Goal: Information Seeking & Learning: Check status

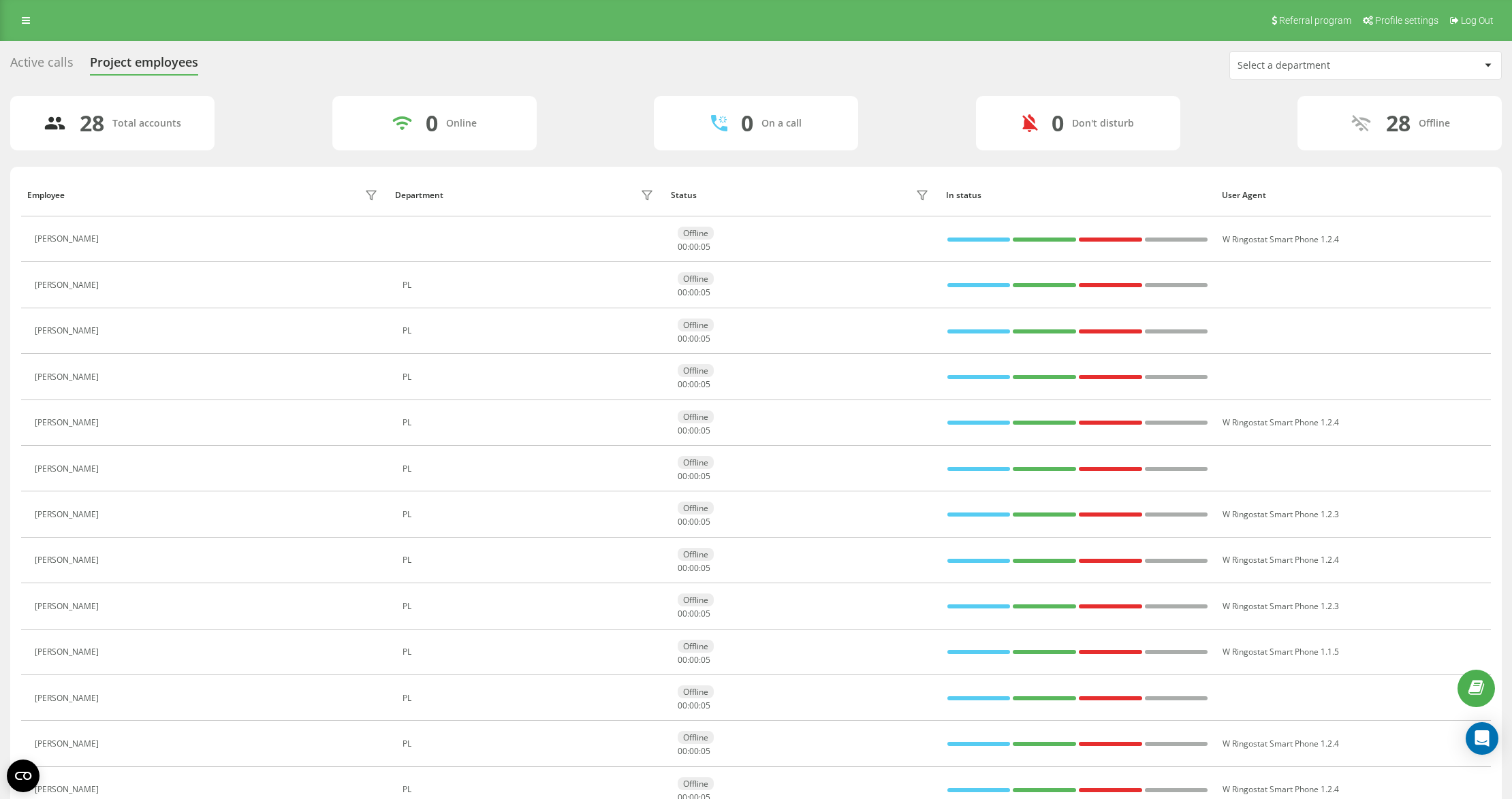
click at [1276, 68] on div "Select a department" at bounding box center [1319, 66] width 163 height 12
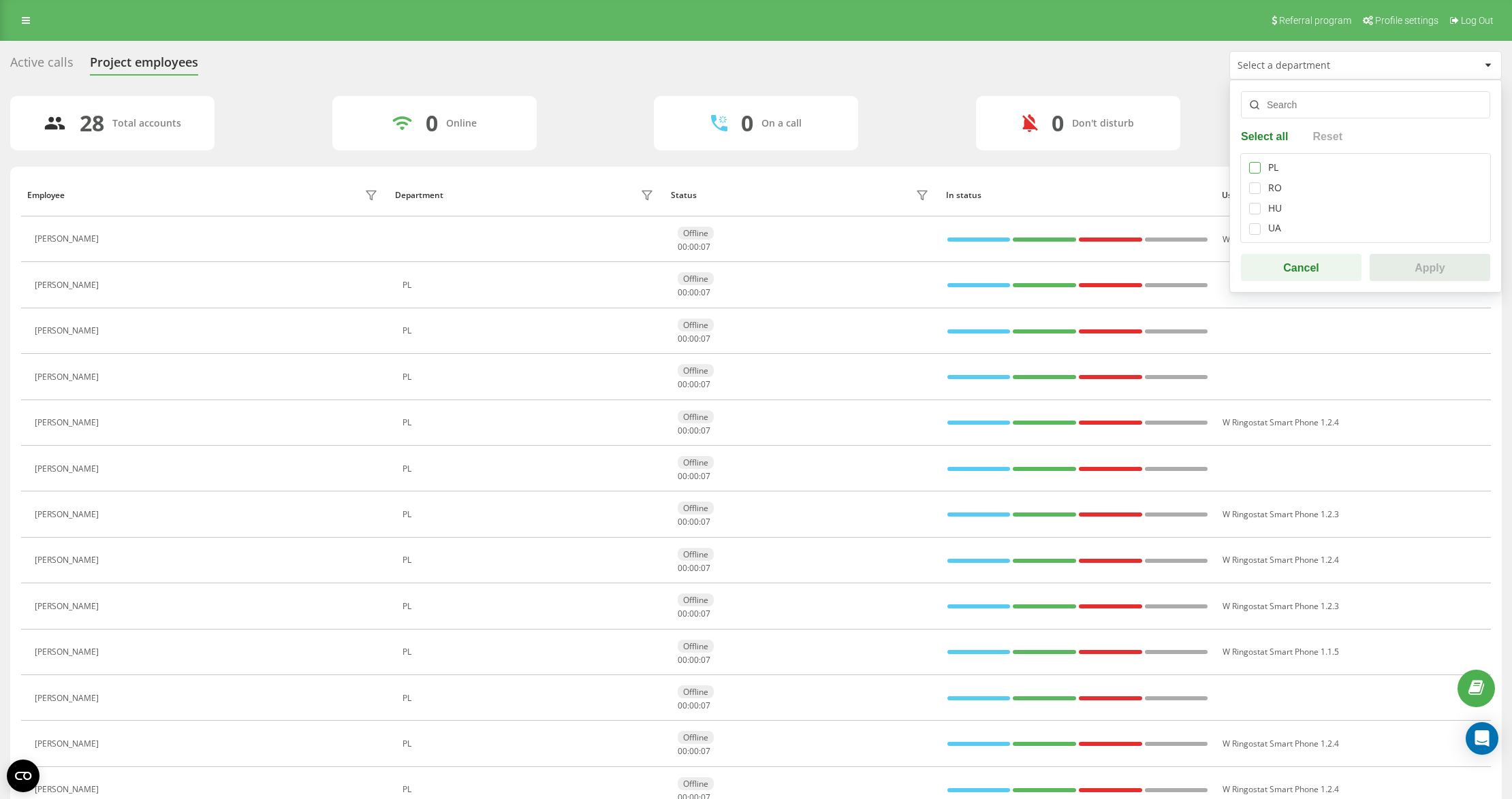
click at [1257, 162] on label at bounding box center [1255, 162] width 12 height 0
checkbox input "true"
click at [1415, 276] on button "Apply" at bounding box center [1429, 267] width 121 height 27
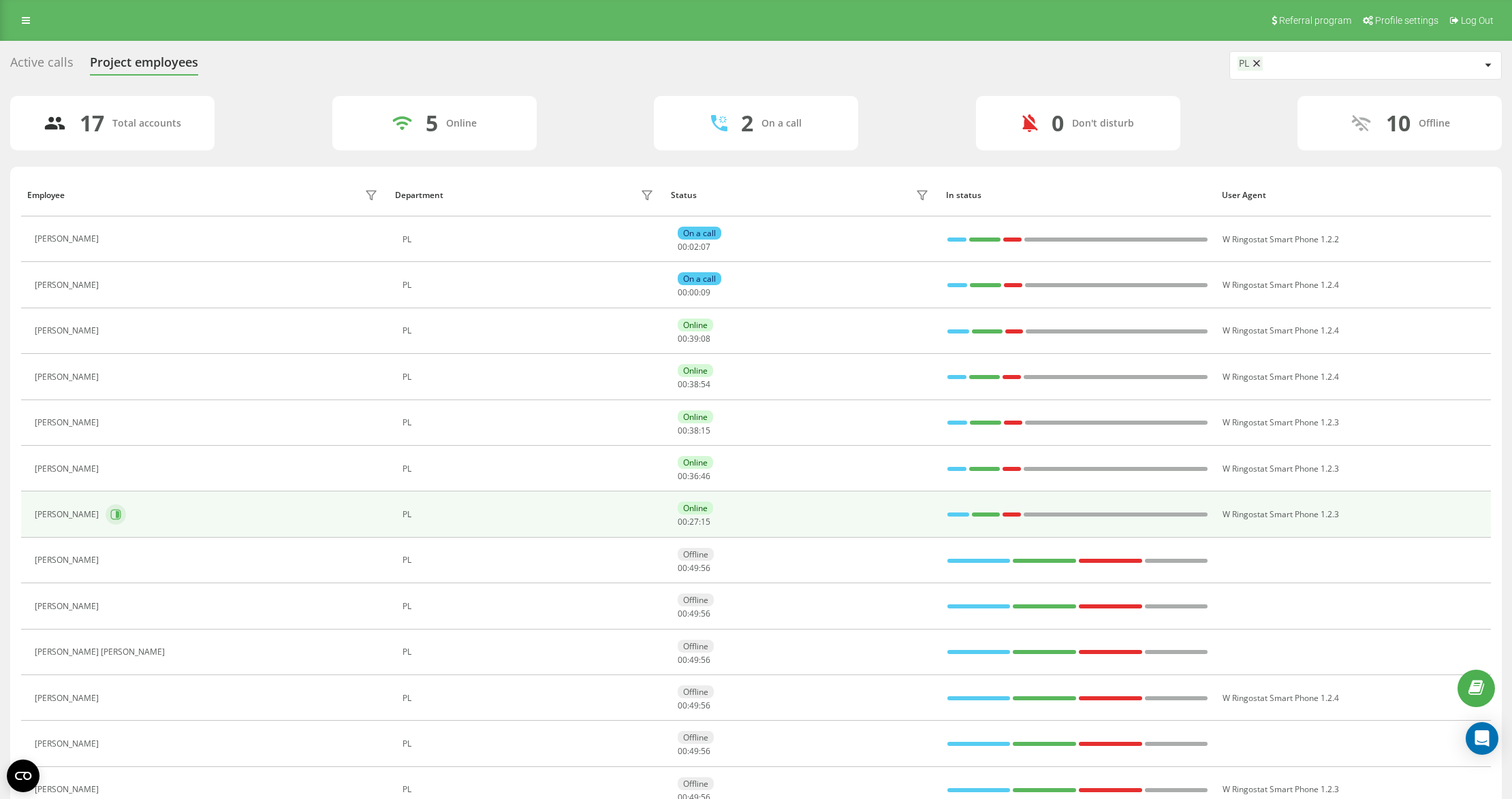
click at [115, 518] on button at bounding box center [116, 515] width 20 height 20
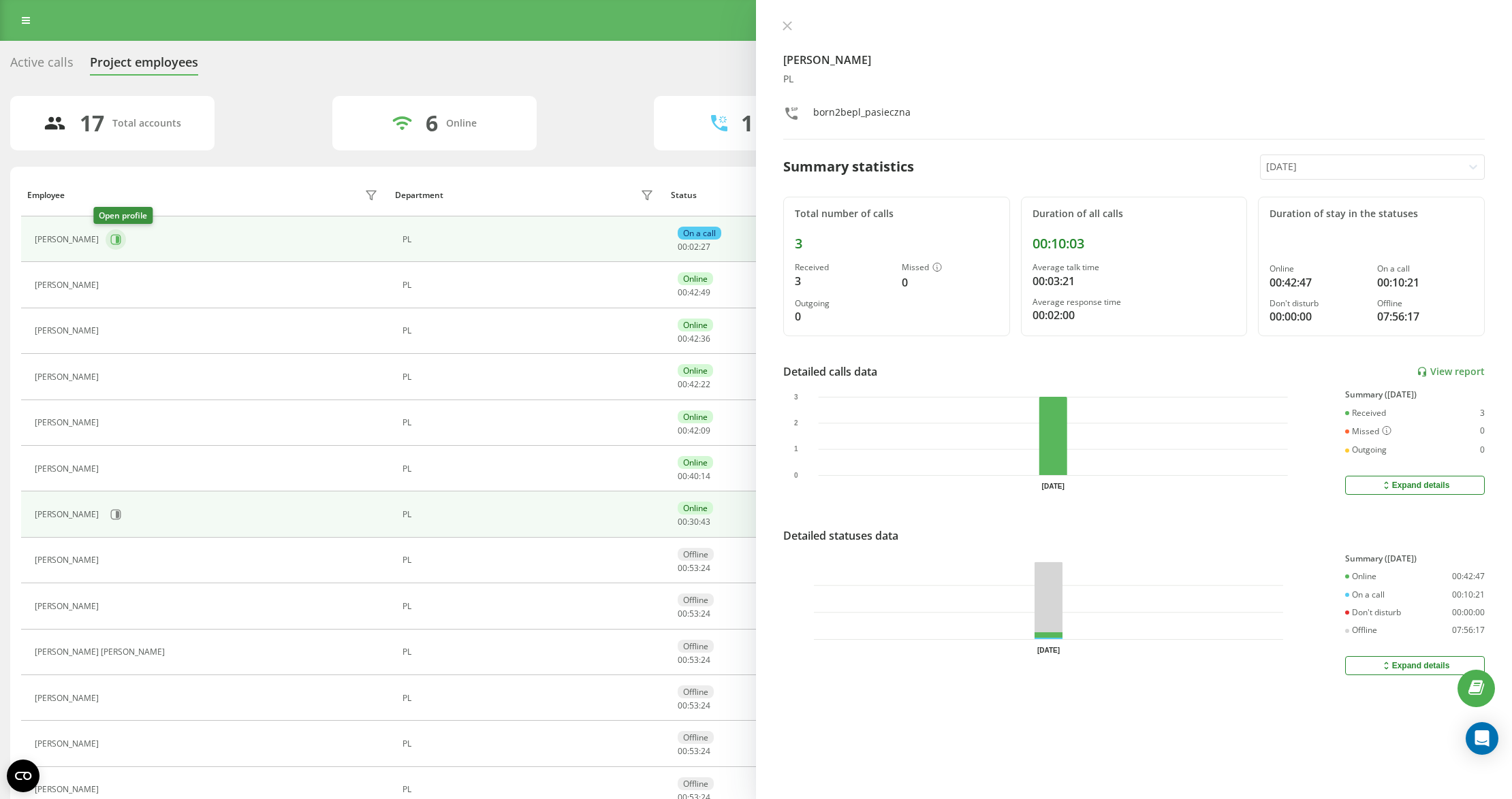
click at [111, 245] on icon at bounding box center [117, 240] width 10 height 10
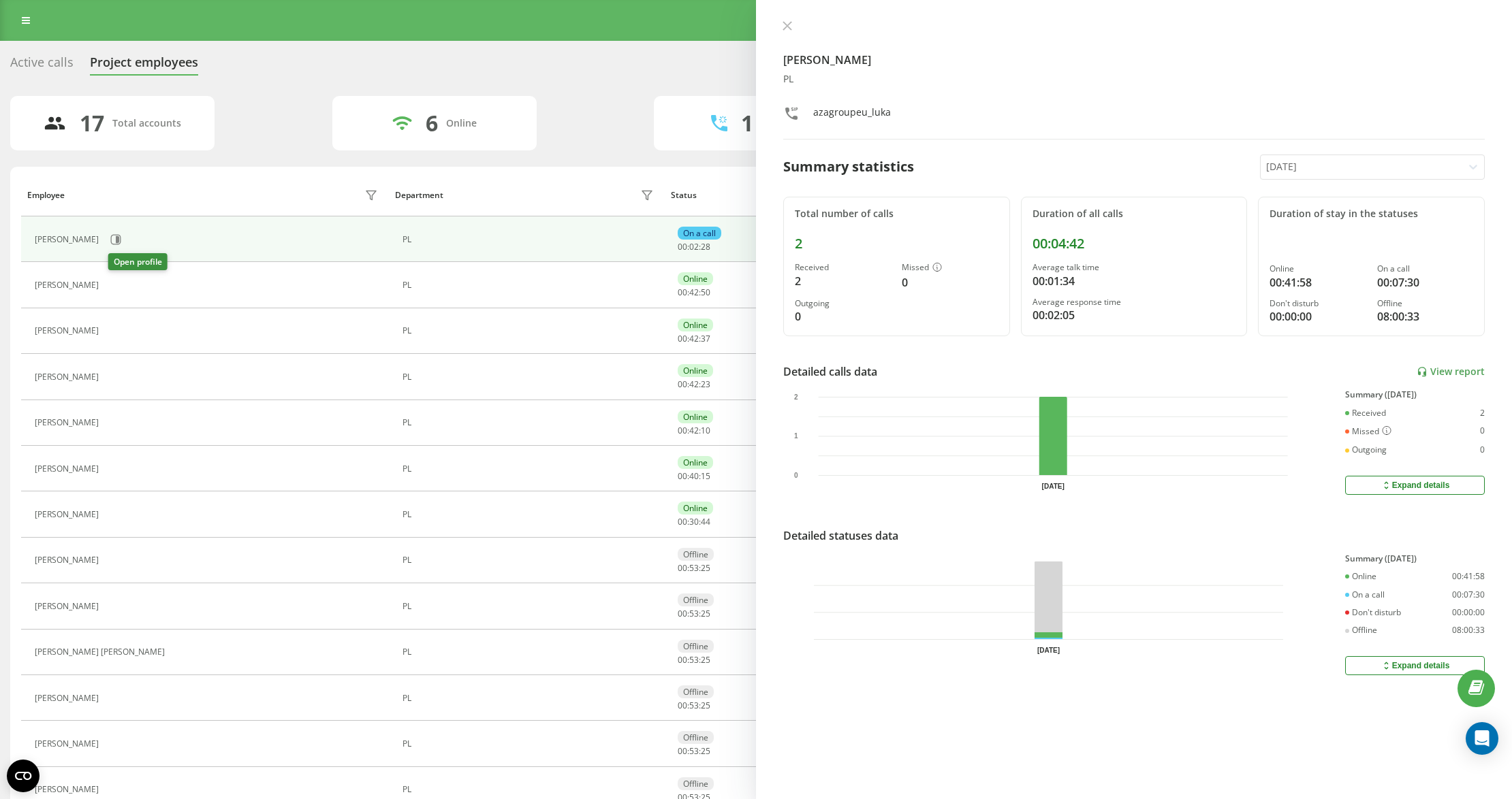
click at [111, 289] on button at bounding box center [113, 286] width 16 height 19
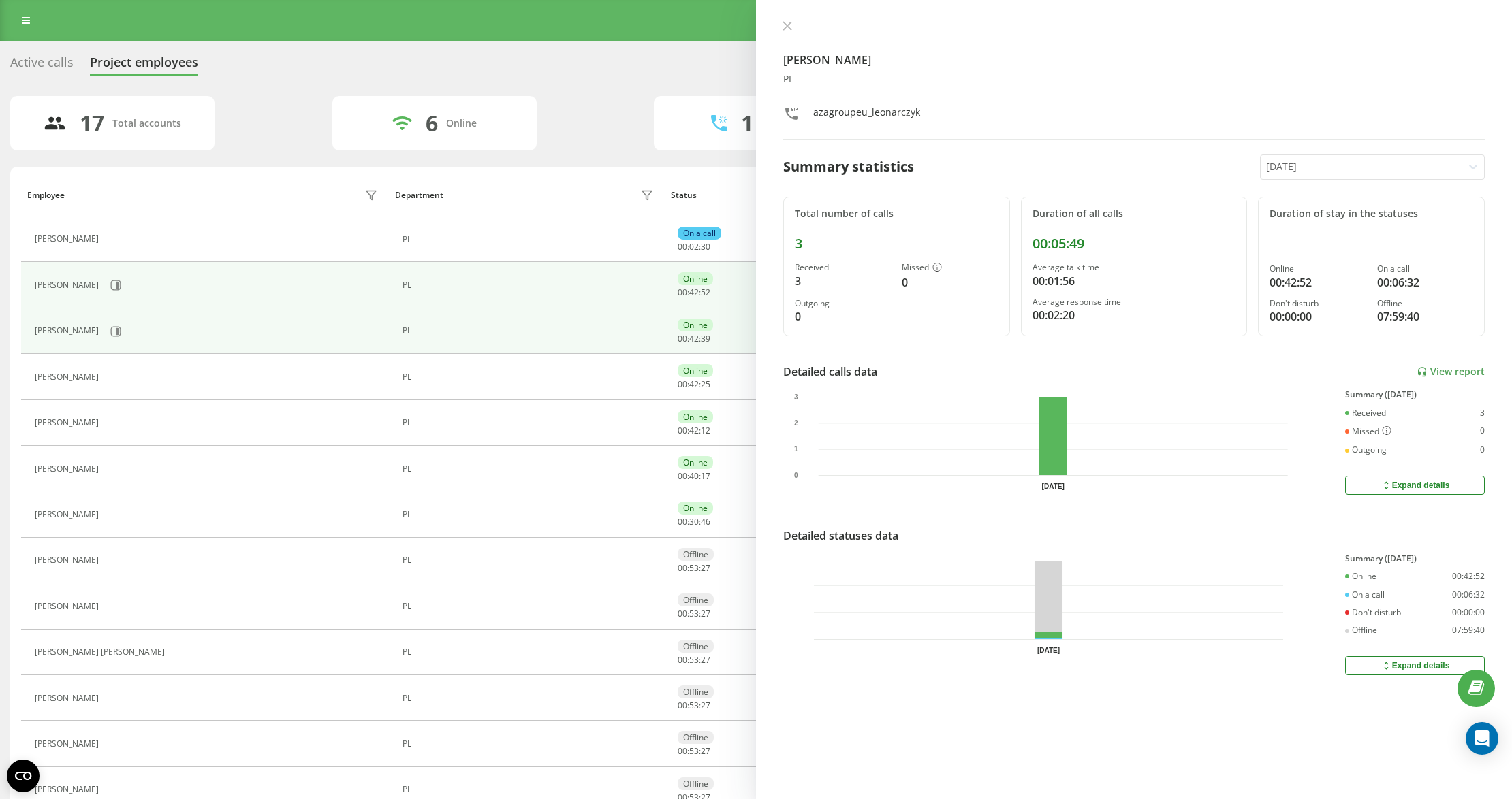
click at [110, 344] on td "[PERSON_NAME]" at bounding box center [205, 331] width 368 height 46
click at [94, 330] on div "[PERSON_NAME]" at bounding box center [208, 331] width 347 height 23
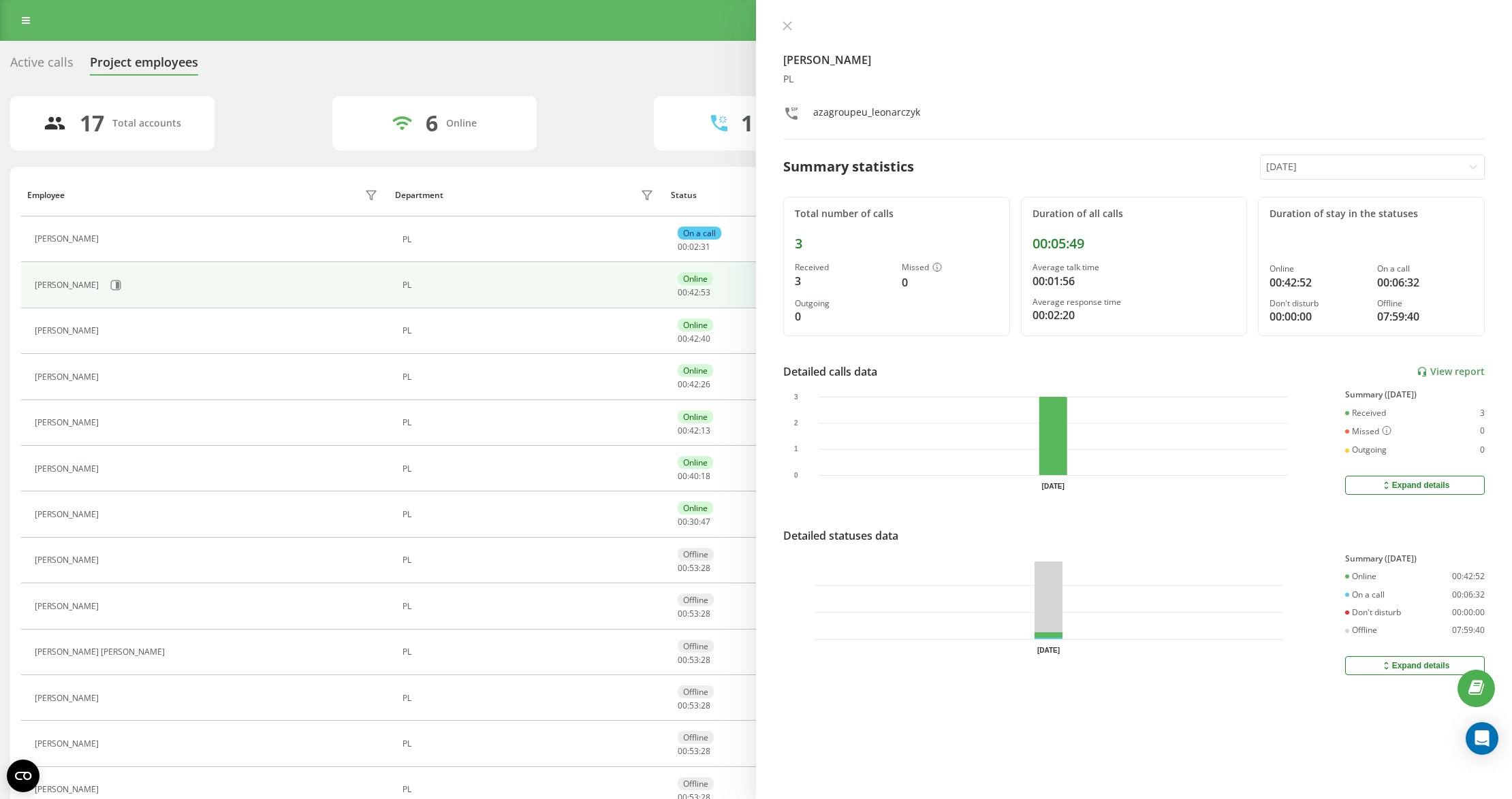
click at [114, 334] on icon at bounding box center [116, 331] width 3 height 7
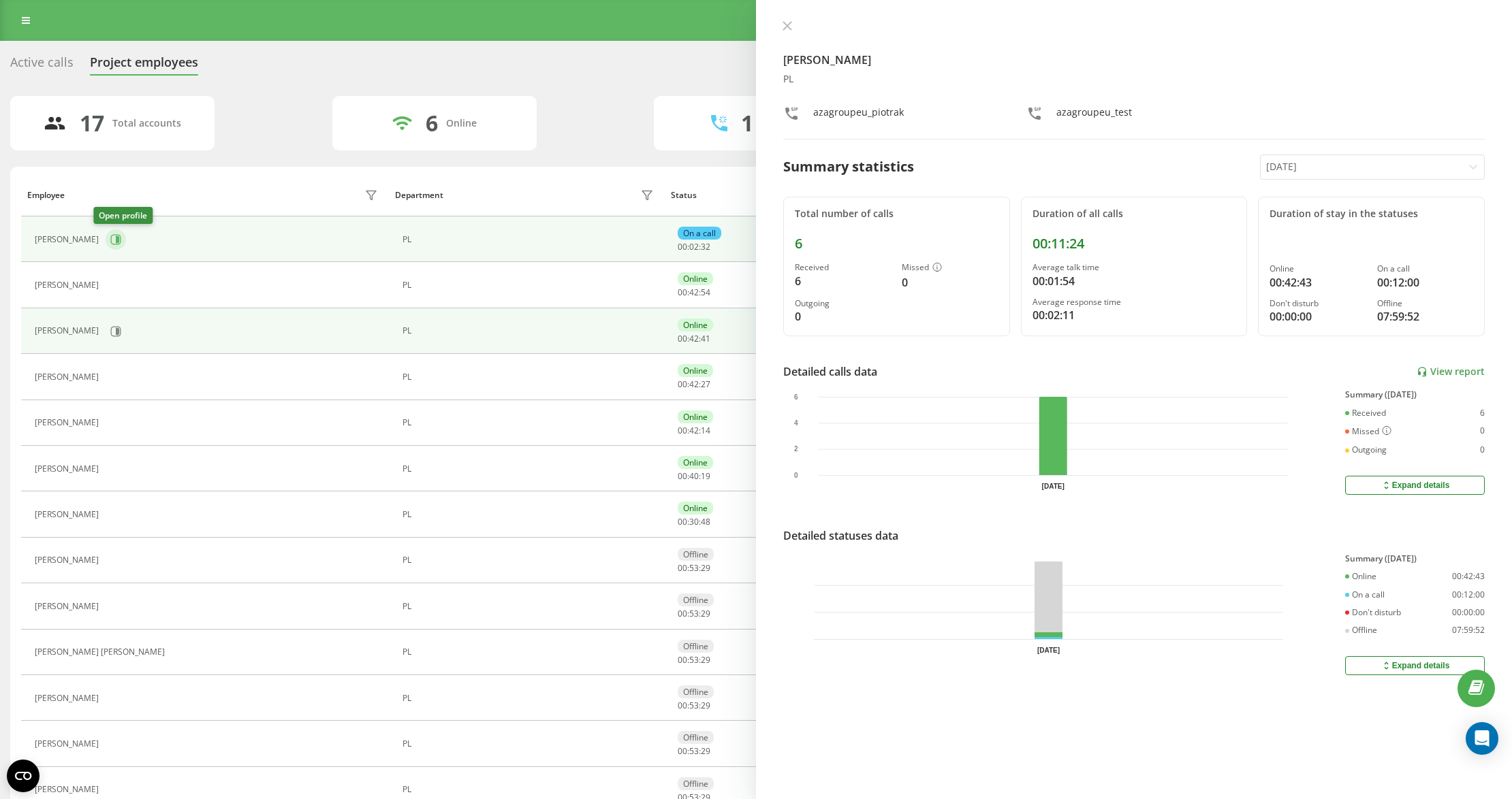
click at [111, 241] on icon at bounding box center [116, 240] width 11 height 11
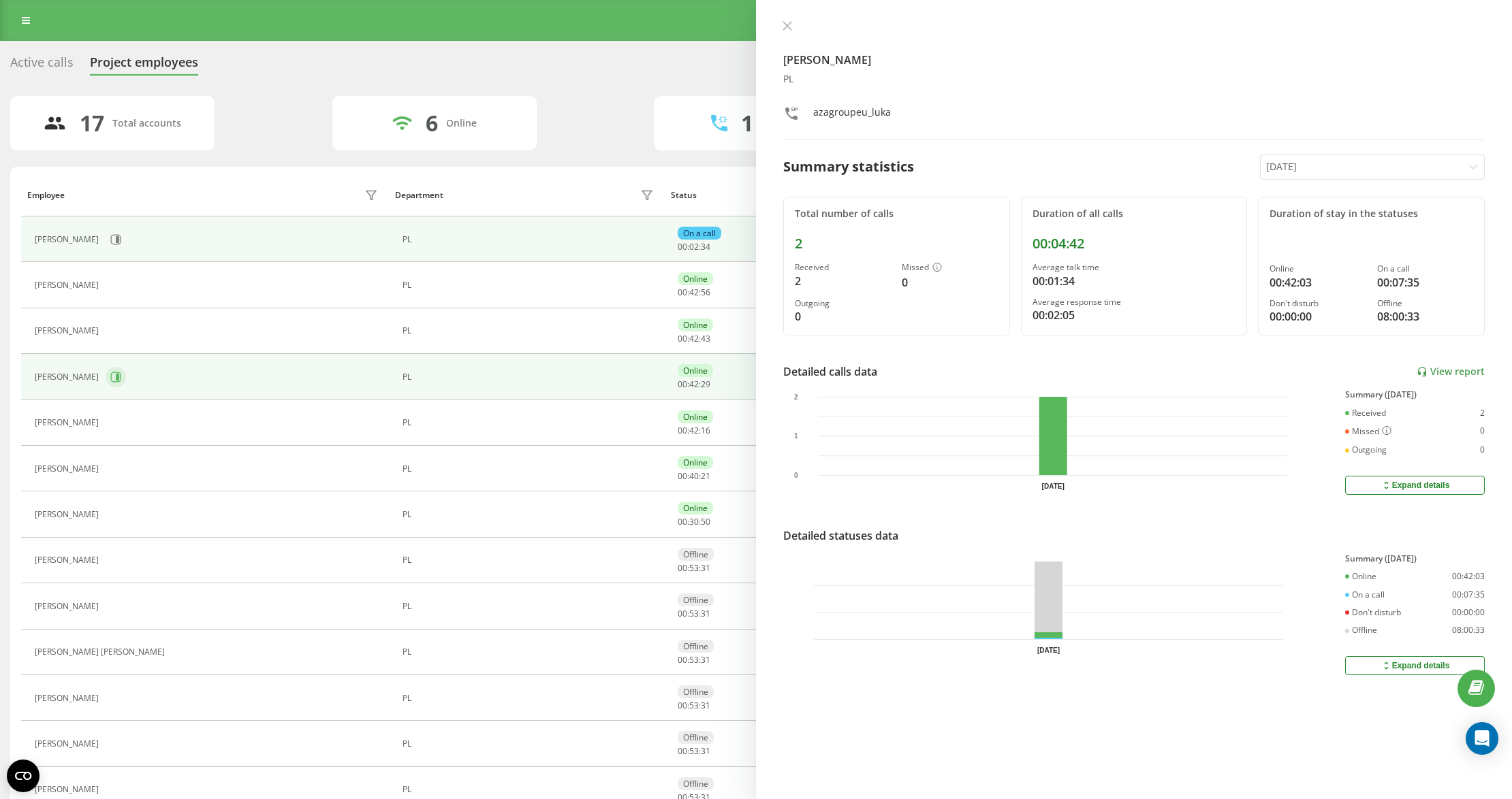
click at [122, 379] on icon at bounding box center [116, 377] width 11 height 11
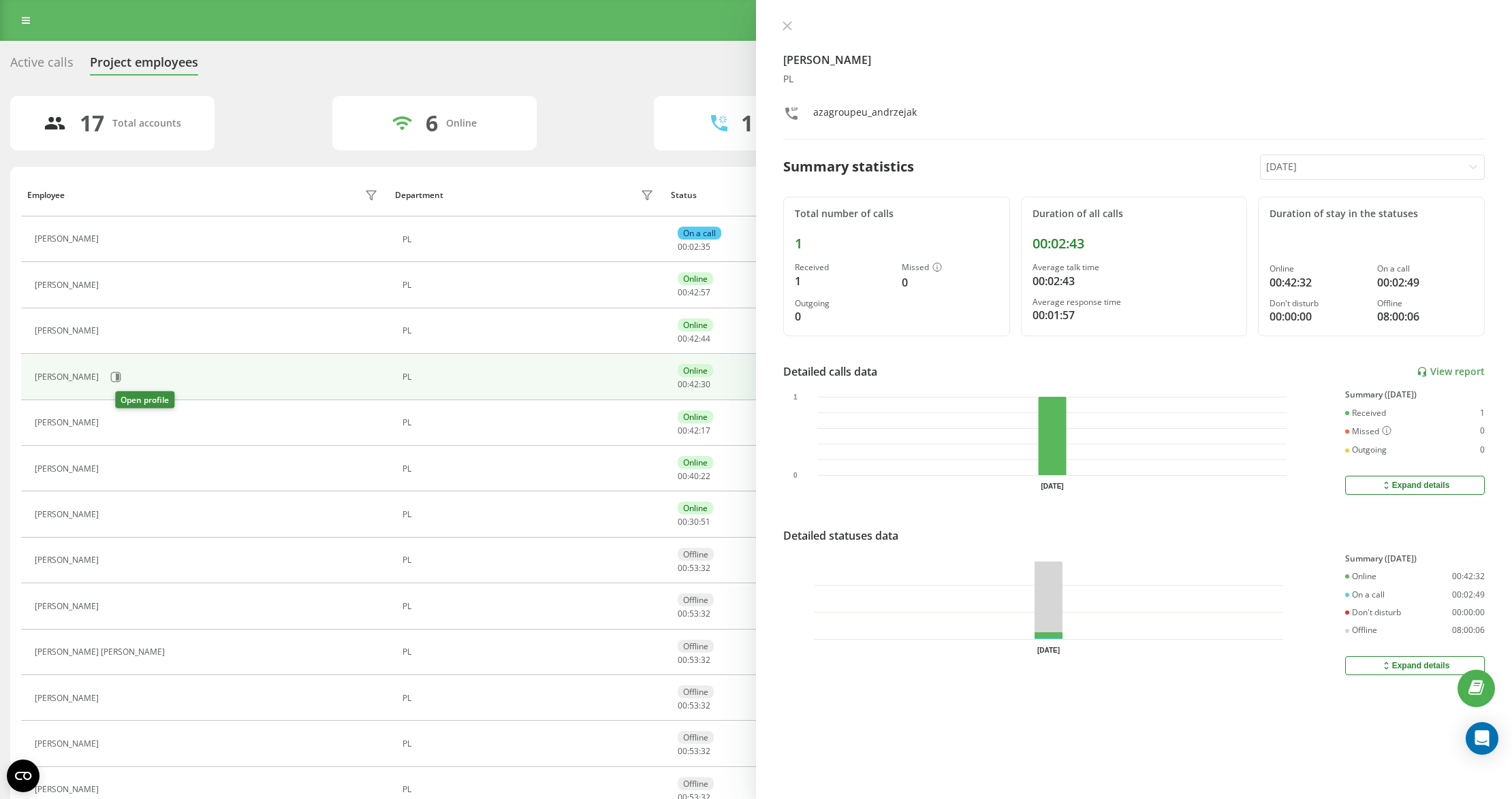
click at [119, 423] on icon at bounding box center [113, 423] width 11 height 11
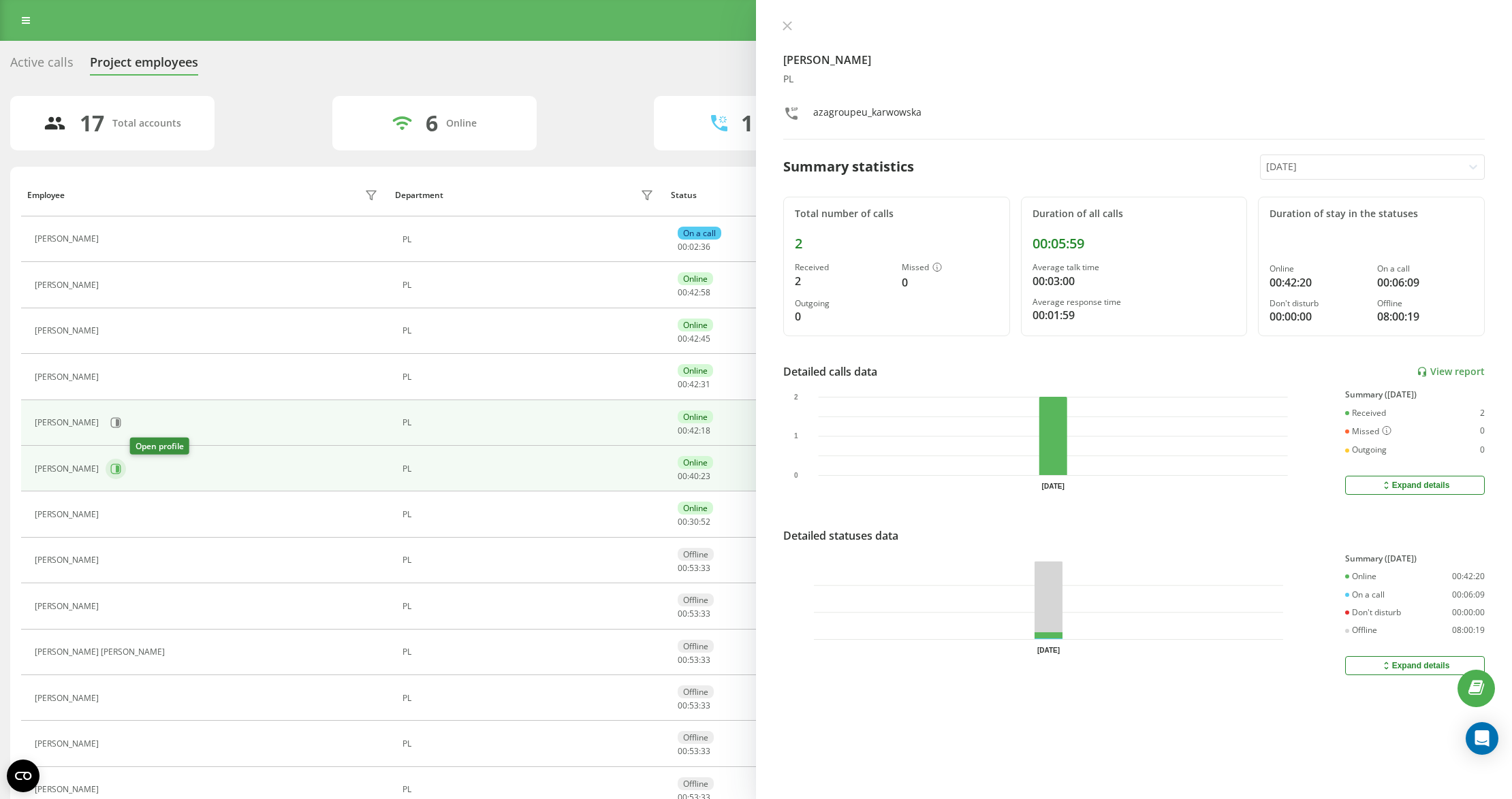
click at [122, 472] on icon at bounding box center [116, 468] width 11 height 11
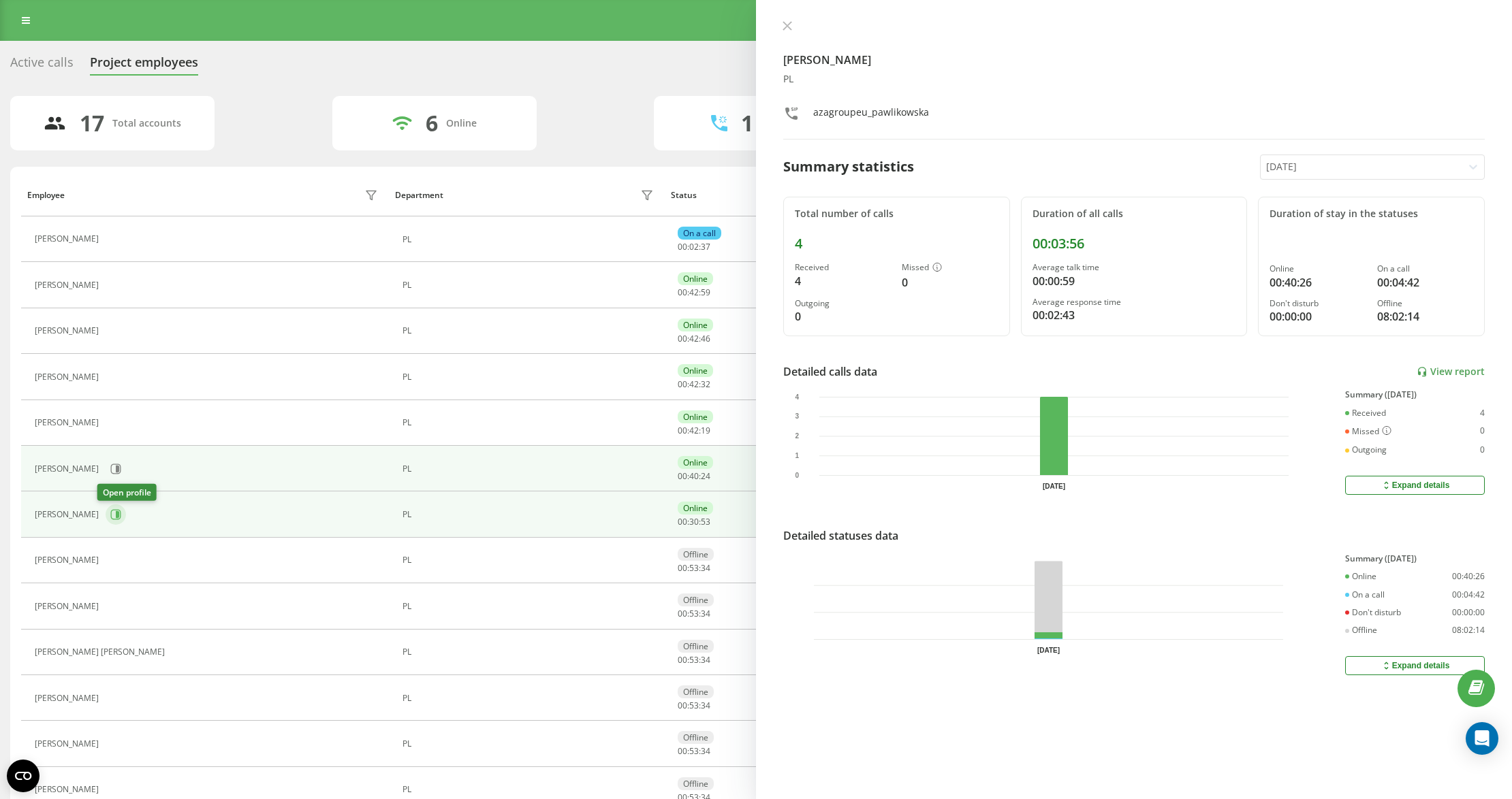
click at [111, 520] on icon at bounding box center [116, 514] width 11 height 11
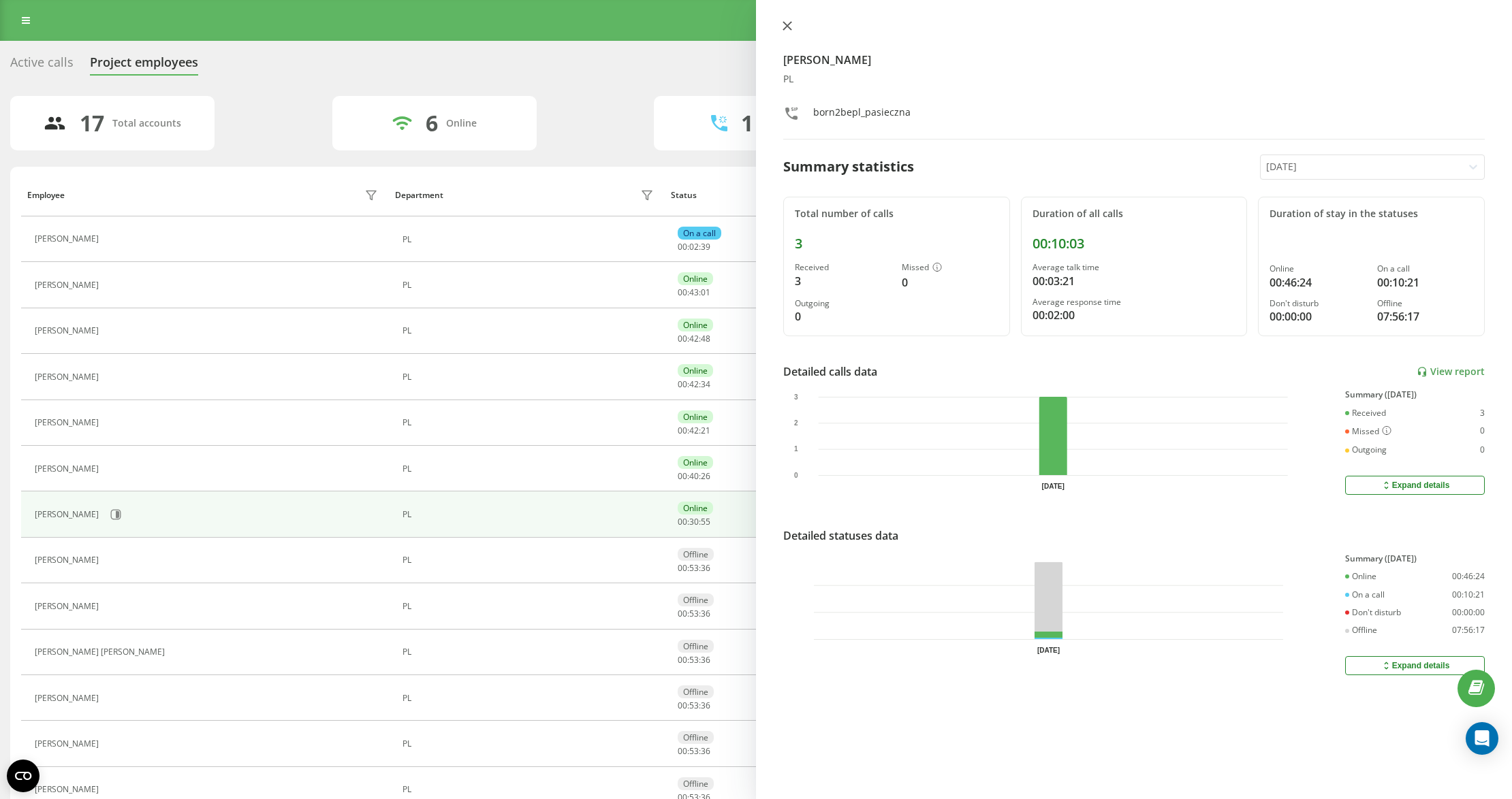
click at [789, 20] on div "Julia Pasieczna PL born2bepl_pasieczna Summary statistics Today Total number of…" at bounding box center [1135, 399] width 756 height 799
click at [784, 26] on icon at bounding box center [787, 25] width 9 height 9
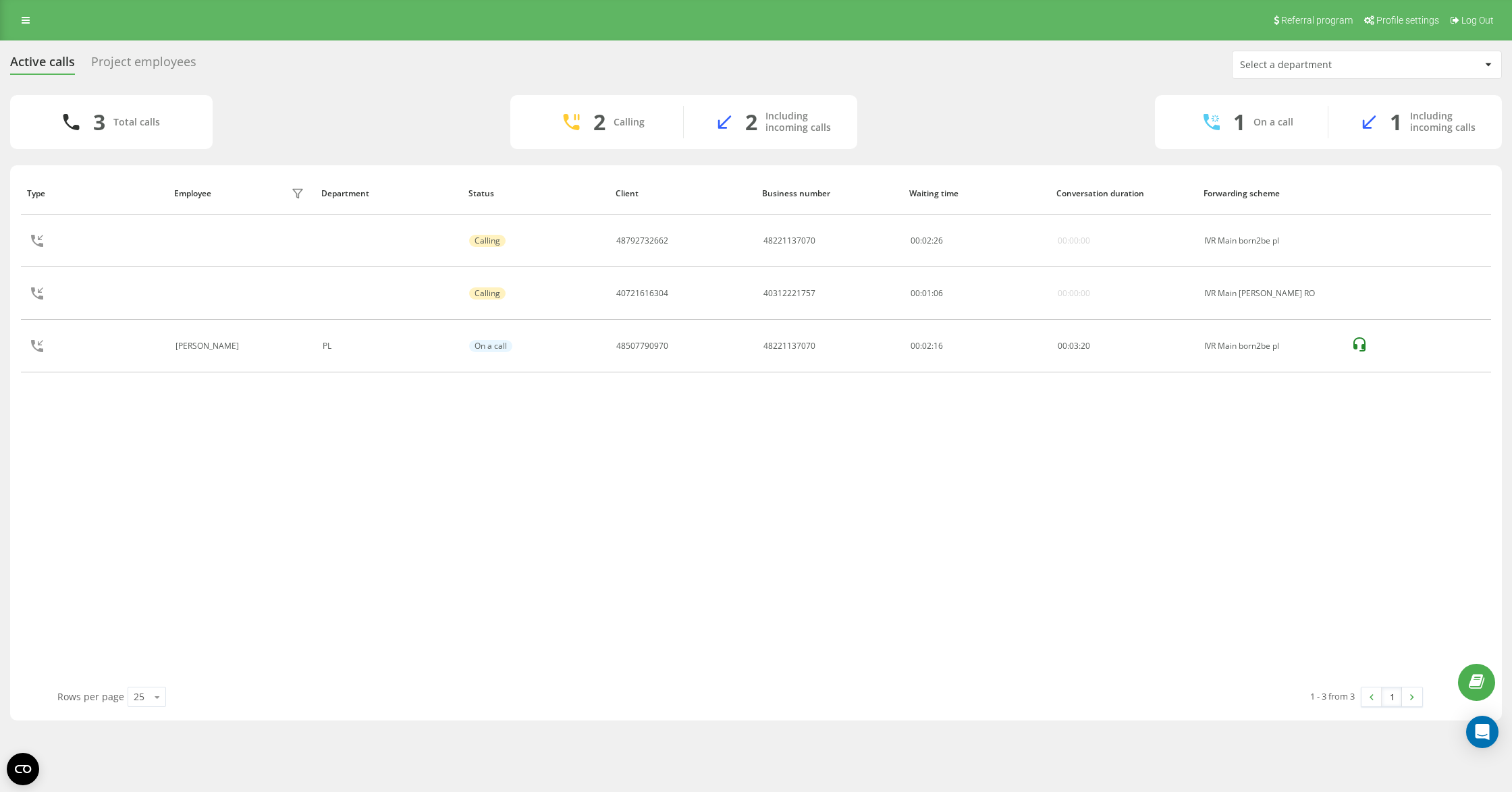
click at [561, 448] on div "Type Employee filter Department Status Client Business number Waiting time Conv…" at bounding box center [756, 430] width 1470 height 515
click at [462, 468] on div "Type Employee filter Department Status Client Business number Waiting time Conv…" at bounding box center [756, 430] width 1470 height 515
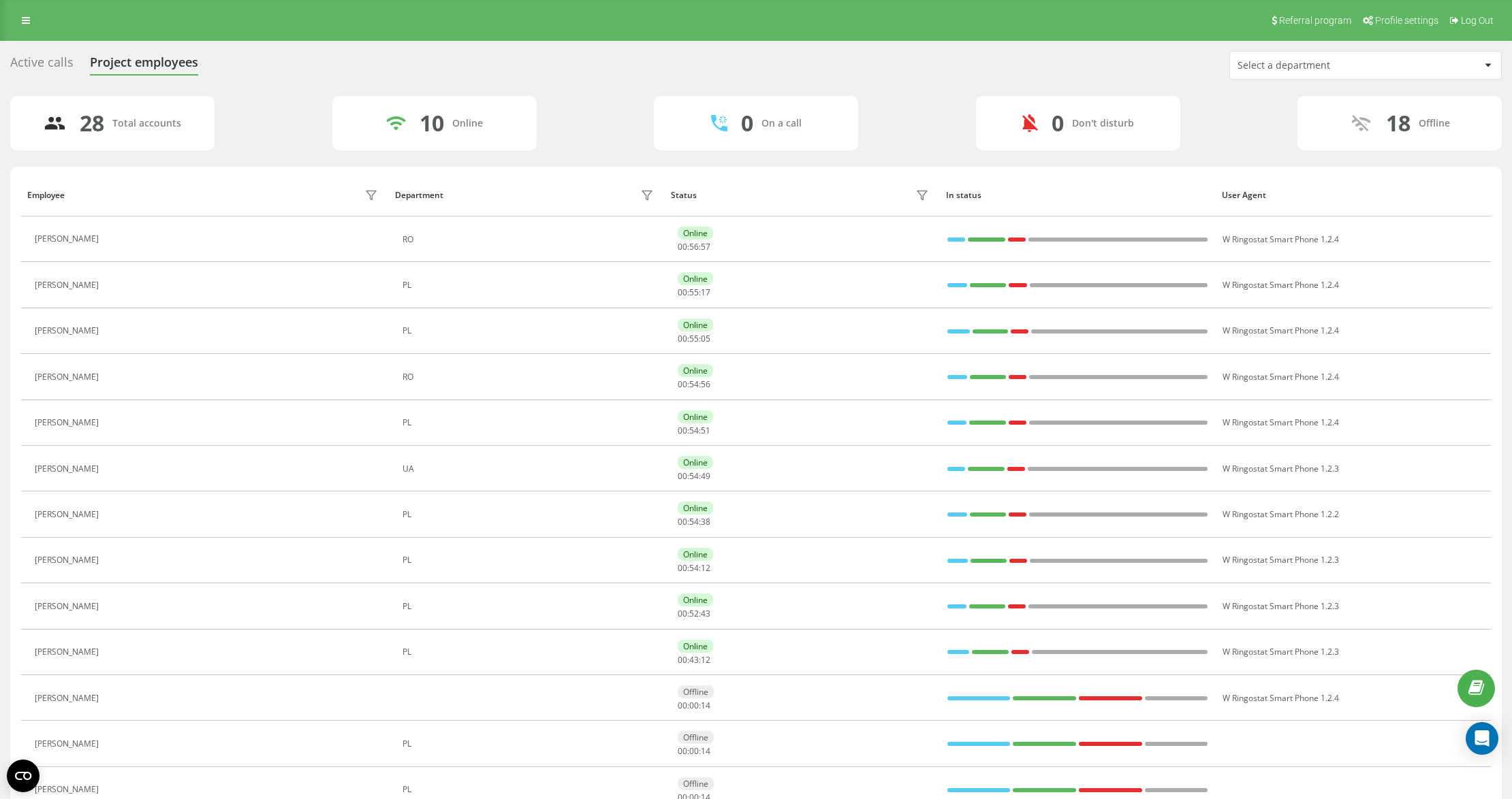
click at [1281, 71] on div "Select a department" at bounding box center [1319, 66] width 163 height 12
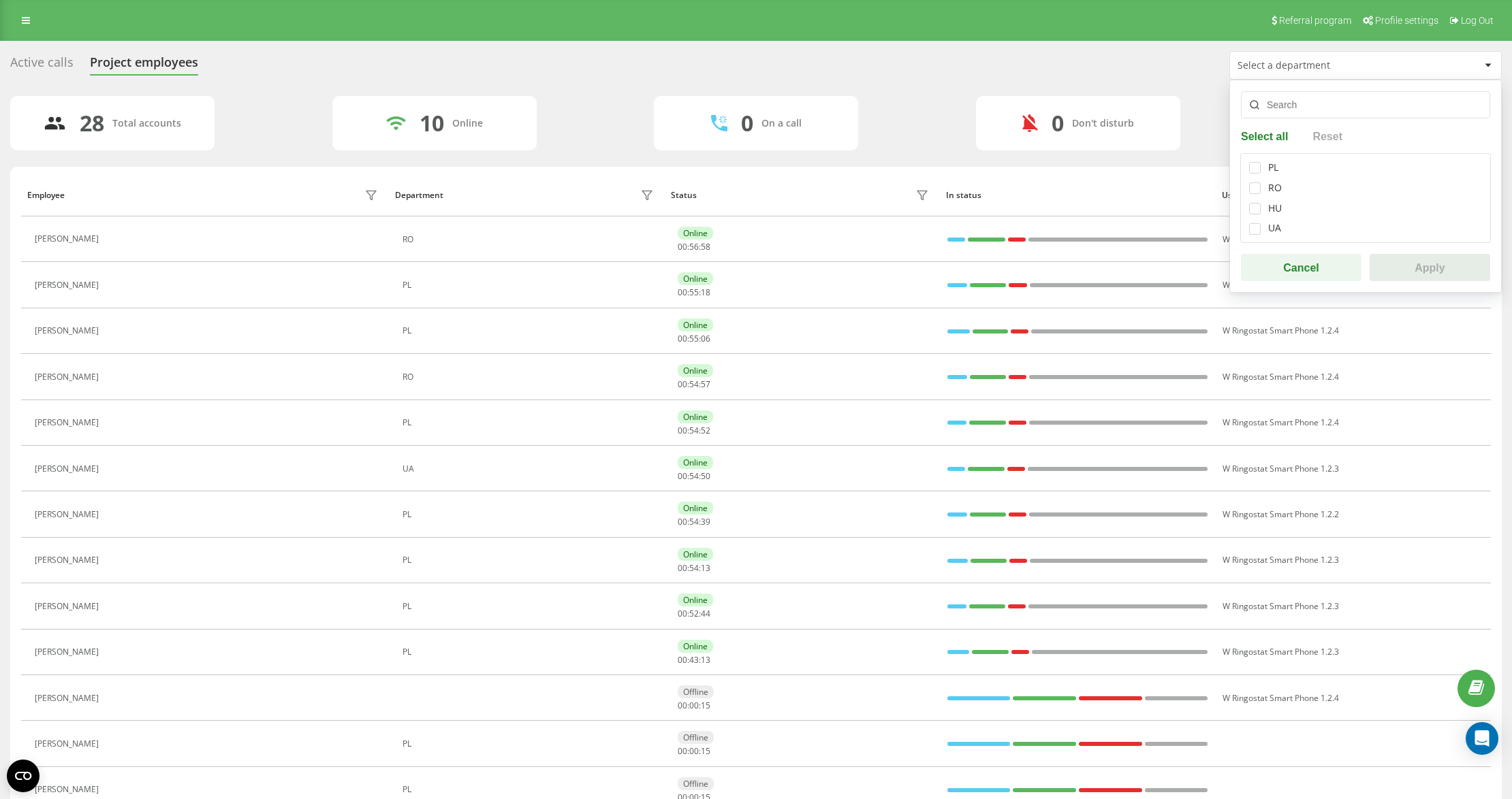
click at [1254, 159] on div "PL RO HU UA" at bounding box center [1365, 198] width 251 height 89
click at [1254, 162] on label at bounding box center [1255, 162] width 12 height 0
checkbox input "true"
click at [1409, 276] on button "Apply" at bounding box center [1429, 267] width 121 height 27
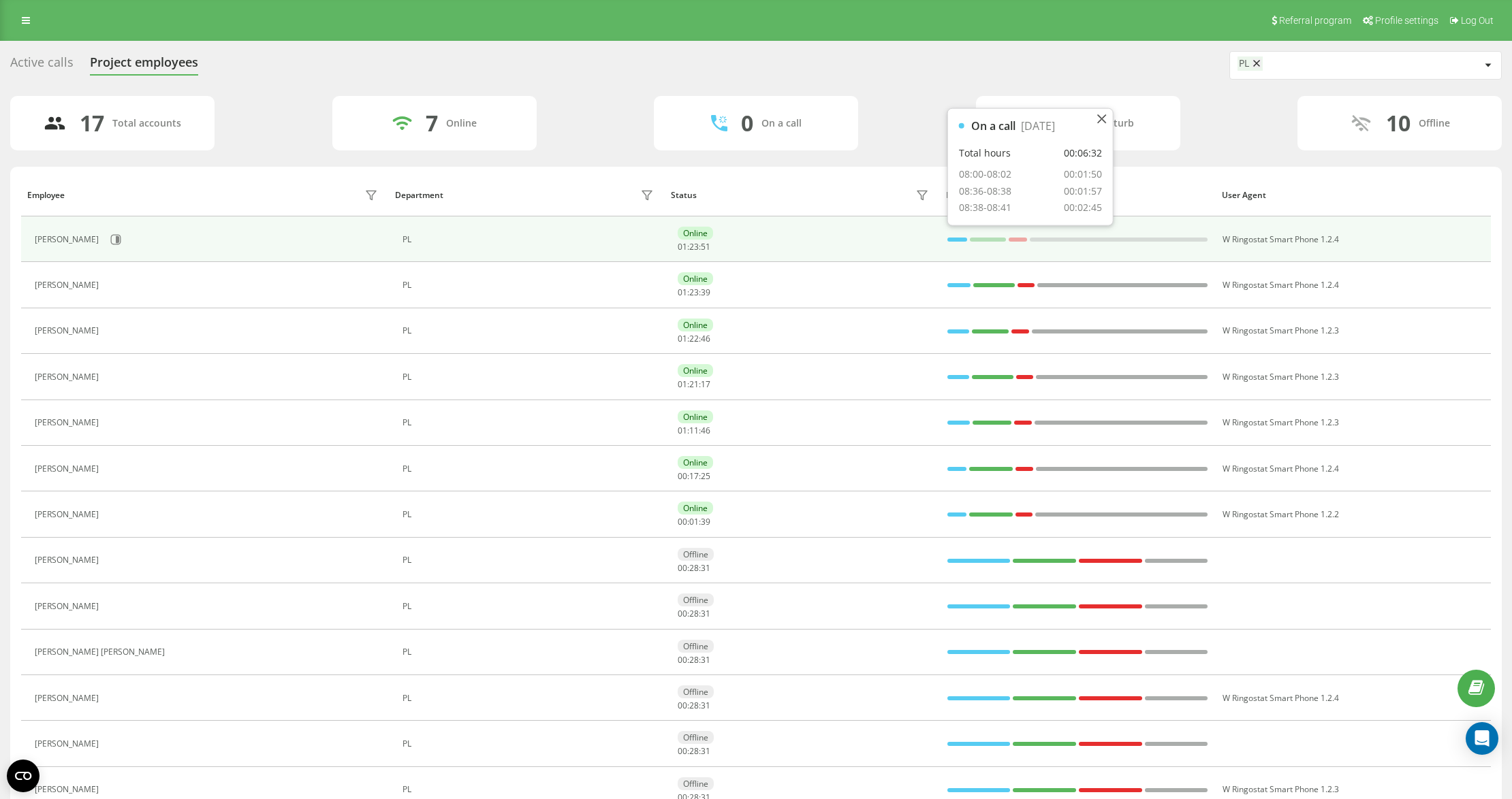
click at [959, 233] on div at bounding box center [957, 240] width 19 height 18
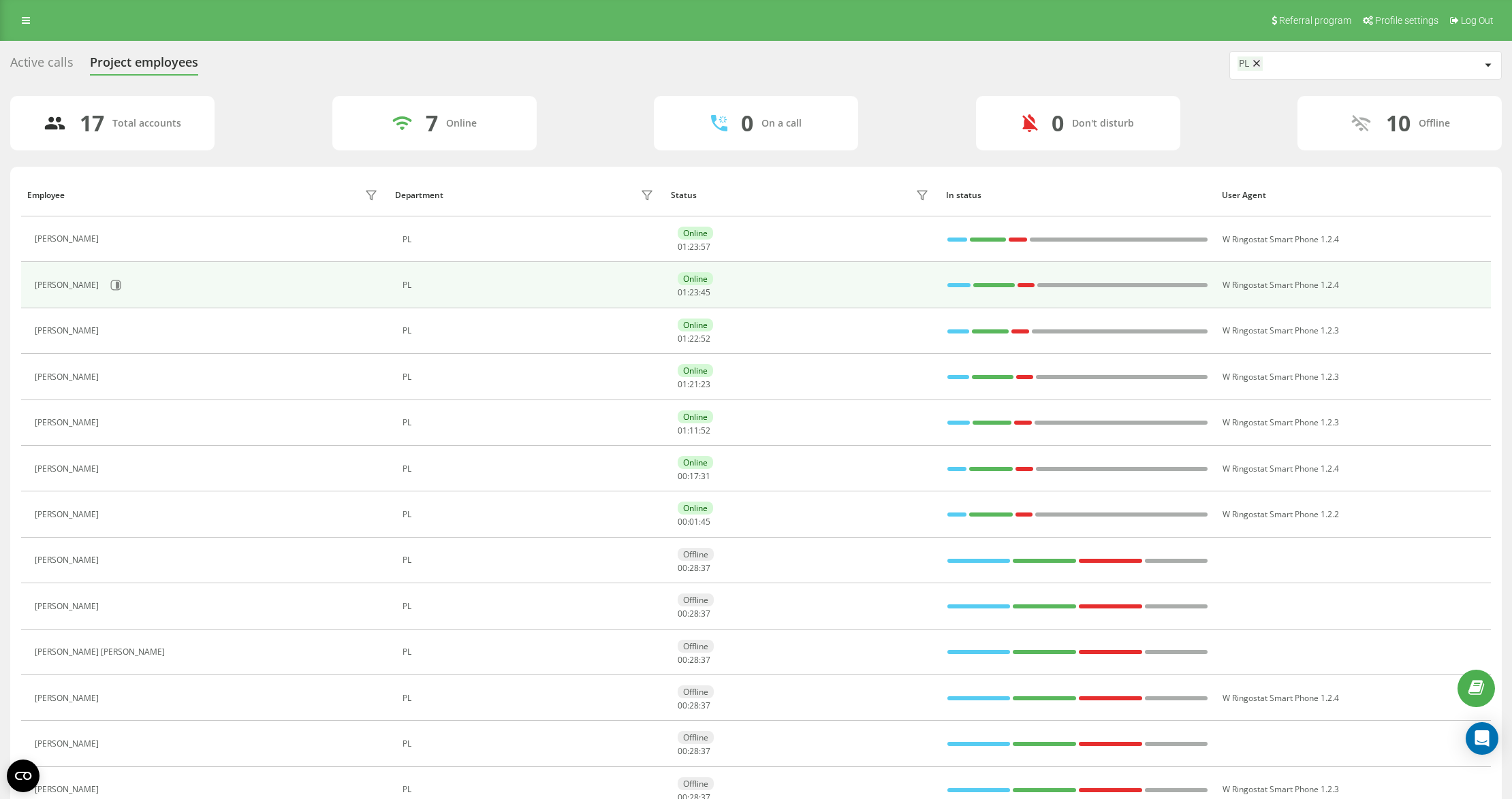
click at [111, 268] on td "[PERSON_NAME]" at bounding box center [205, 285] width 368 height 46
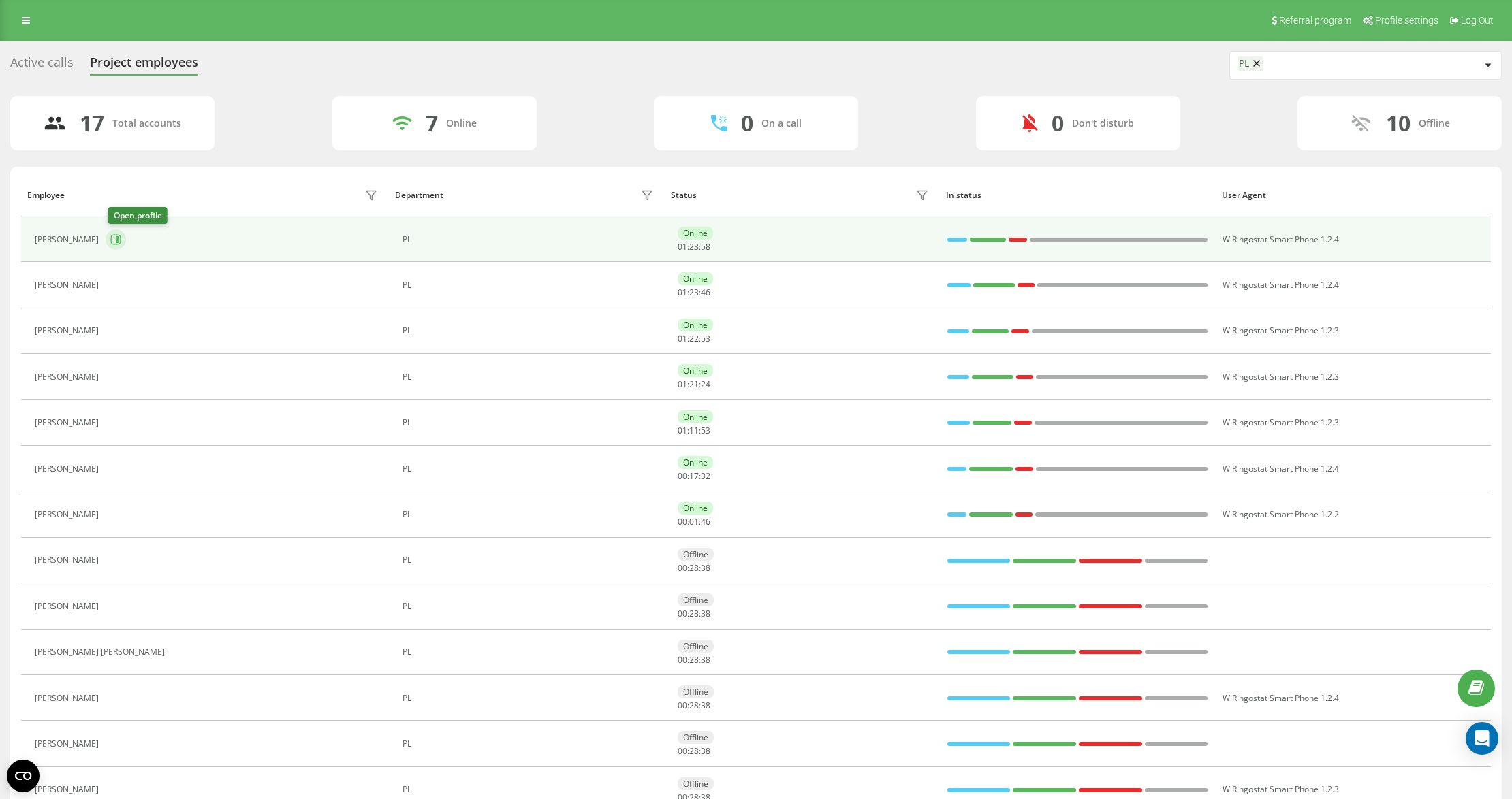
click at [117, 244] on icon at bounding box center [116, 240] width 11 height 11
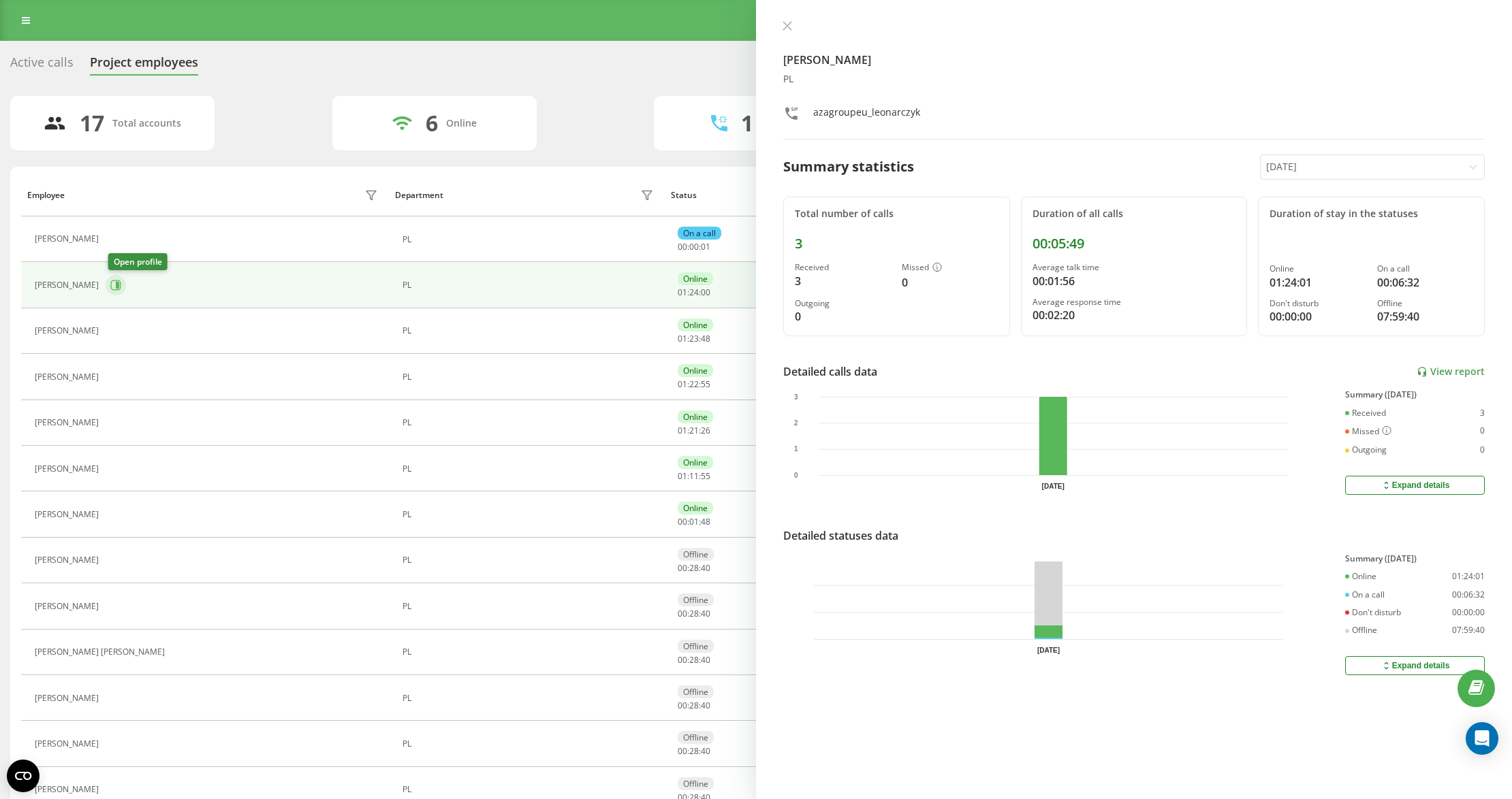
click at [111, 286] on button at bounding box center [116, 285] width 20 height 20
click at [119, 284] on icon at bounding box center [117, 285] width 3 height 7
click at [118, 262] on td "[PERSON_NAME]" at bounding box center [205, 240] width 368 height 46
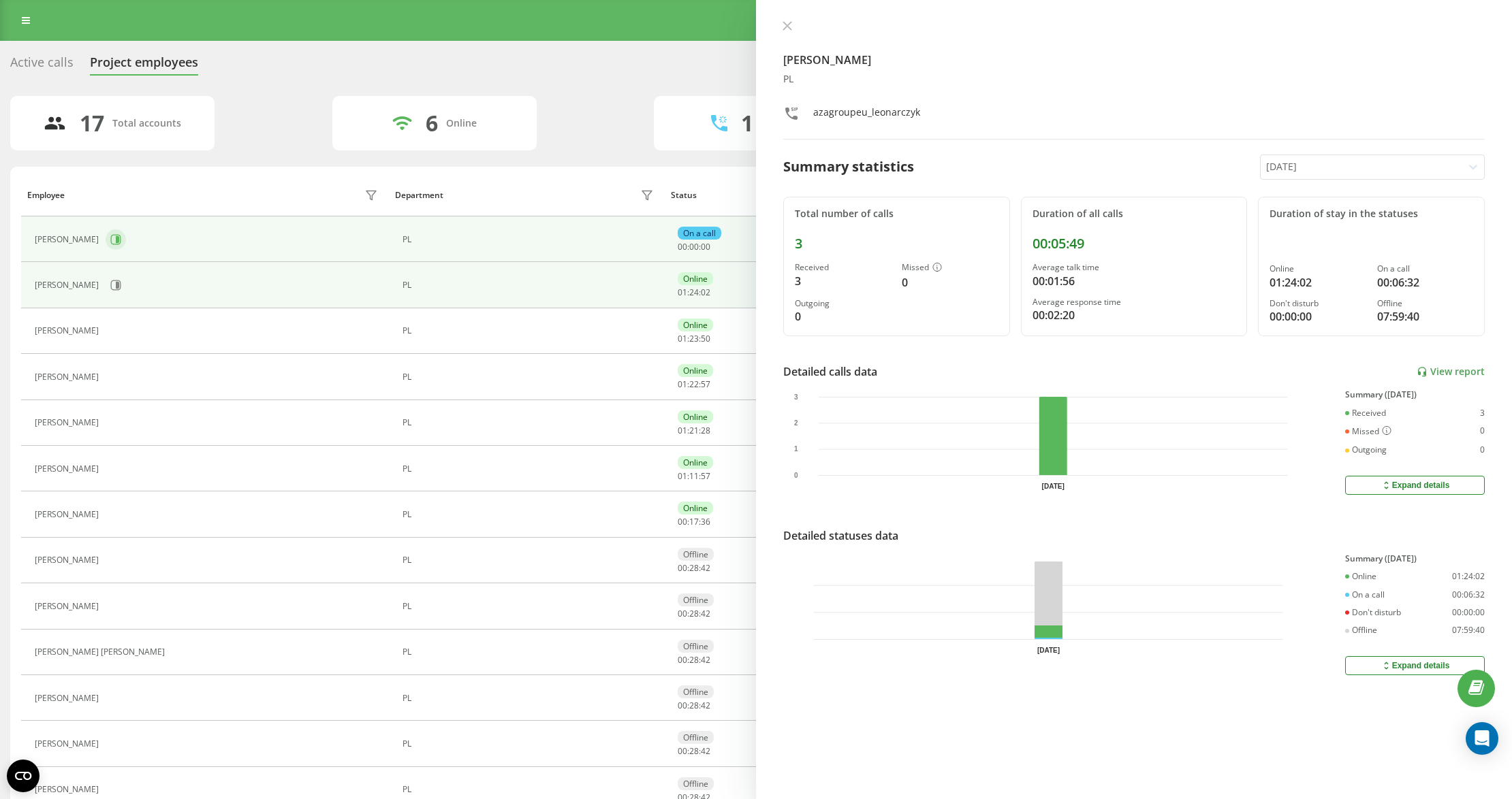
click at [126, 238] on button at bounding box center [116, 240] width 20 height 20
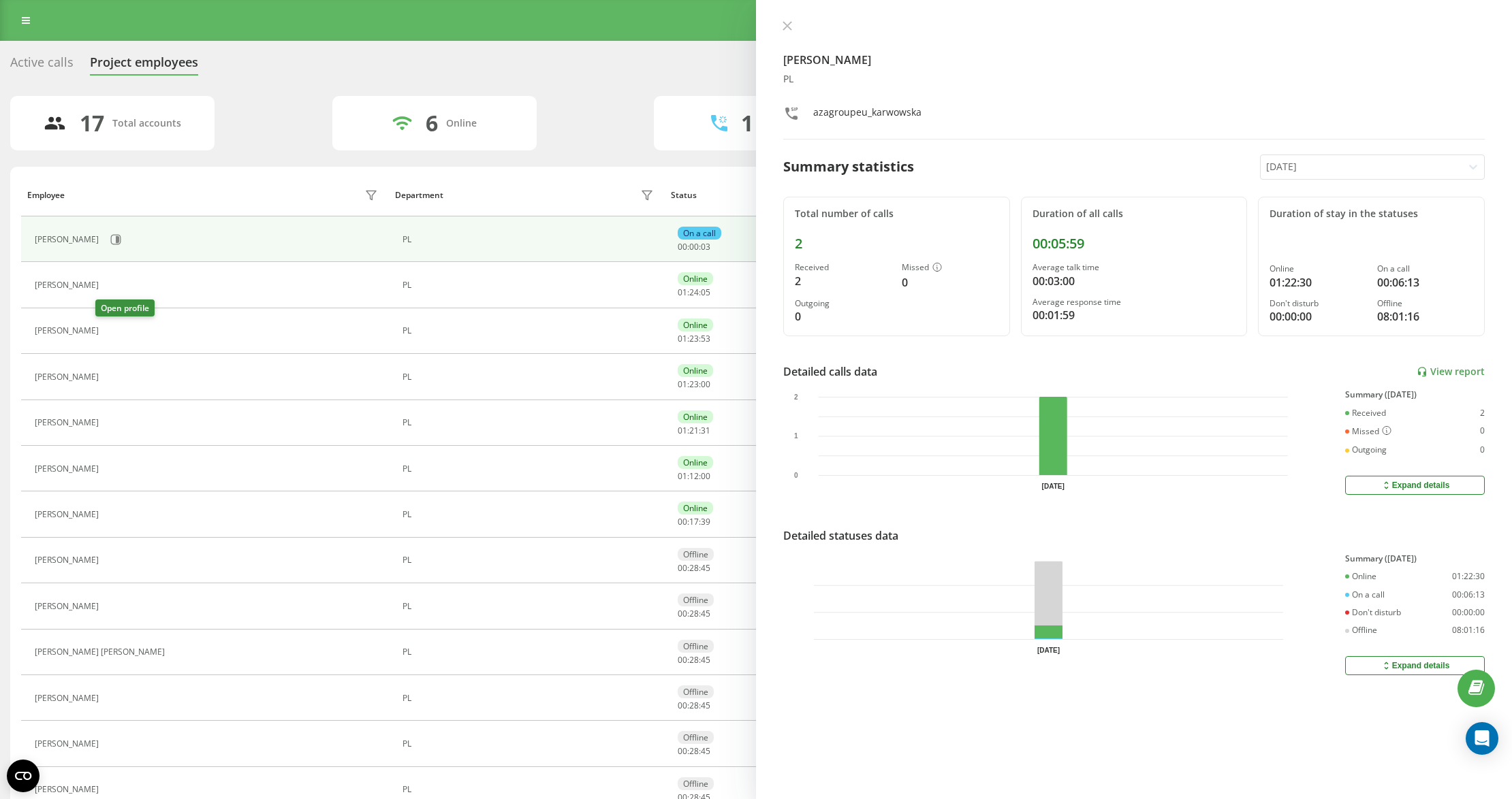
click at [108, 333] on icon at bounding box center [113, 331] width 11 height 11
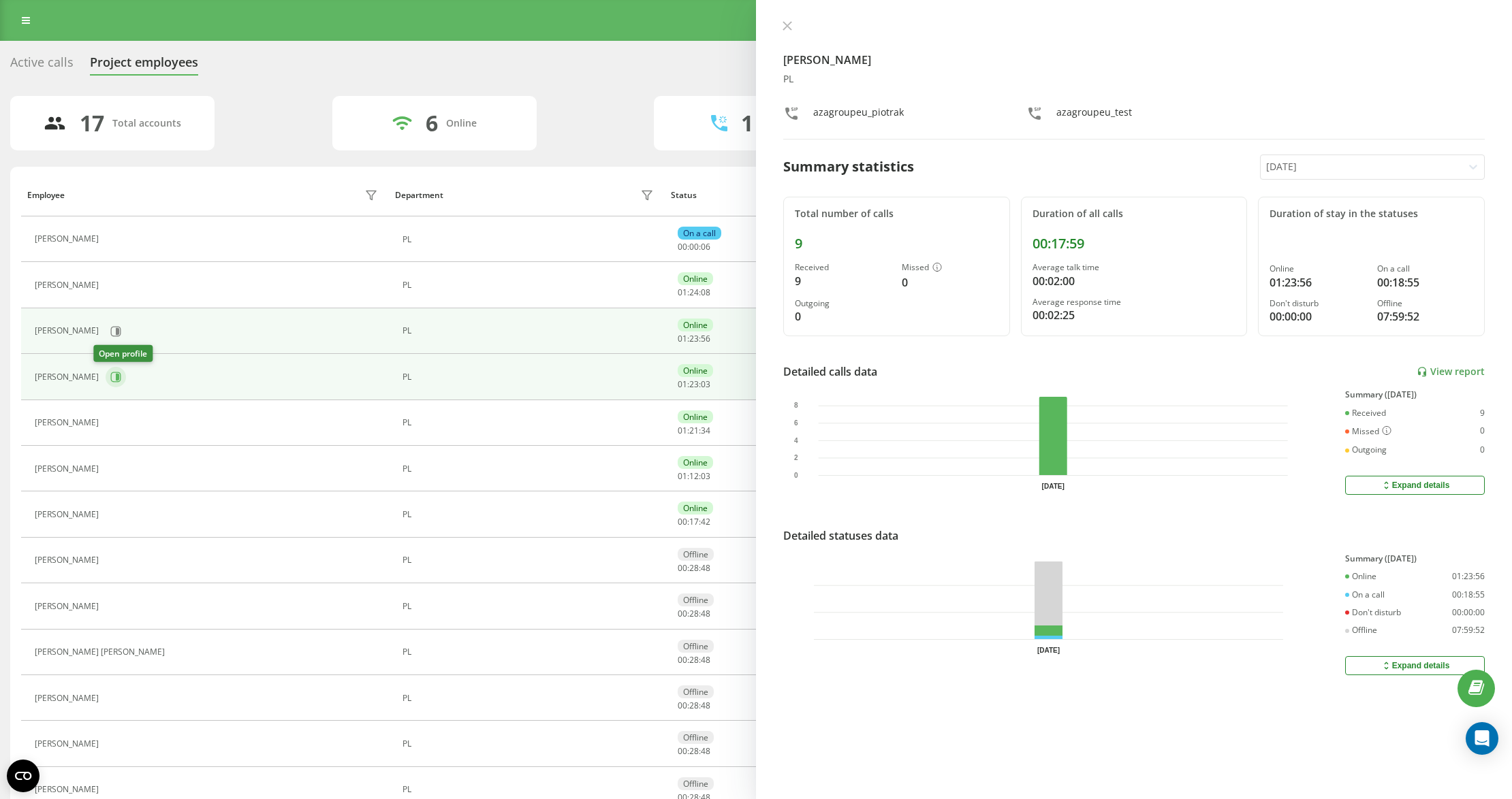
click at [116, 380] on icon at bounding box center [117, 377] width 3 height 7
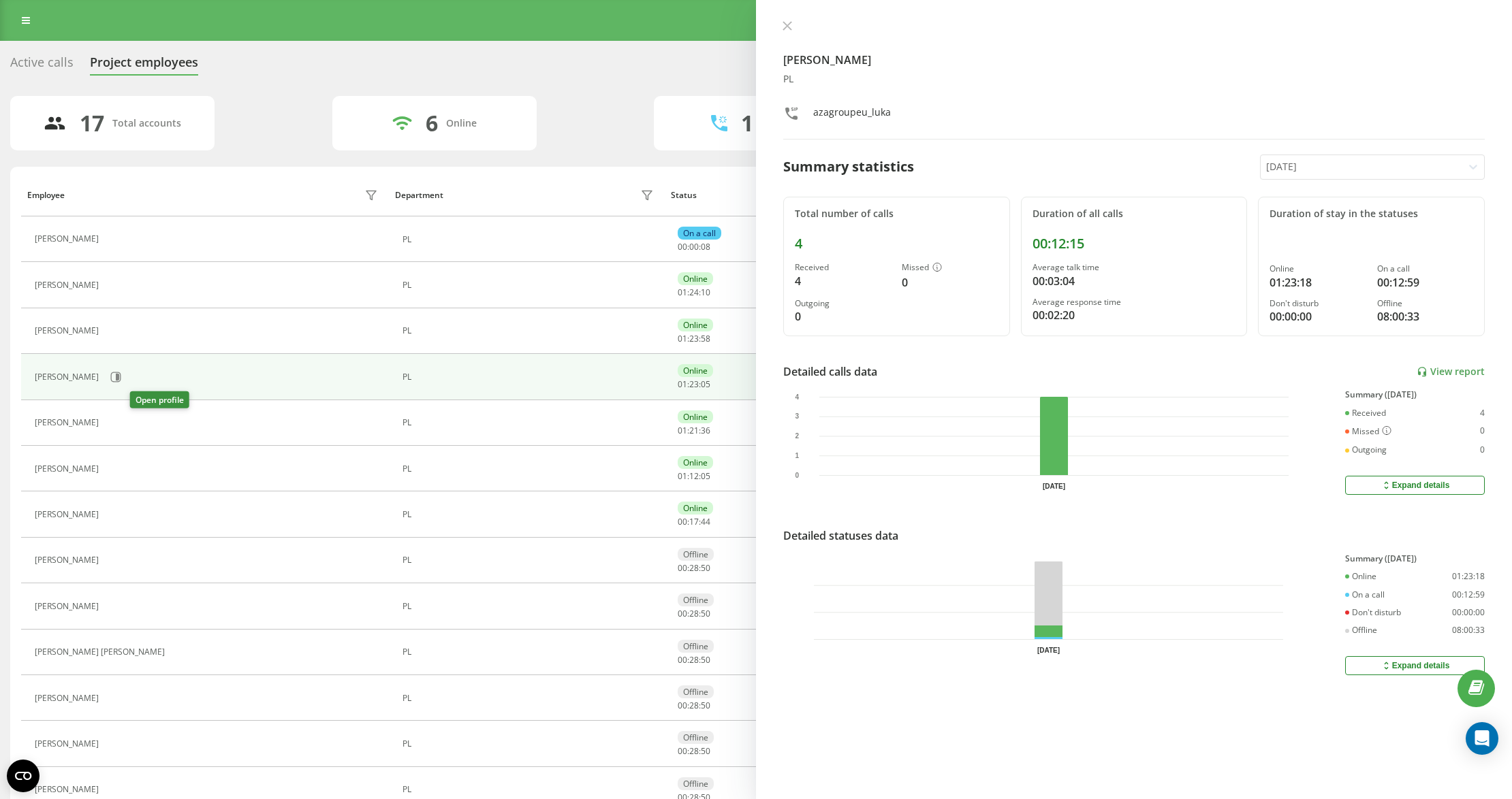
click at [122, 429] on button at bounding box center [113, 424] width 16 height 19
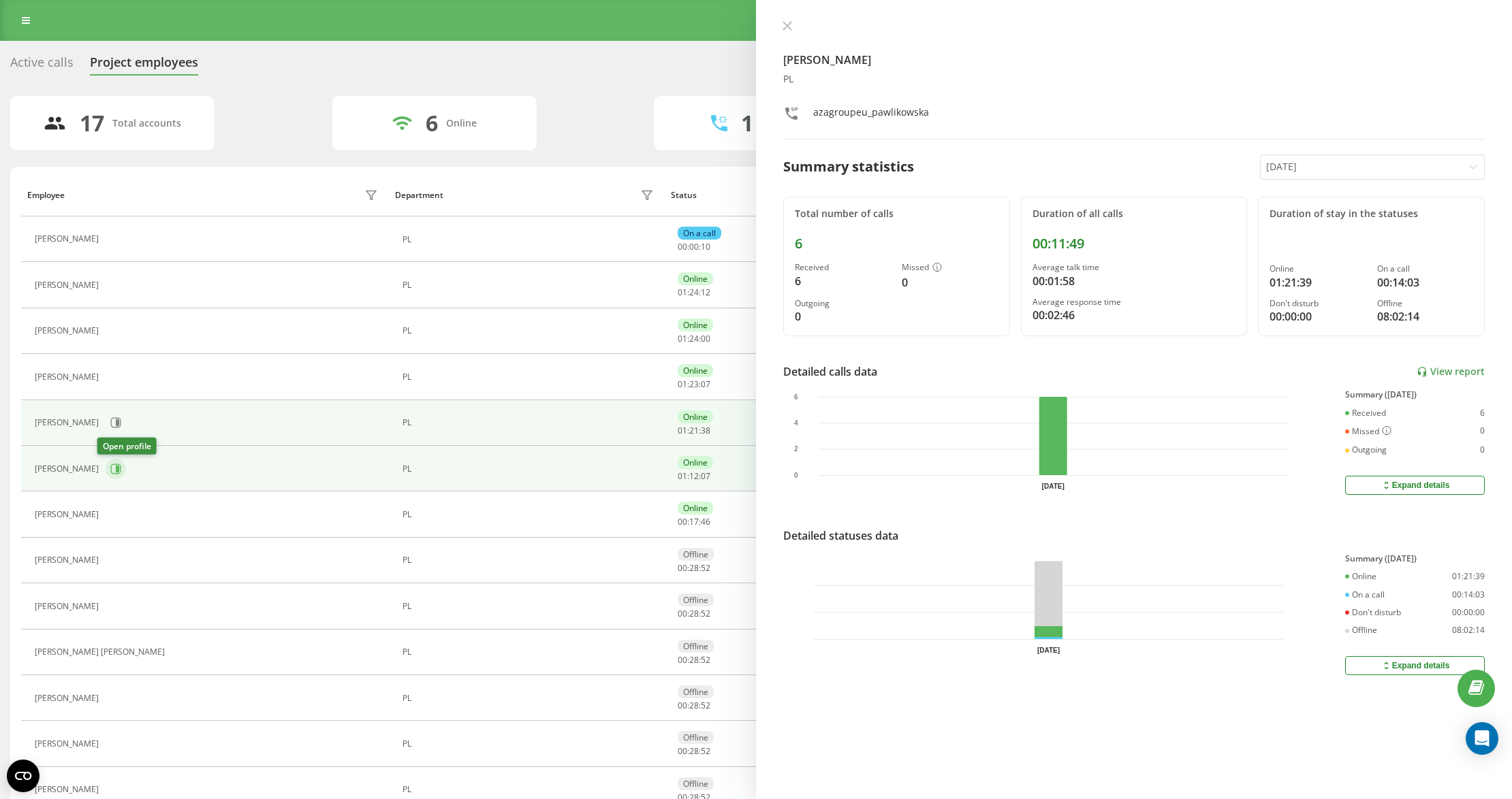
click at [113, 468] on button at bounding box center [116, 469] width 20 height 20
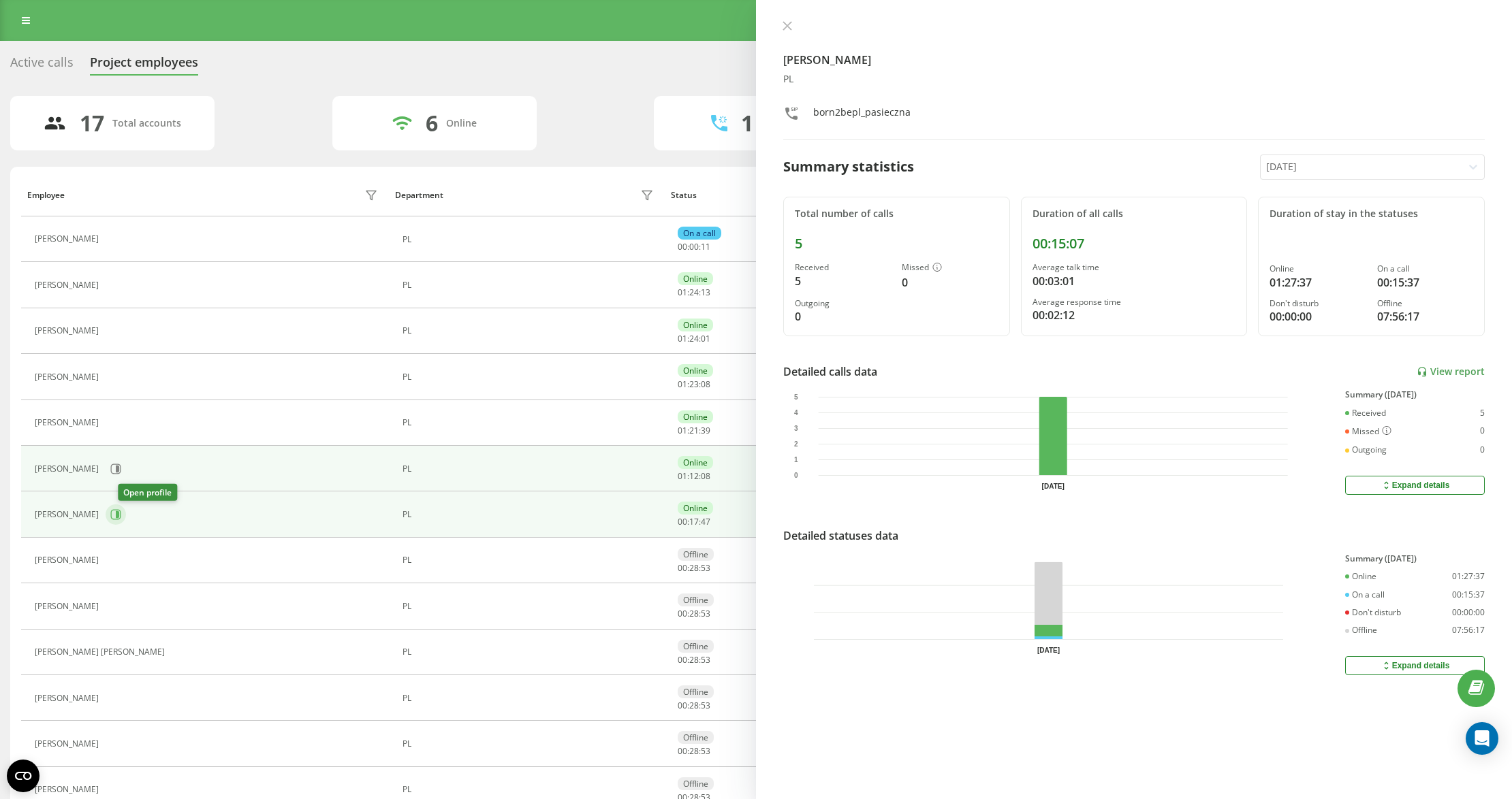
click at [122, 520] on icon at bounding box center [116, 514] width 11 height 11
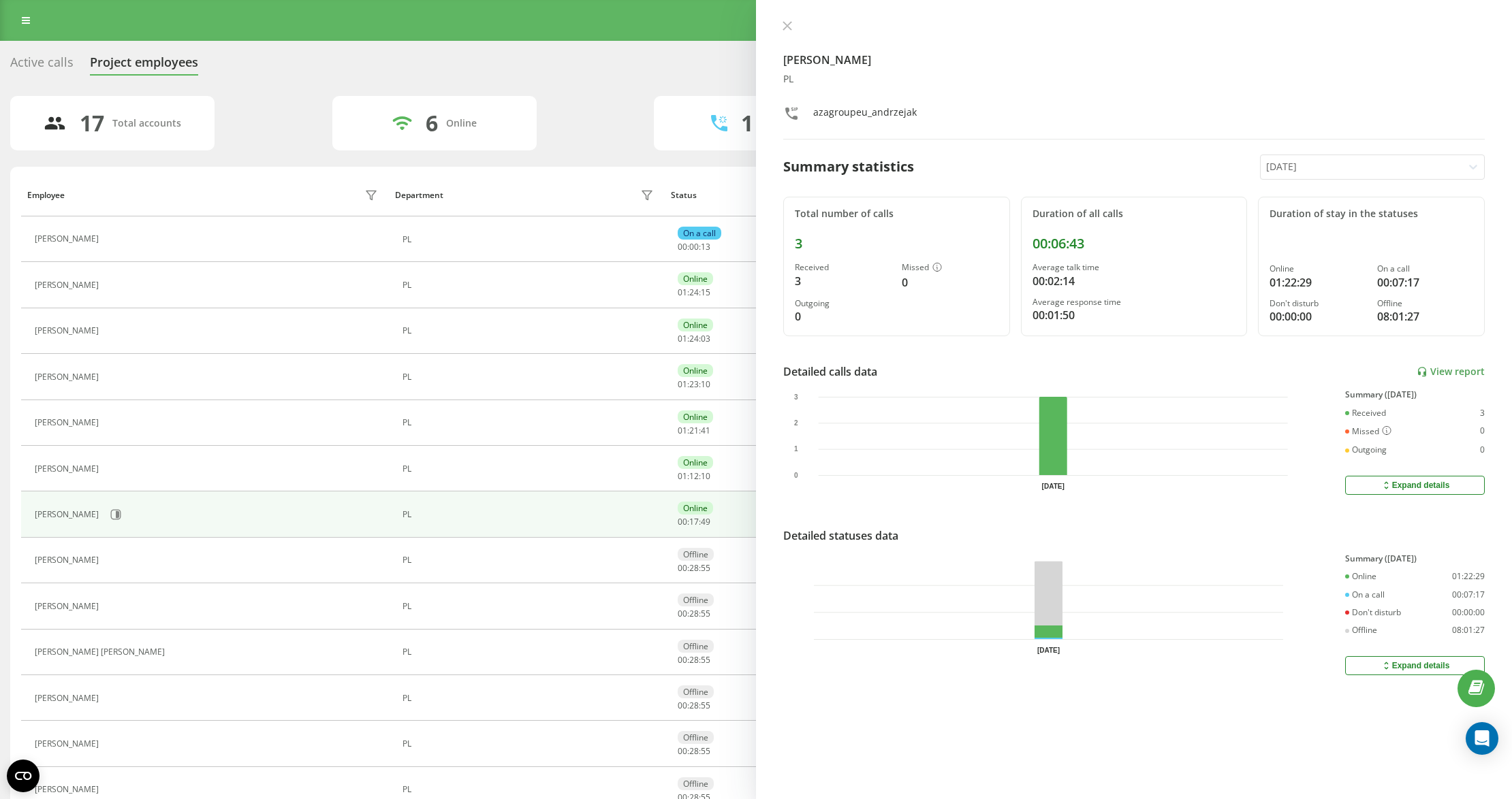
click at [783, 27] on icon at bounding box center [787, 25] width 9 height 9
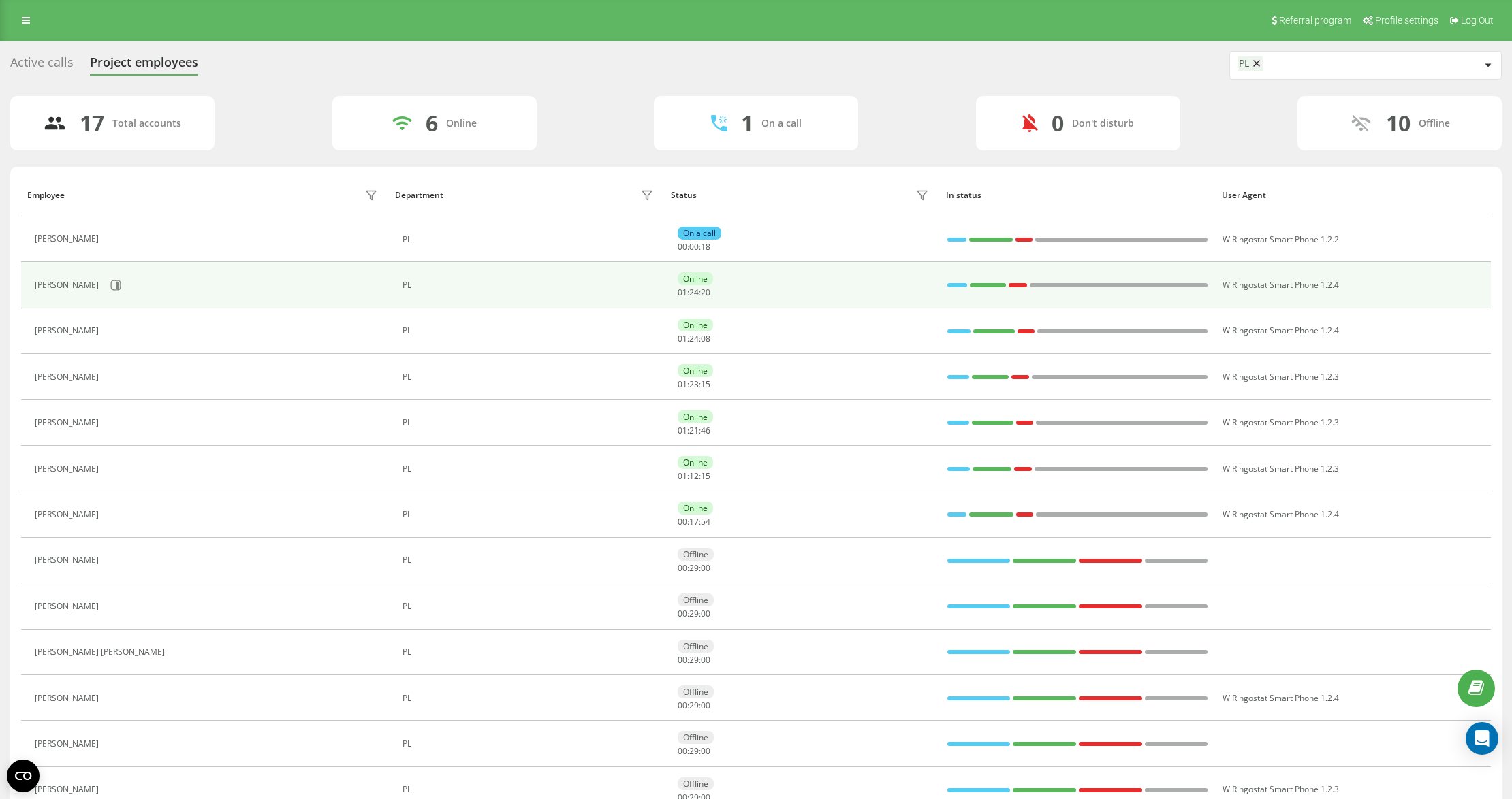
click at [951, 289] on div at bounding box center [957, 285] width 19 height 18
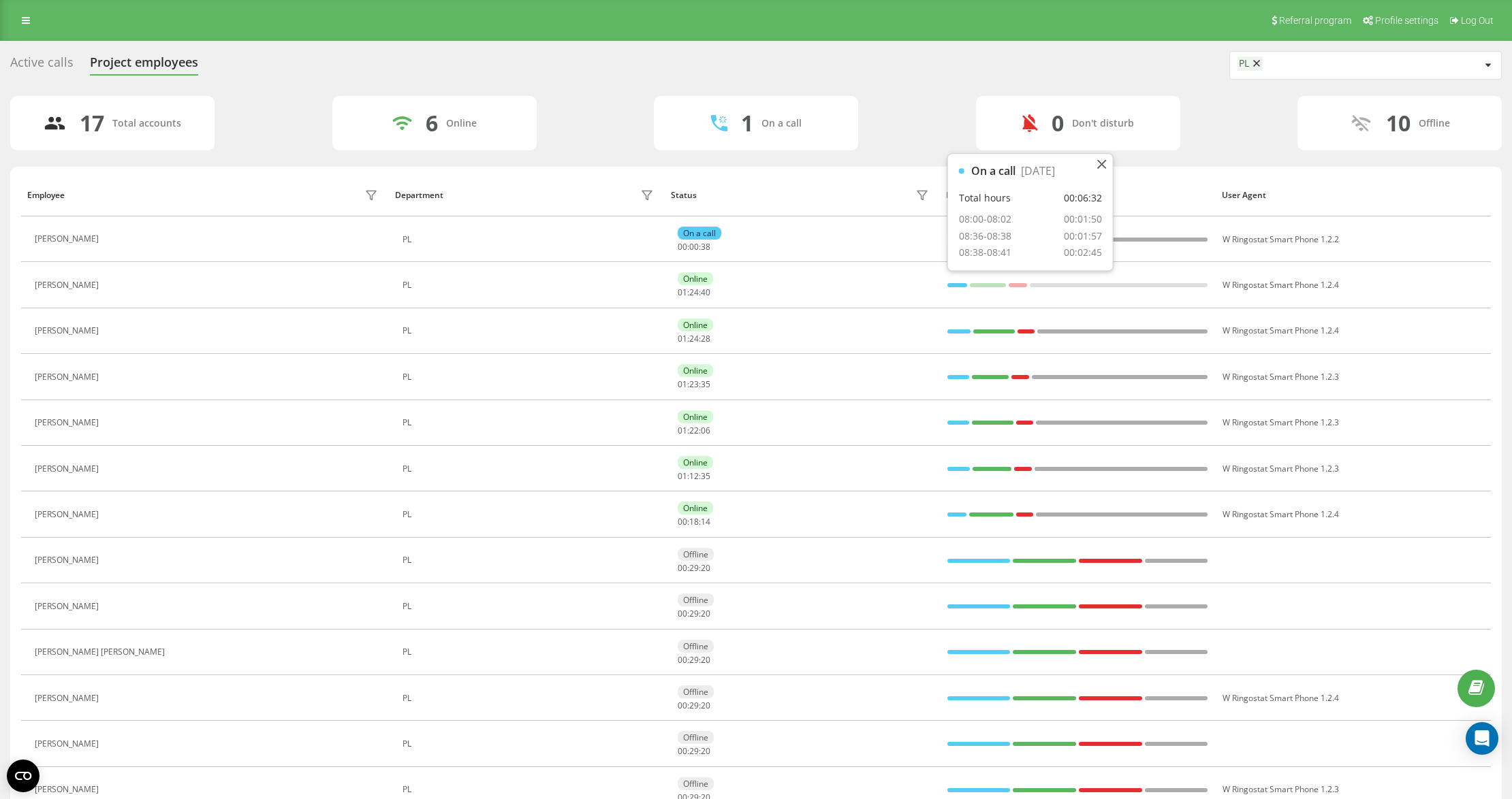
click at [592, 96] on div "17 Total accounts 6 Online 1 On a call 0 Don't disturb 10 Offline" at bounding box center [756, 123] width 1492 height 55
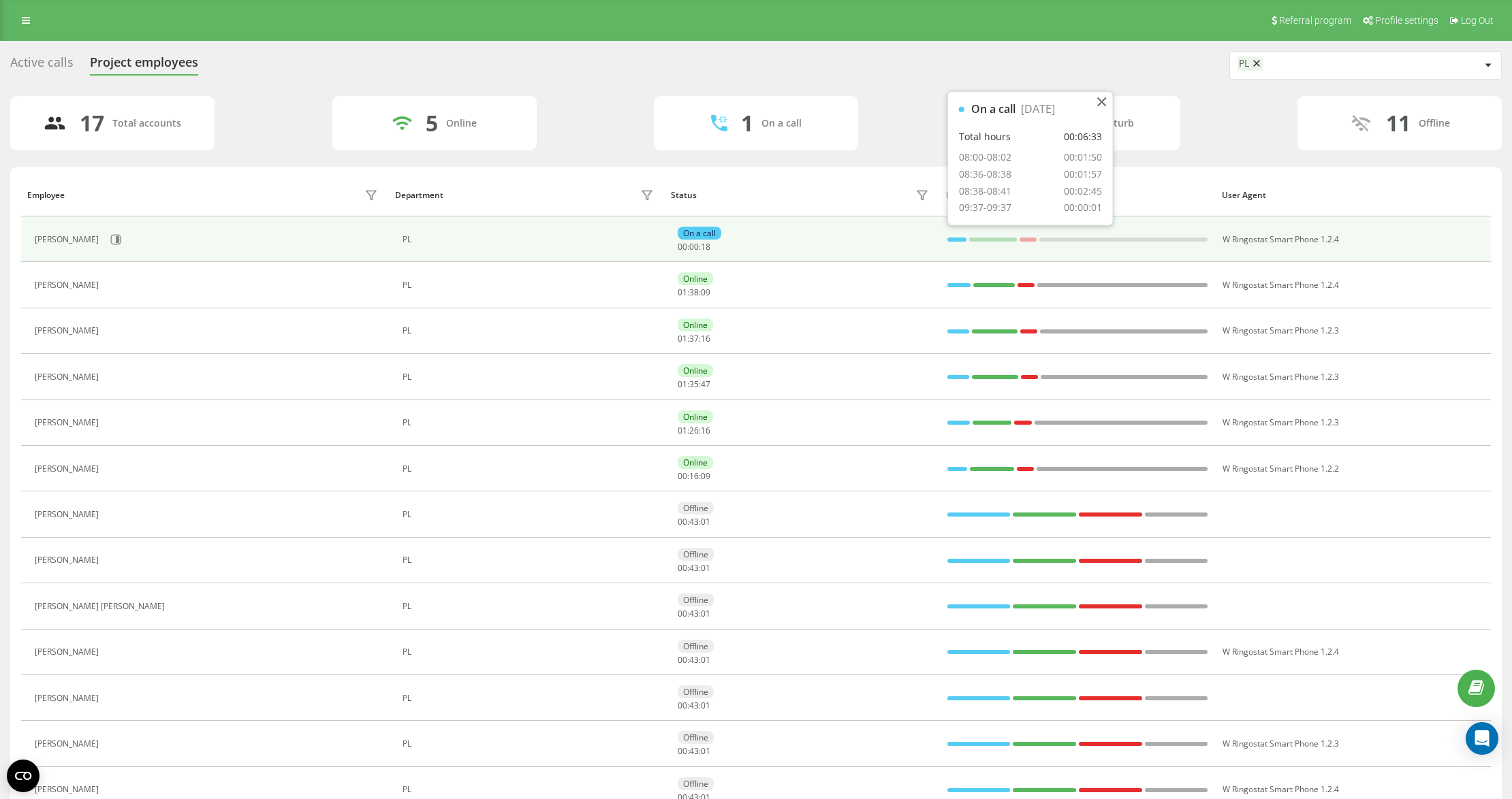
click at [954, 235] on div at bounding box center [957, 240] width 19 height 18
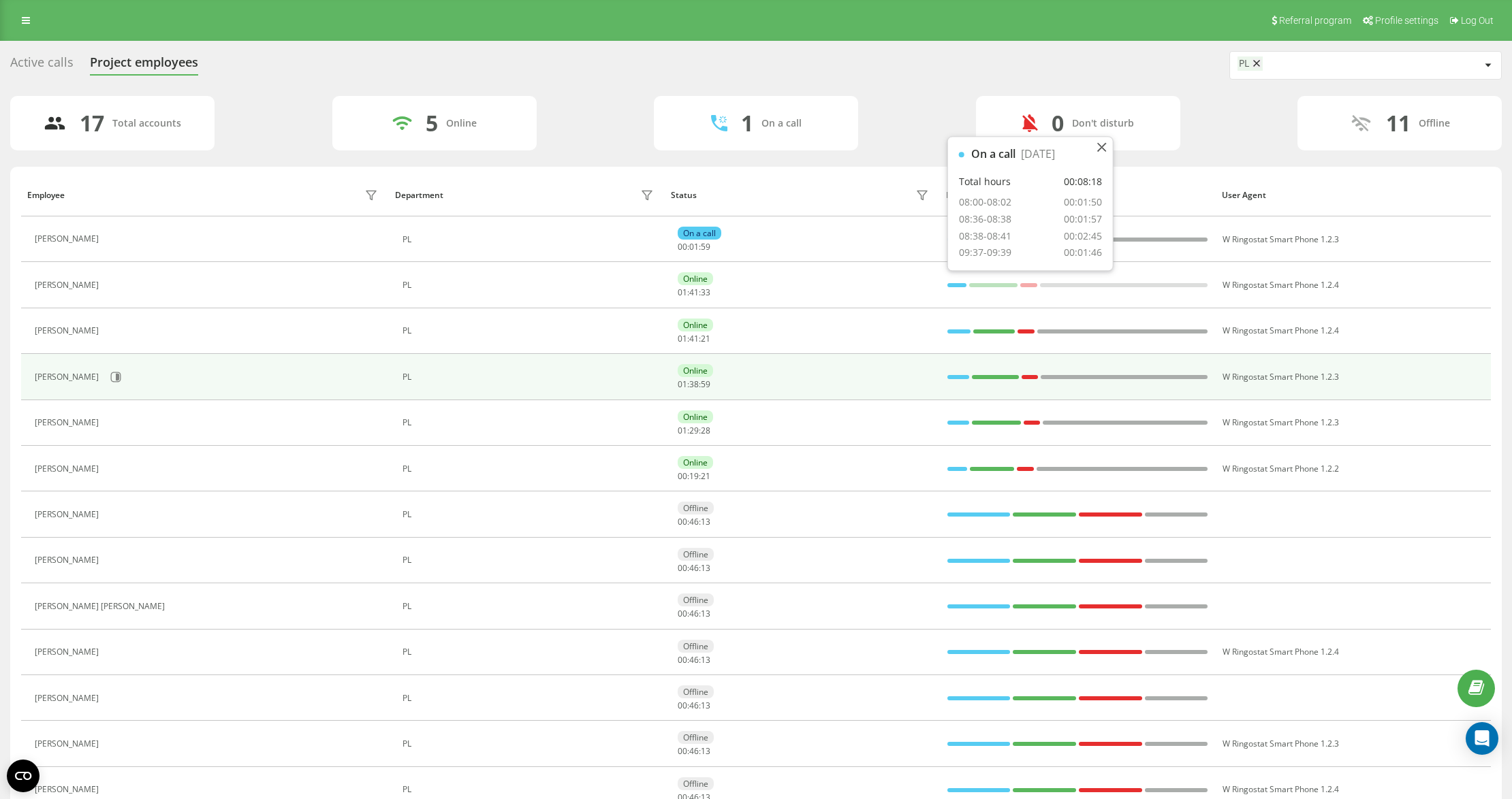
drag, startPoint x: 278, startPoint y: 382, endPoint x: 227, endPoint y: 361, distance: 55.2
click at [278, 385] on div "[PERSON_NAME]" at bounding box center [208, 376] width 347 height 23
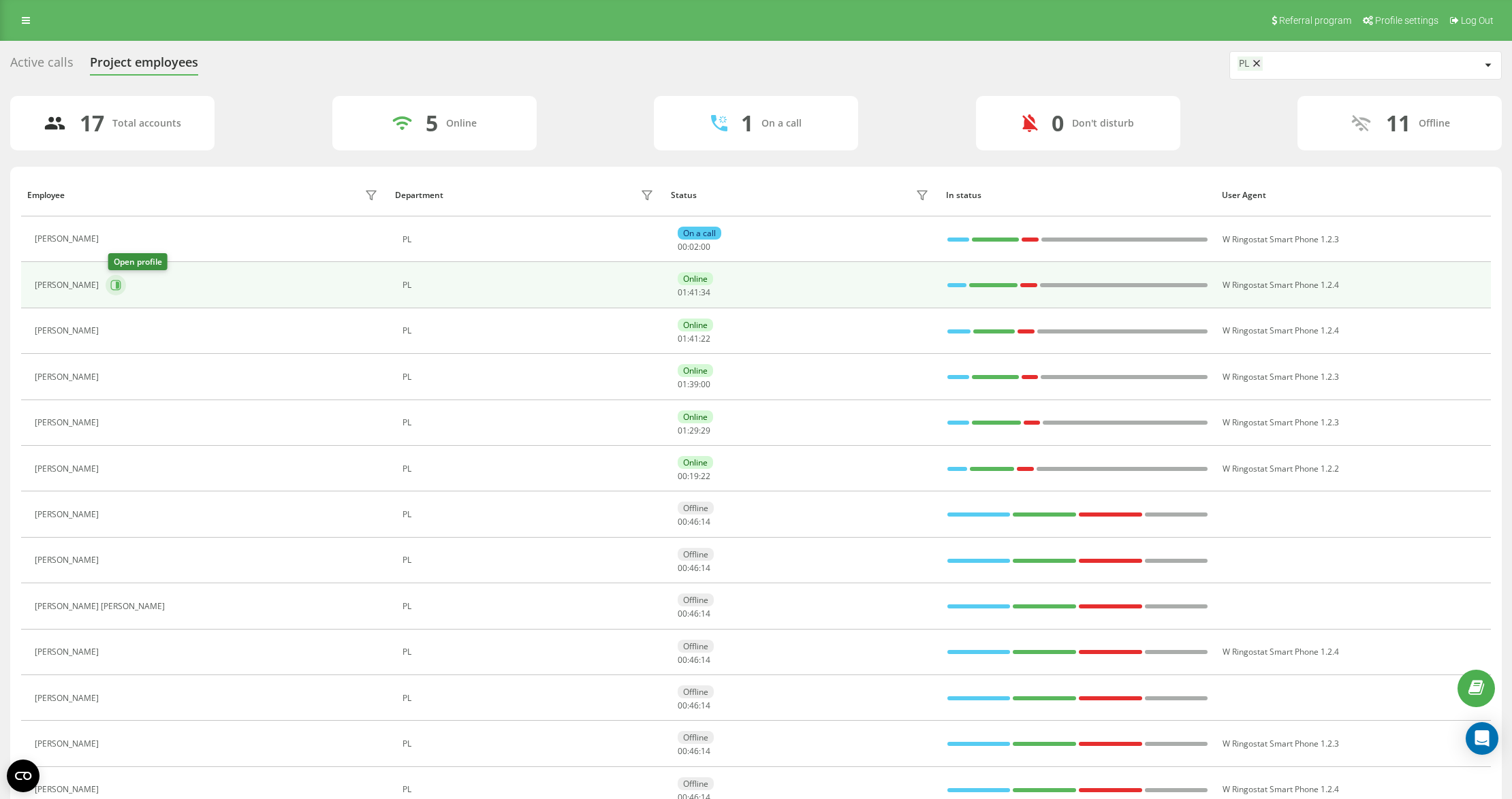
click at [107, 287] on button at bounding box center [116, 285] width 20 height 20
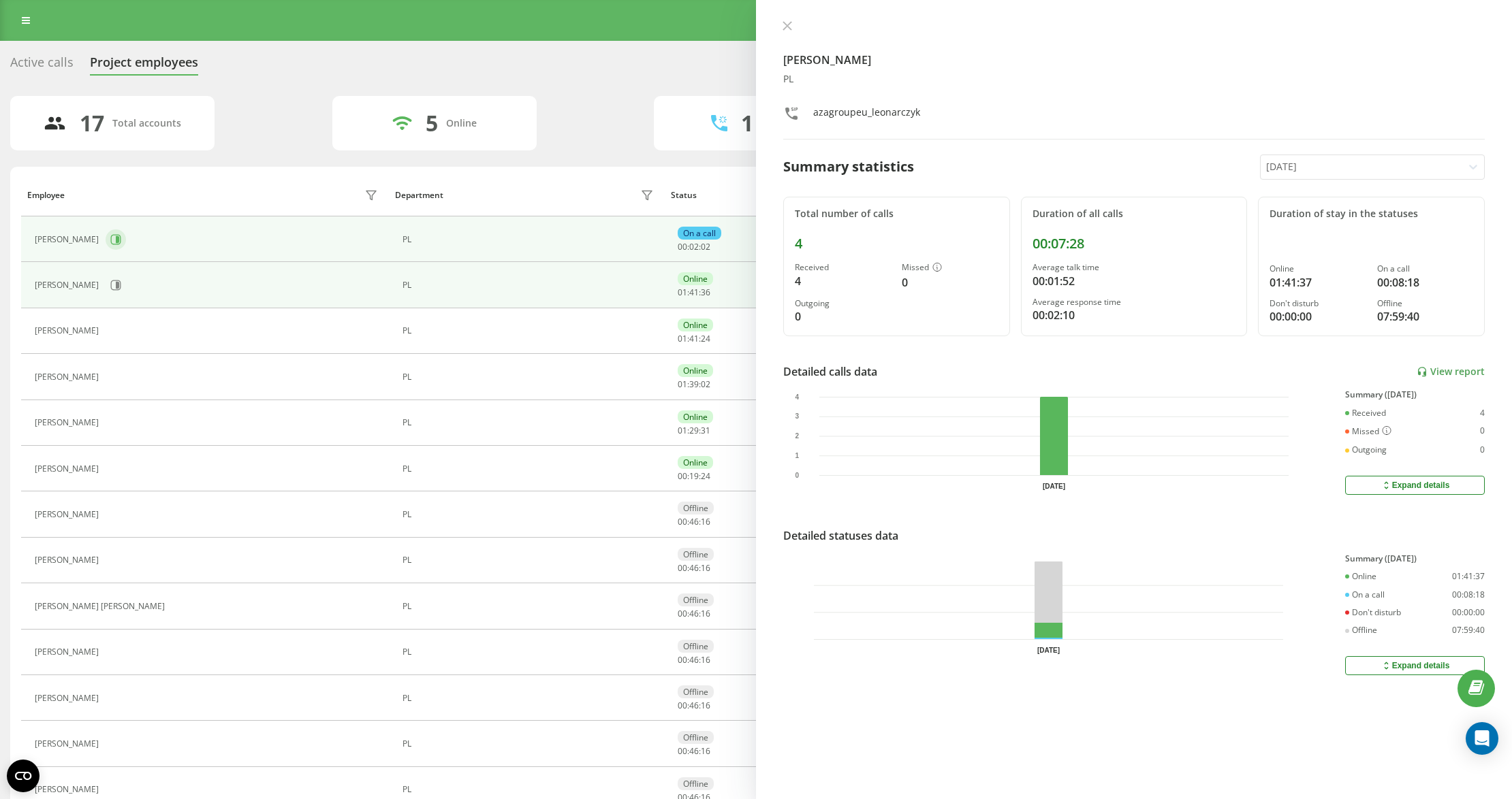
click at [111, 245] on icon at bounding box center [117, 240] width 10 height 10
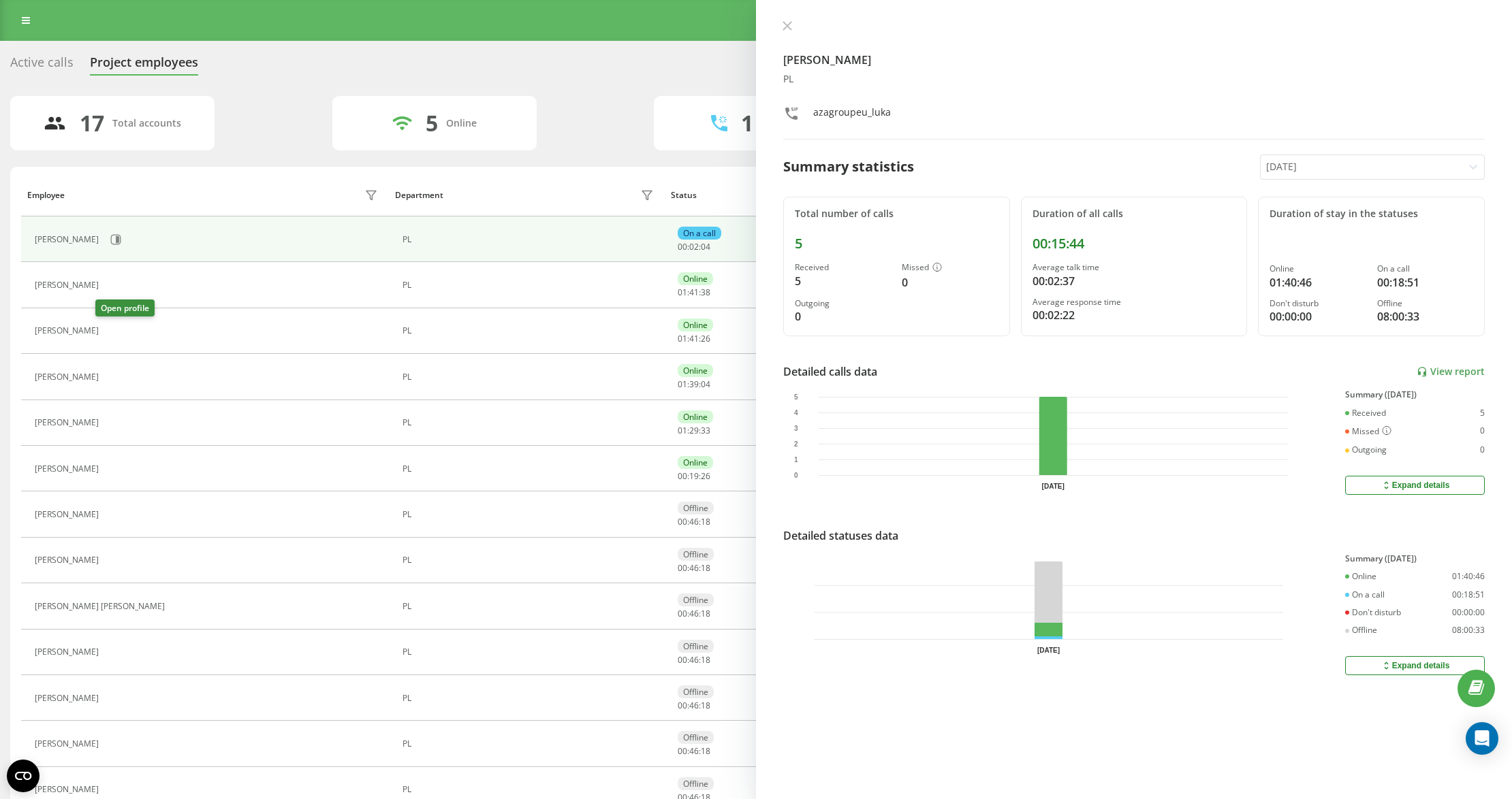
click at [108, 331] on icon at bounding box center [113, 331] width 11 height 11
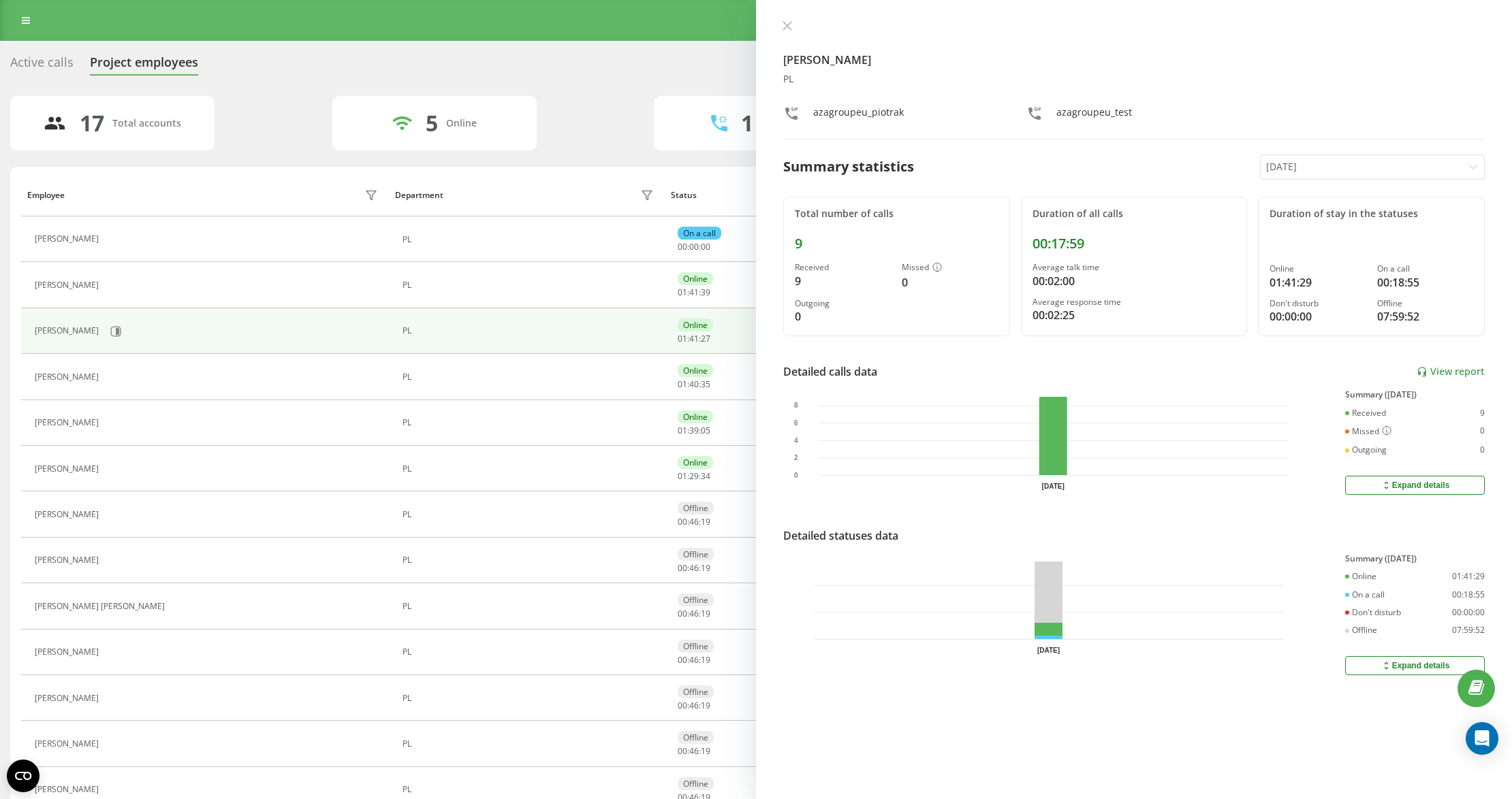
click at [140, 377] on div "Mateusz Luka" at bounding box center [208, 377] width 347 height 19
click at [110, 385] on button at bounding box center [113, 378] width 16 height 19
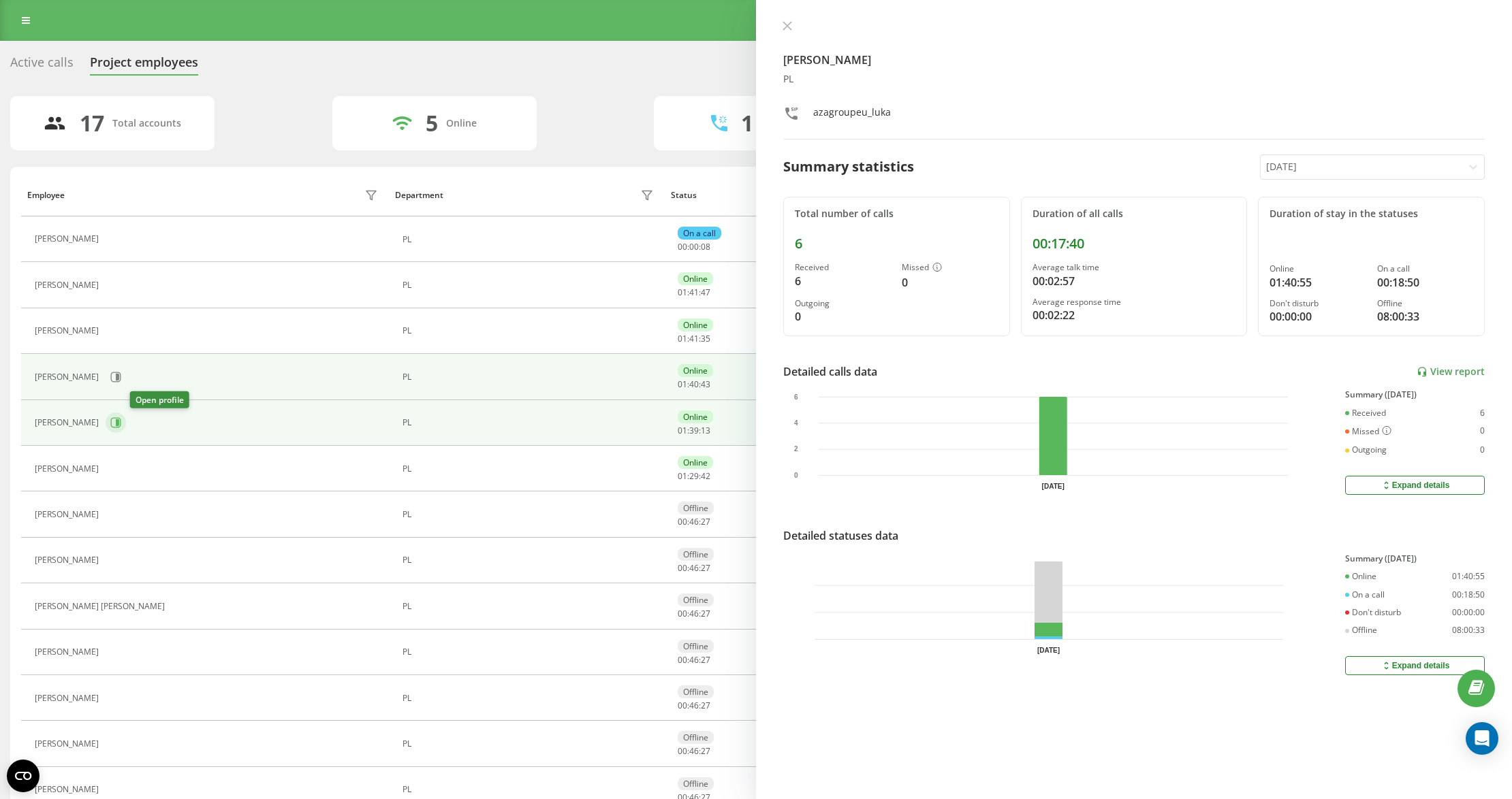
click at [126, 425] on button at bounding box center [116, 423] width 20 height 20
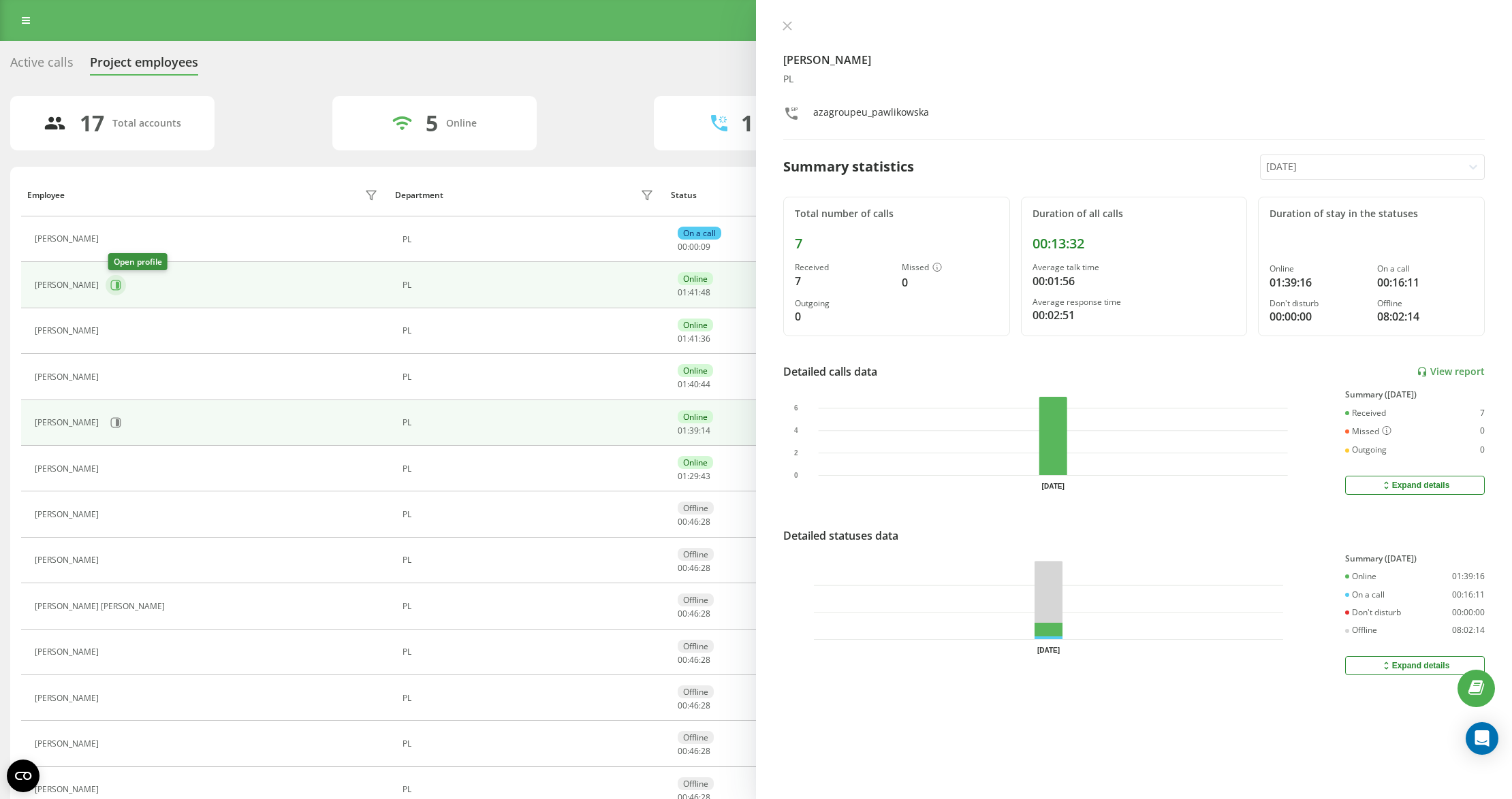
click at [117, 278] on button at bounding box center [116, 285] width 20 height 20
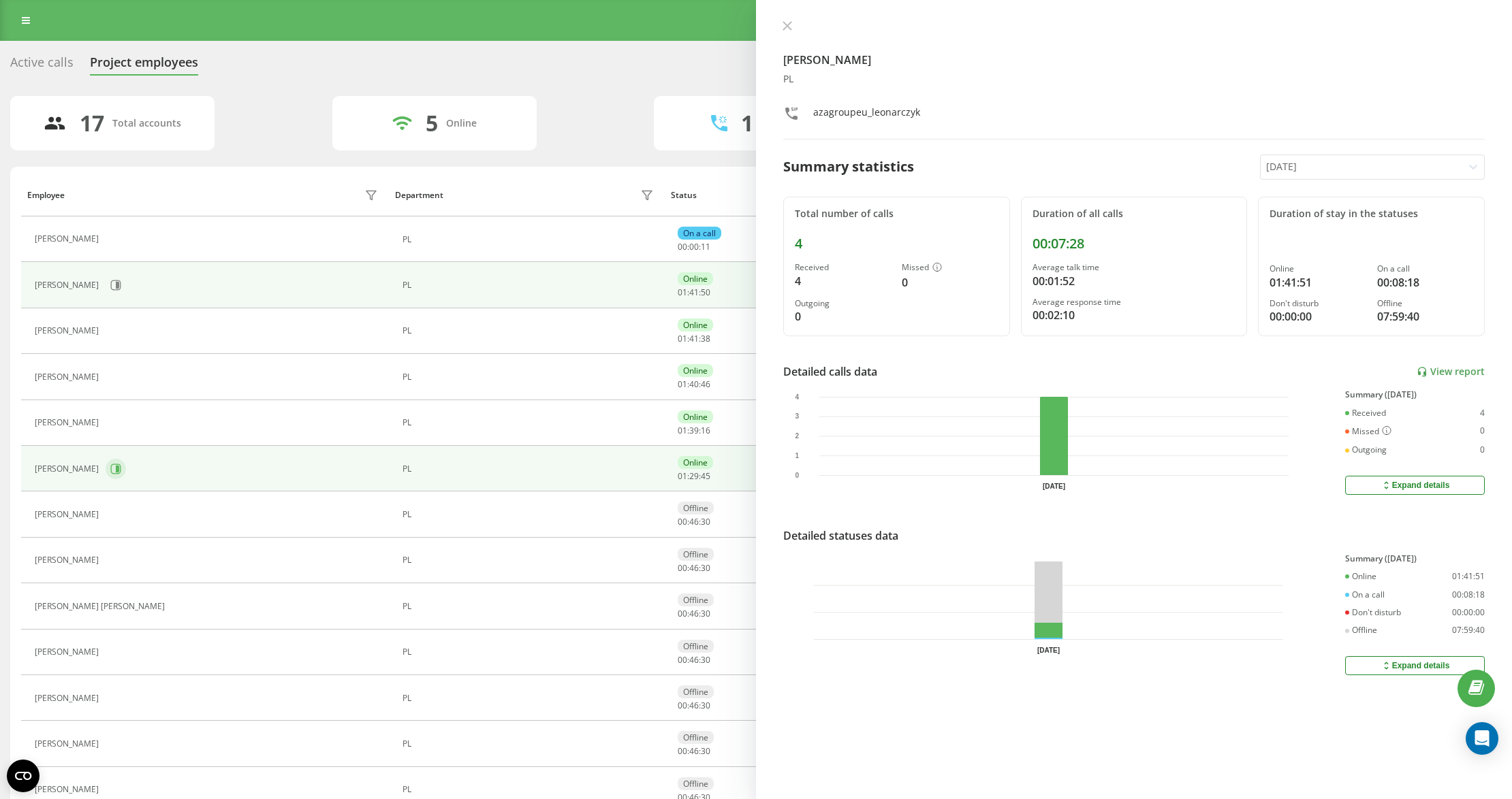
click at [111, 468] on icon at bounding box center [116, 468] width 11 height 11
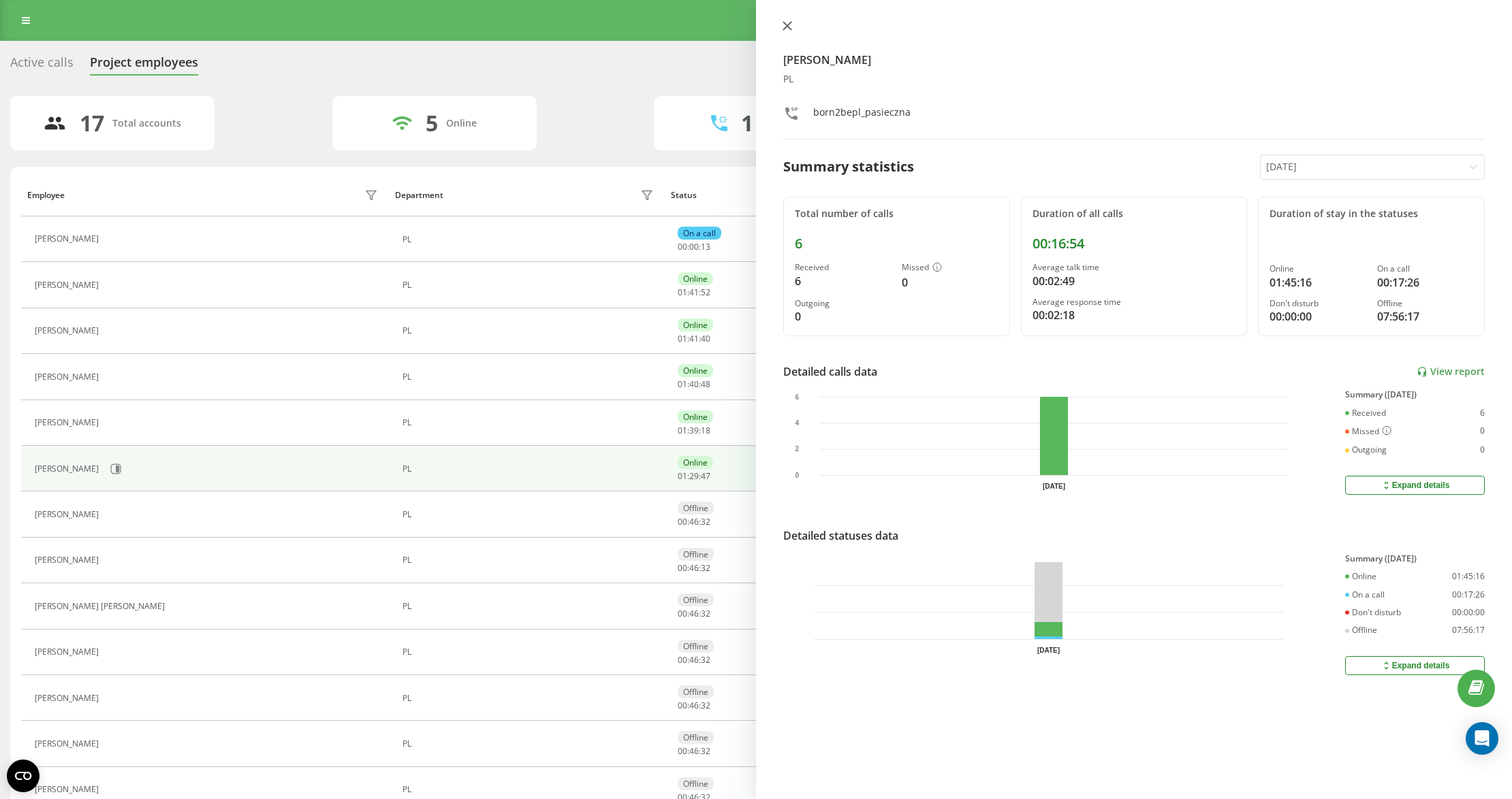
click at [790, 25] on icon at bounding box center [787, 25] width 9 height 9
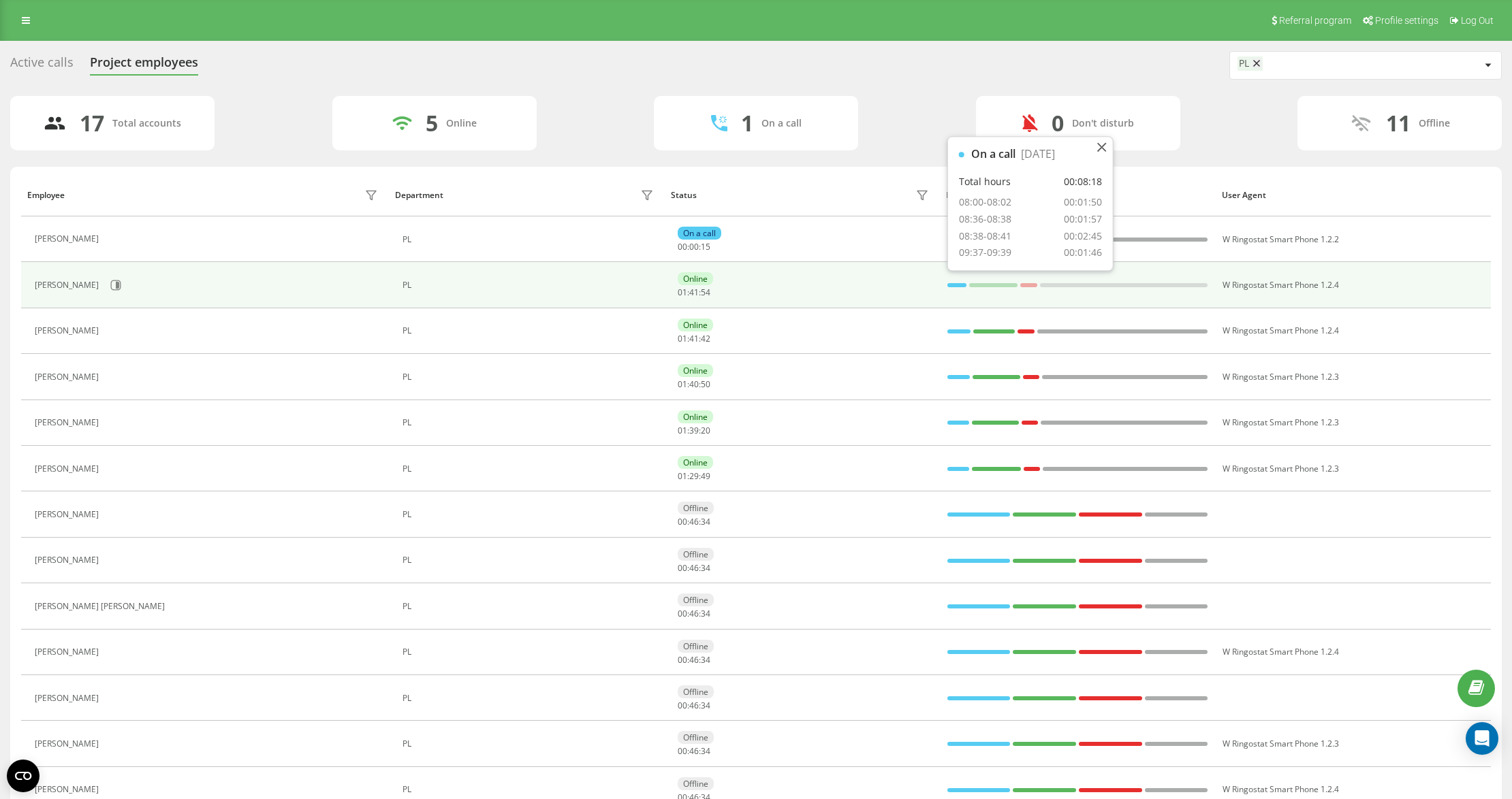
click at [948, 283] on div at bounding box center [957, 285] width 19 height 18
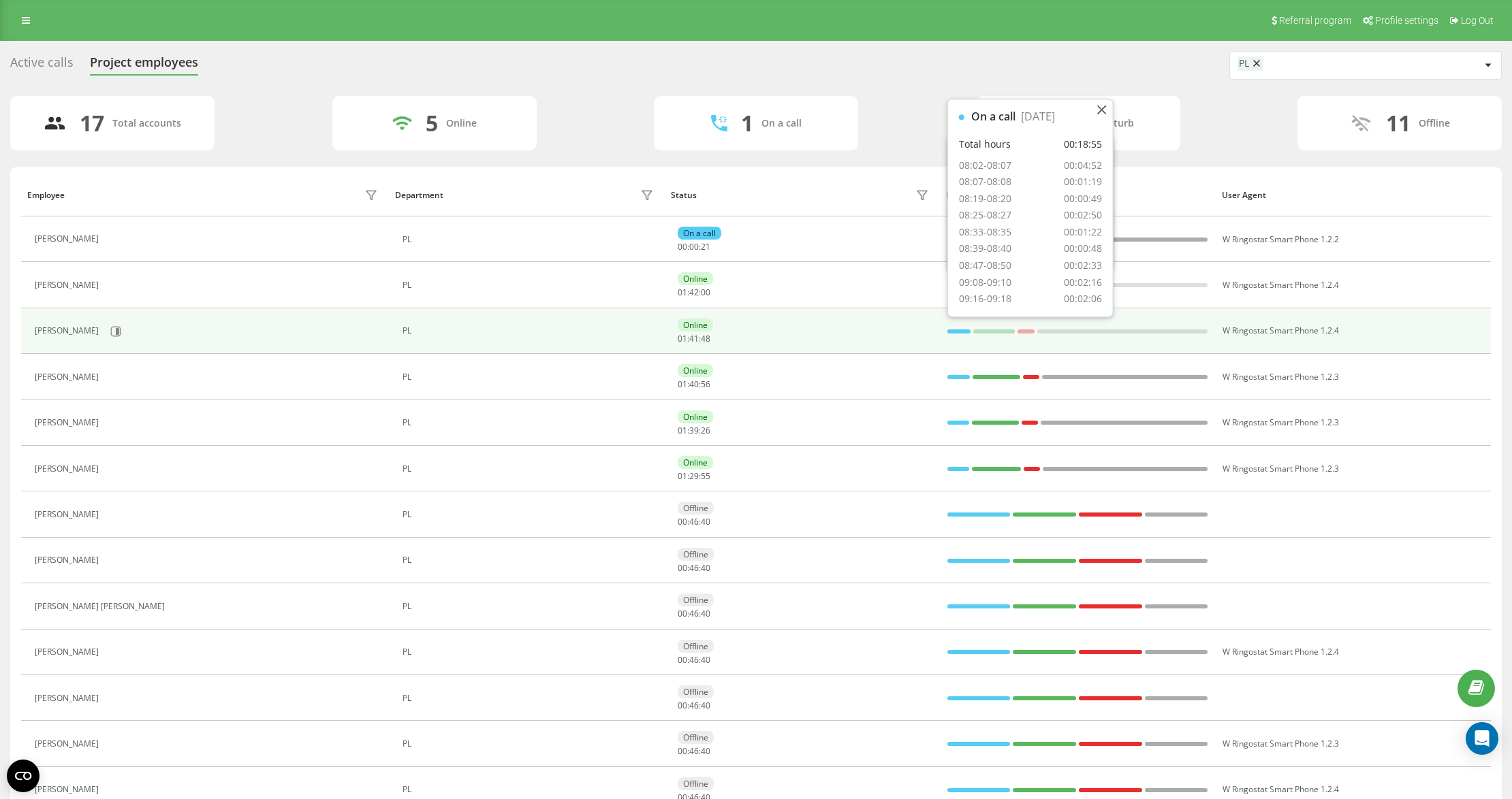
click at [955, 329] on div at bounding box center [958, 331] width 23 height 18
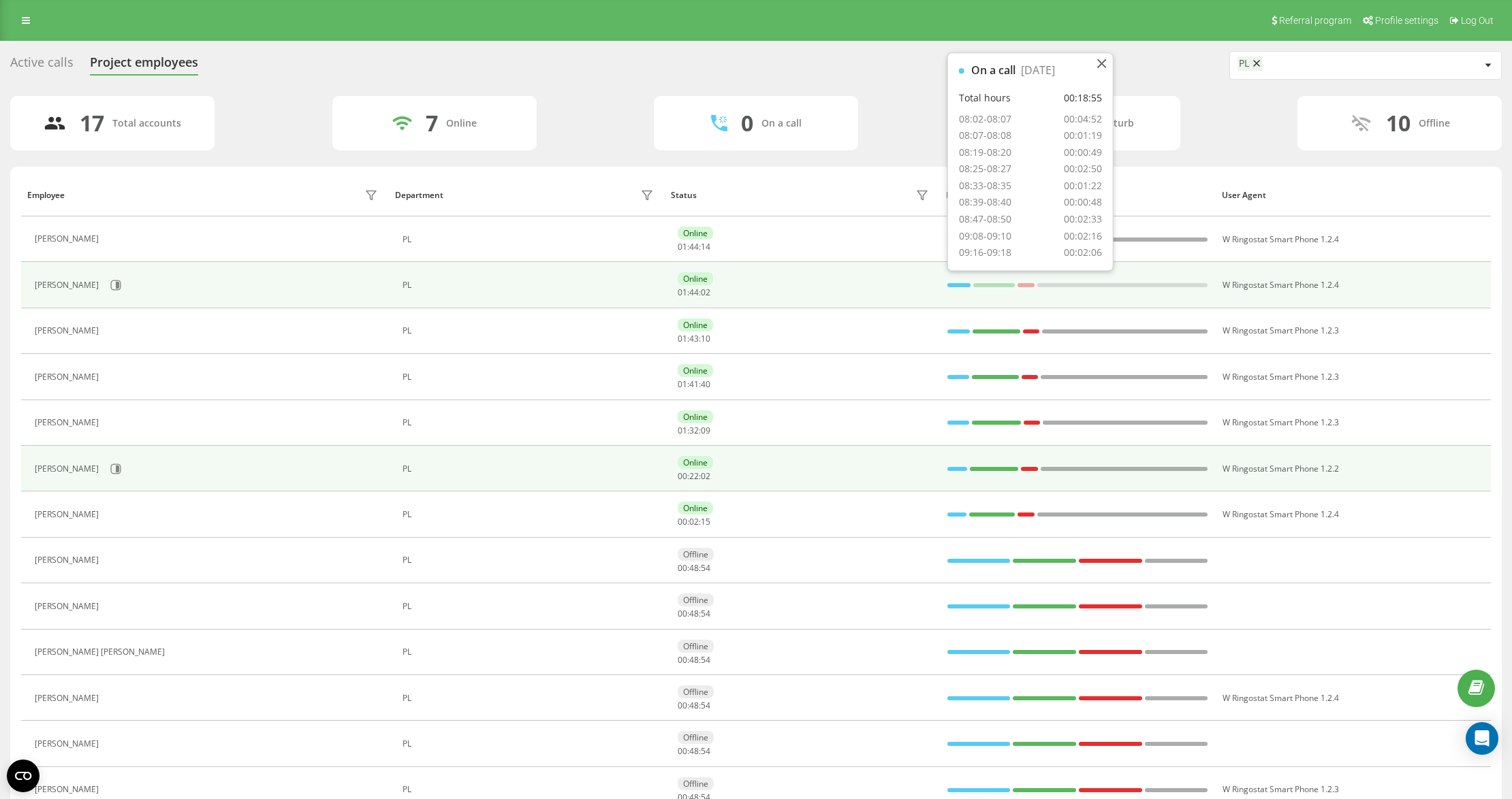
click at [384, 461] on td "[PERSON_NAME]" at bounding box center [205, 468] width 368 height 46
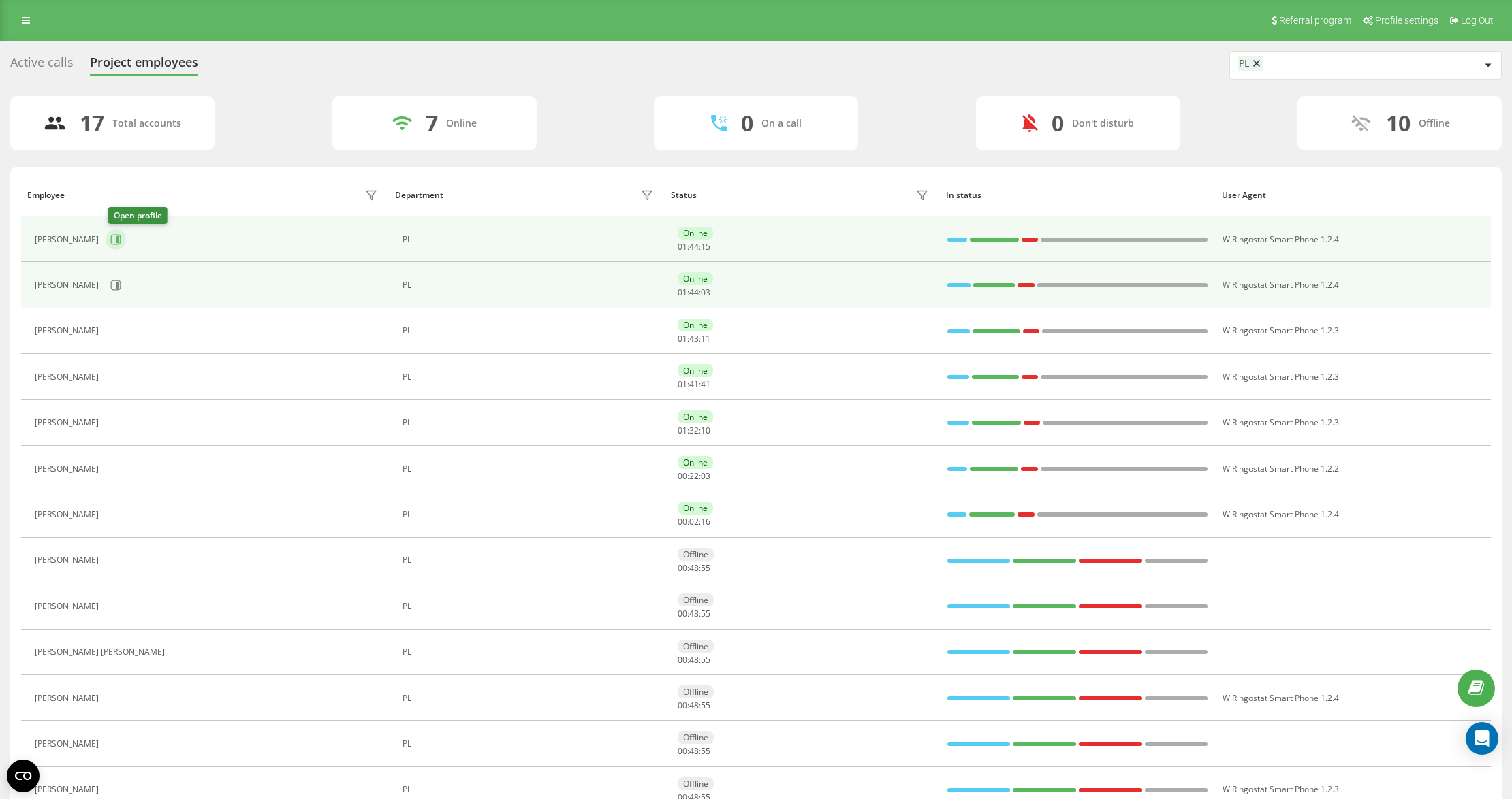
click at [118, 246] on button at bounding box center [116, 240] width 20 height 20
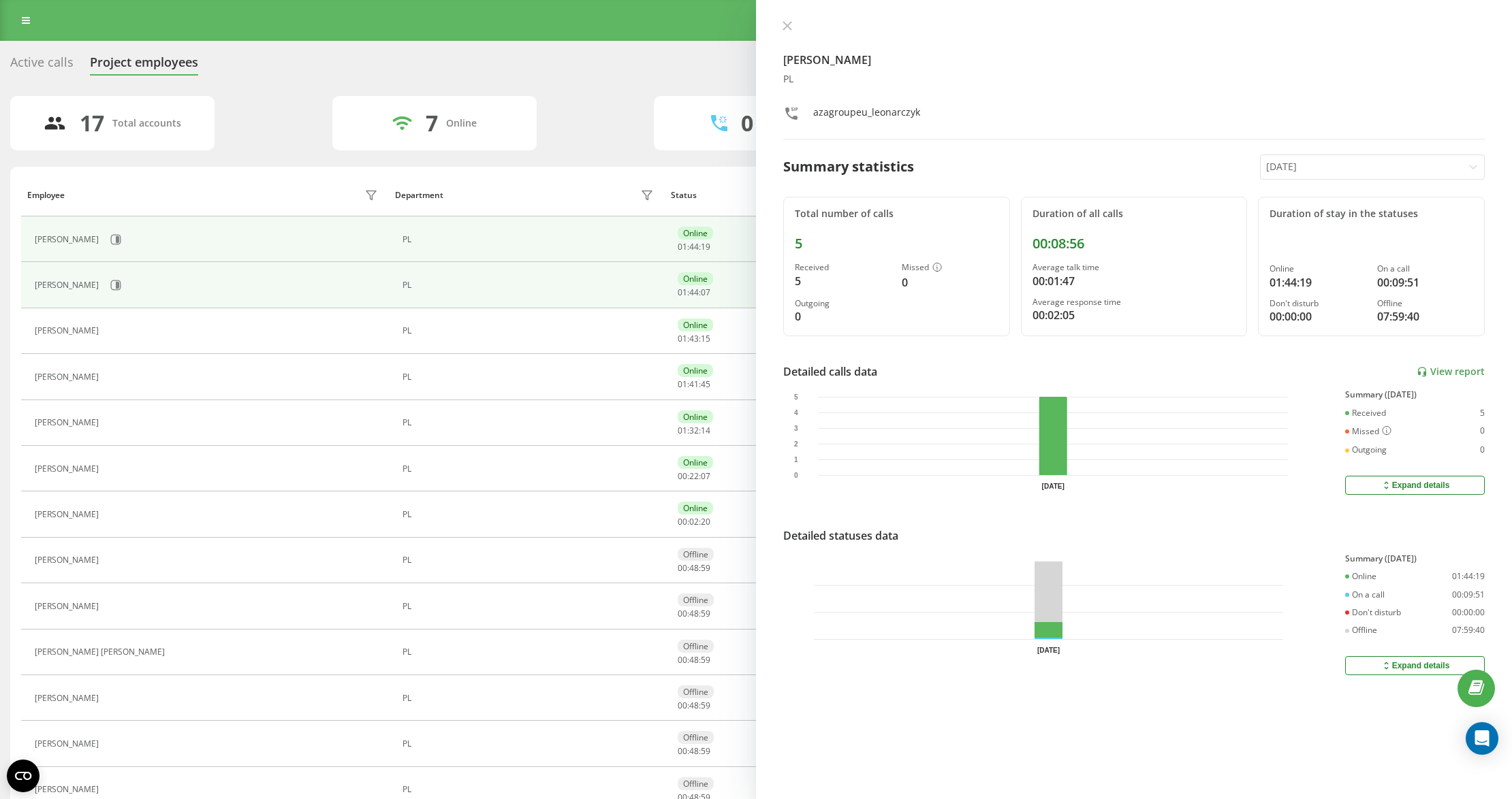
click at [1383, 158] on div "Today" at bounding box center [1361, 167] width 202 height 24
click at [1344, 233] on div "Last 7 days" at bounding box center [1372, 236] width 224 height 22
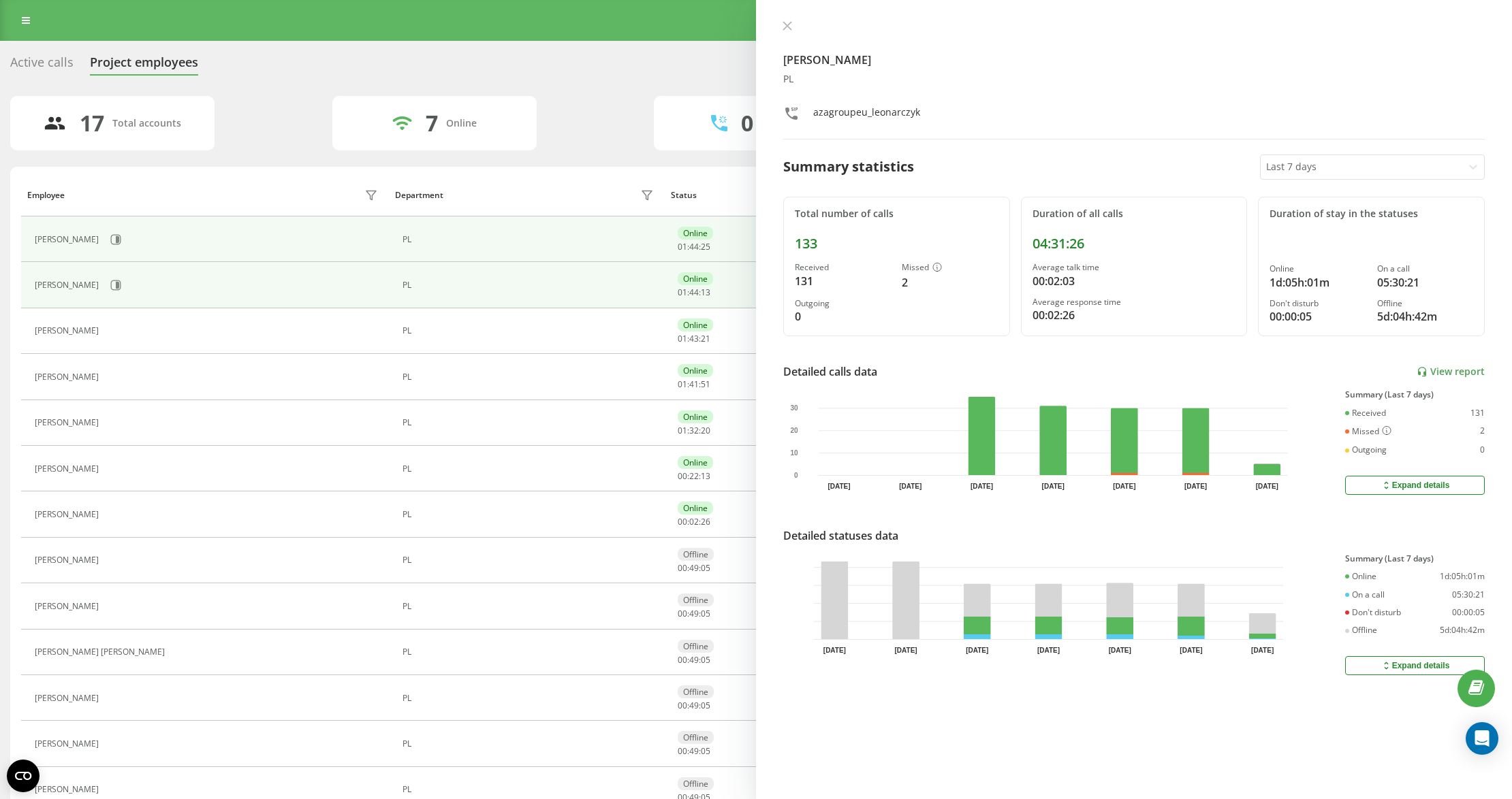
drag, startPoint x: 783, startPoint y: 31, endPoint x: 788, endPoint y: 45, distance: 14.9
click at [784, 31] on button at bounding box center [787, 26] width 18 height 13
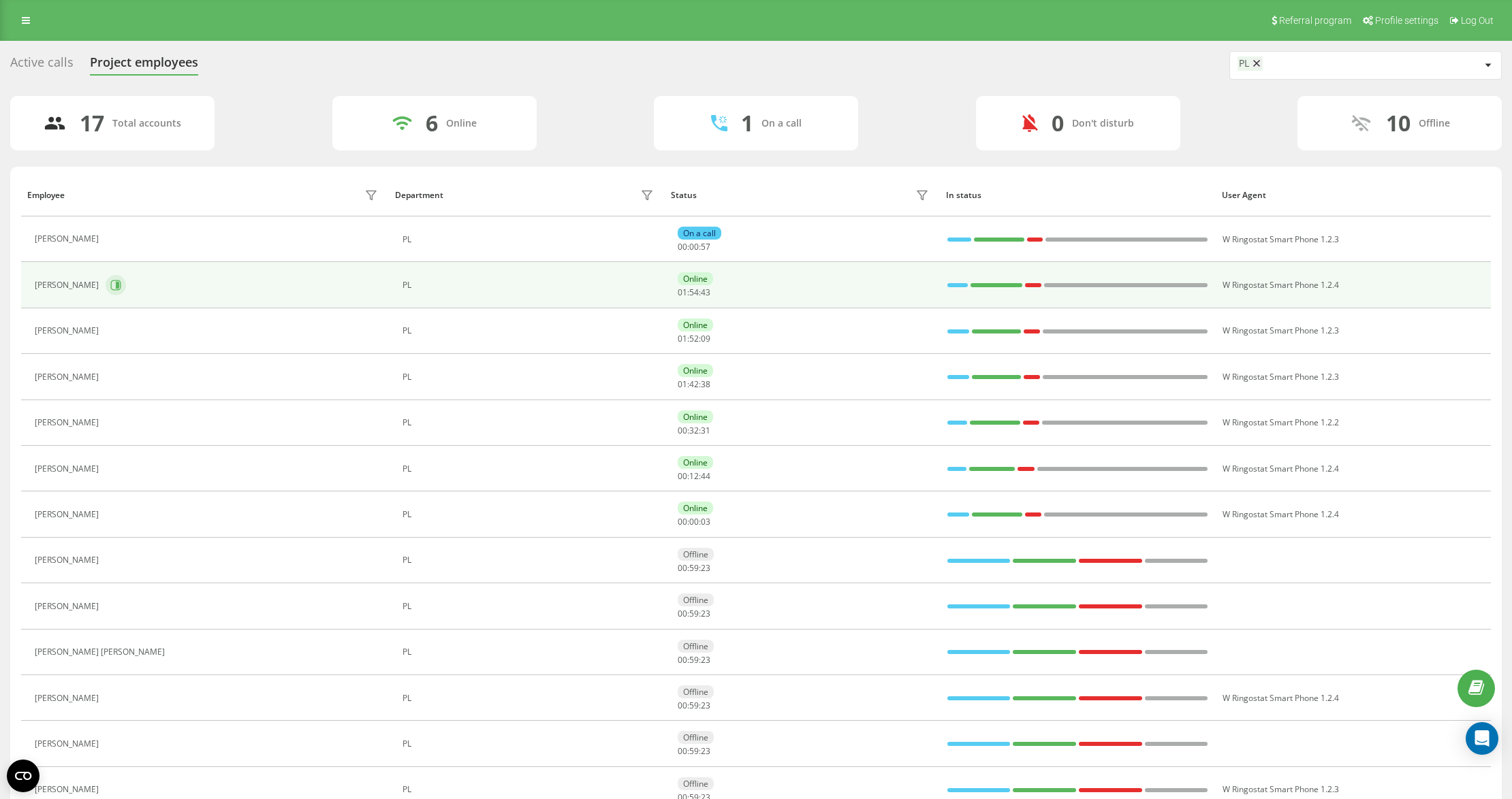
click at [112, 290] on icon at bounding box center [116, 285] width 11 height 11
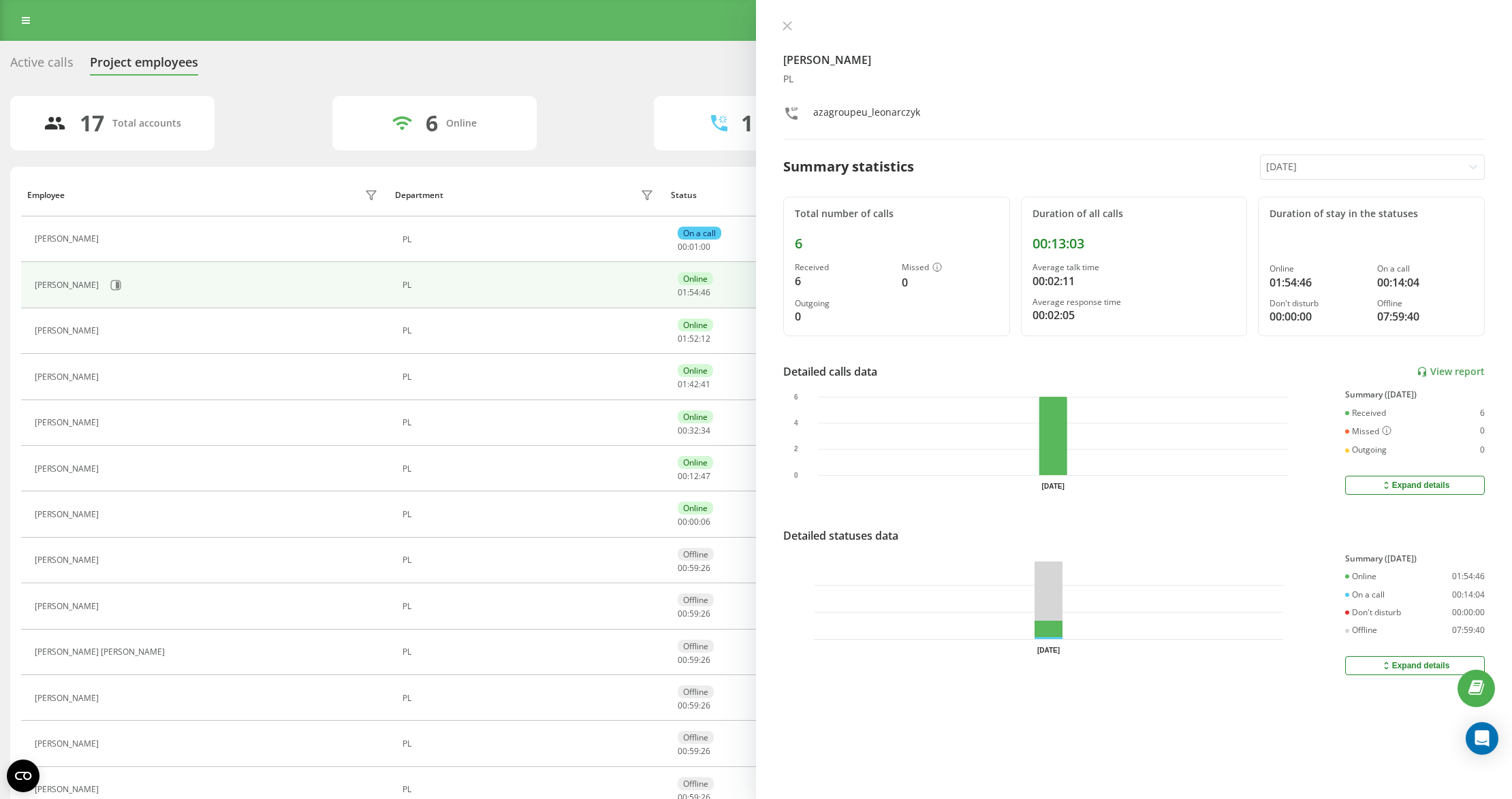
click at [789, 27] on icon at bounding box center [787, 25] width 9 height 9
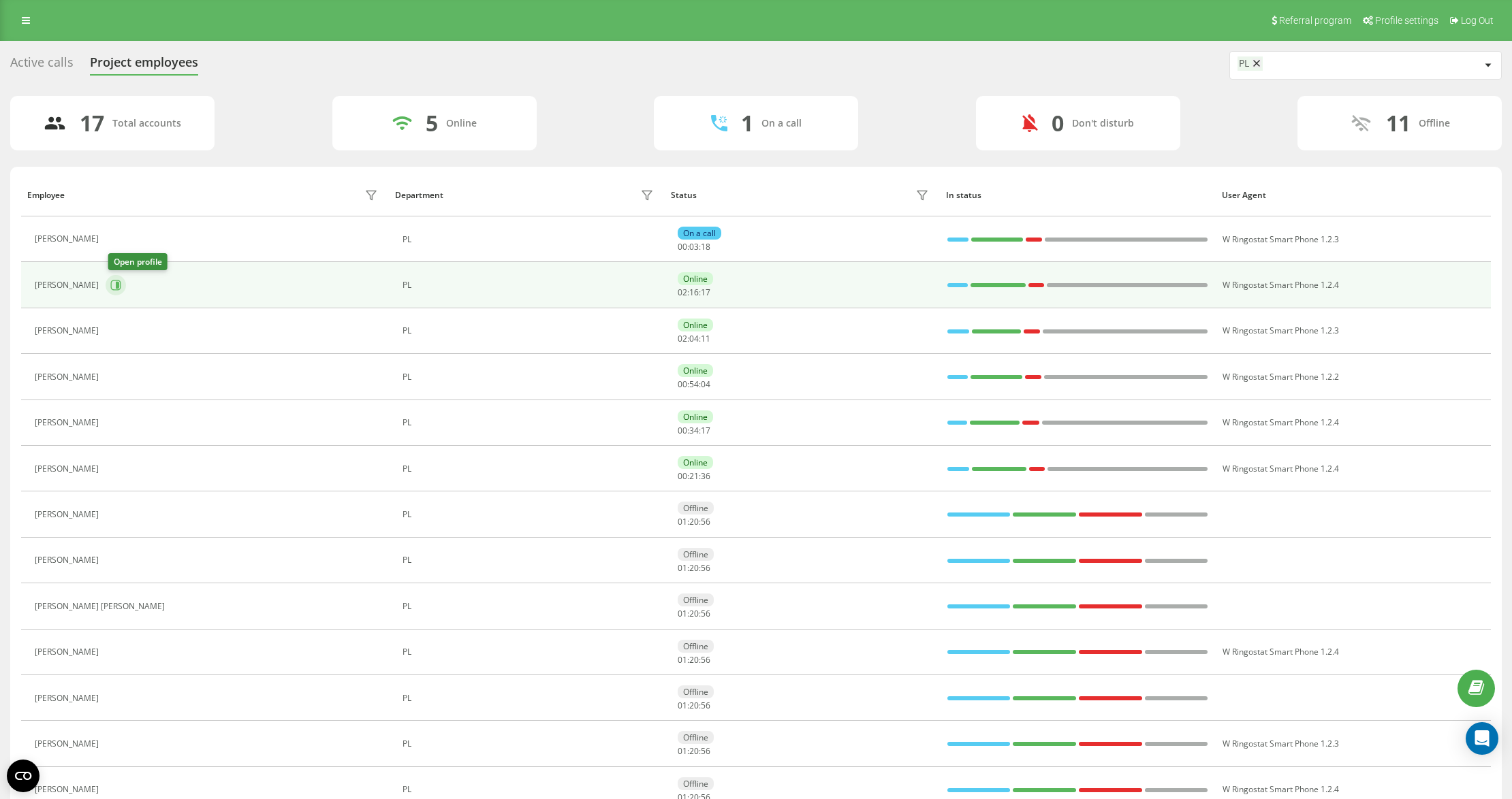
click at [111, 278] on button at bounding box center [116, 285] width 20 height 20
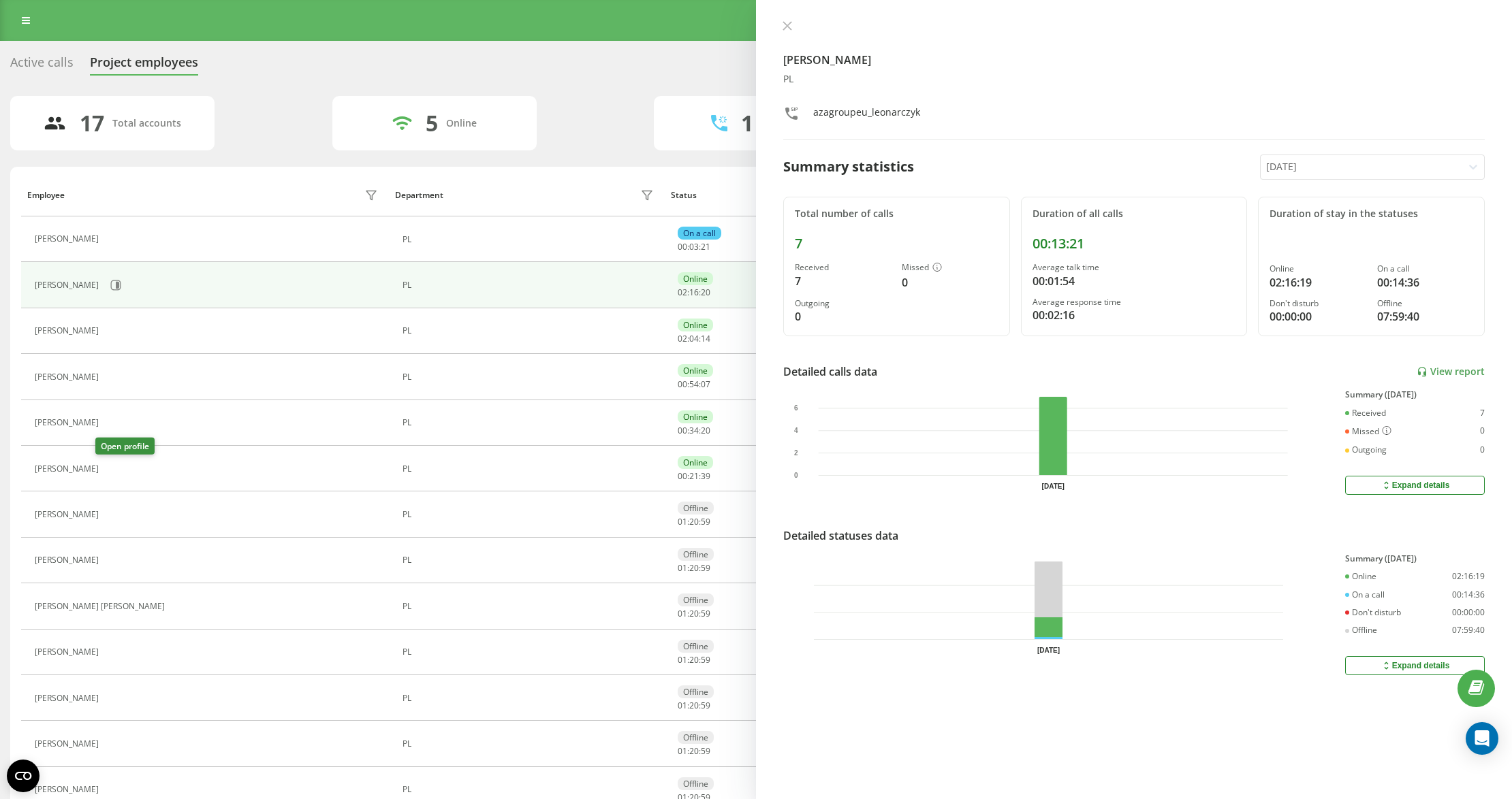
click at [108, 470] on icon at bounding box center [113, 468] width 11 height 11
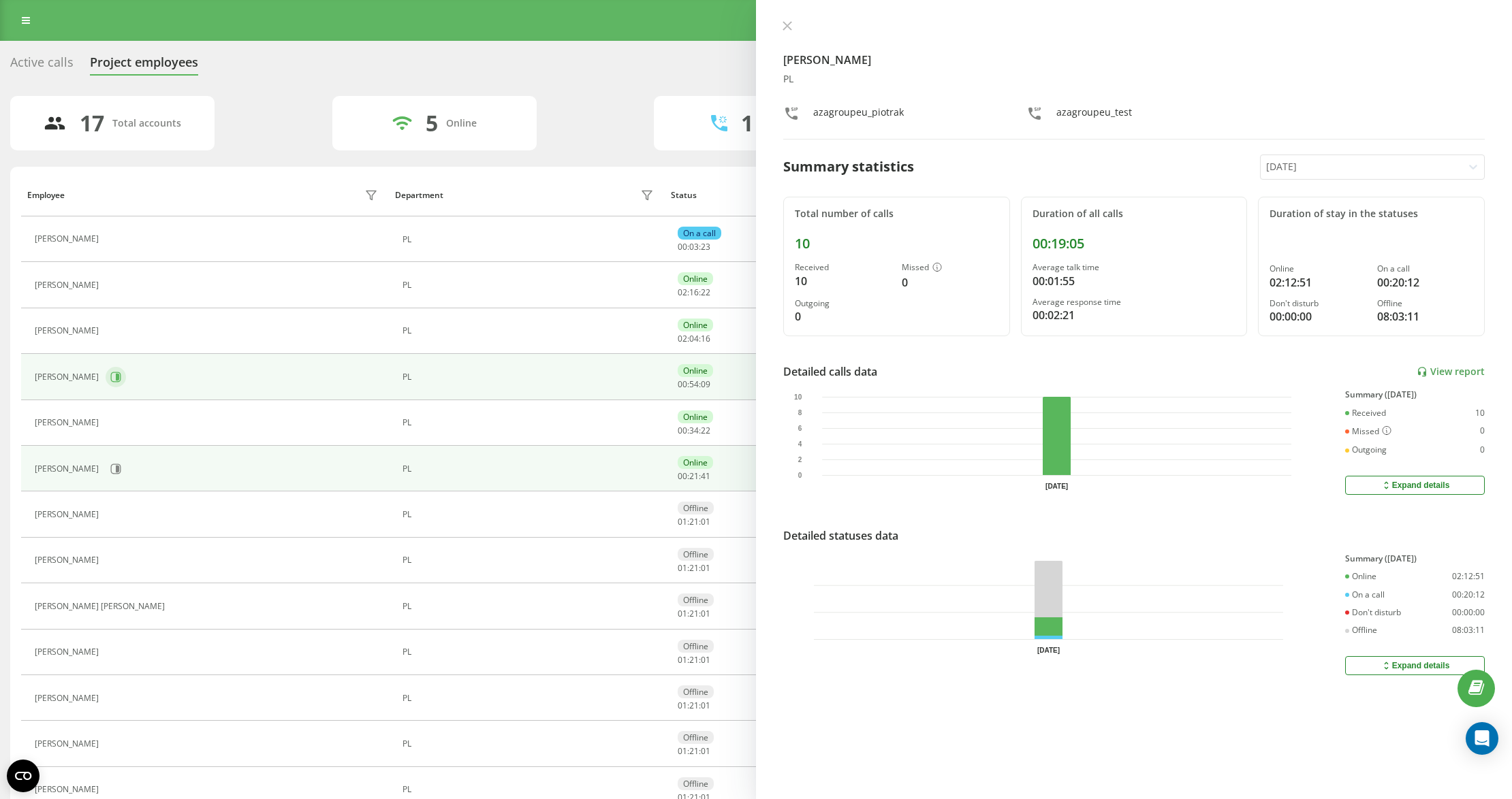
click at [126, 386] on button at bounding box center [116, 377] width 20 height 20
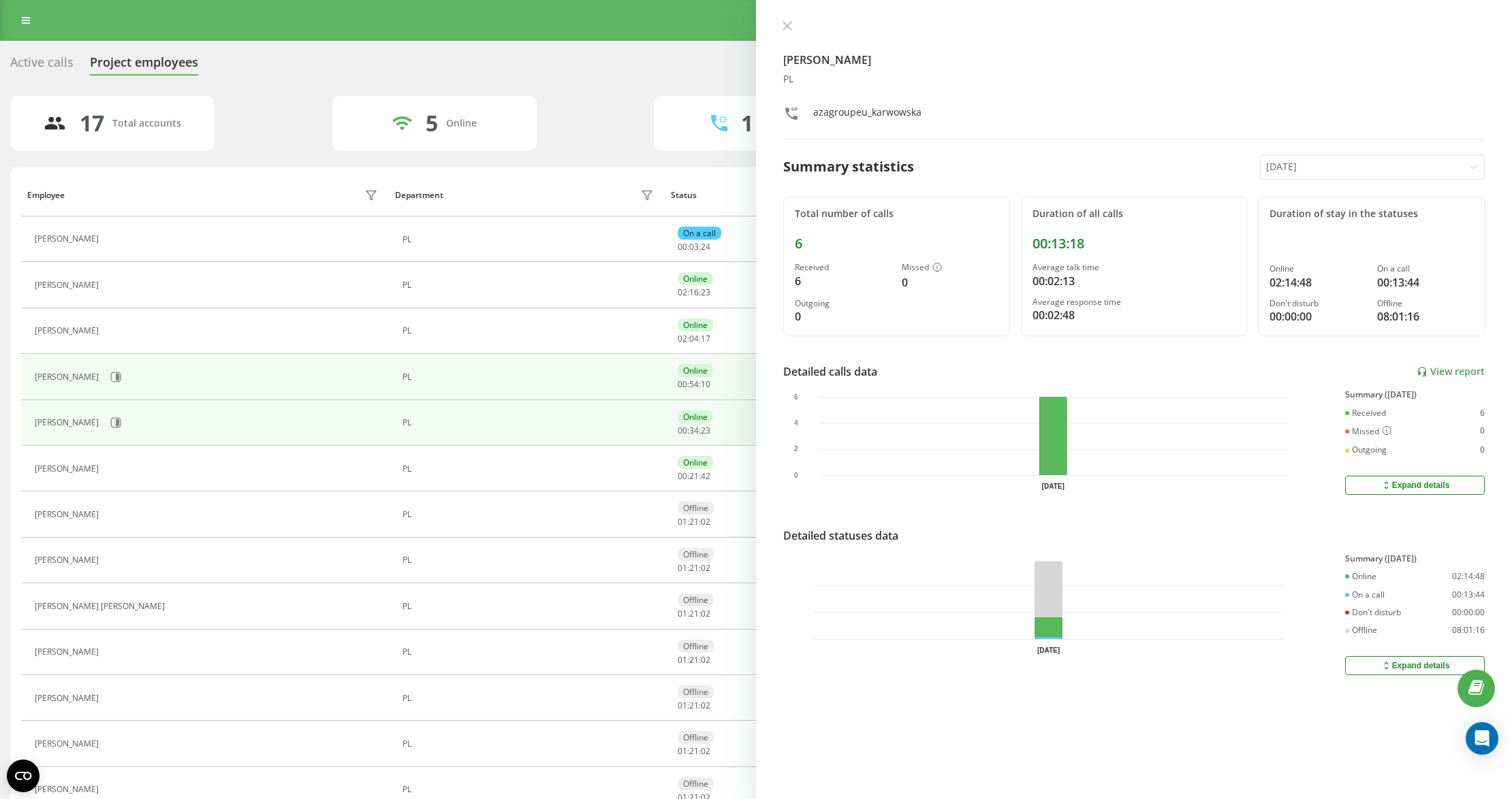
drag, startPoint x: 125, startPoint y: 446, endPoint x: 121, endPoint y: 435, distance: 11.7
click at [125, 445] on td "[PERSON_NAME]" at bounding box center [205, 423] width 368 height 46
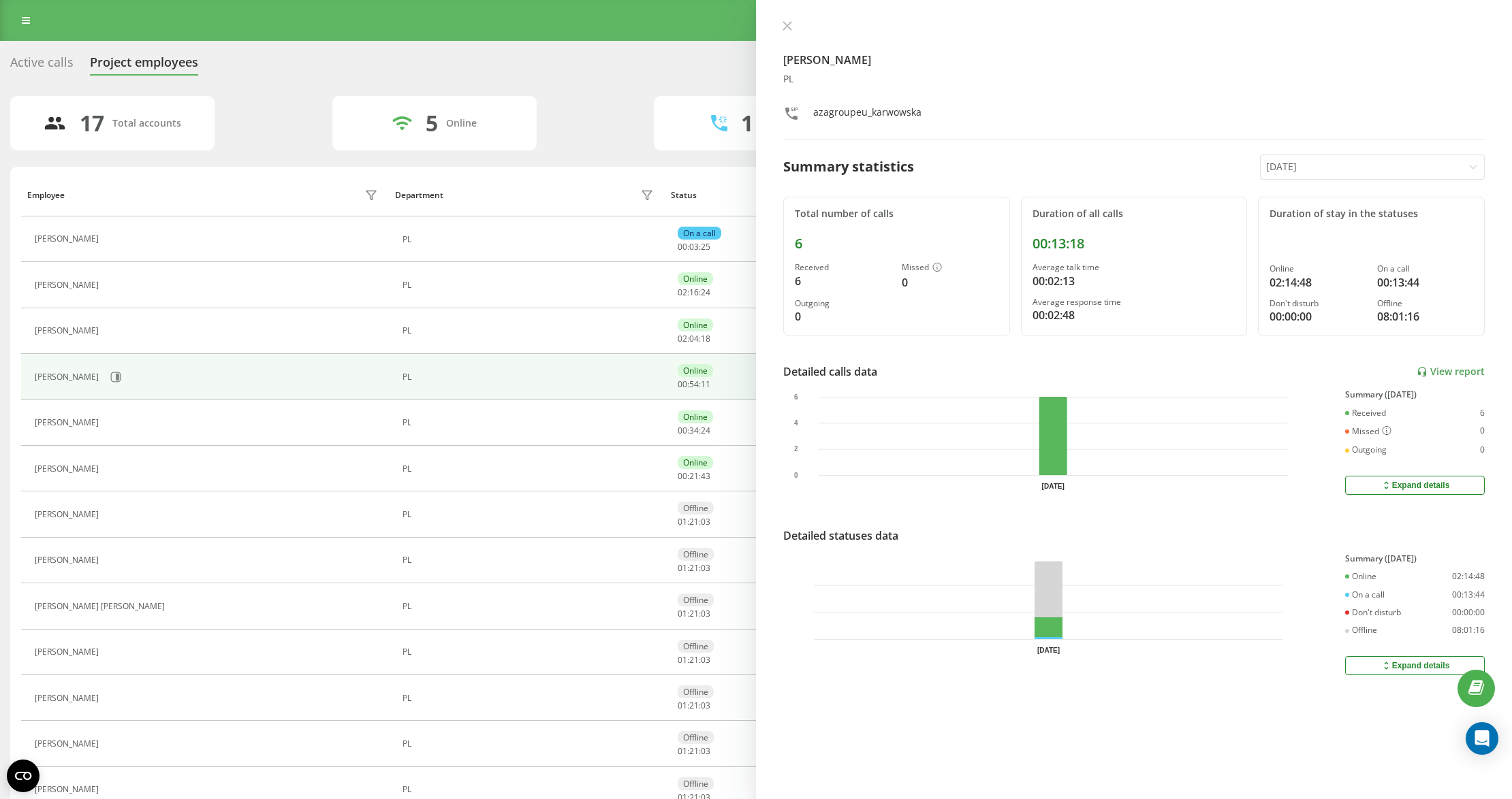
click at [121, 428] on button at bounding box center [113, 424] width 16 height 19
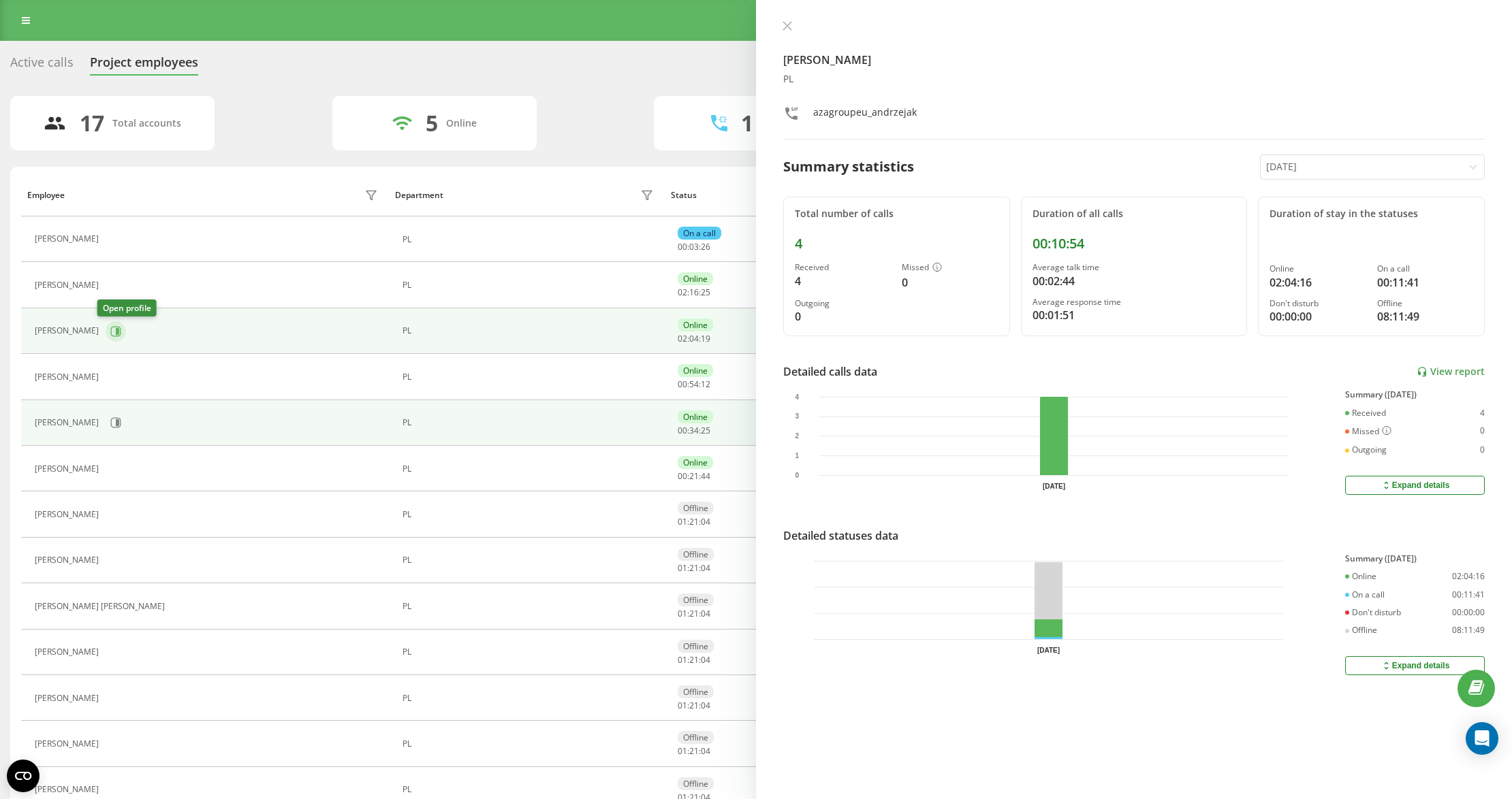
click at [111, 330] on icon at bounding box center [116, 331] width 11 height 11
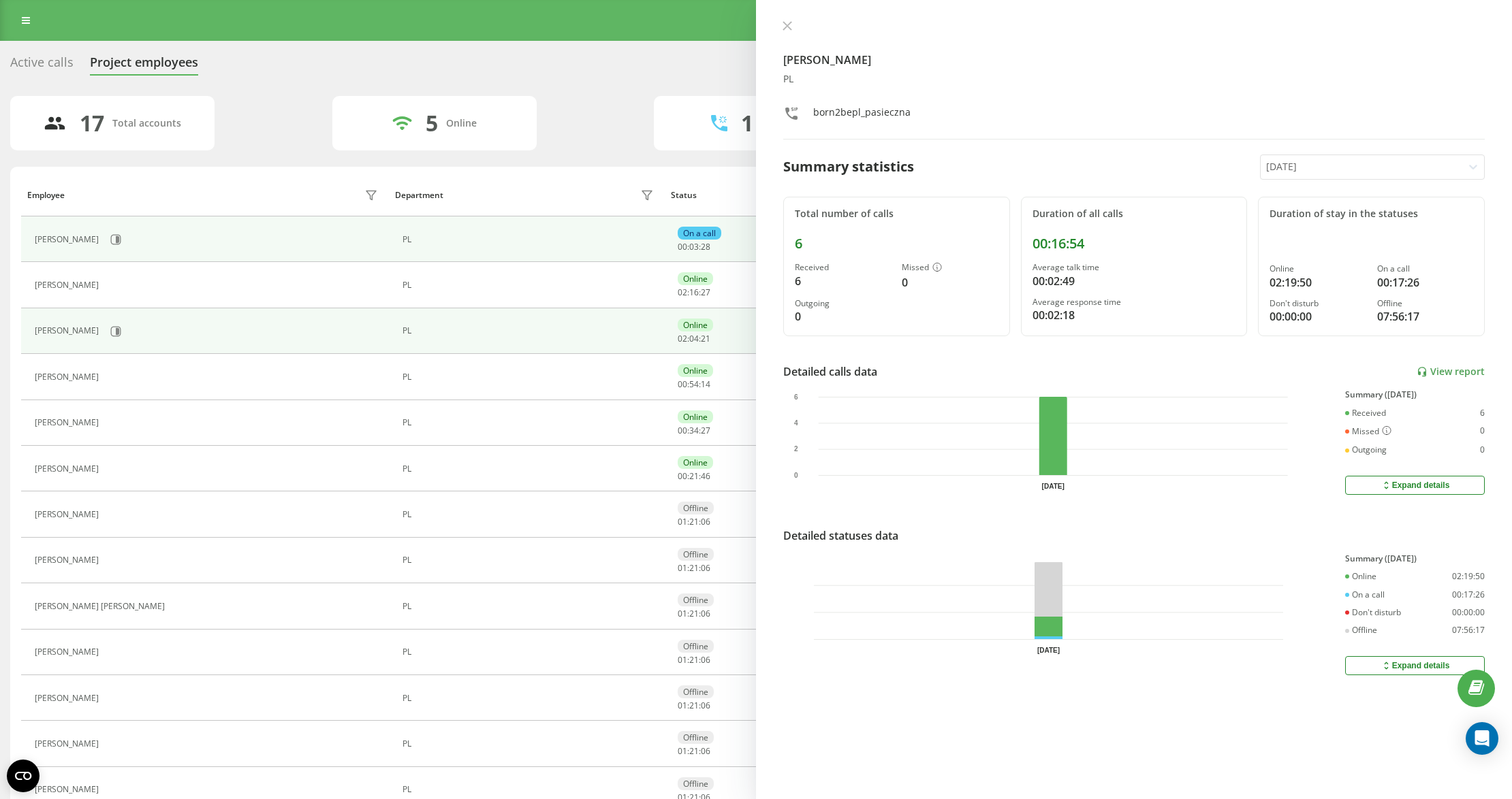
click at [151, 235] on div "[PERSON_NAME]" at bounding box center [208, 239] width 347 height 23
click at [122, 240] on icon at bounding box center [117, 240] width 10 height 10
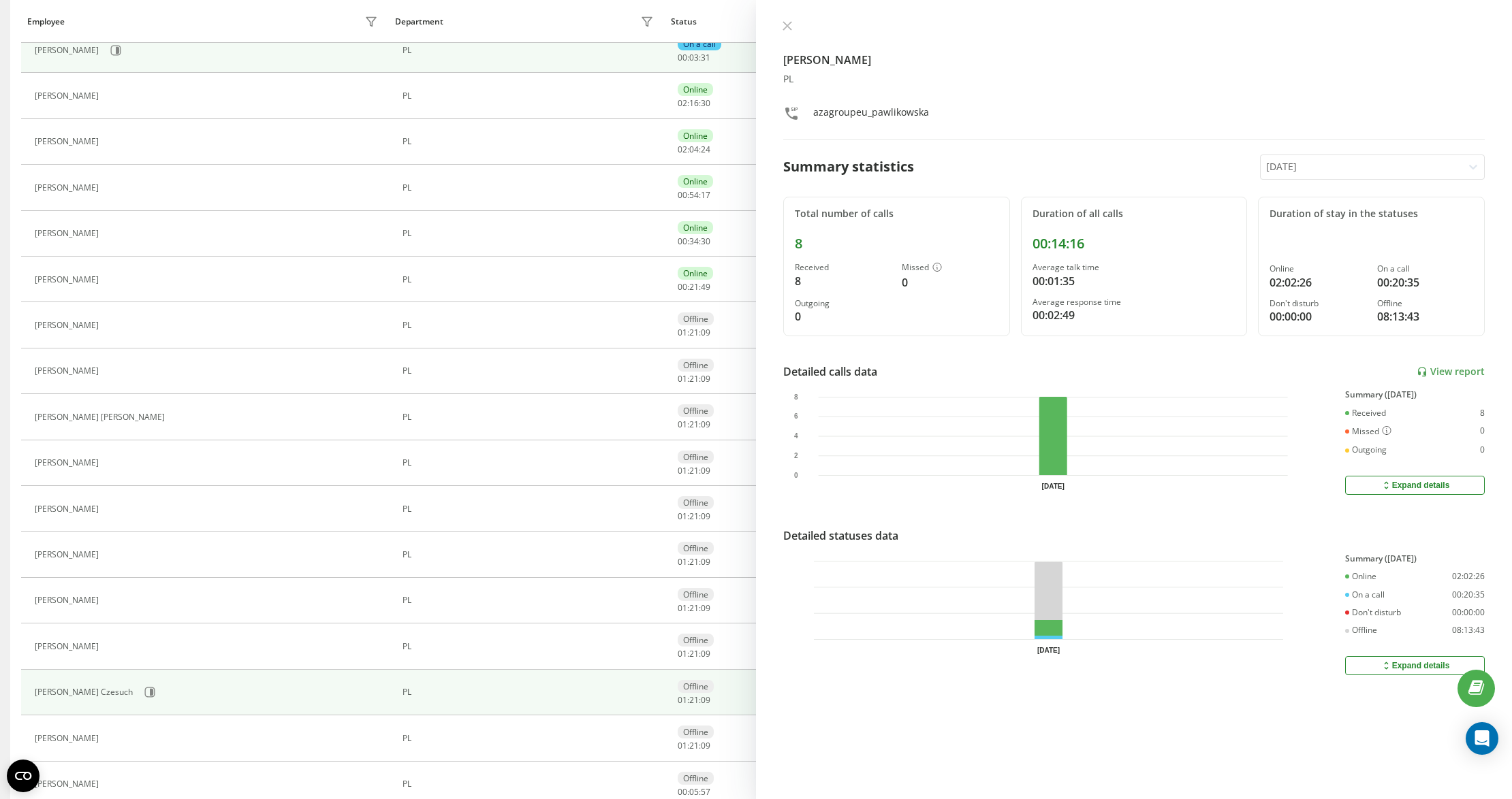
scroll to position [253, 0]
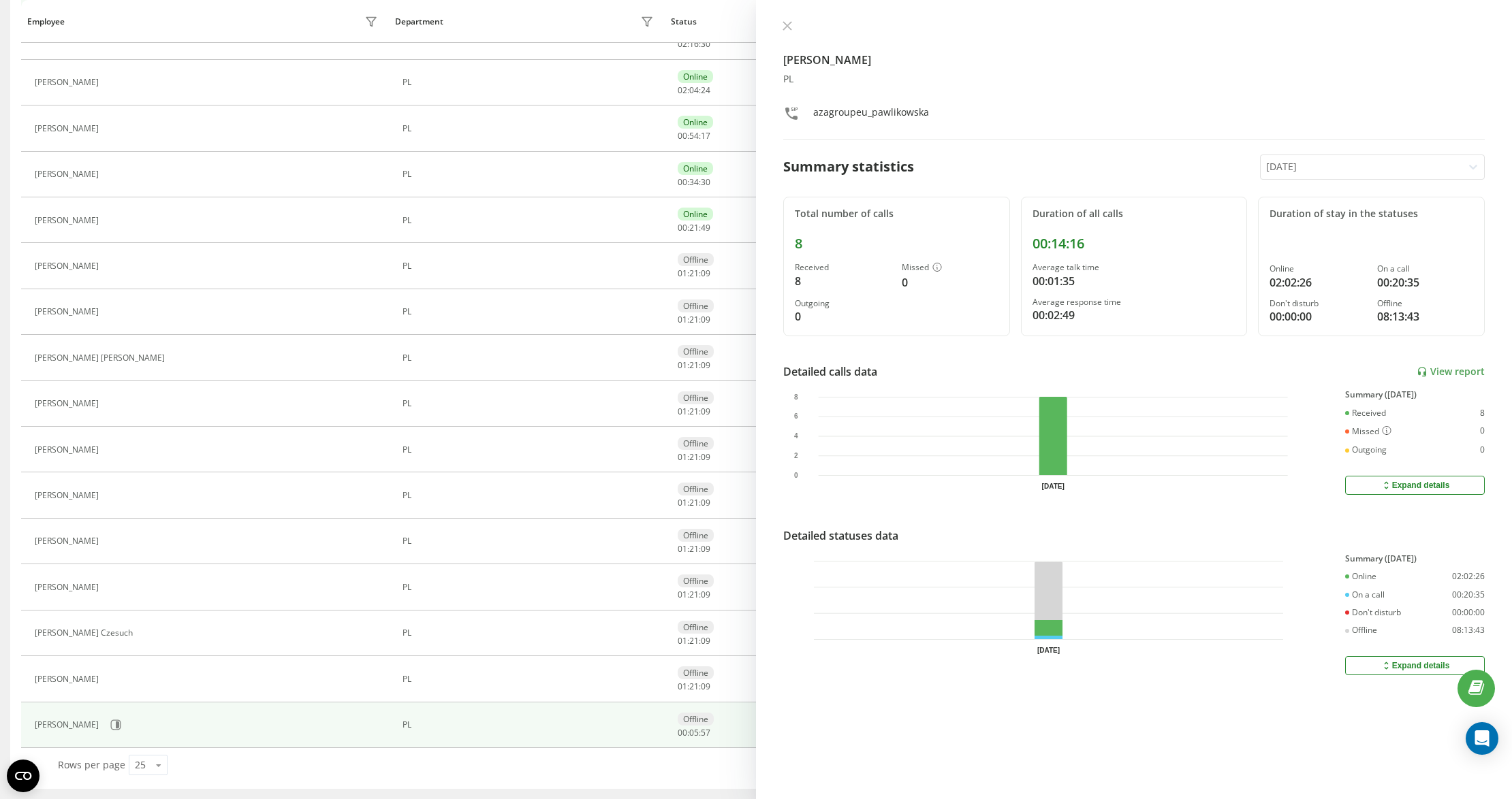
click at [97, 738] on td "Mateusz Luka" at bounding box center [205, 726] width 368 height 46
click at [111, 728] on icon at bounding box center [117, 726] width 10 height 10
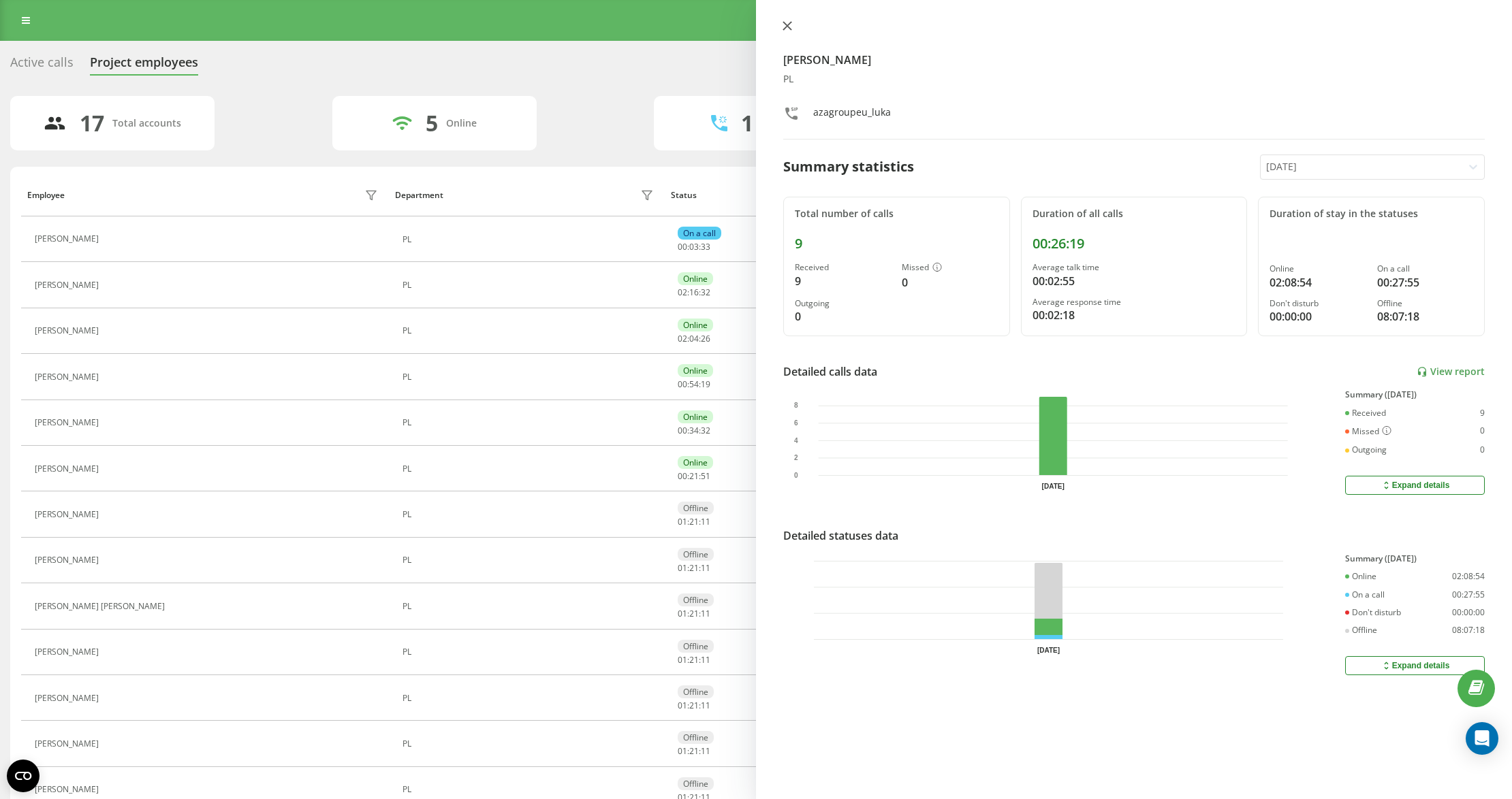
click at [790, 22] on icon at bounding box center [787, 25] width 9 height 9
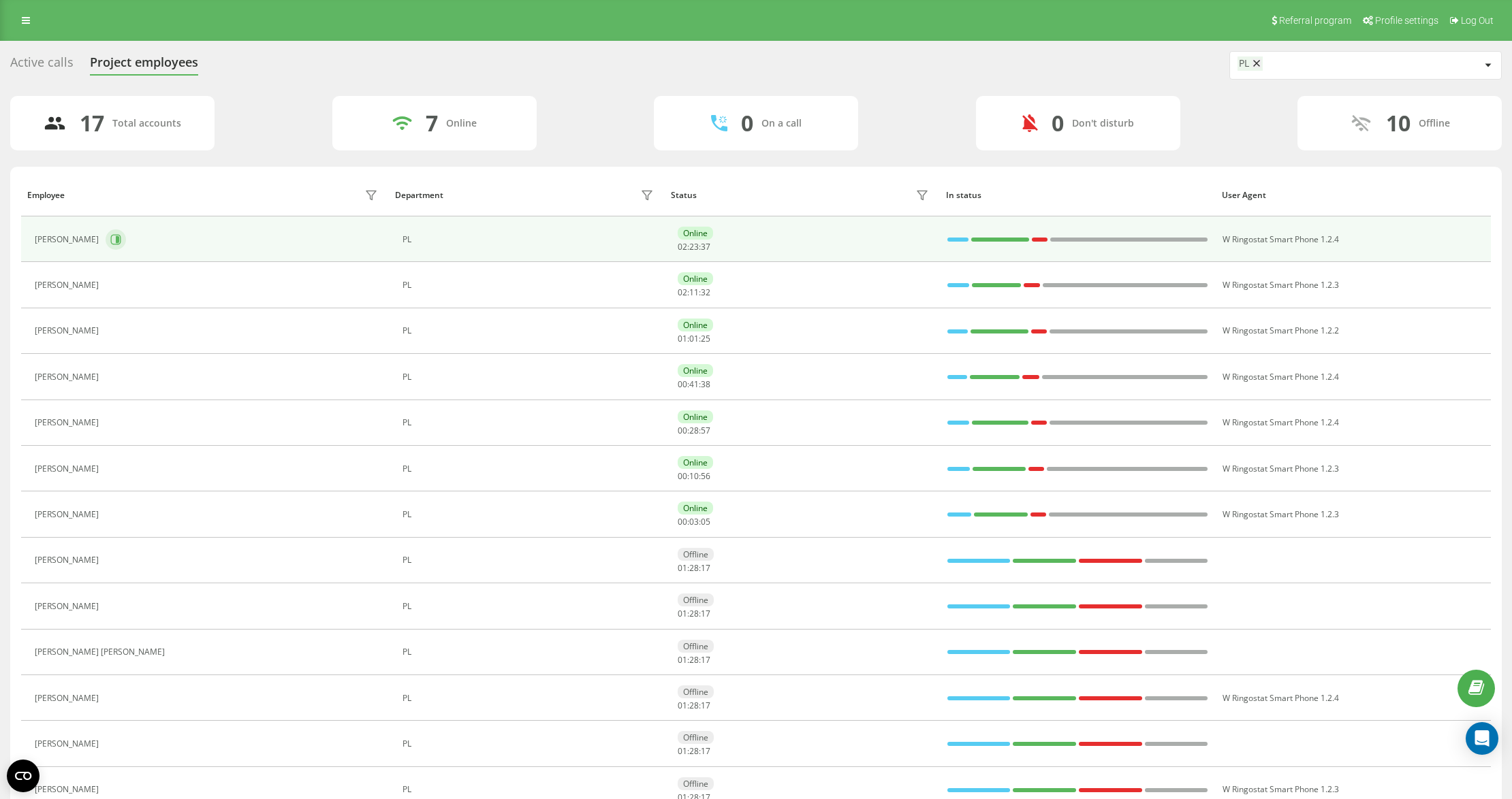
click at [115, 246] on button at bounding box center [116, 240] width 20 height 20
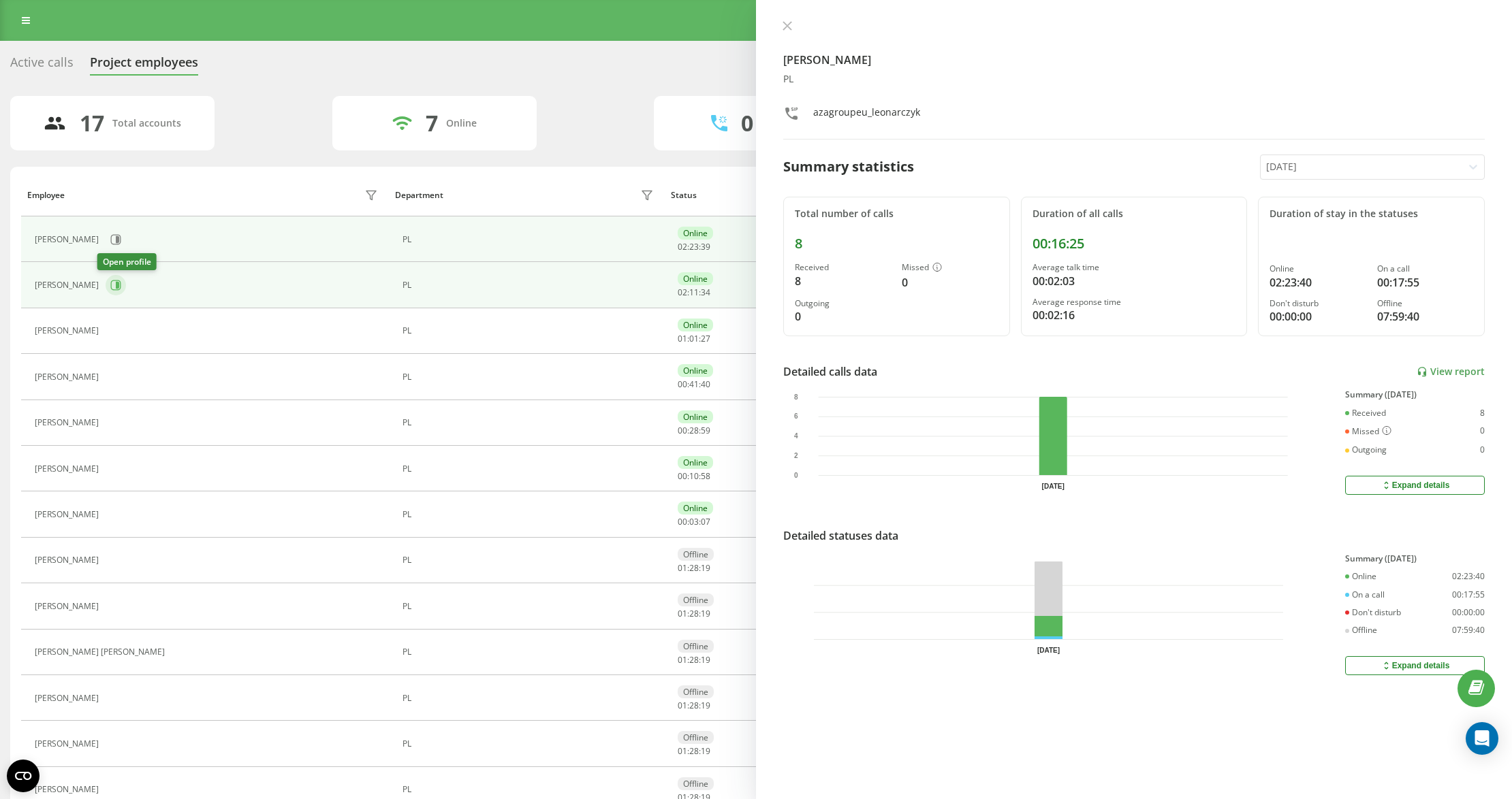
click at [115, 283] on button at bounding box center [116, 285] width 20 height 20
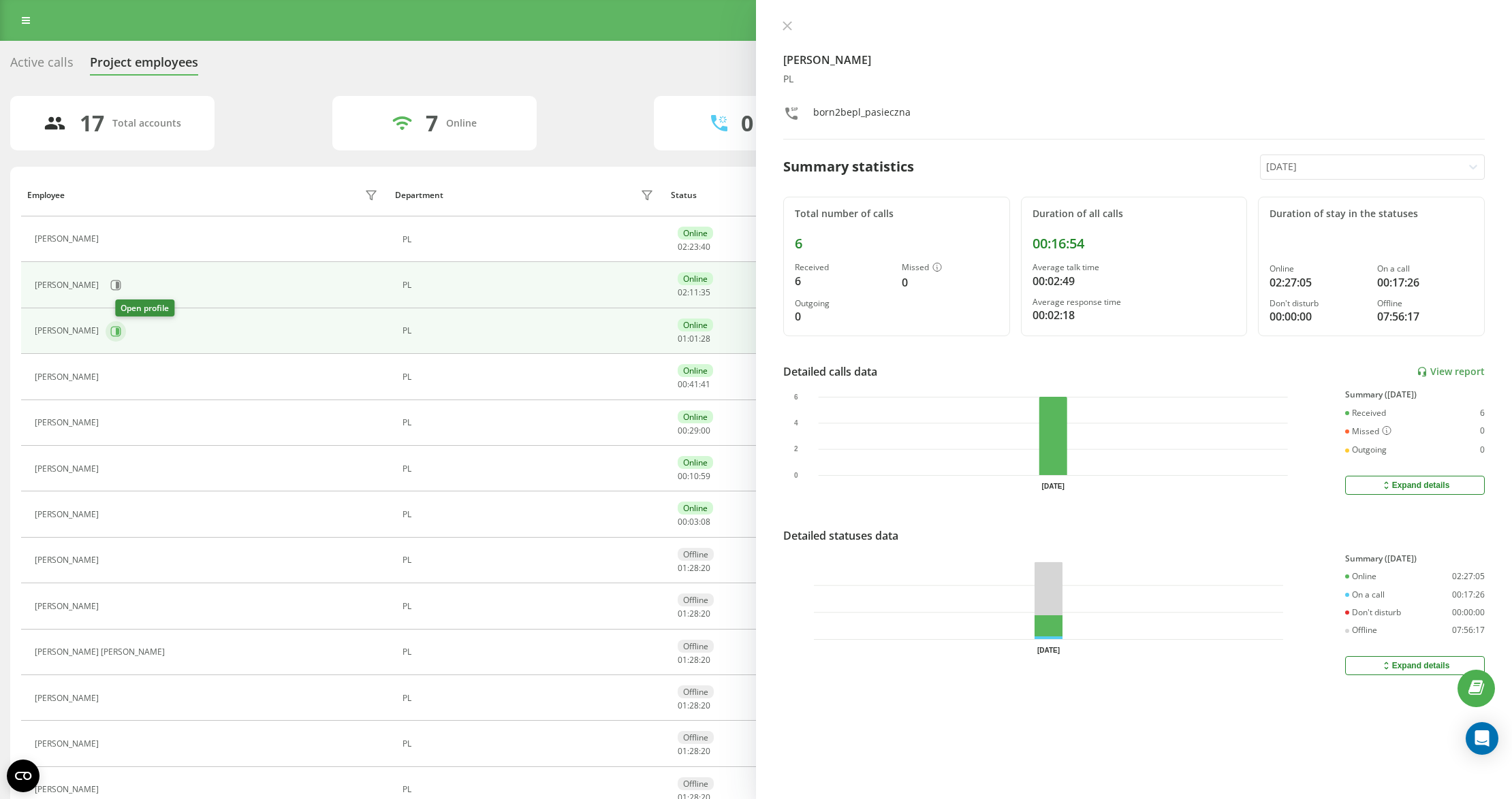
click at [126, 326] on button at bounding box center [116, 332] width 20 height 20
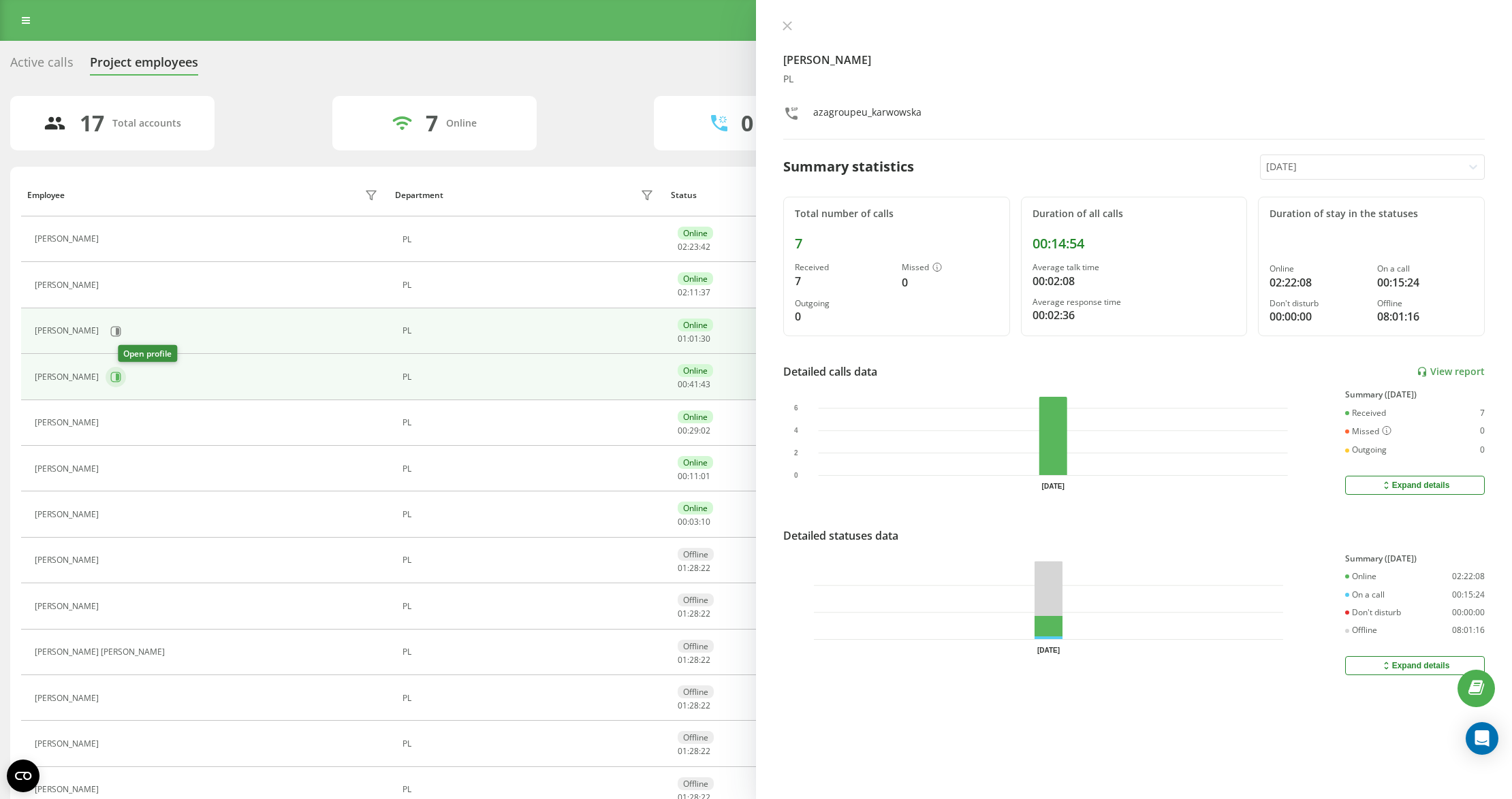
click at [122, 379] on icon at bounding box center [117, 377] width 10 height 10
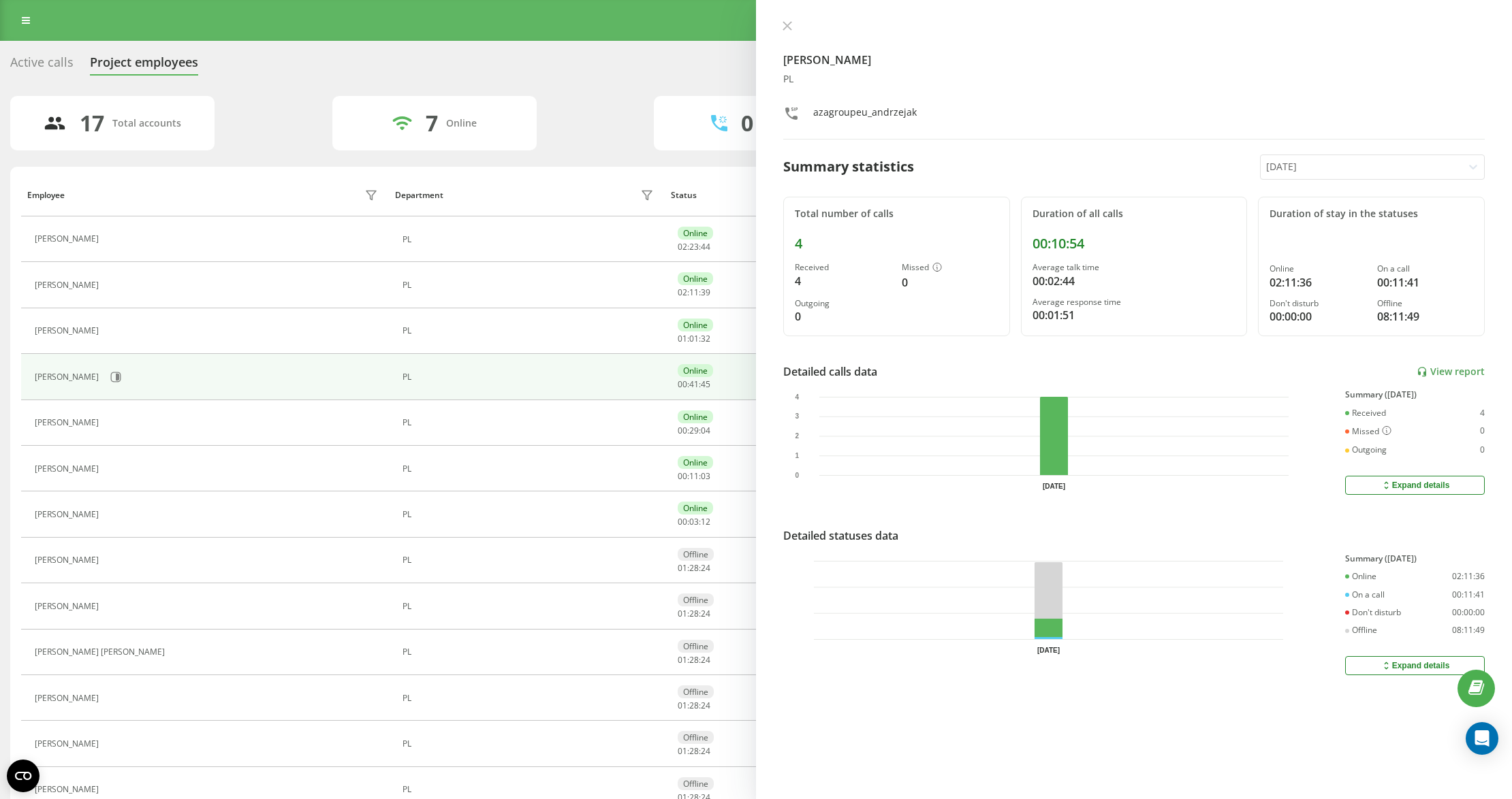
click at [791, 19] on div "Weronika Andrzejak PL azagroupeu_andrzejak Summary statistics Today Total numbe…" at bounding box center [1135, 399] width 756 height 799
click at [790, 28] on icon at bounding box center [788, 26] width 8 height 8
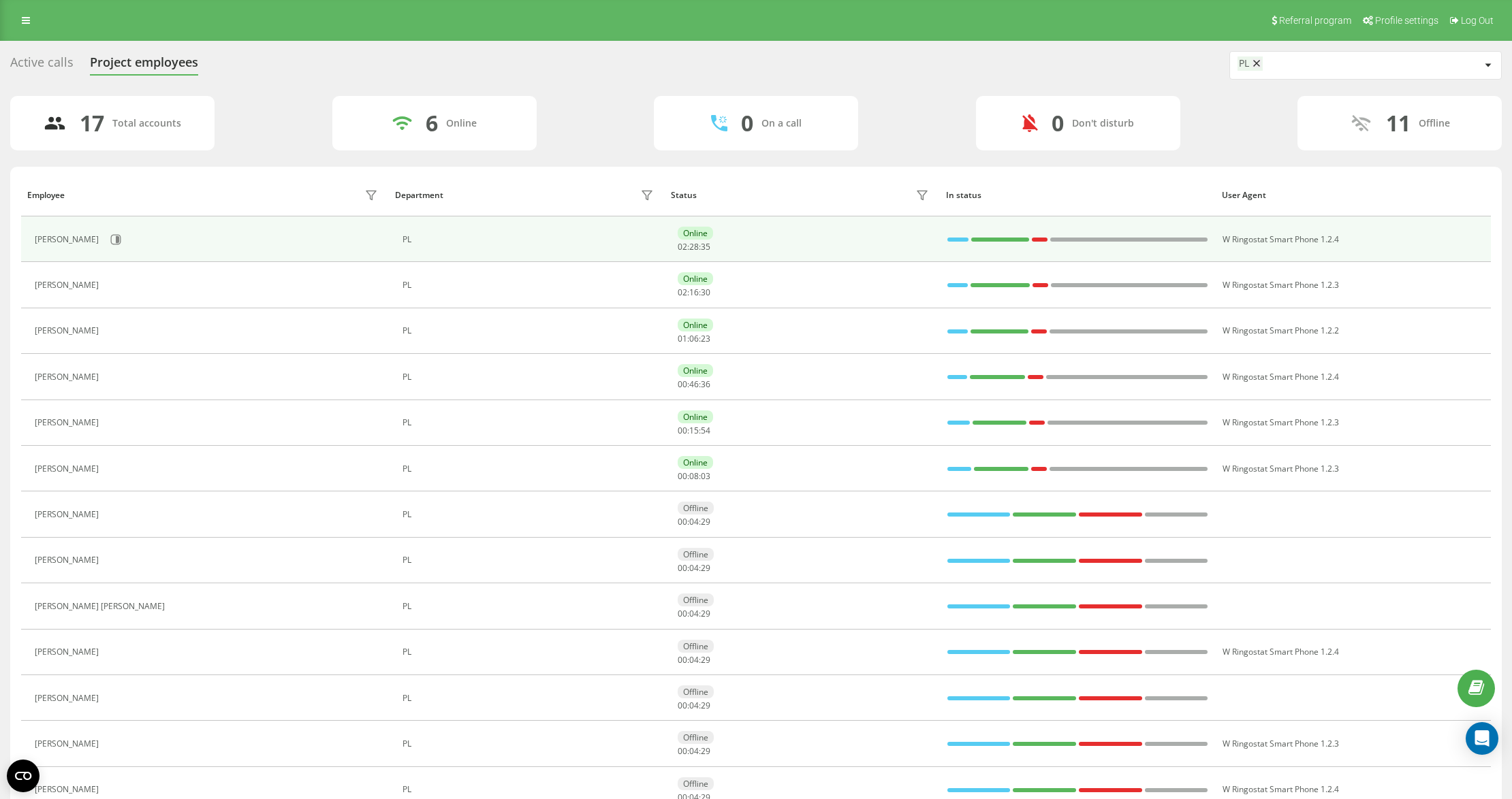
click at [128, 238] on div "Kamil Leonarczyk" at bounding box center [208, 239] width 347 height 23
click at [123, 238] on button at bounding box center [116, 240] width 20 height 20
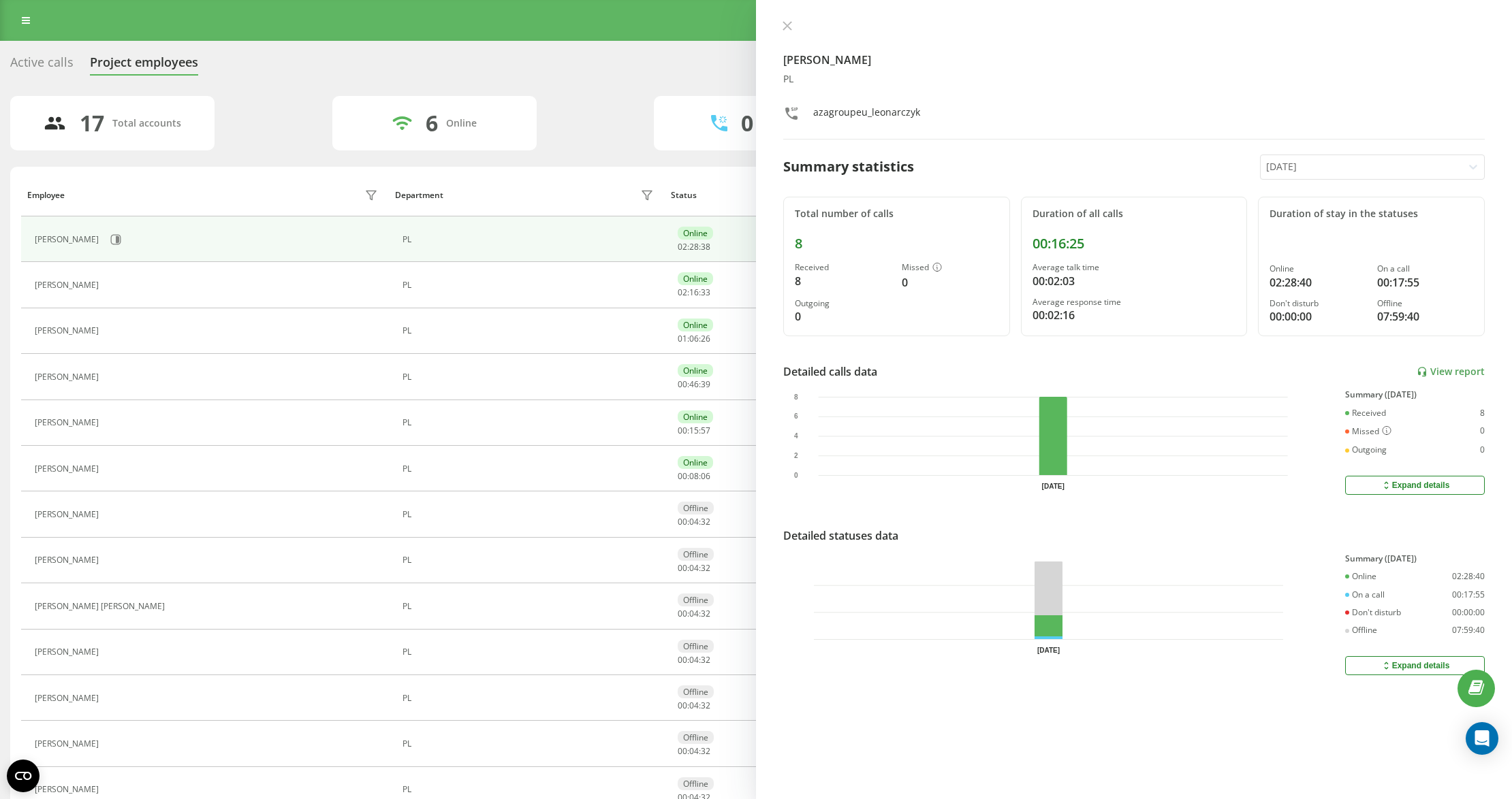
click at [784, 23] on icon at bounding box center [788, 26] width 8 height 8
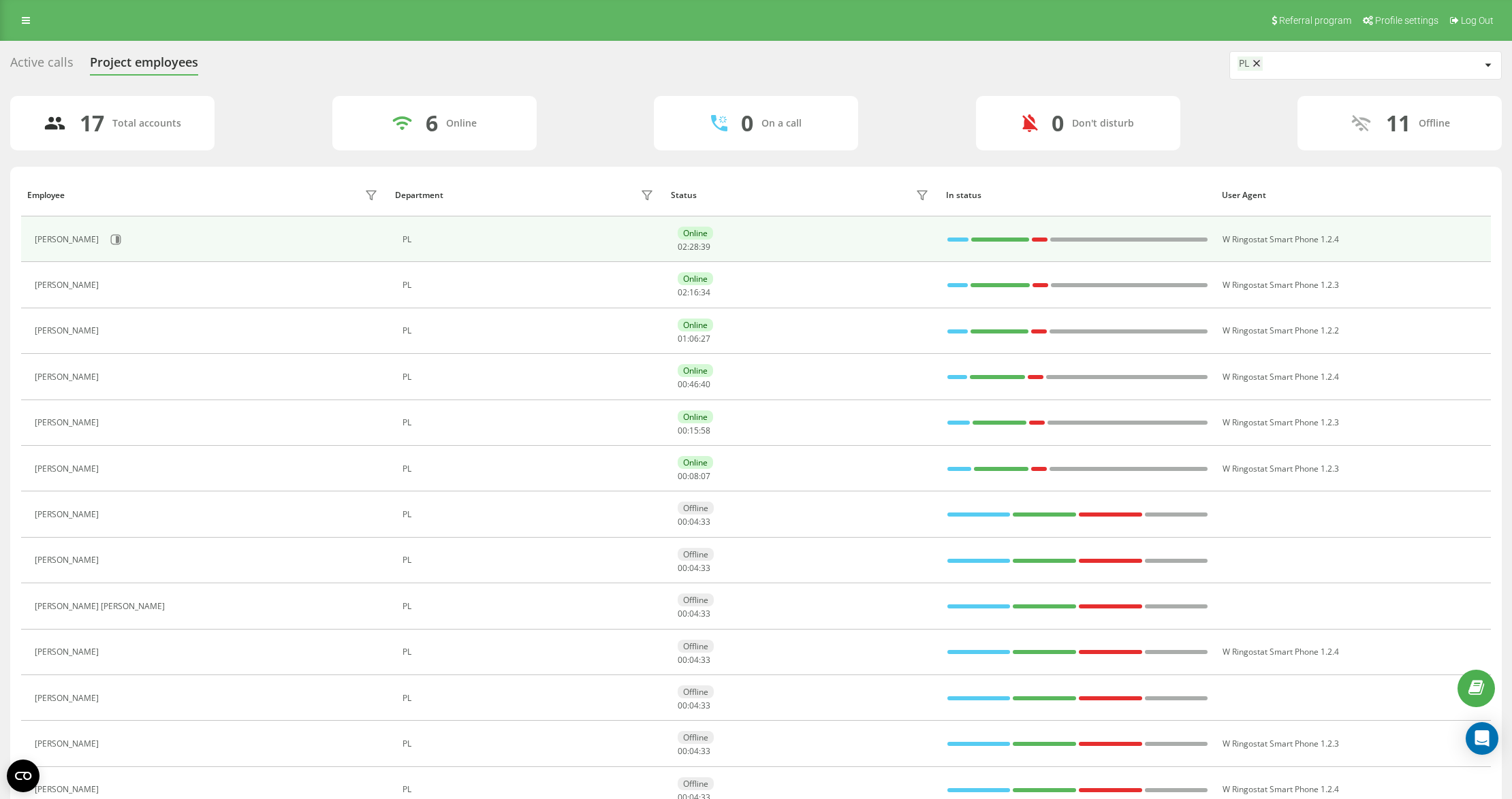
click at [957, 238] on div at bounding box center [957, 240] width 21 height 4
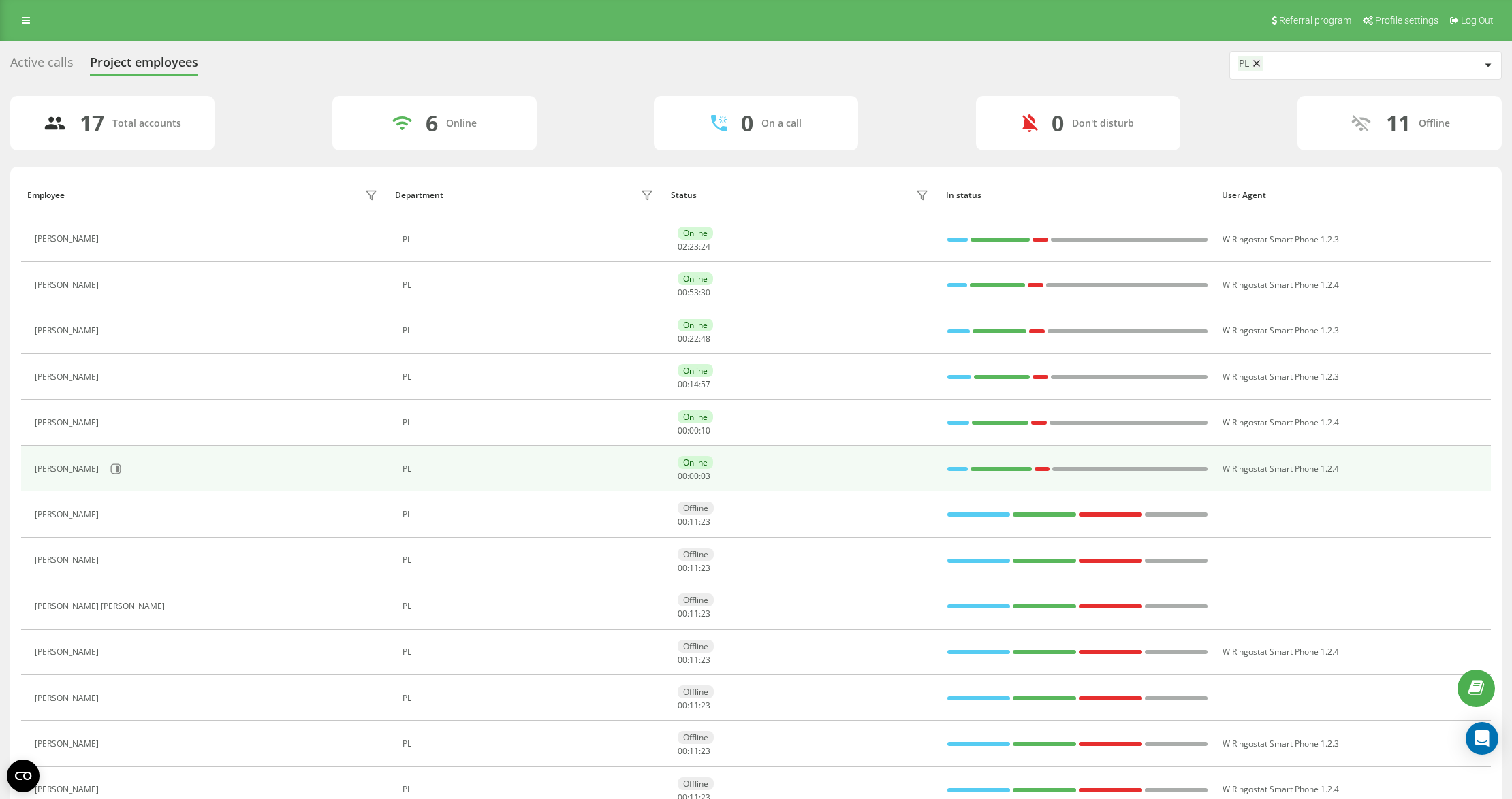
click at [951, 474] on div at bounding box center [957, 468] width 20 height 18
click at [856, 492] on td "Online 00 : 00 : 04" at bounding box center [802, 468] width 276 height 46
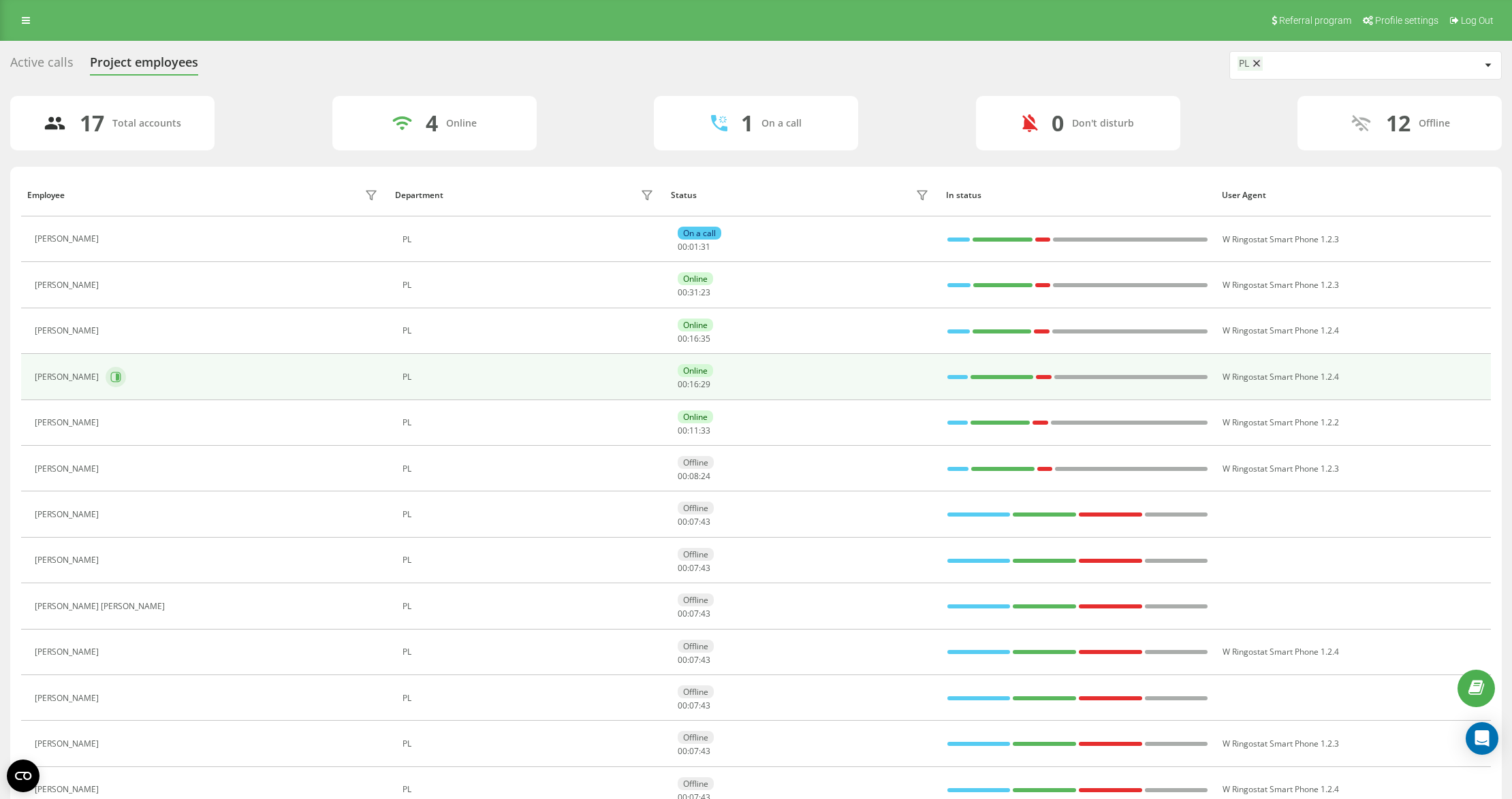
click at [115, 372] on button at bounding box center [116, 377] width 20 height 20
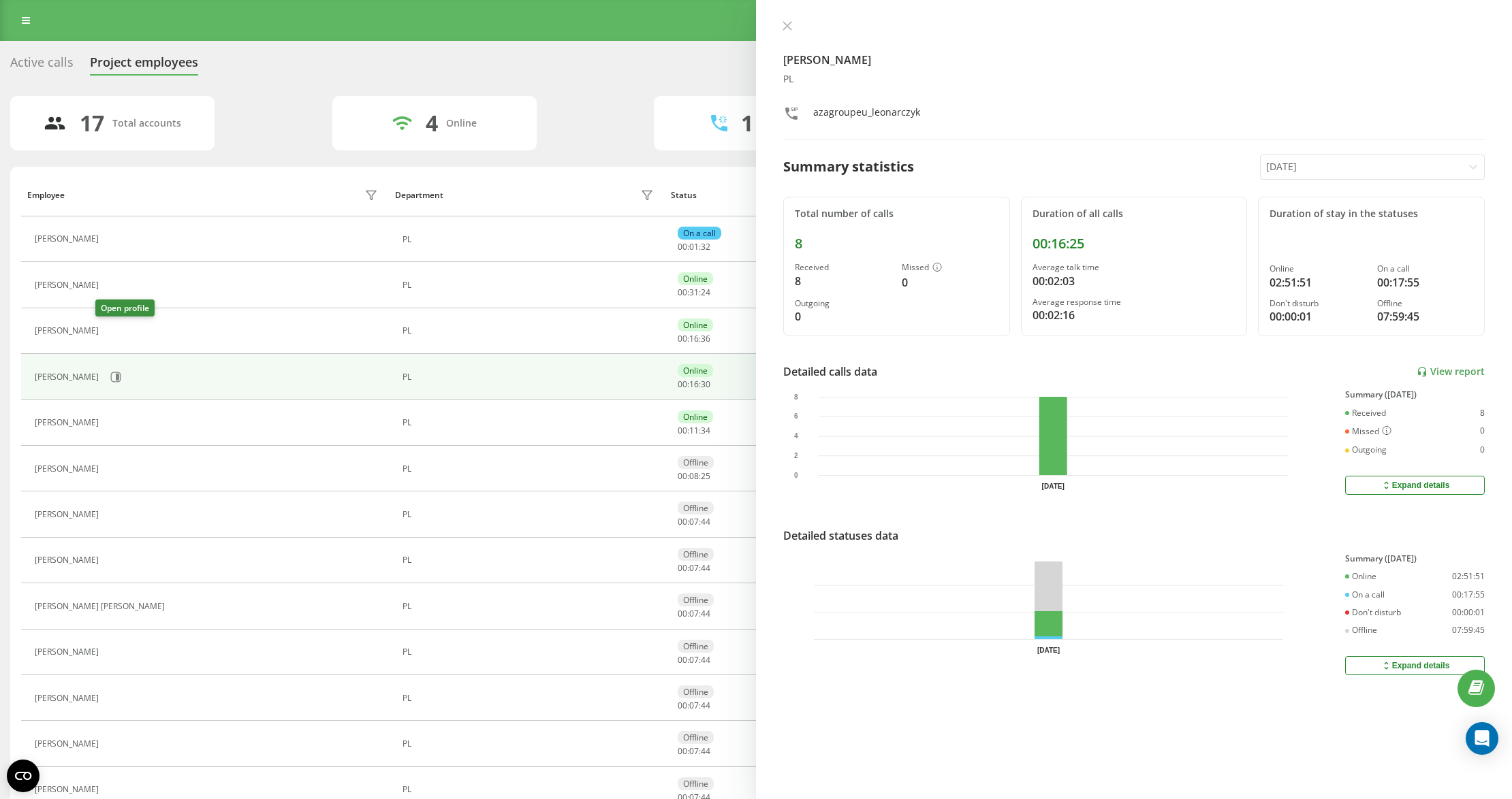
click at [115, 331] on button at bounding box center [113, 332] width 16 height 19
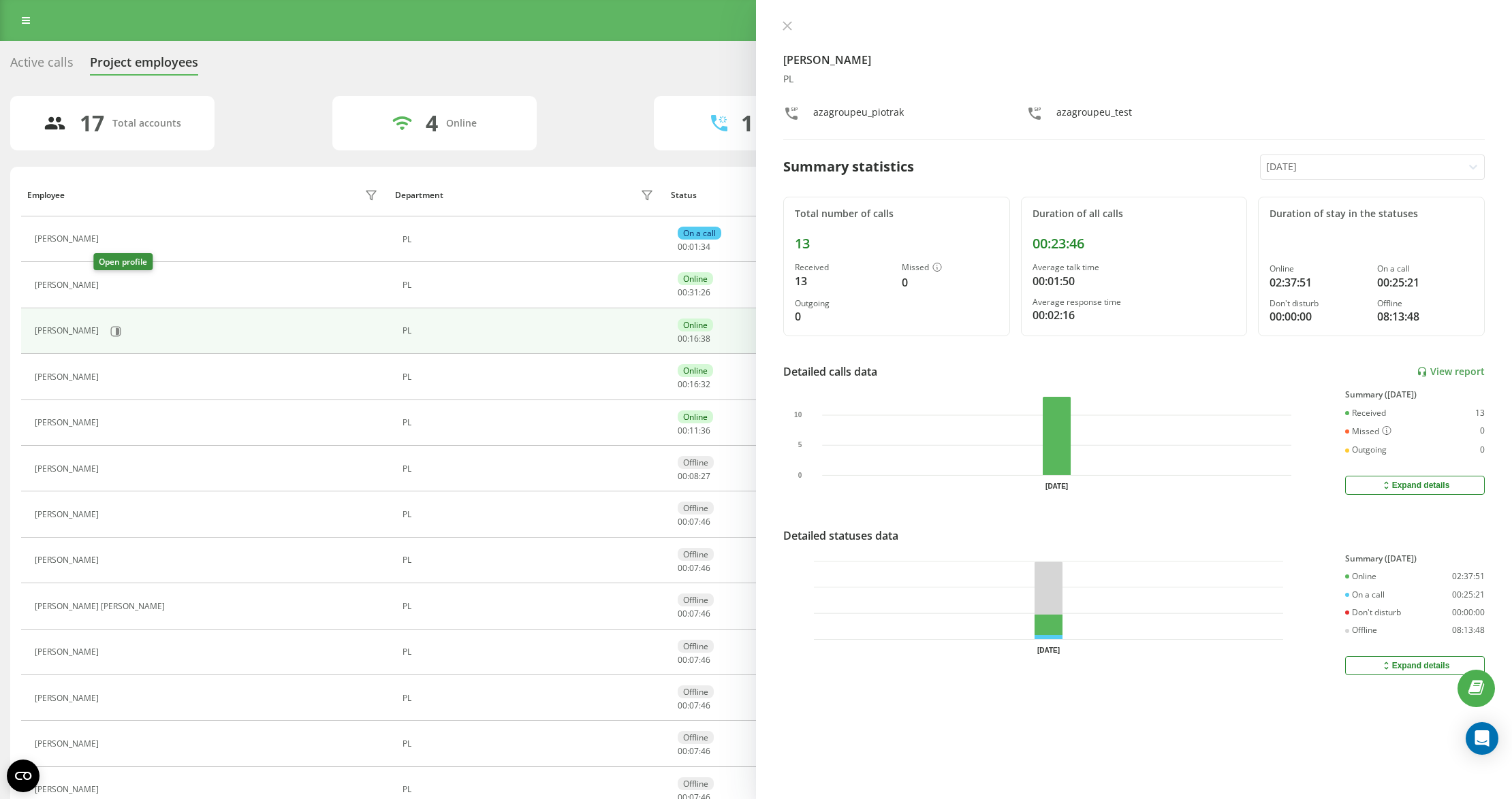
click at [114, 283] on icon at bounding box center [116, 285] width 3 height 7
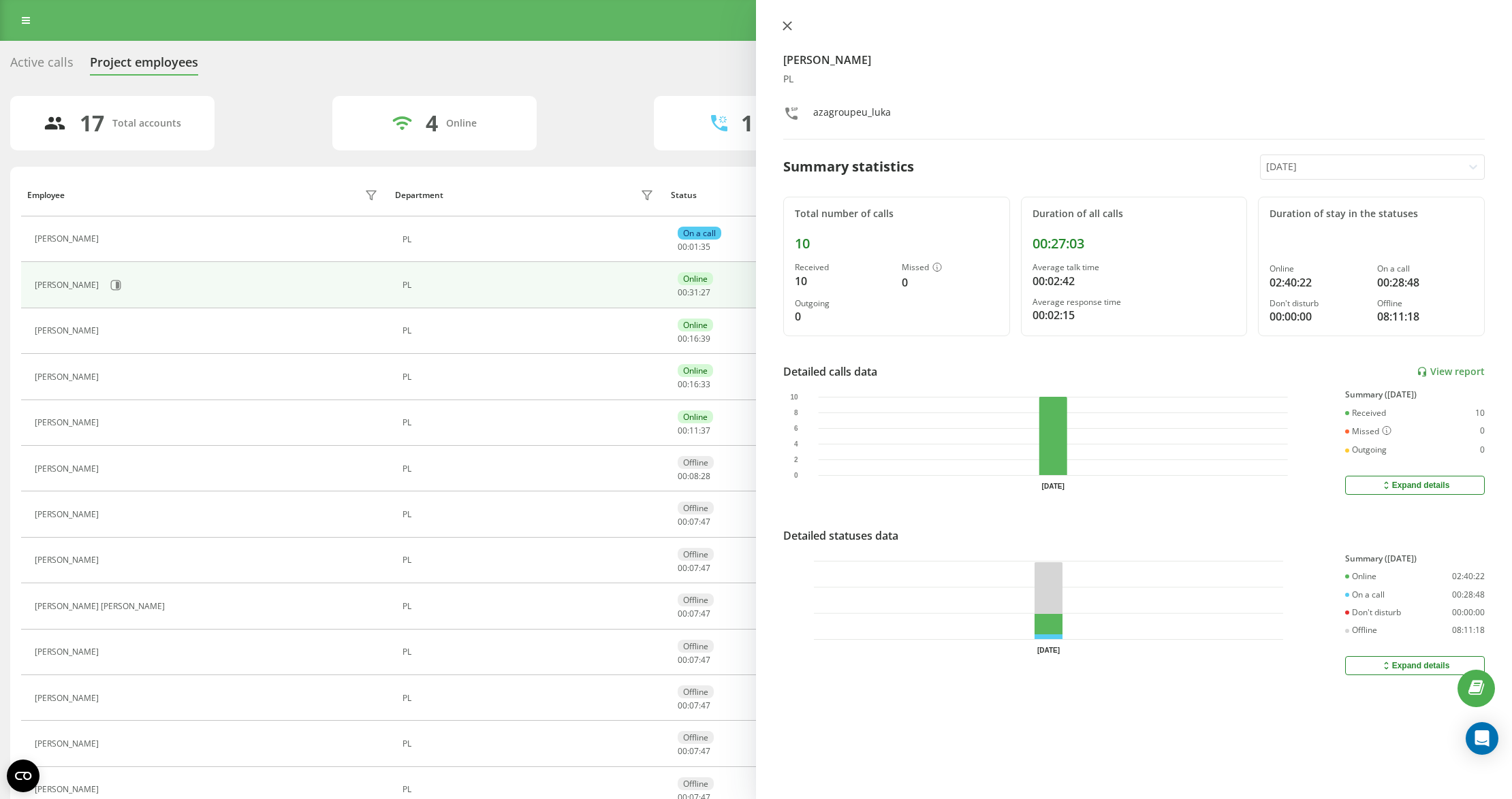
click at [792, 25] on icon at bounding box center [787, 25] width 9 height 9
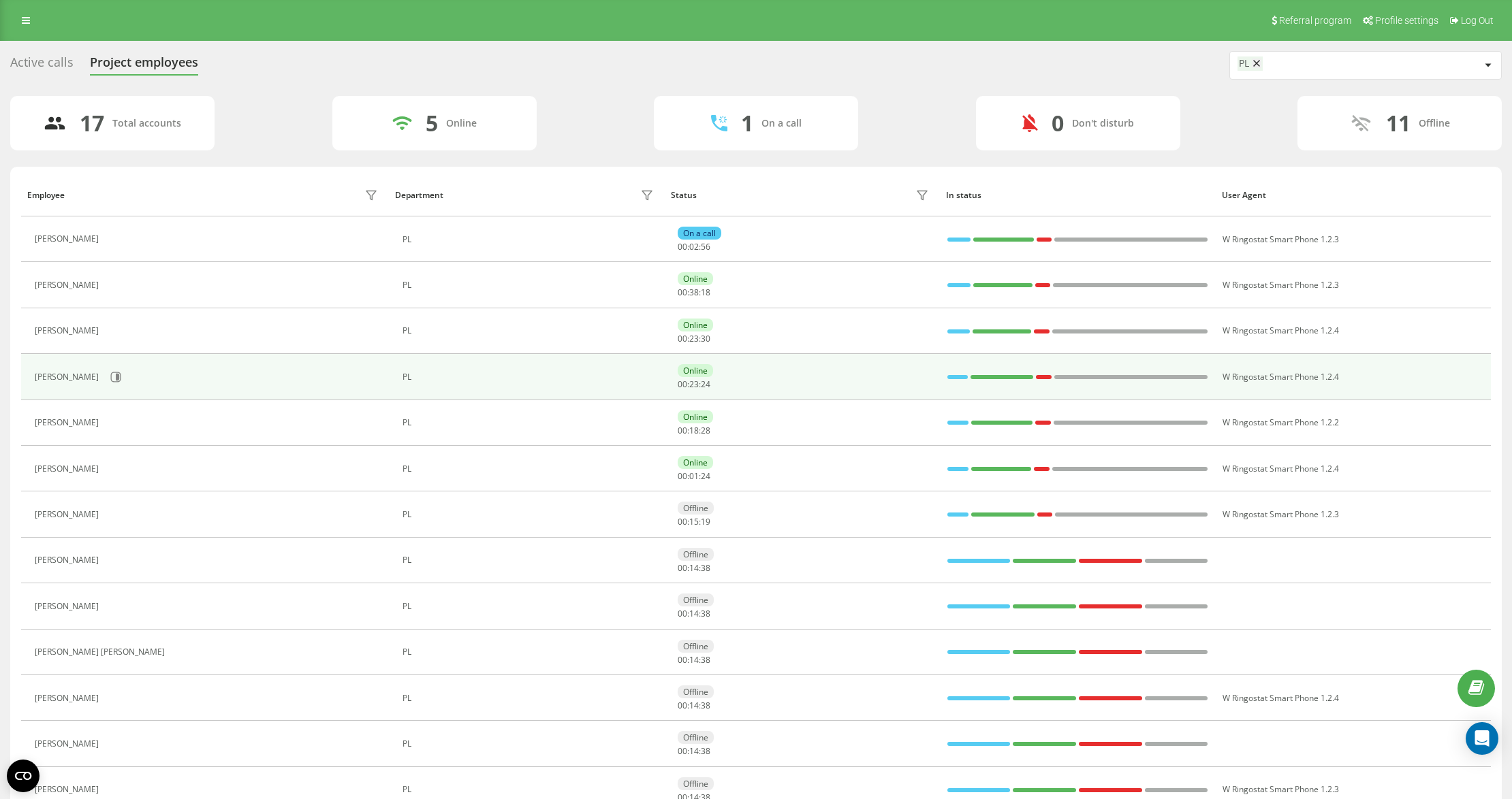
click at [957, 376] on div at bounding box center [957, 377] width 20 height 4
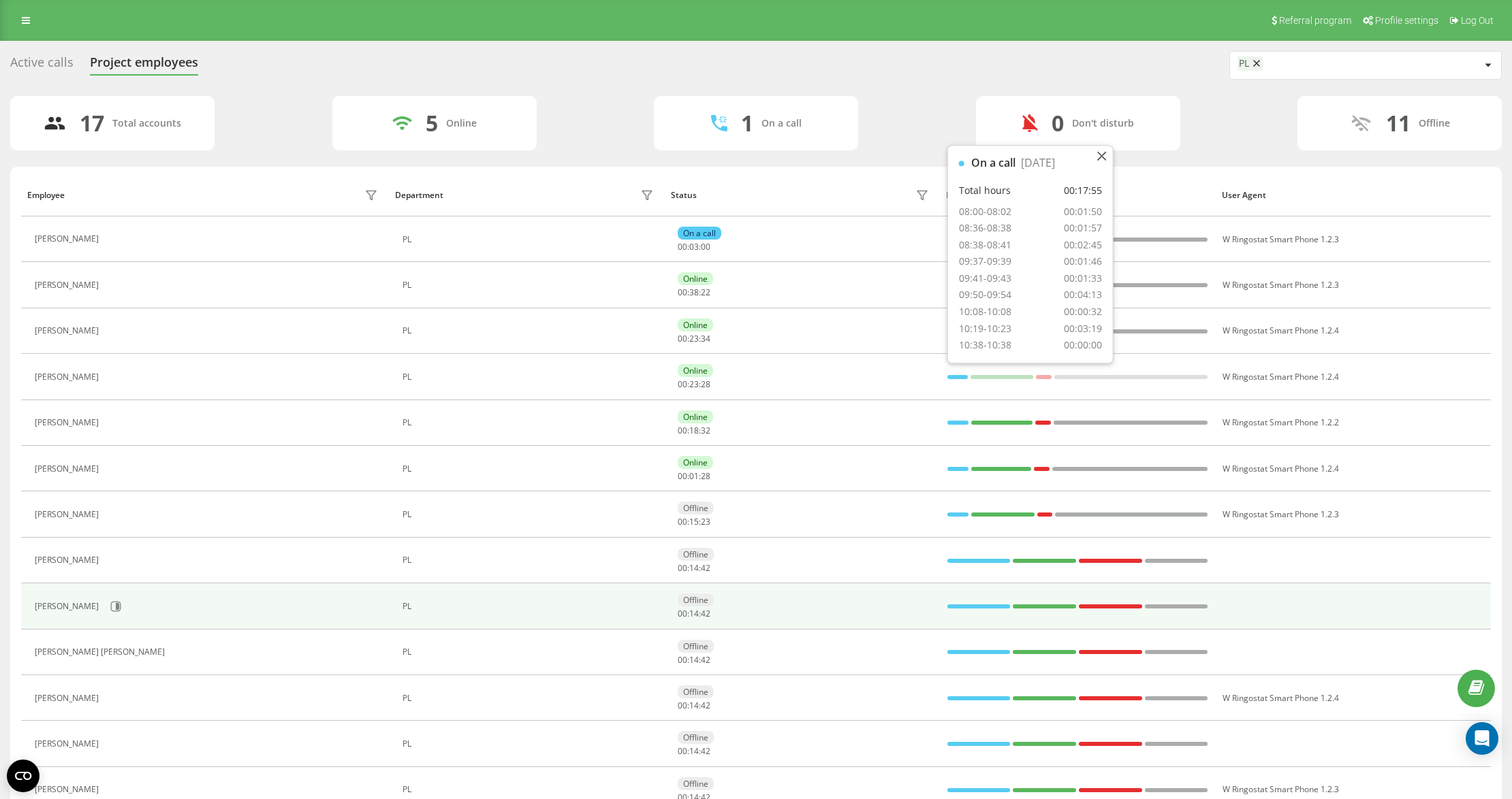
click at [679, 601] on div "Offline" at bounding box center [696, 600] width 36 height 13
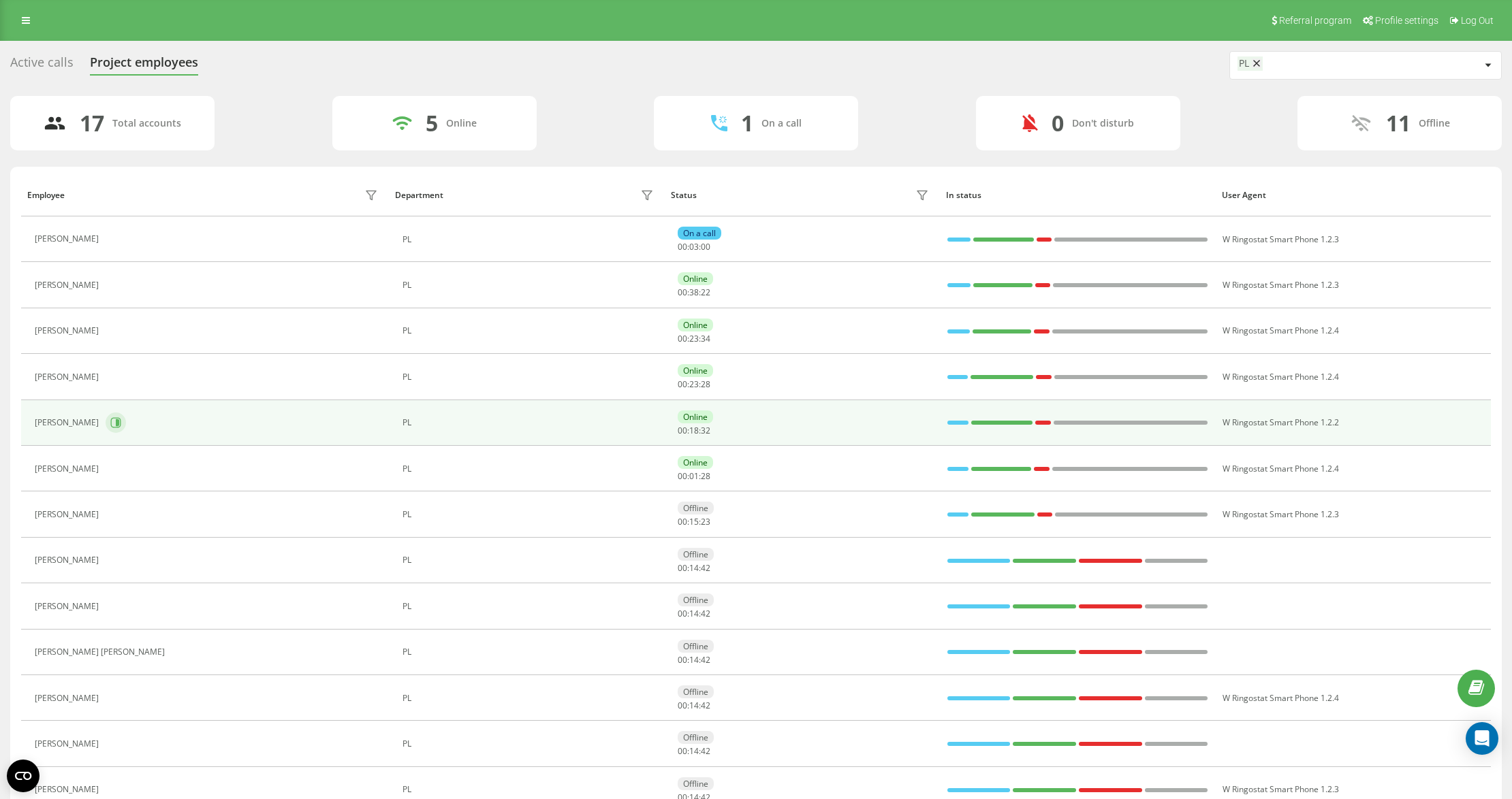
click at [126, 418] on button at bounding box center [116, 423] width 20 height 20
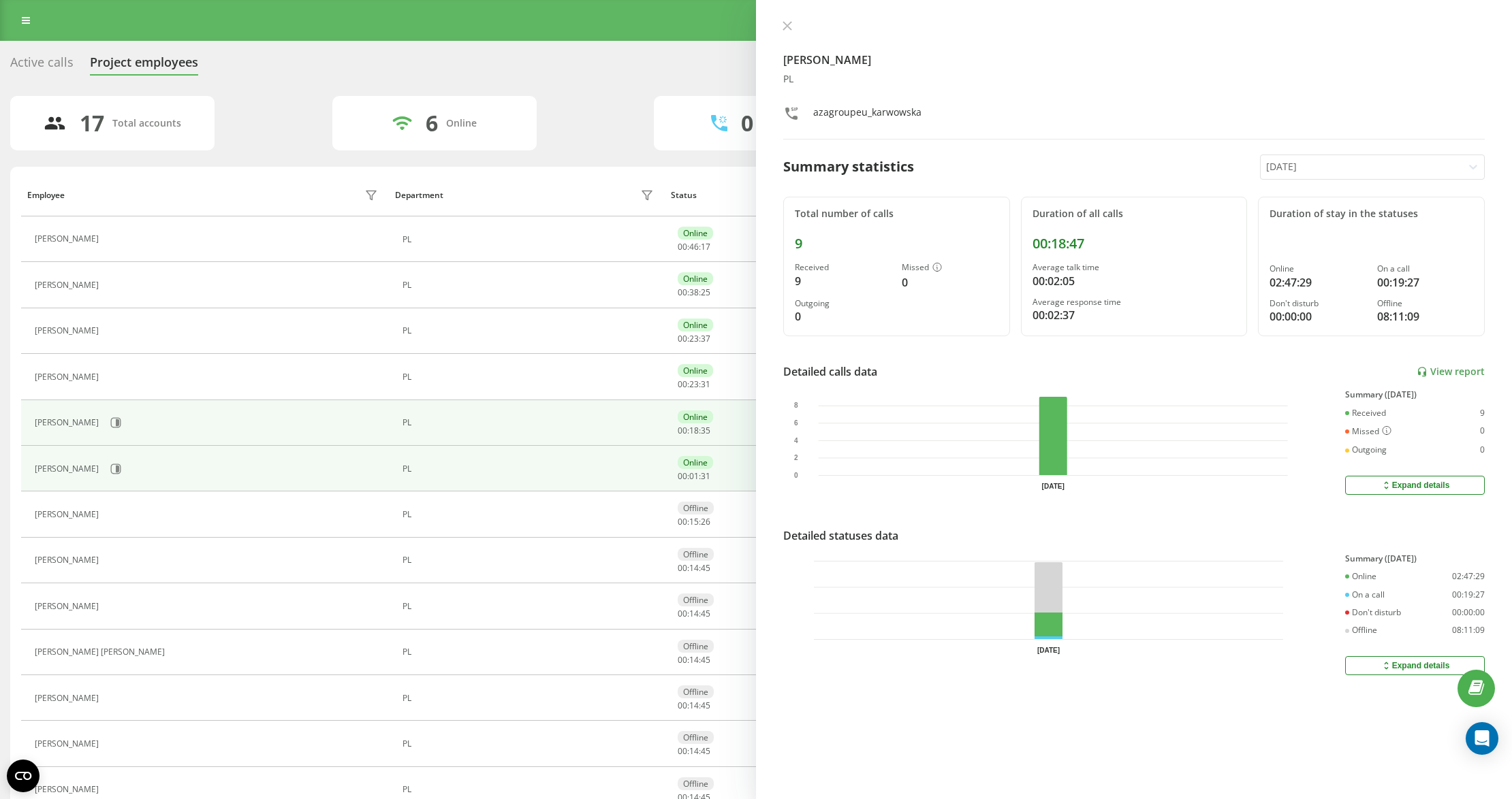
click at [122, 456] on td "[PERSON_NAME]" at bounding box center [205, 468] width 368 height 46
click at [149, 483] on td "[PERSON_NAME]" at bounding box center [205, 468] width 368 height 46
click at [122, 468] on icon at bounding box center [116, 468] width 11 height 11
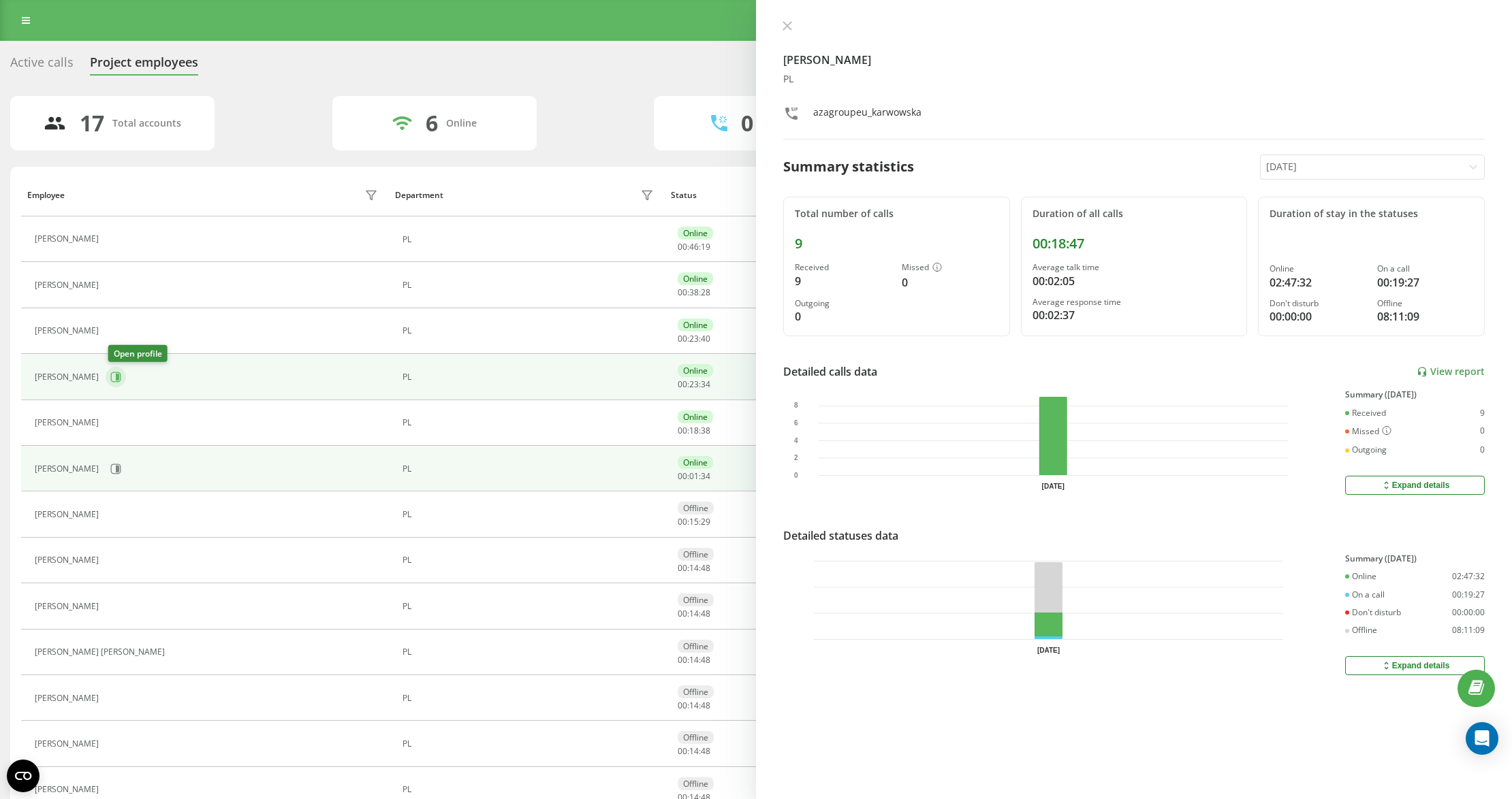
click at [119, 379] on icon at bounding box center [117, 377] width 3 height 7
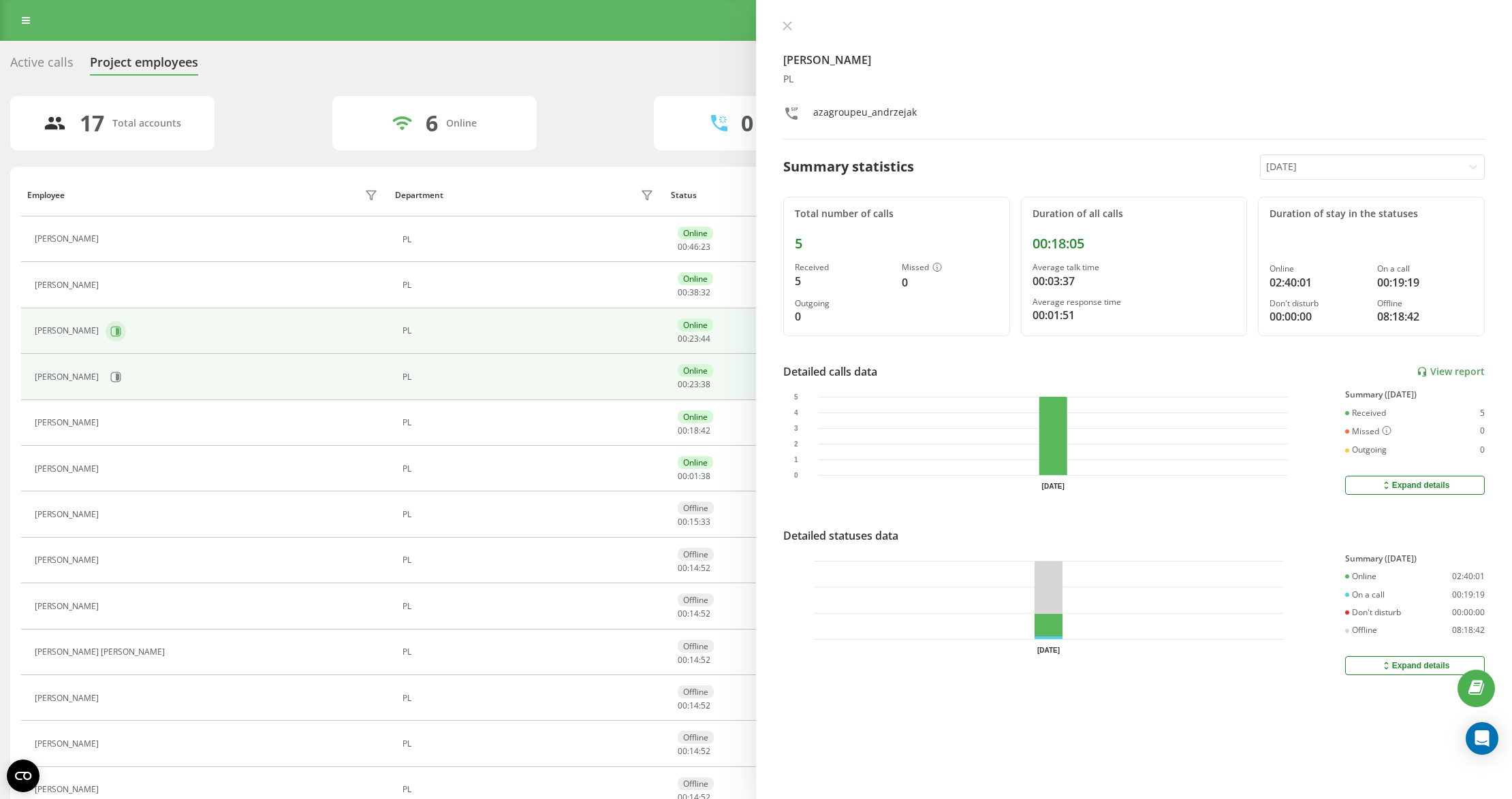
click at [106, 330] on button at bounding box center [116, 332] width 20 height 20
click at [115, 375] on icon at bounding box center [117, 377] width 10 height 10
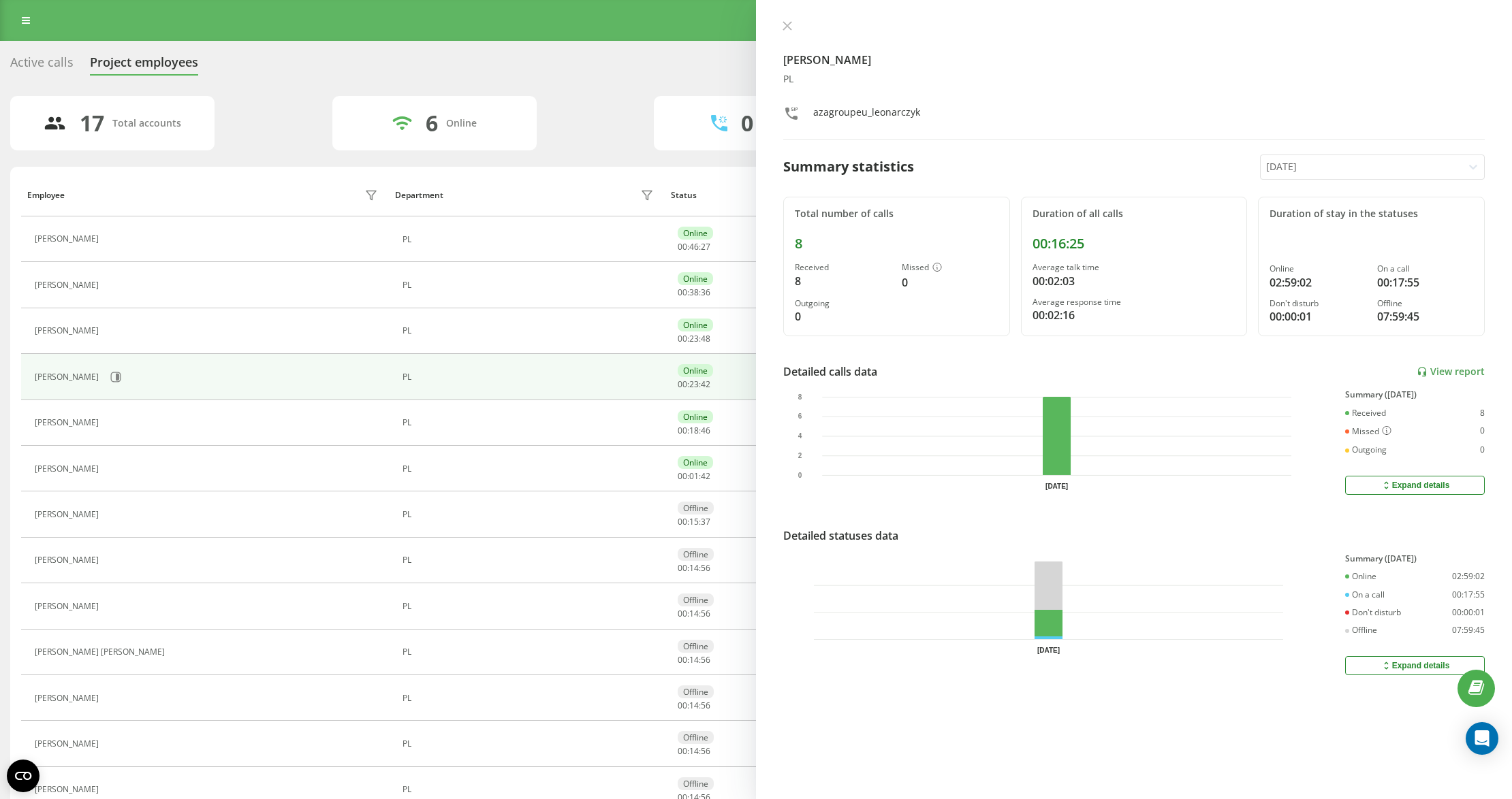
click at [786, 27] on icon at bounding box center [788, 26] width 8 height 8
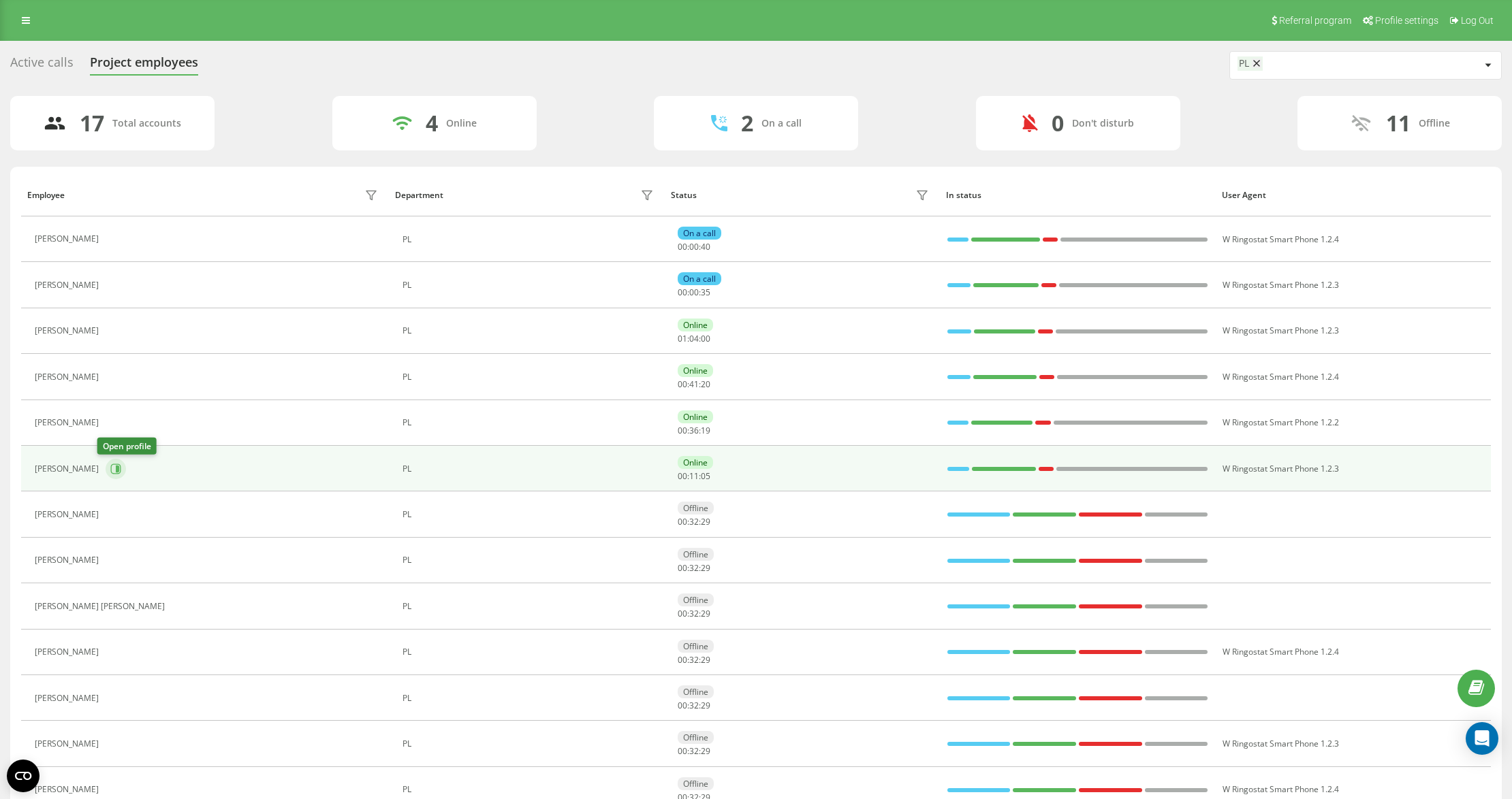
click at [106, 477] on button at bounding box center [116, 469] width 20 height 20
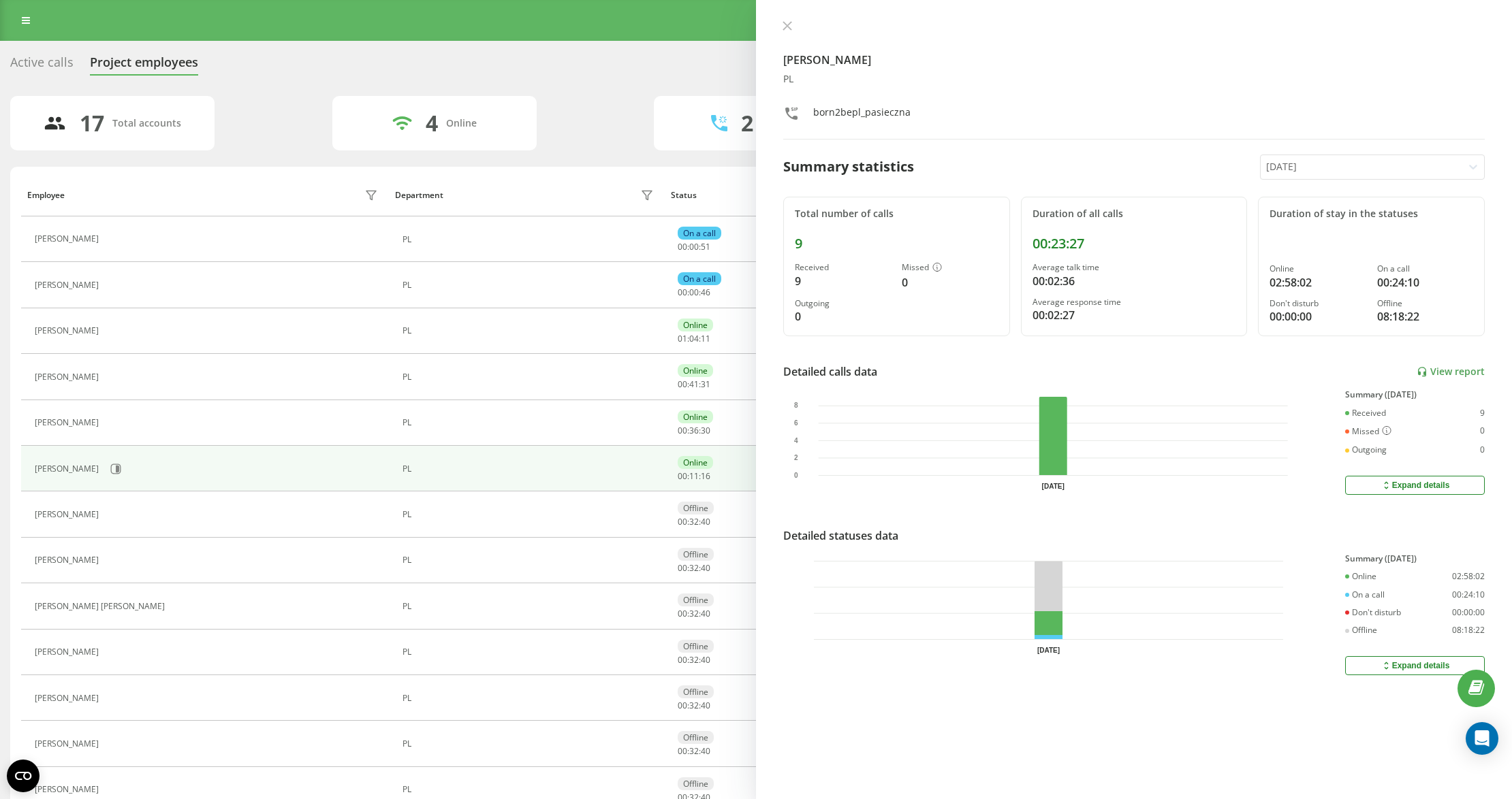
click at [610, 90] on div "Active calls Project employees PL 17 Total accounts 4 Online 2 On a call 0 Don'…" at bounding box center [756, 544] width 1492 height 986
click at [779, 24] on button at bounding box center [787, 26] width 18 height 13
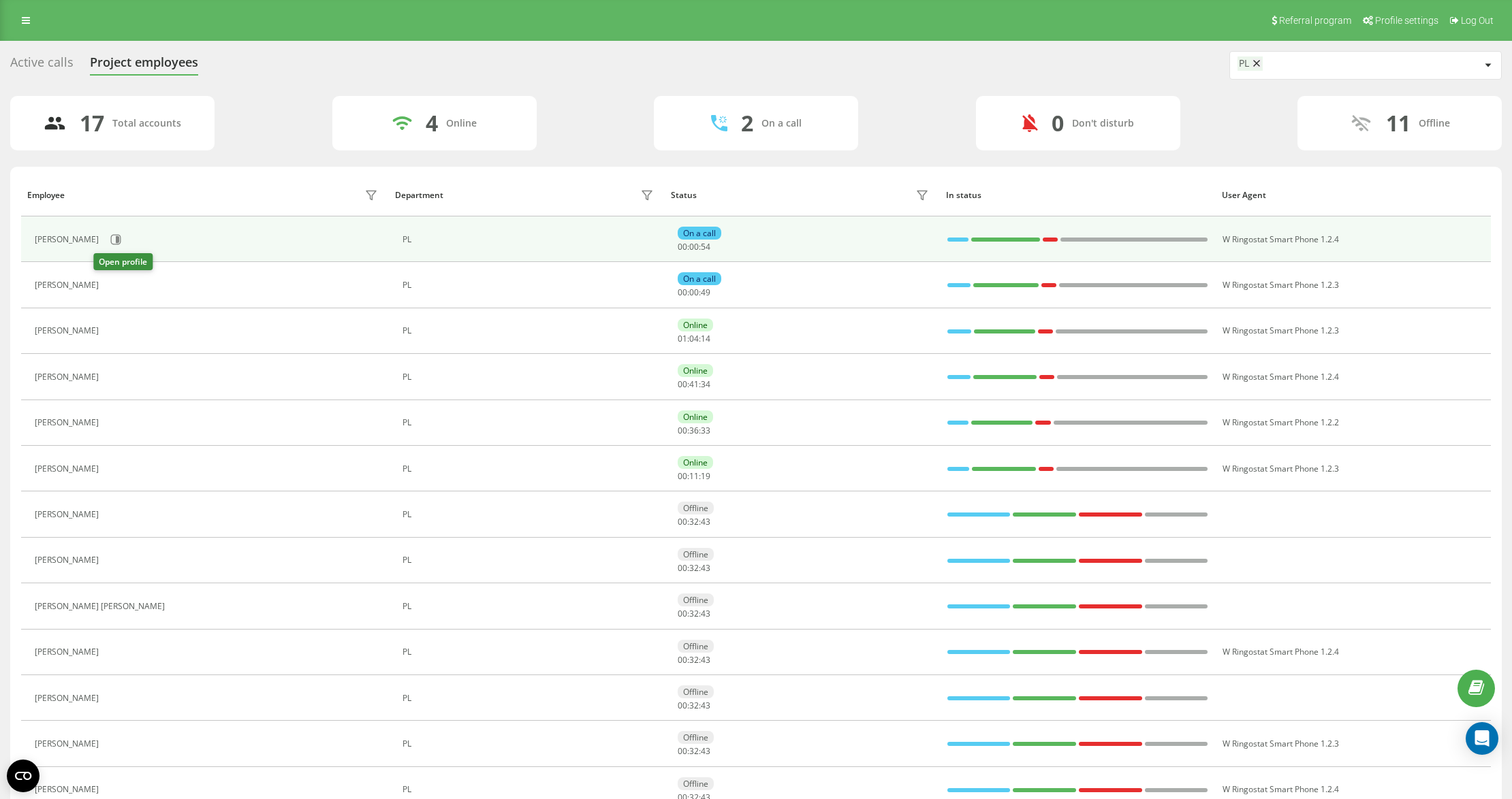
click at [122, 256] on td "Kamil Leonarczyk" at bounding box center [205, 240] width 368 height 46
click at [122, 235] on icon at bounding box center [116, 240] width 11 height 11
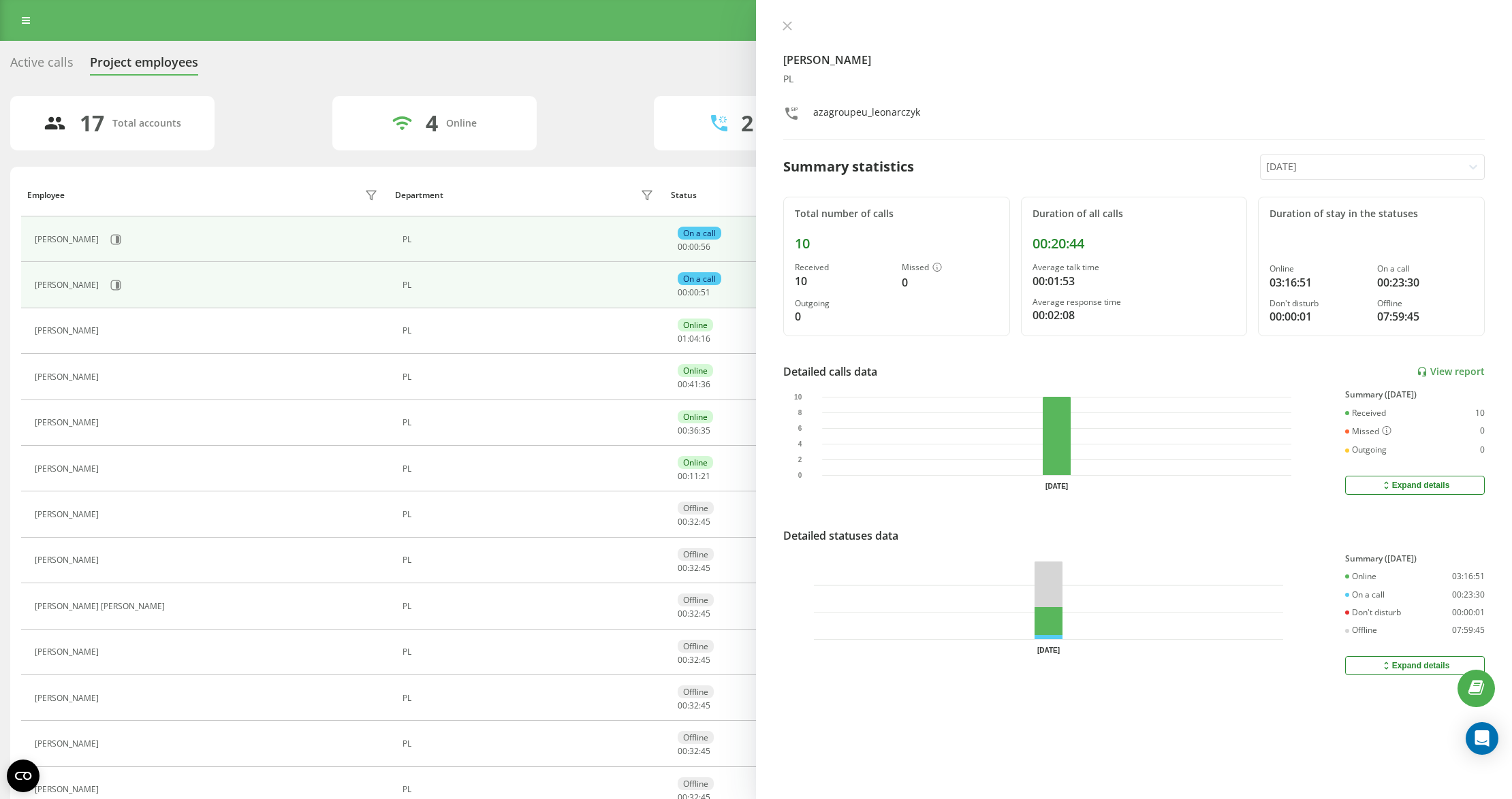
click at [90, 290] on div "Mateusz Luka" at bounding box center [208, 284] width 347 height 23
click at [106, 290] on button at bounding box center [116, 285] width 20 height 20
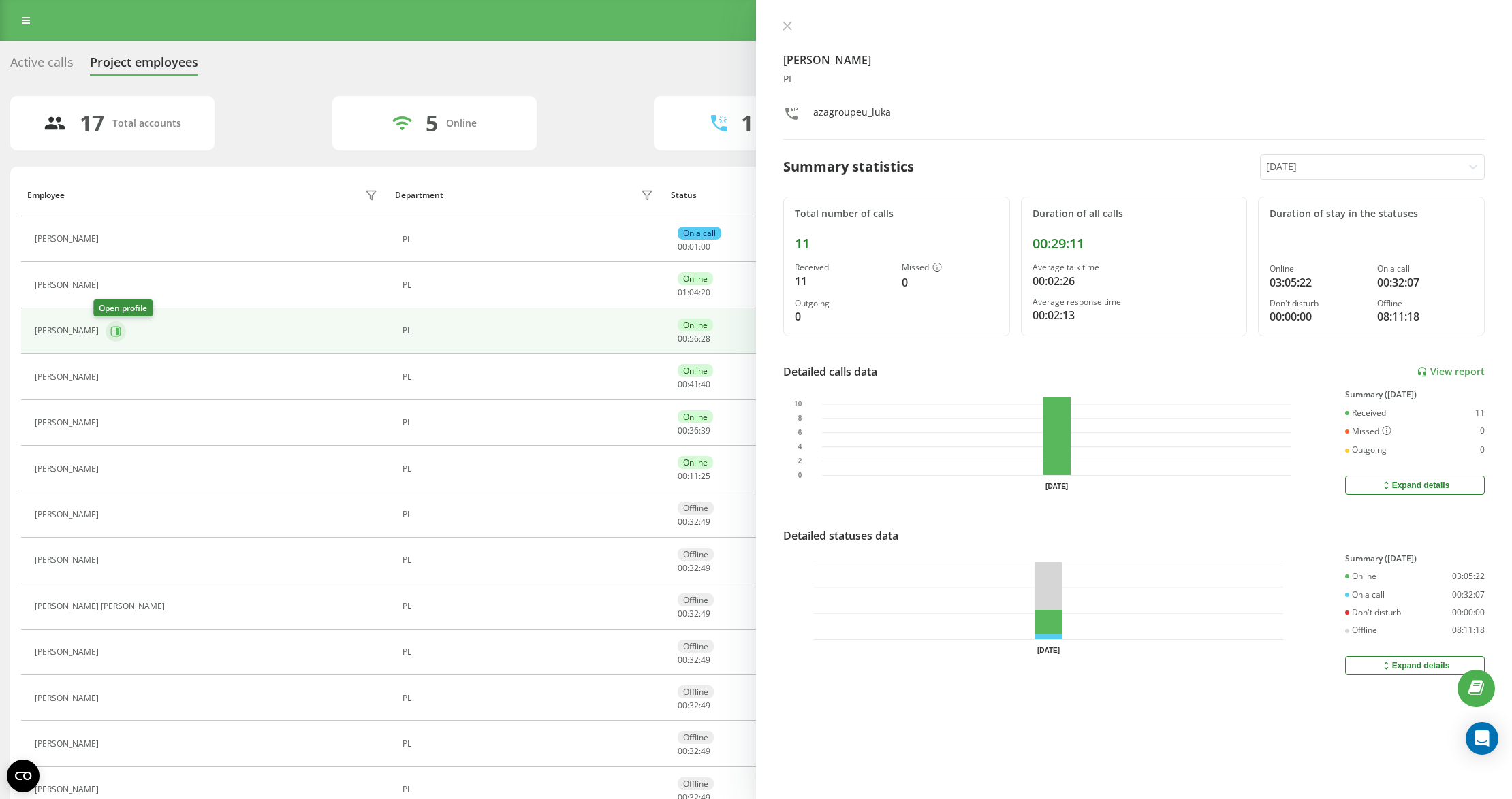
click at [116, 333] on icon at bounding box center [117, 331] width 3 height 7
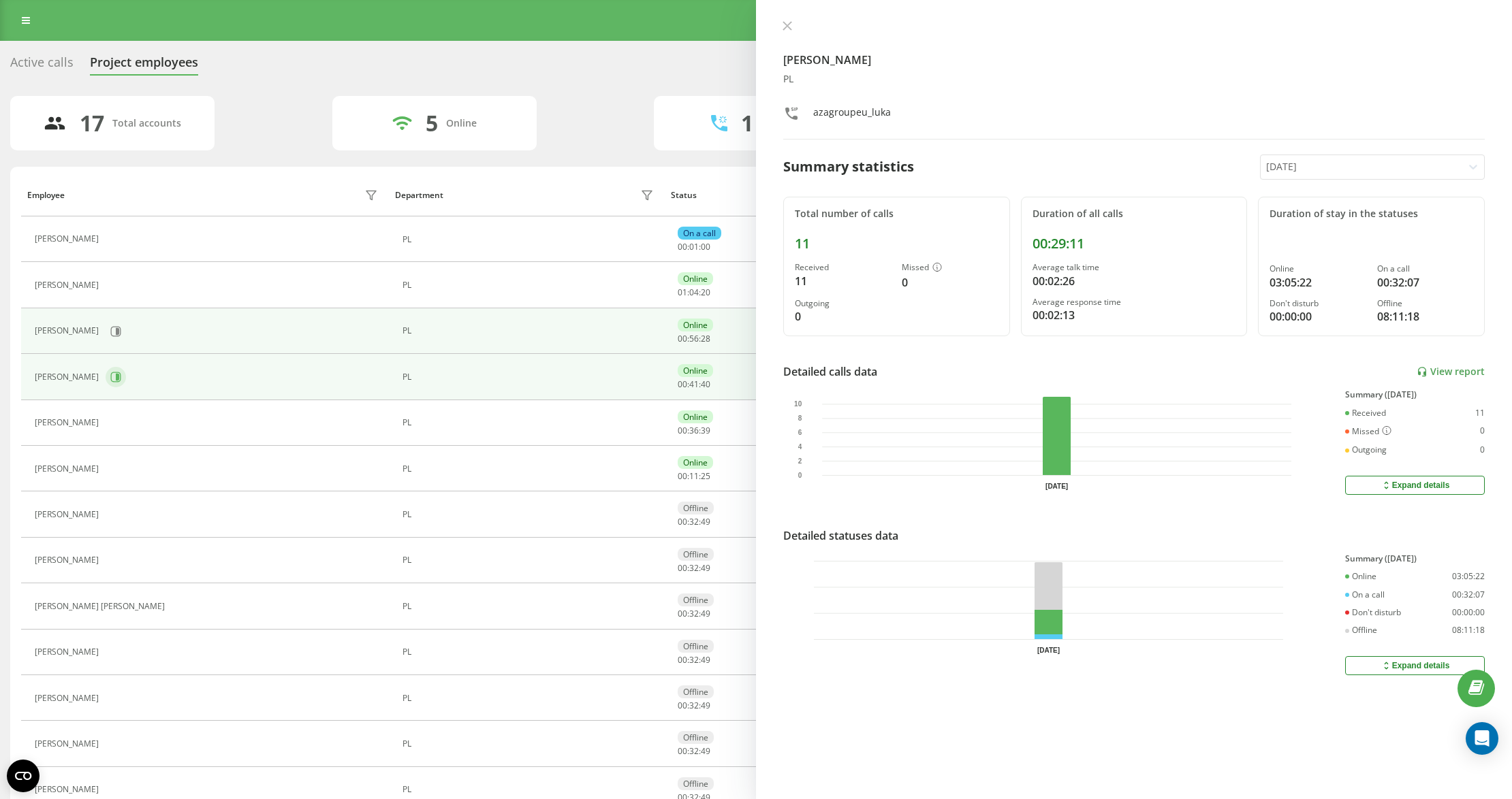
drag, startPoint x: 104, startPoint y: 368, endPoint x: 106, endPoint y: 380, distance: 12.2
click at [104, 370] on div "[PERSON_NAME]" at bounding box center [208, 376] width 347 height 23
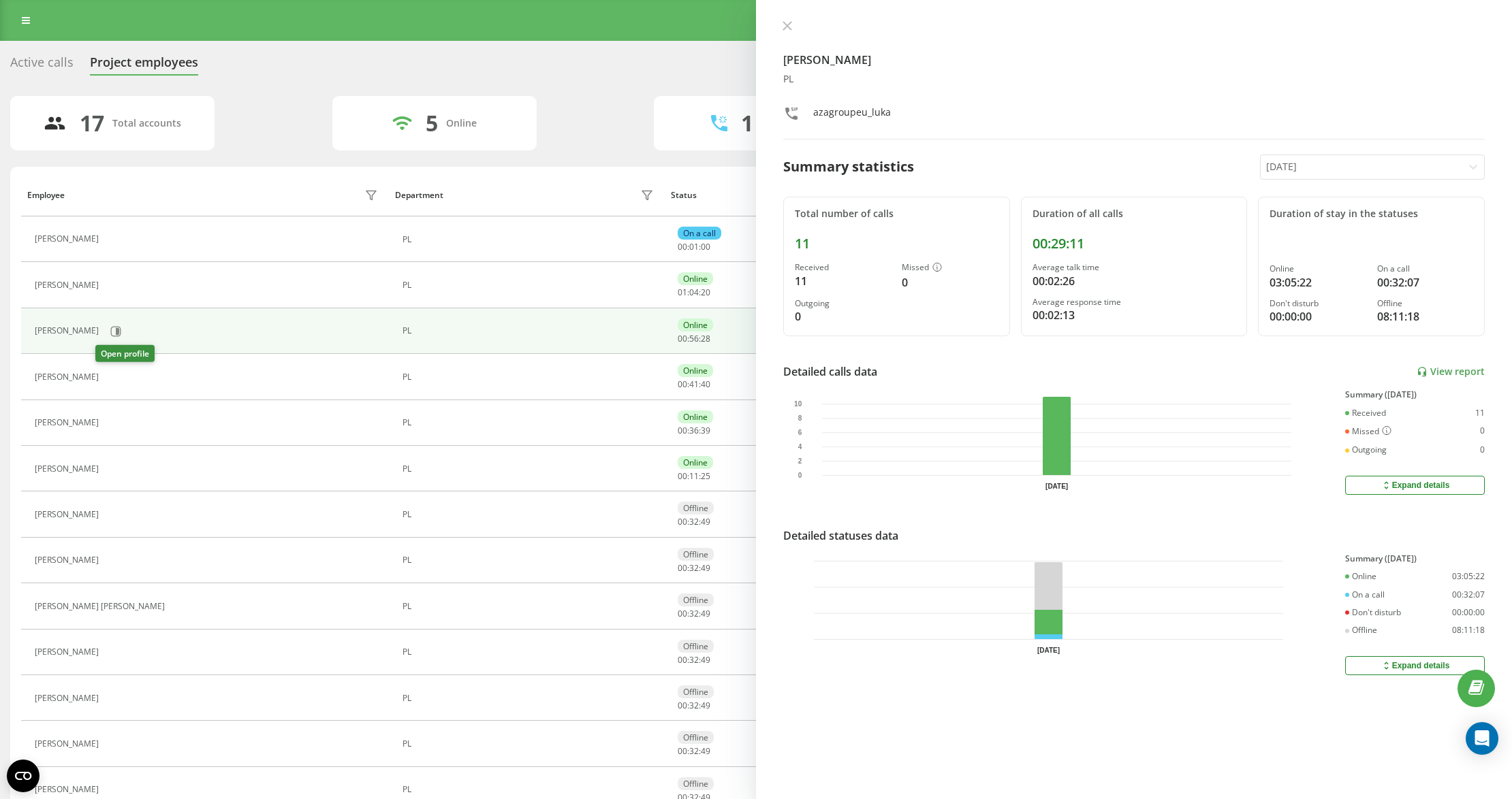
drag, startPoint x: 106, startPoint y: 381, endPoint x: 127, endPoint y: 397, distance: 26.4
click at [114, 381] on icon at bounding box center [116, 377] width 3 height 7
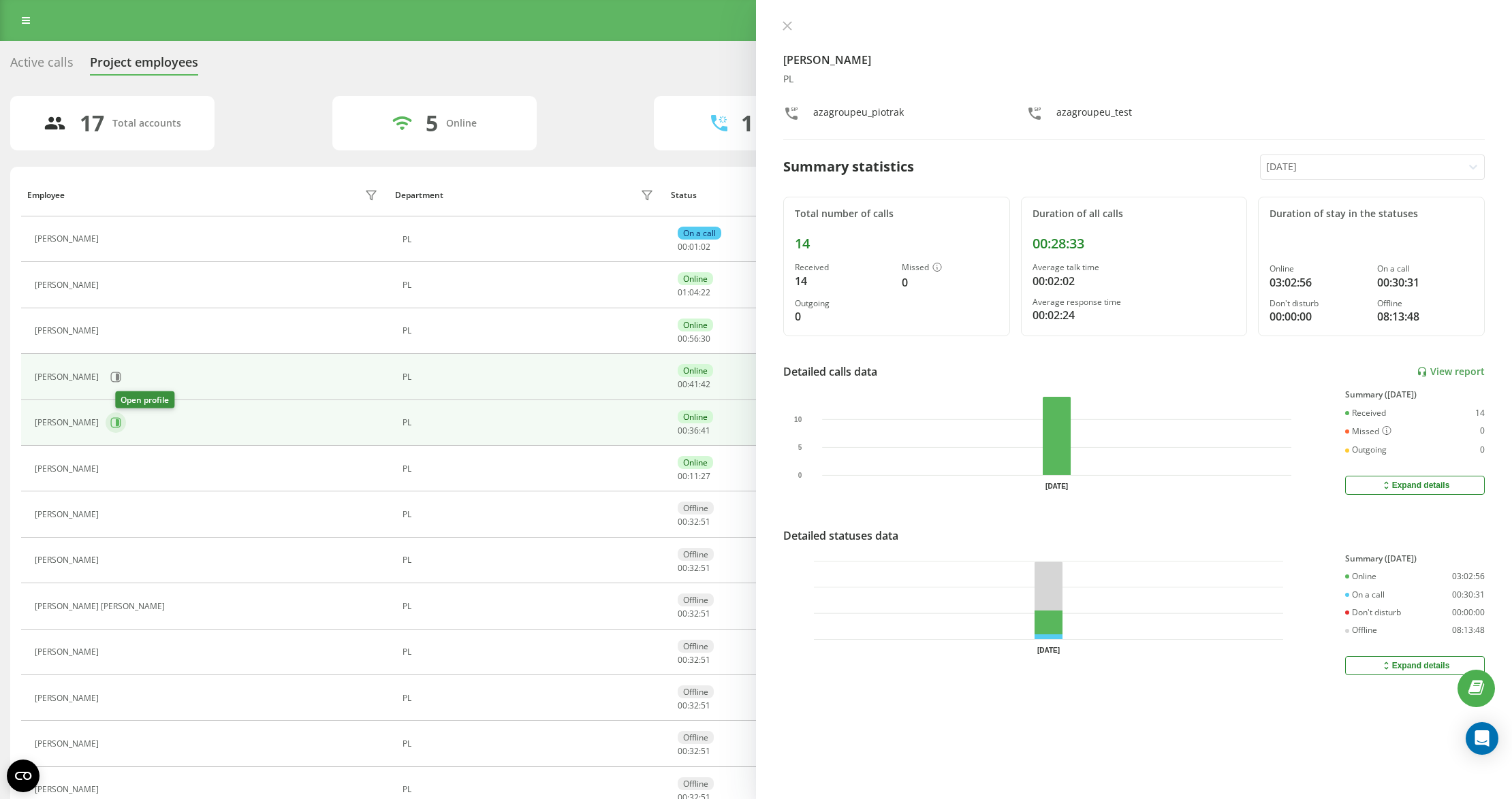
click at [121, 419] on icon at bounding box center [116, 423] width 11 height 11
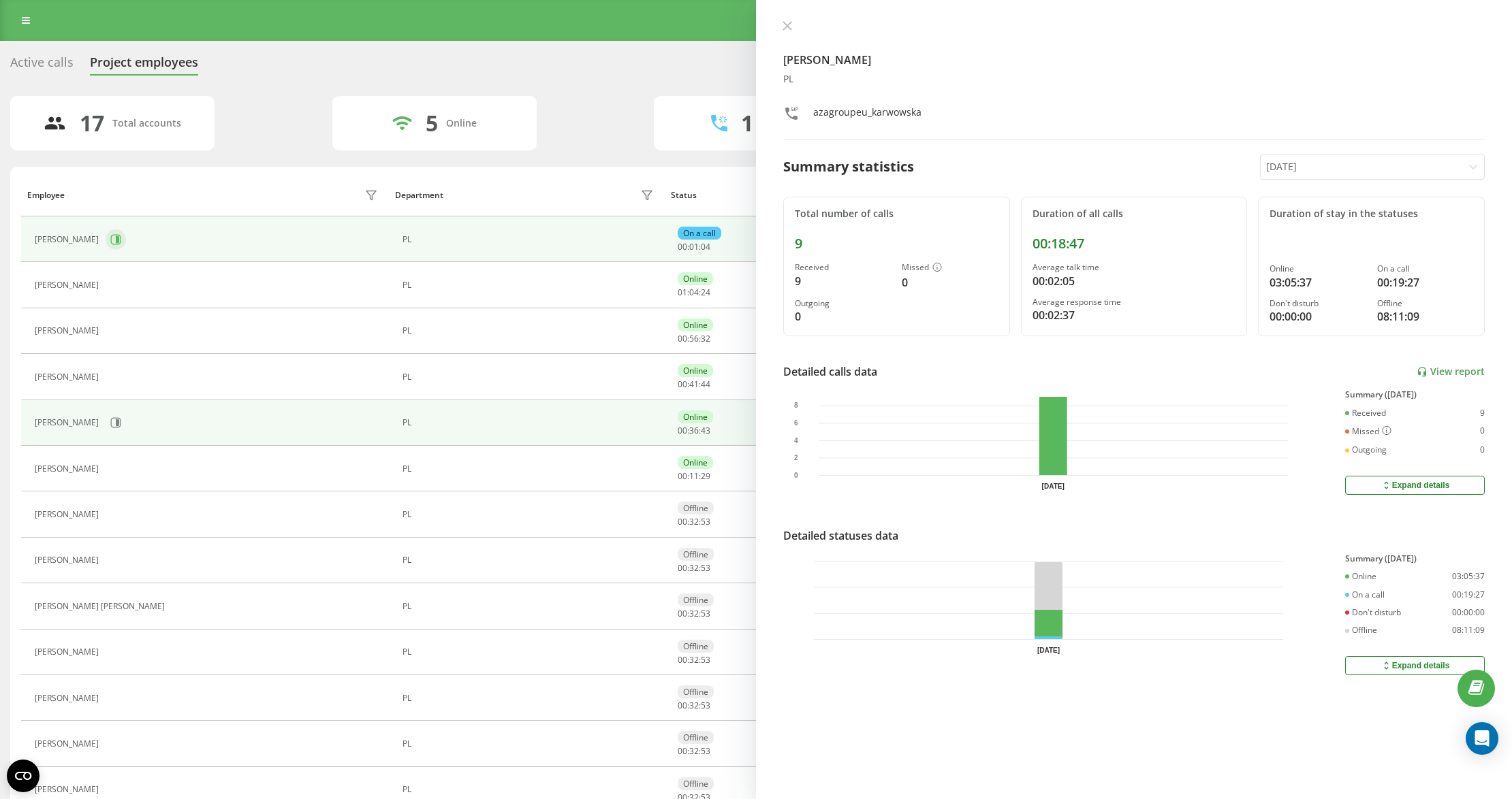
click at [115, 235] on icon at bounding box center [116, 240] width 11 height 11
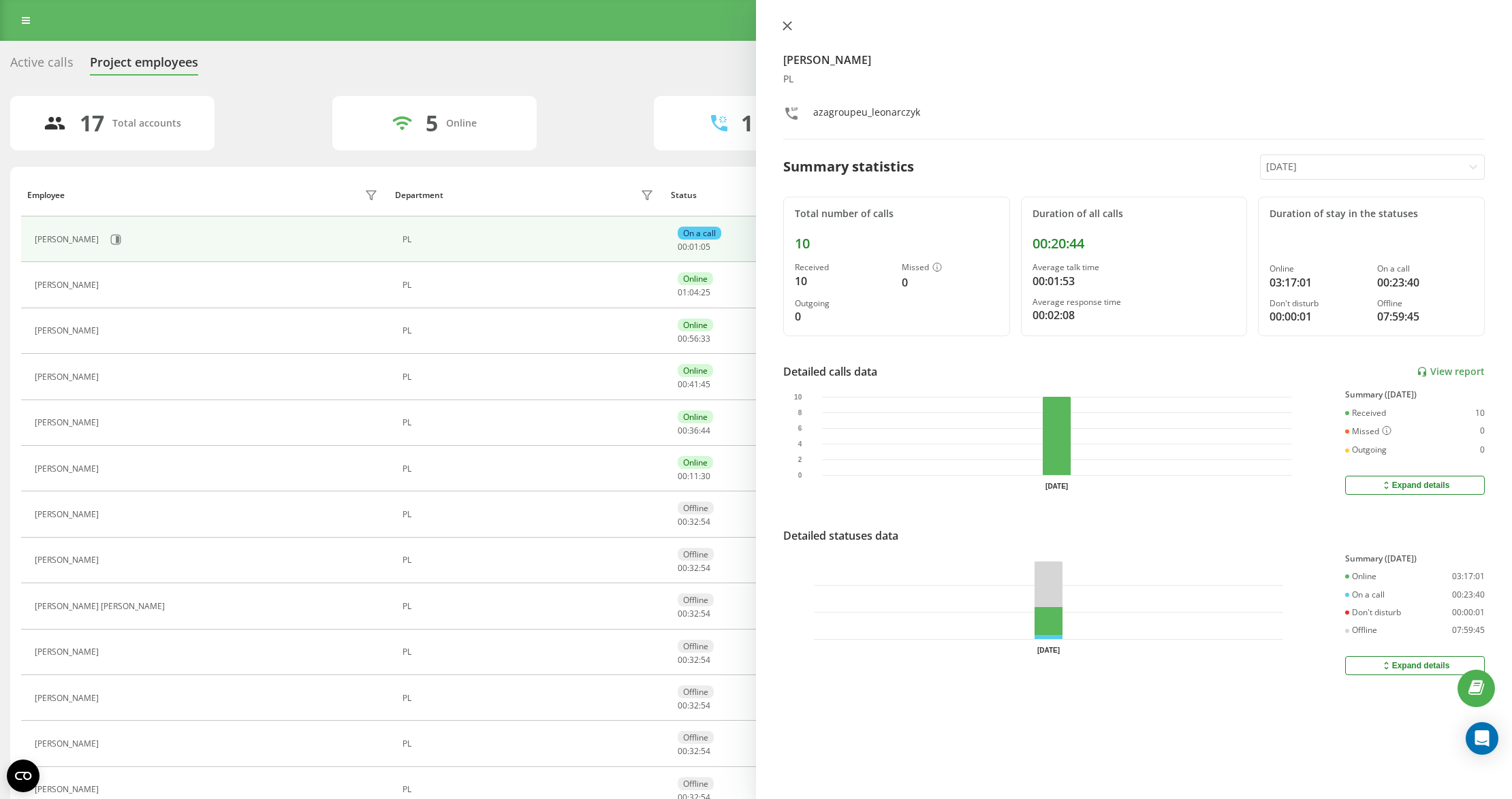
click at [794, 27] on button at bounding box center [787, 26] width 18 height 13
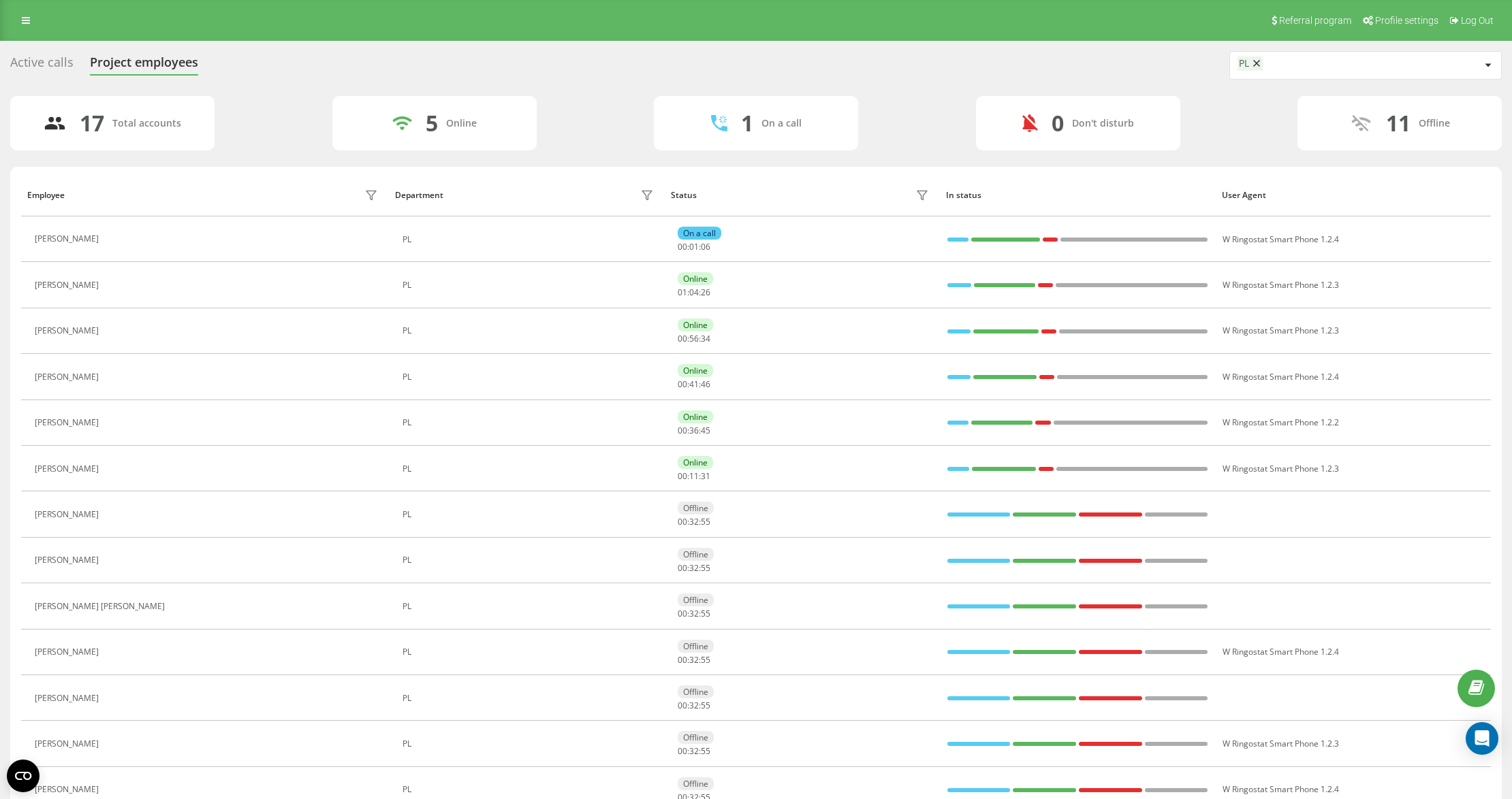
click at [615, 111] on div "17 Total accounts 5 Online 1 On a call 0 Don't disturb 11 Offline" at bounding box center [756, 123] width 1492 height 55
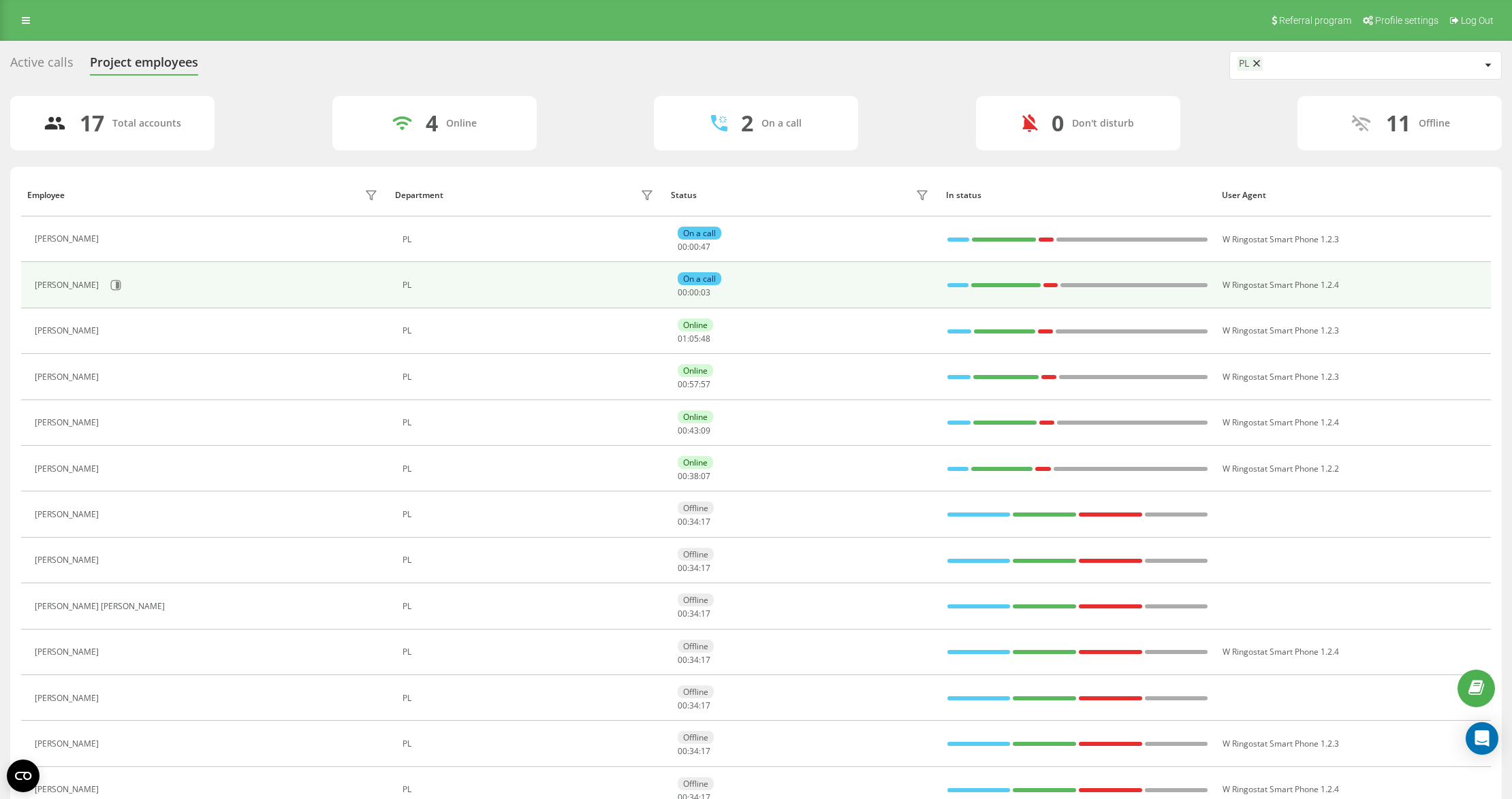
click at [113, 273] on div "Kamil Leonarczyk" at bounding box center [208, 284] width 347 height 23
click at [115, 280] on button at bounding box center [116, 285] width 20 height 20
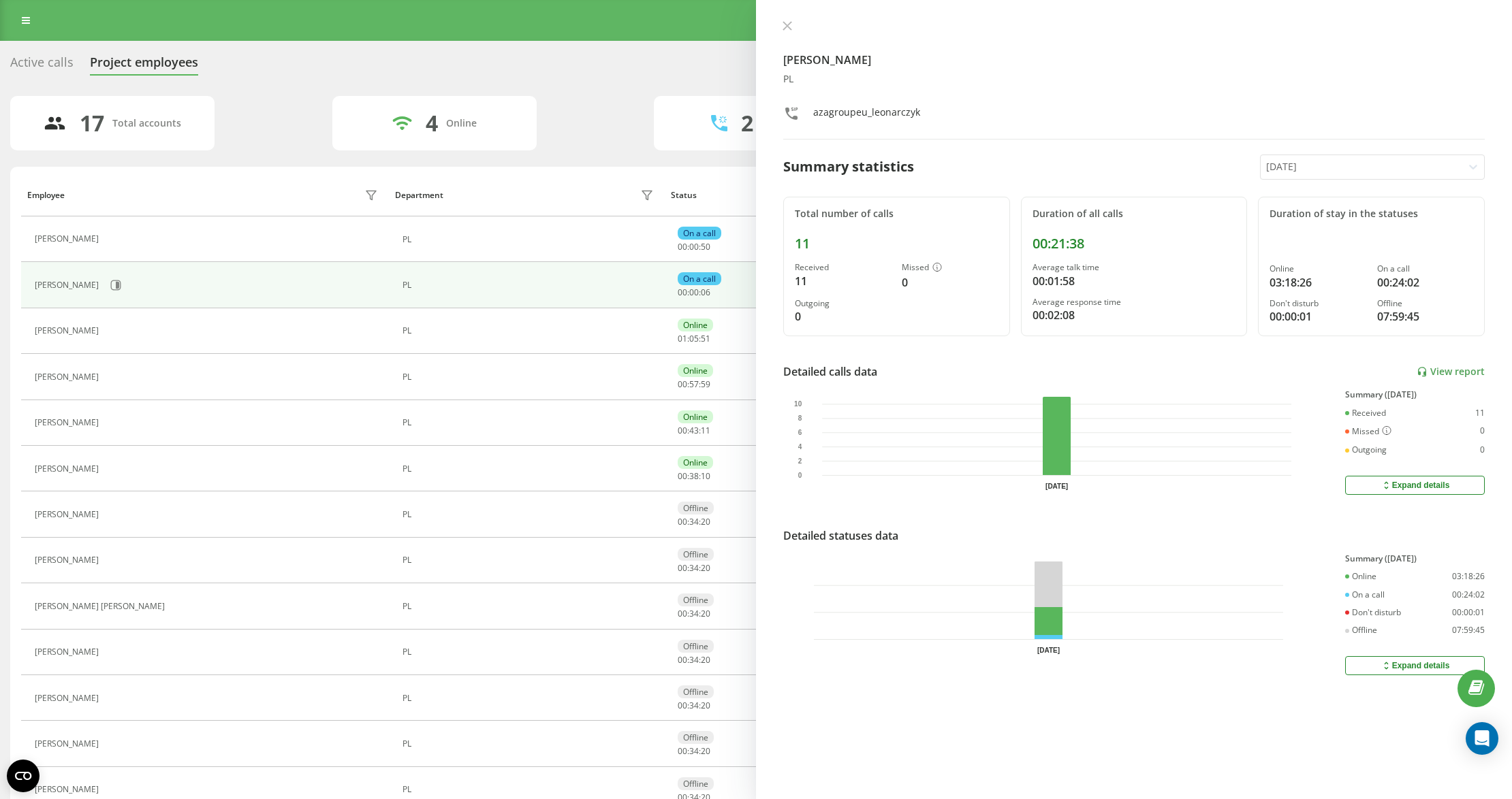
click at [757, 28] on div "Kamil Leonarczyk PL azagroupeu_leonarczyk Summary statistics Today Total number…" at bounding box center [1135, 399] width 756 height 799
click at [788, 22] on icon at bounding box center [787, 25] width 9 height 9
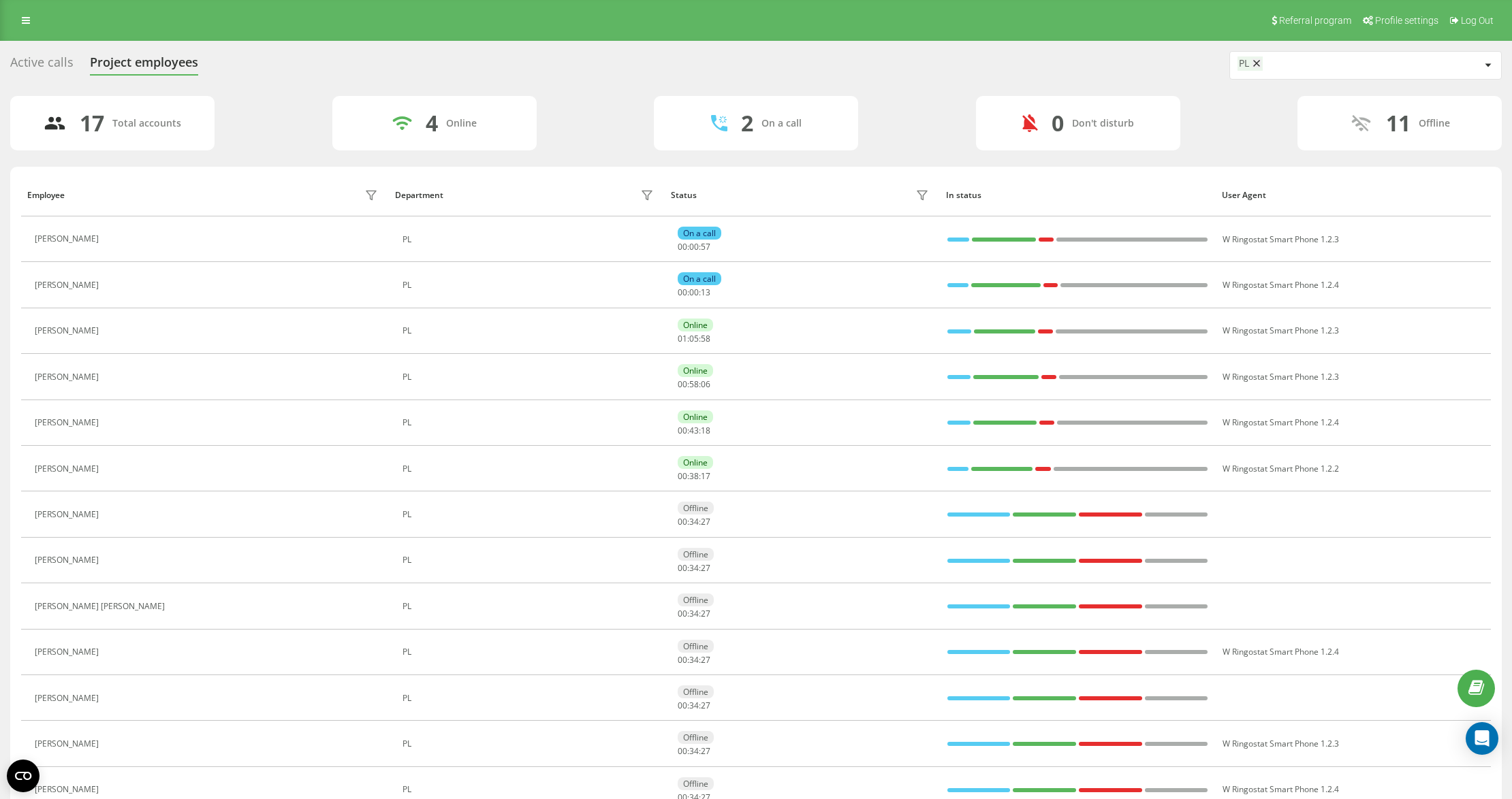
click at [588, 62] on div "Active calls Project employees PL" at bounding box center [756, 66] width 1492 height 29
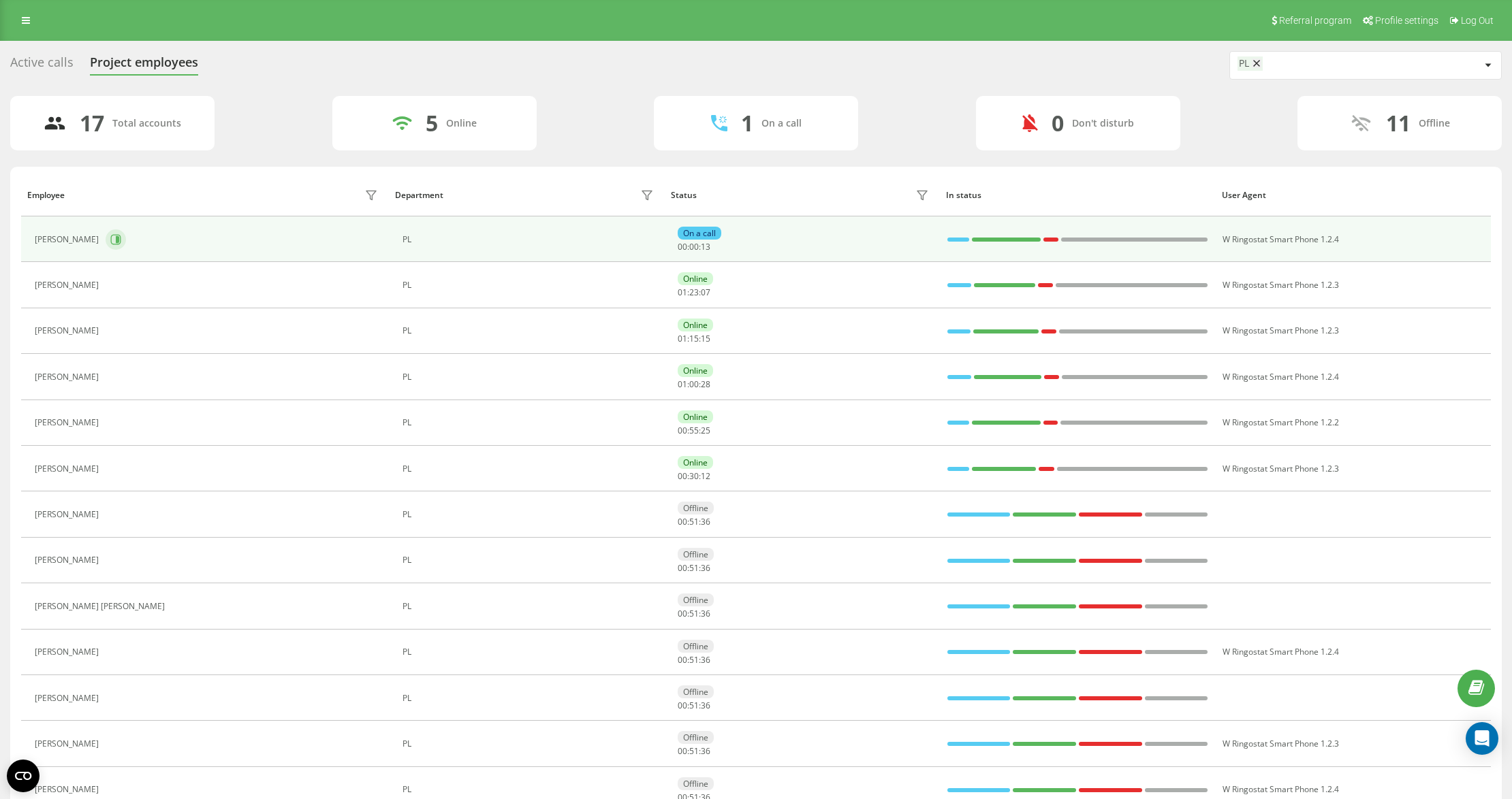
click at [118, 240] on icon at bounding box center [117, 240] width 3 height 7
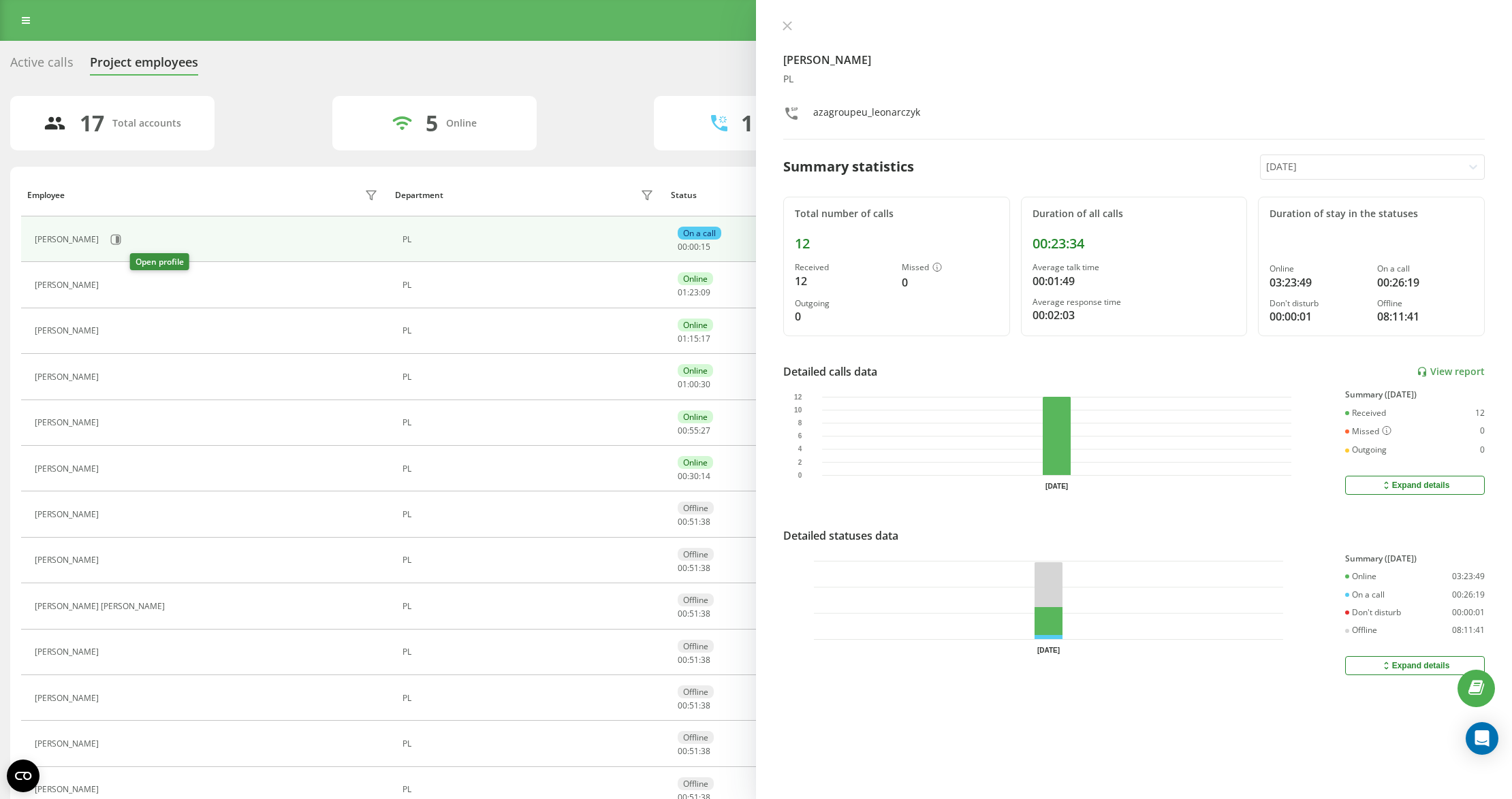
click at [117, 289] on icon at bounding box center [116, 285] width 3 height 7
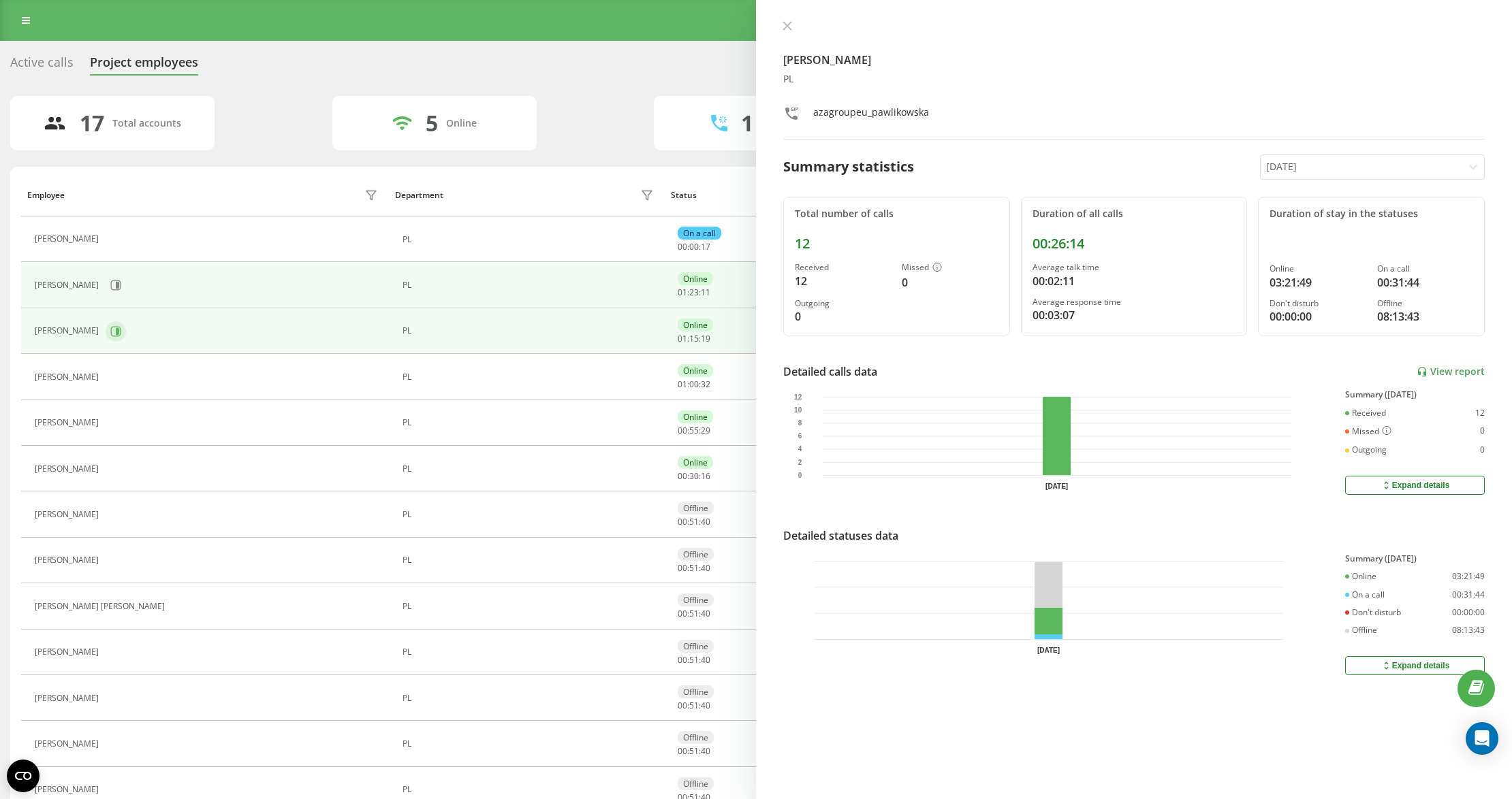
click at [112, 333] on button at bounding box center [116, 332] width 20 height 20
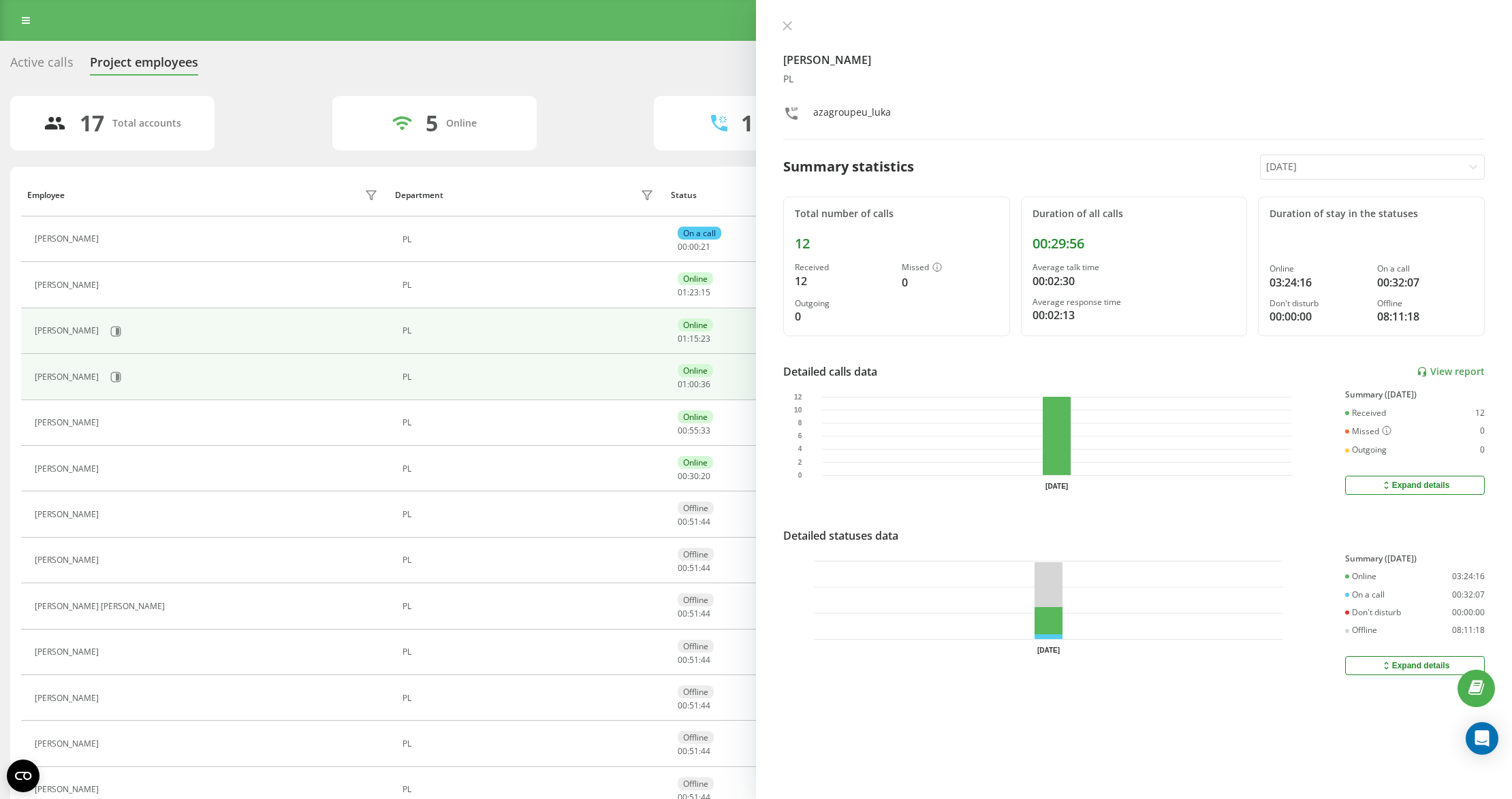
click at [117, 389] on div "[PERSON_NAME]" at bounding box center [208, 376] width 347 height 23
click at [111, 382] on icon at bounding box center [116, 377] width 11 height 11
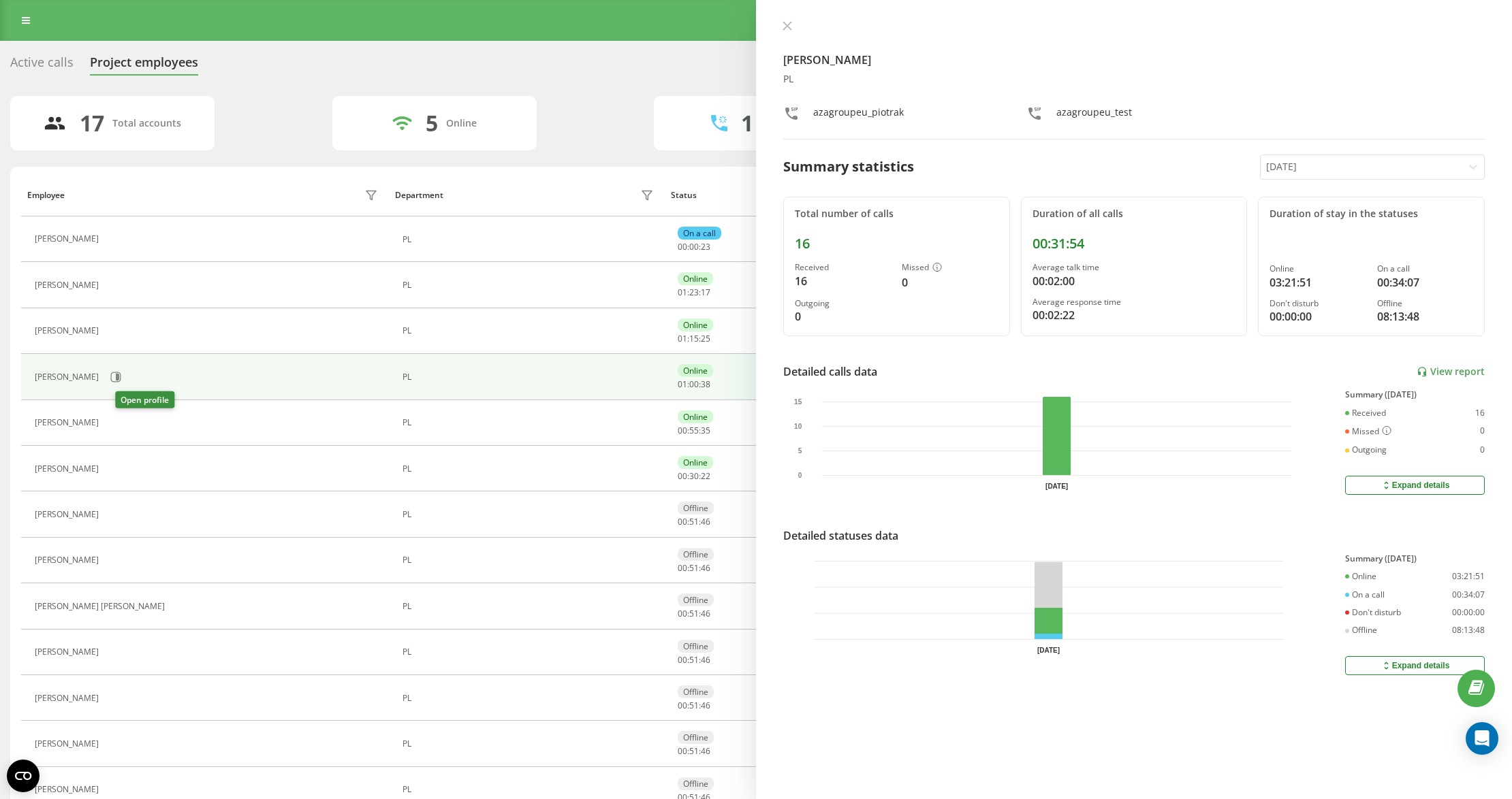
click at [117, 426] on icon at bounding box center [116, 423] width 3 height 7
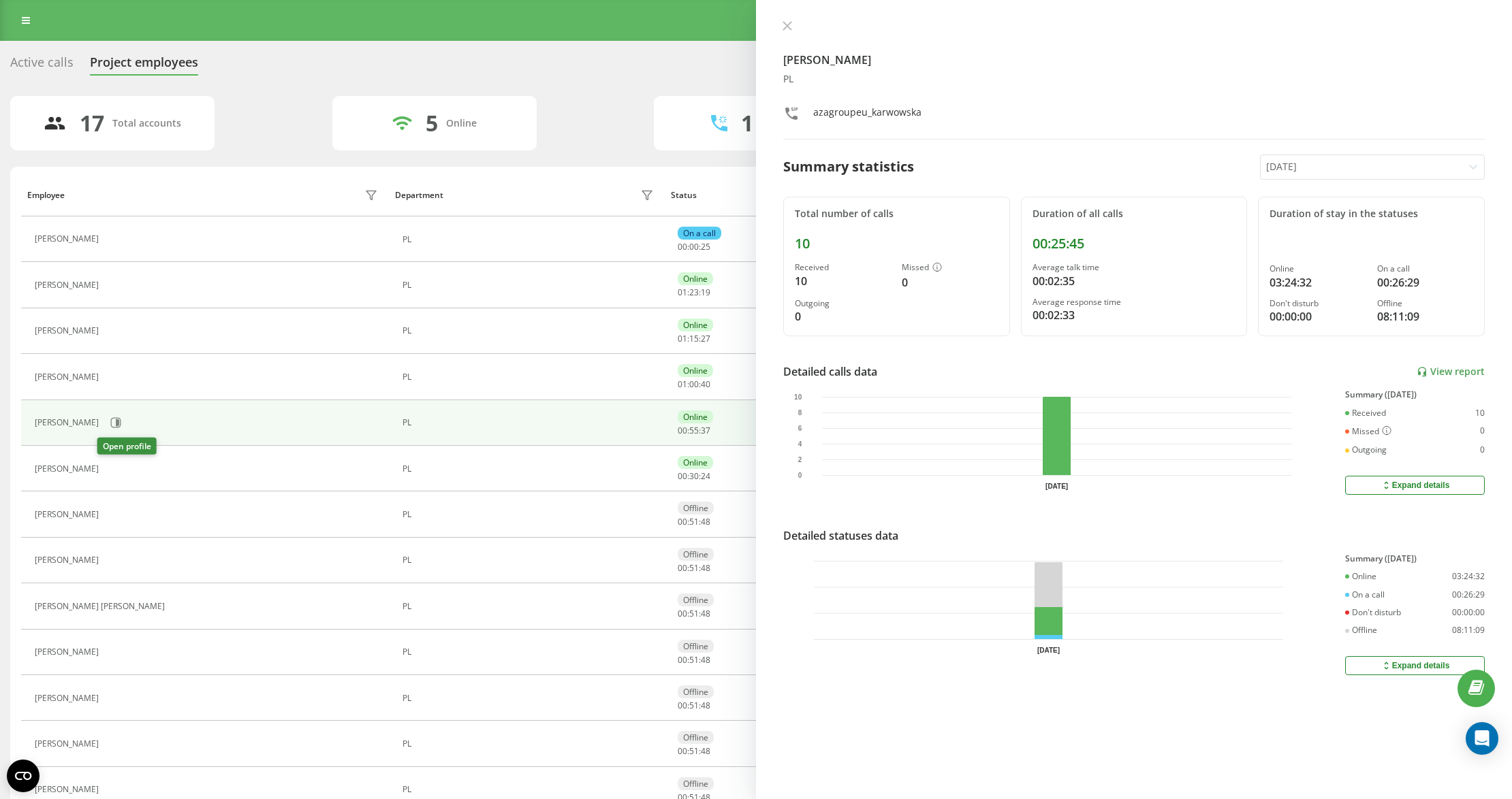
click at [108, 469] on icon at bounding box center [113, 468] width 11 height 11
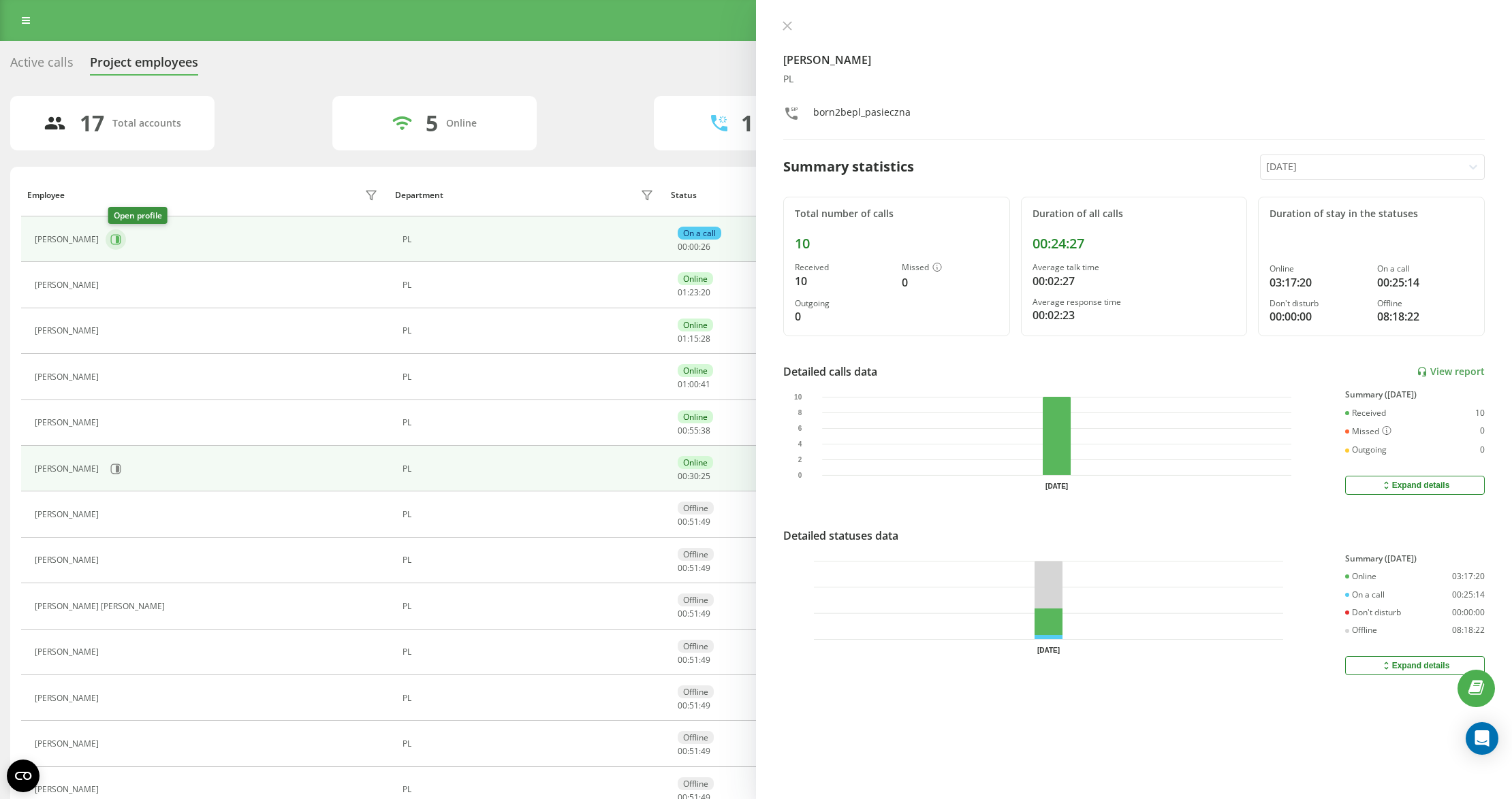
click at [115, 237] on icon at bounding box center [116, 240] width 11 height 11
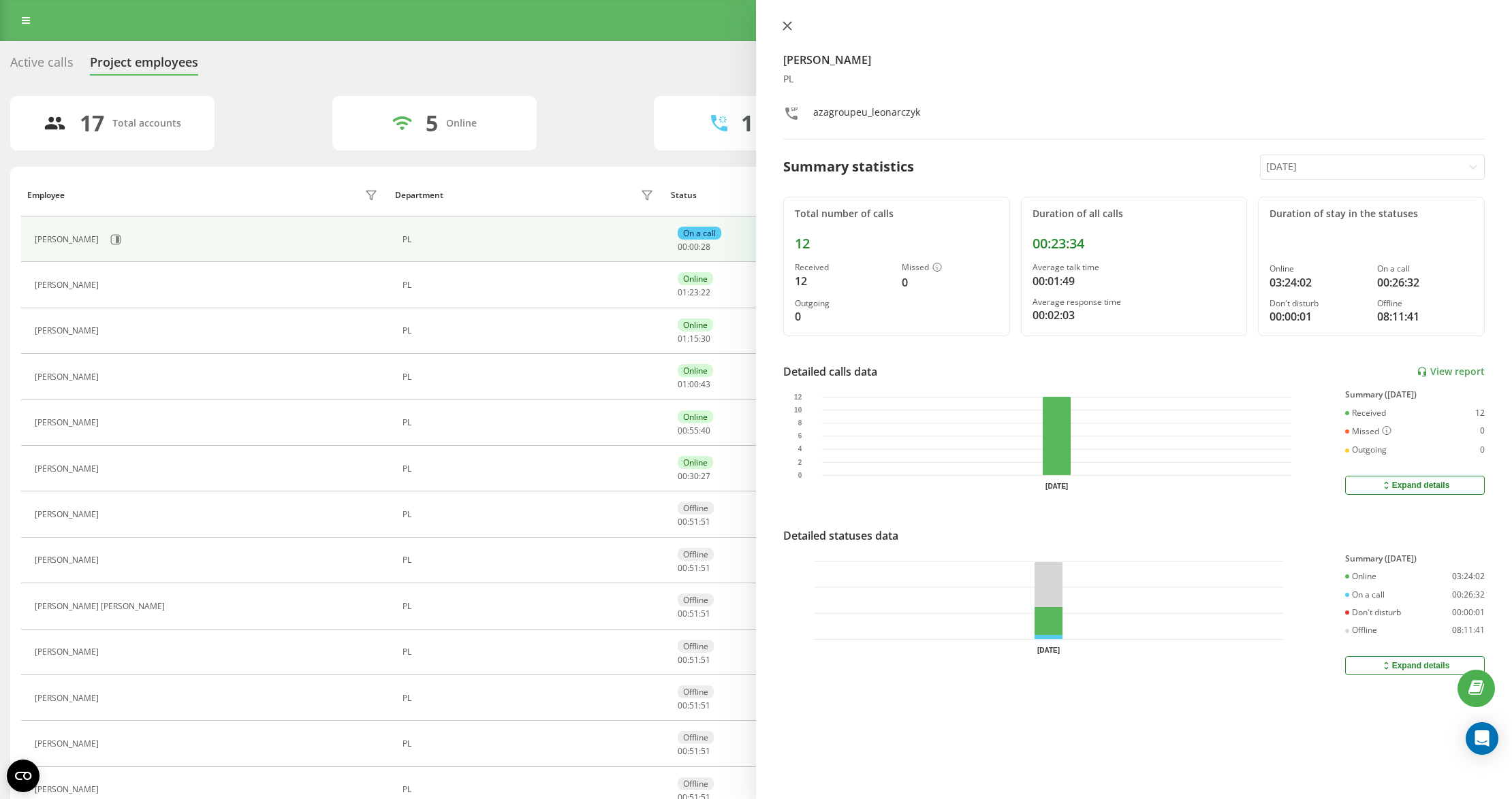
click at [790, 26] on icon at bounding box center [787, 25] width 9 height 9
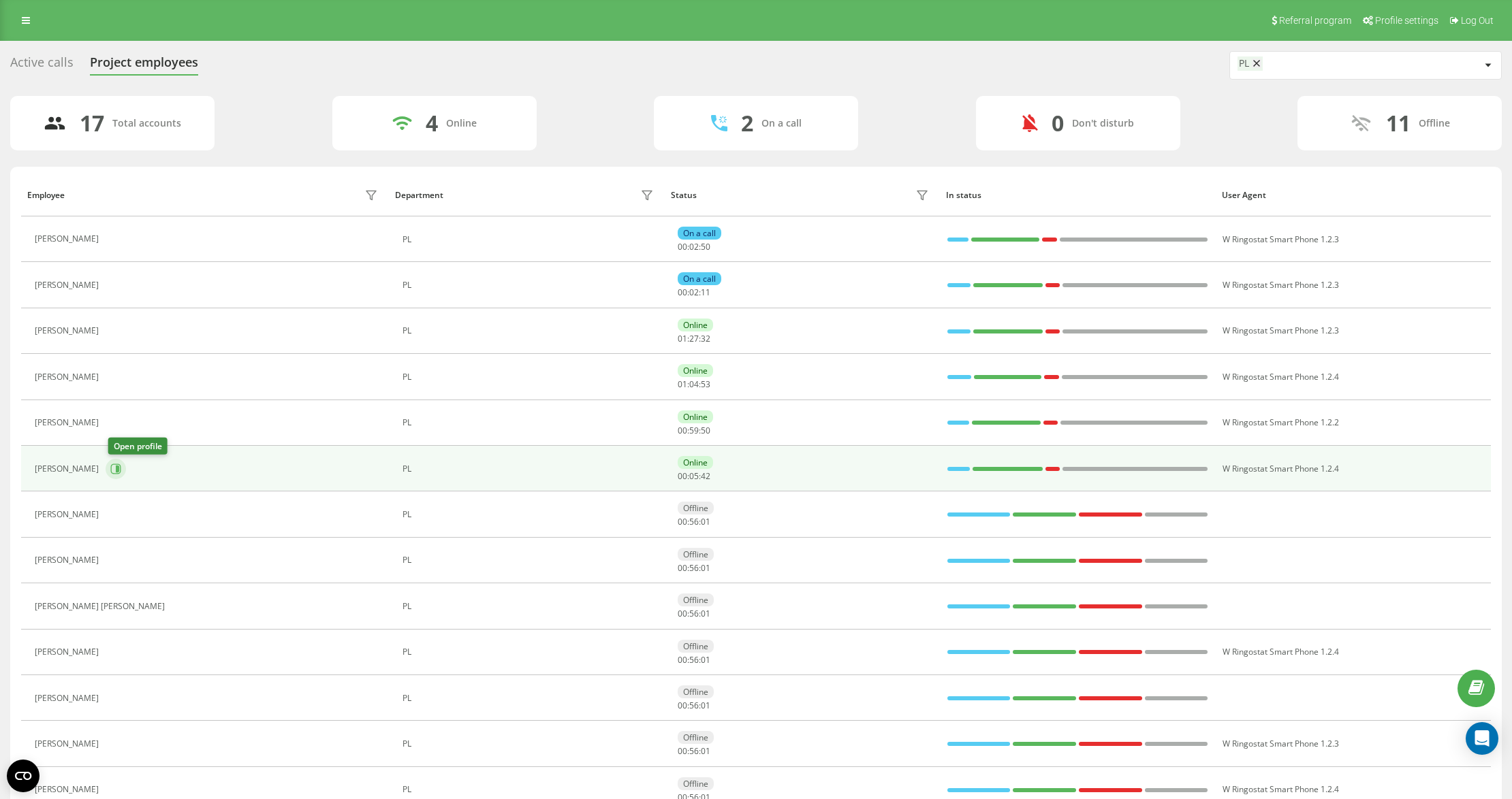
click at [115, 474] on icon at bounding box center [117, 468] width 10 height 10
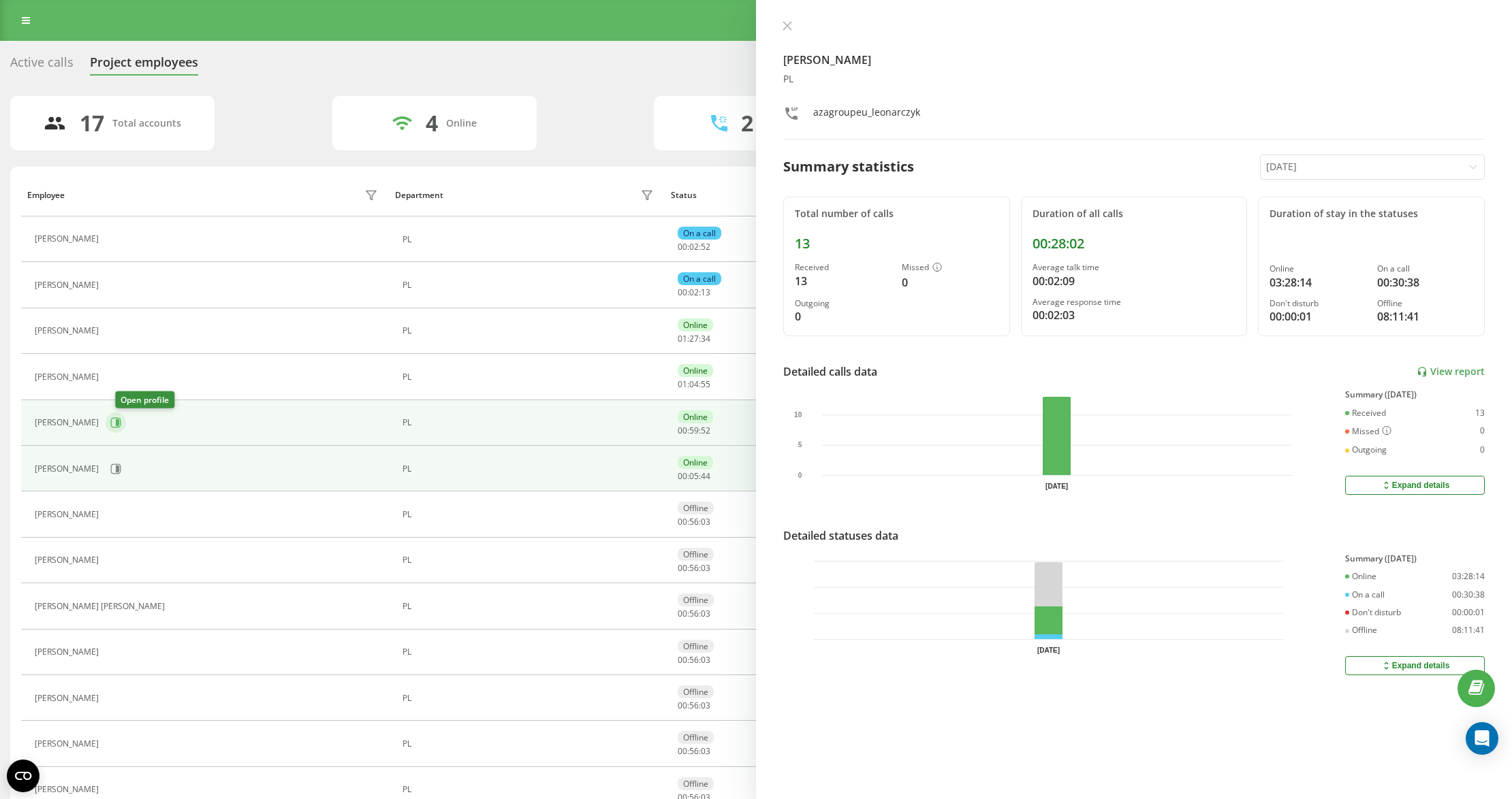
click at [122, 424] on icon at bounding box center [116, 423] width 11 height 11
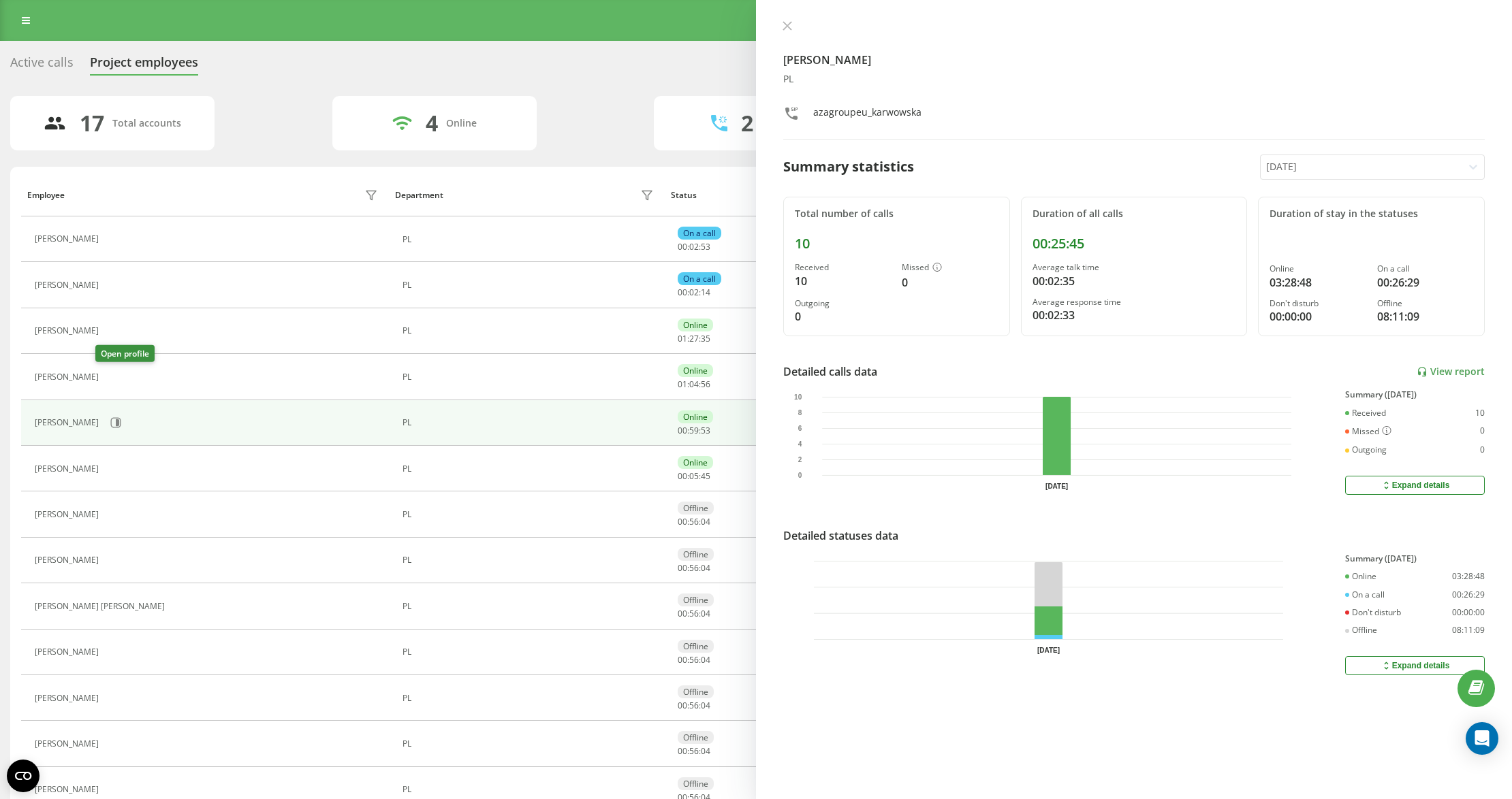
click at [111, 376] on icon at bounding box center [113, 377] width 11 height 11
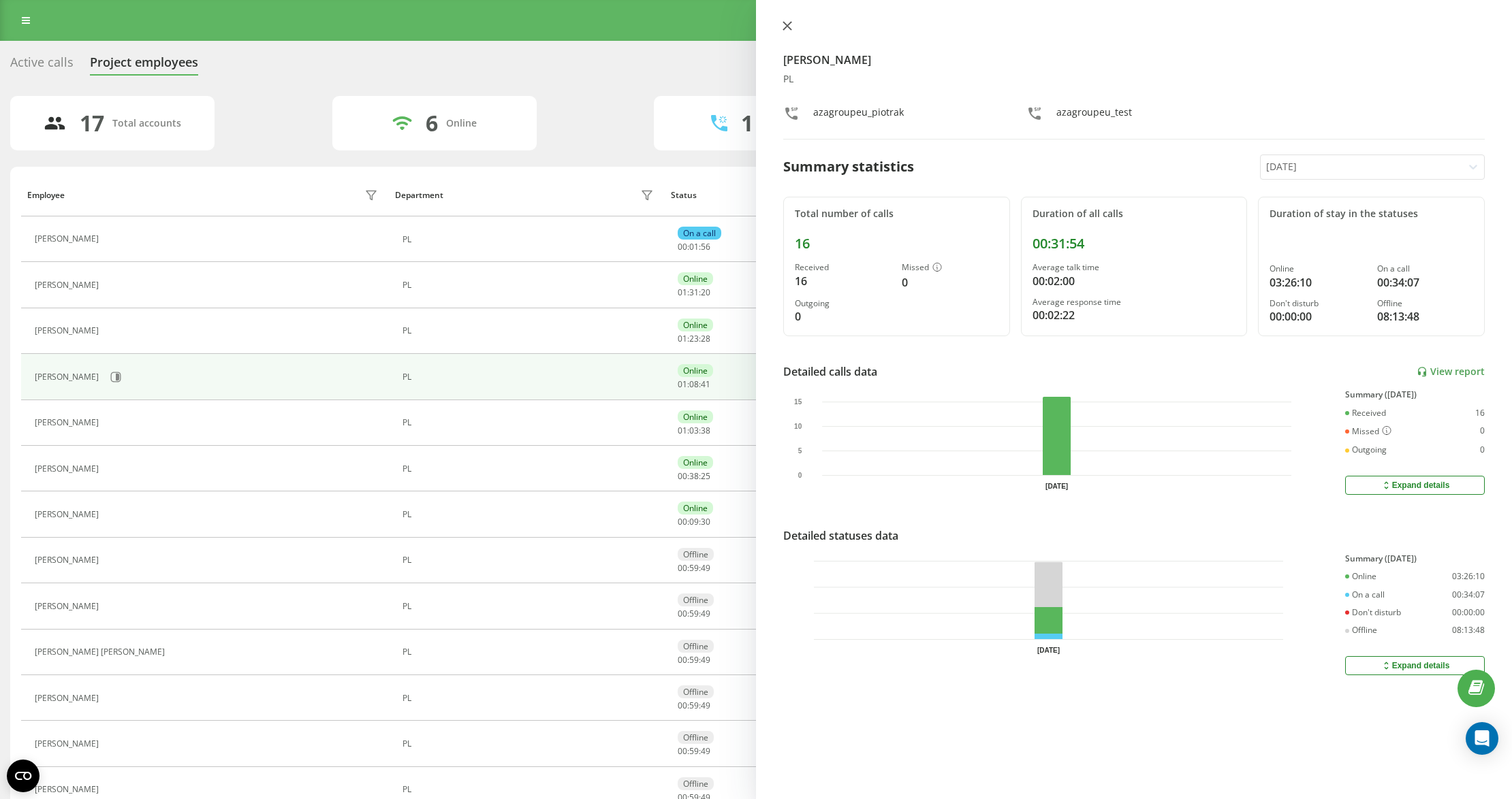
click at [786, 26] on icon at bounding box center [788, 26] width 8 height 8
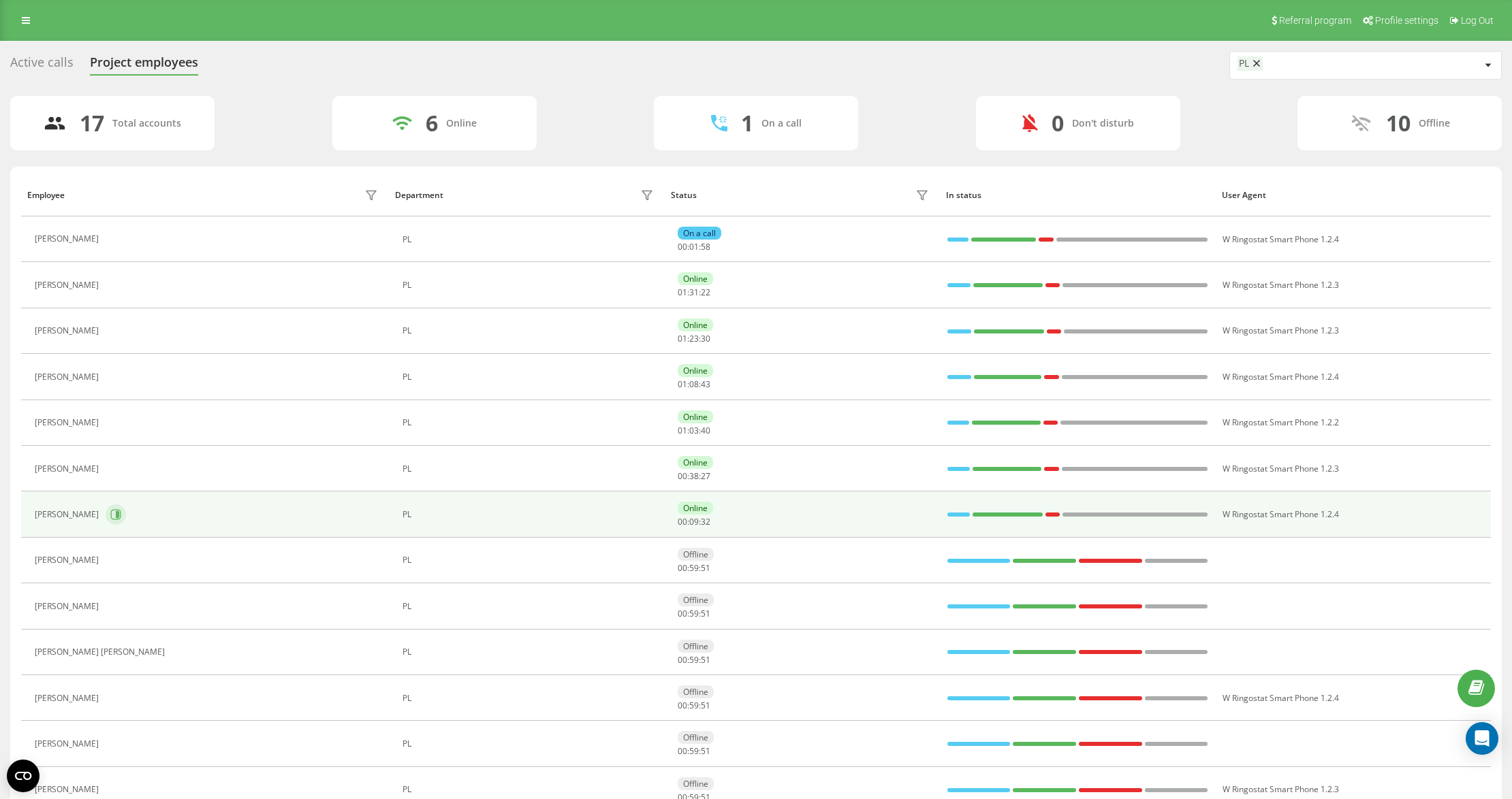
click at [116, 515] on icon at bounding box center [116, 514] width 11 height 11
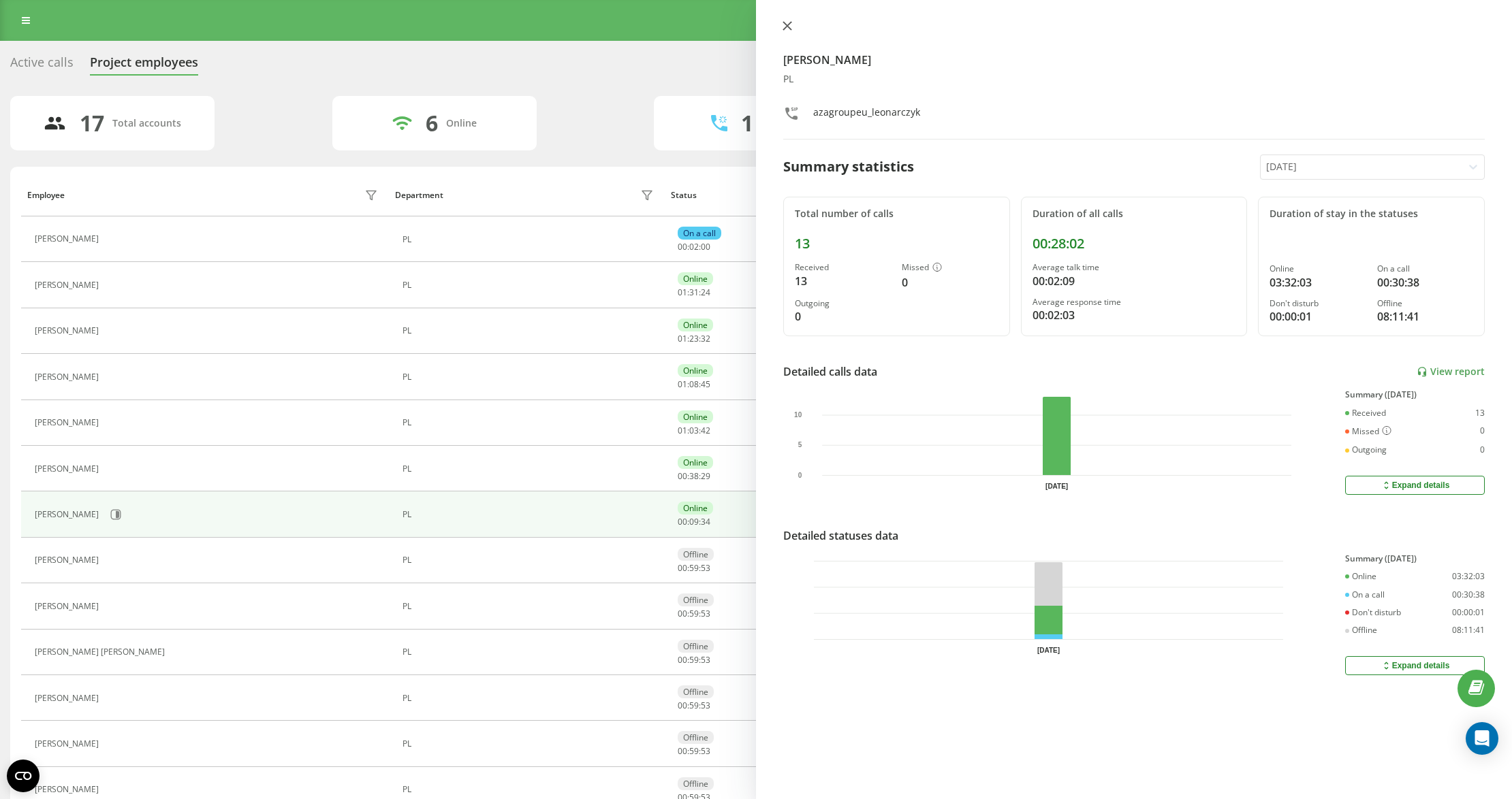
click at [785, 20] on button at bounding box center [787, 26] width 18 height 13
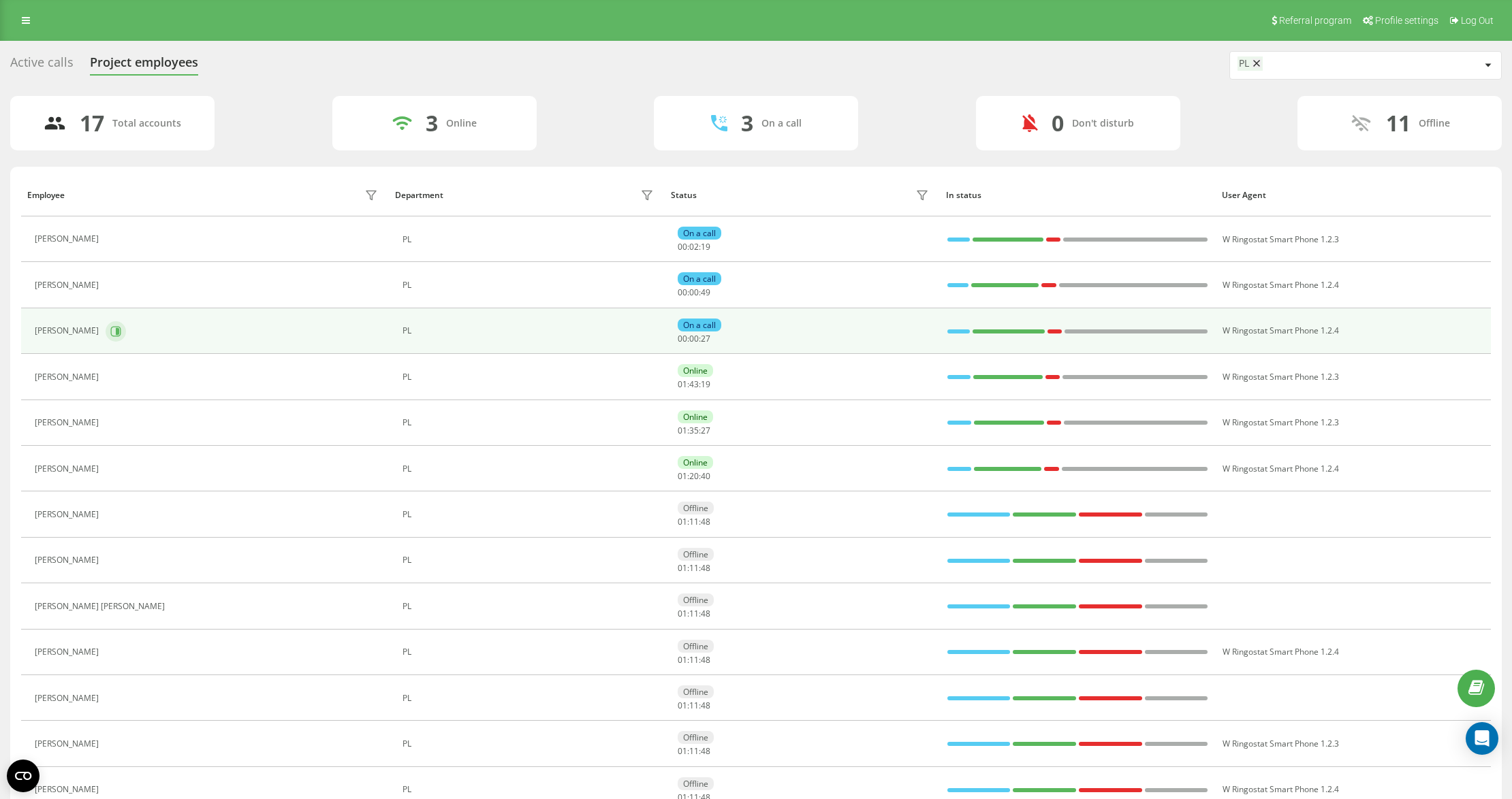
click at [120, 338] on button at bounding box center [116, 332] width 20 height 20
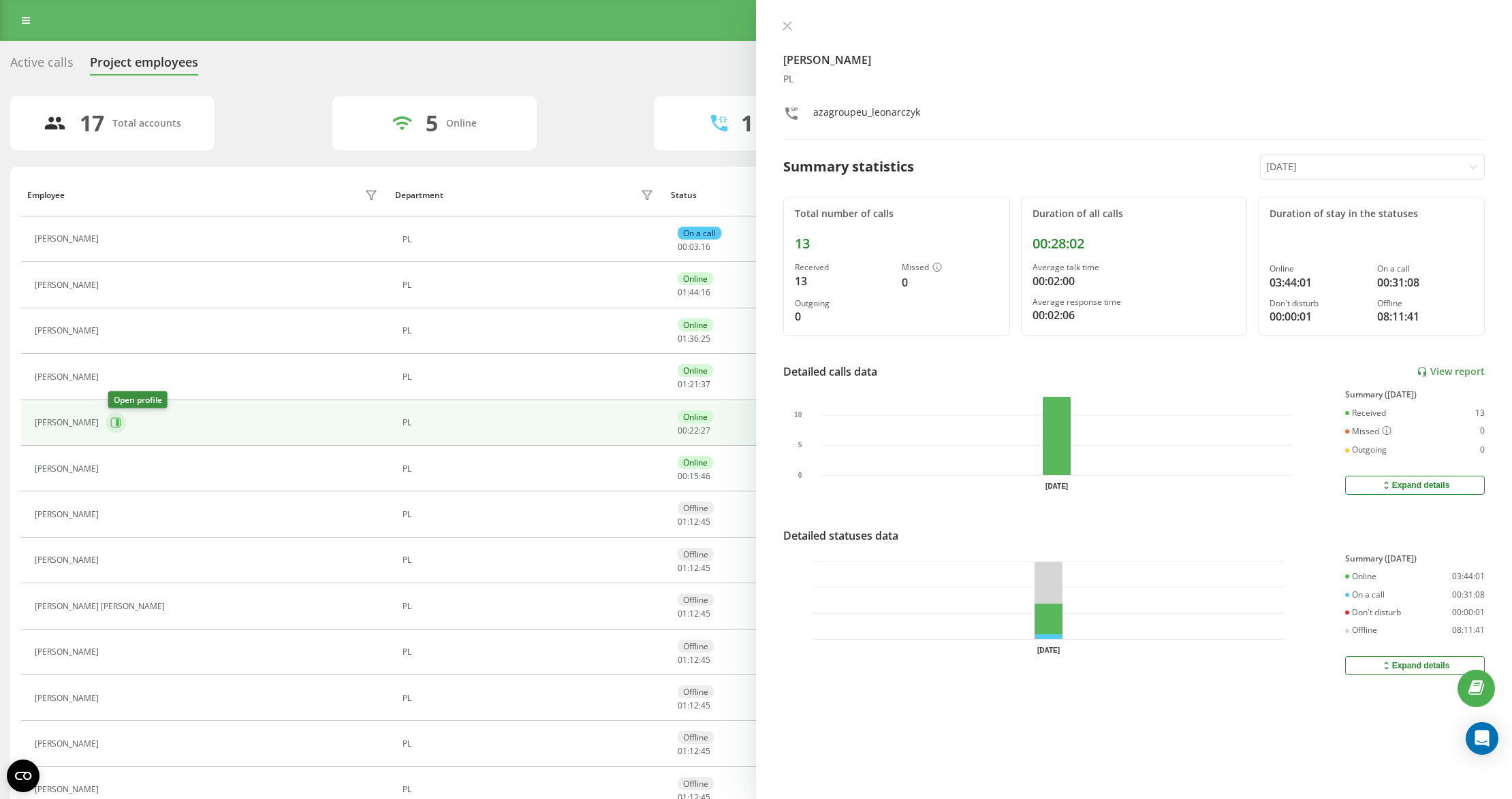
click at [125, 422] on button at bounding box center [116, 423] width 20 height 20
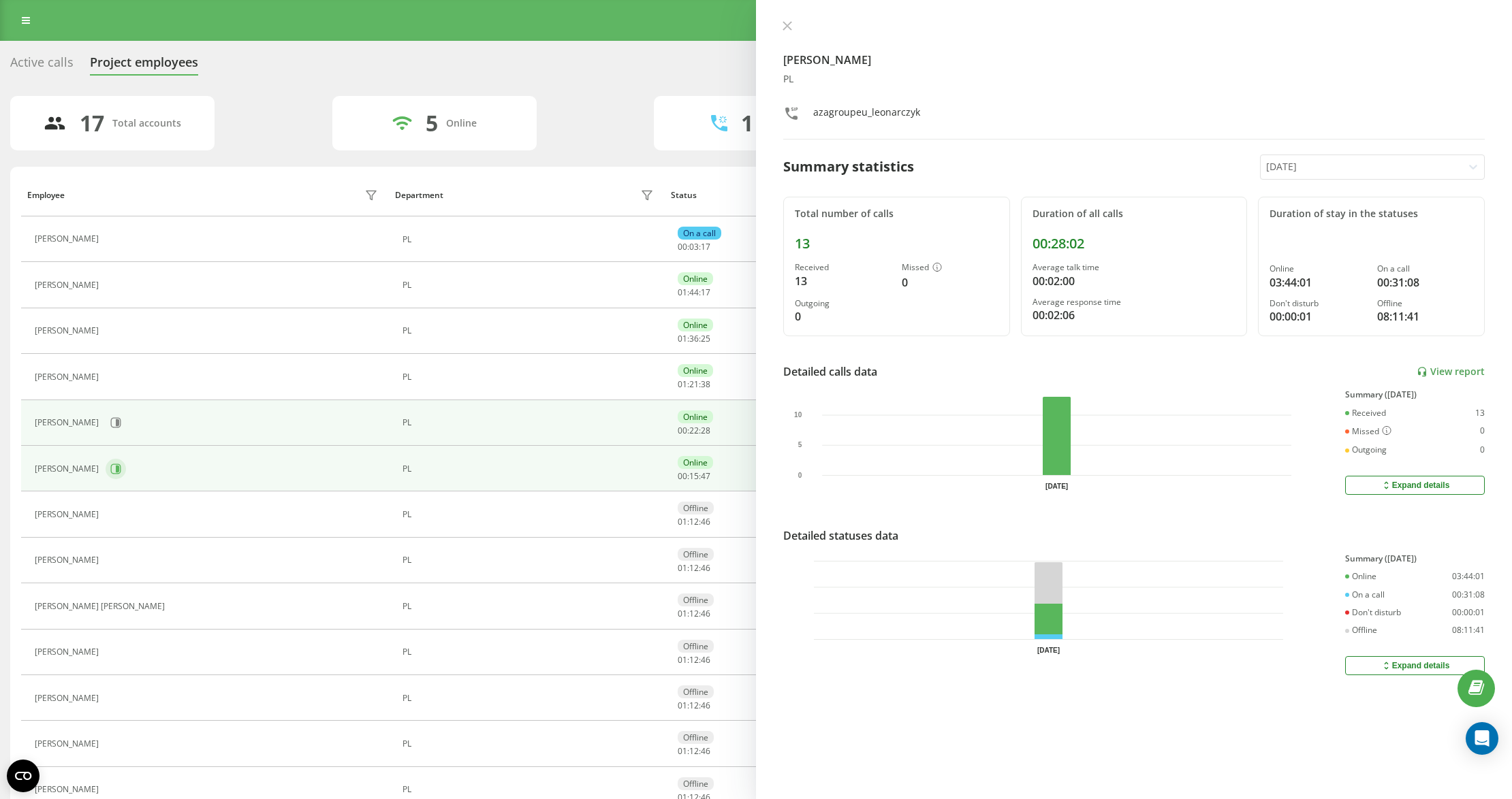
click at [118, 467] on button at bounding box center [116, 469] width 20 height 20
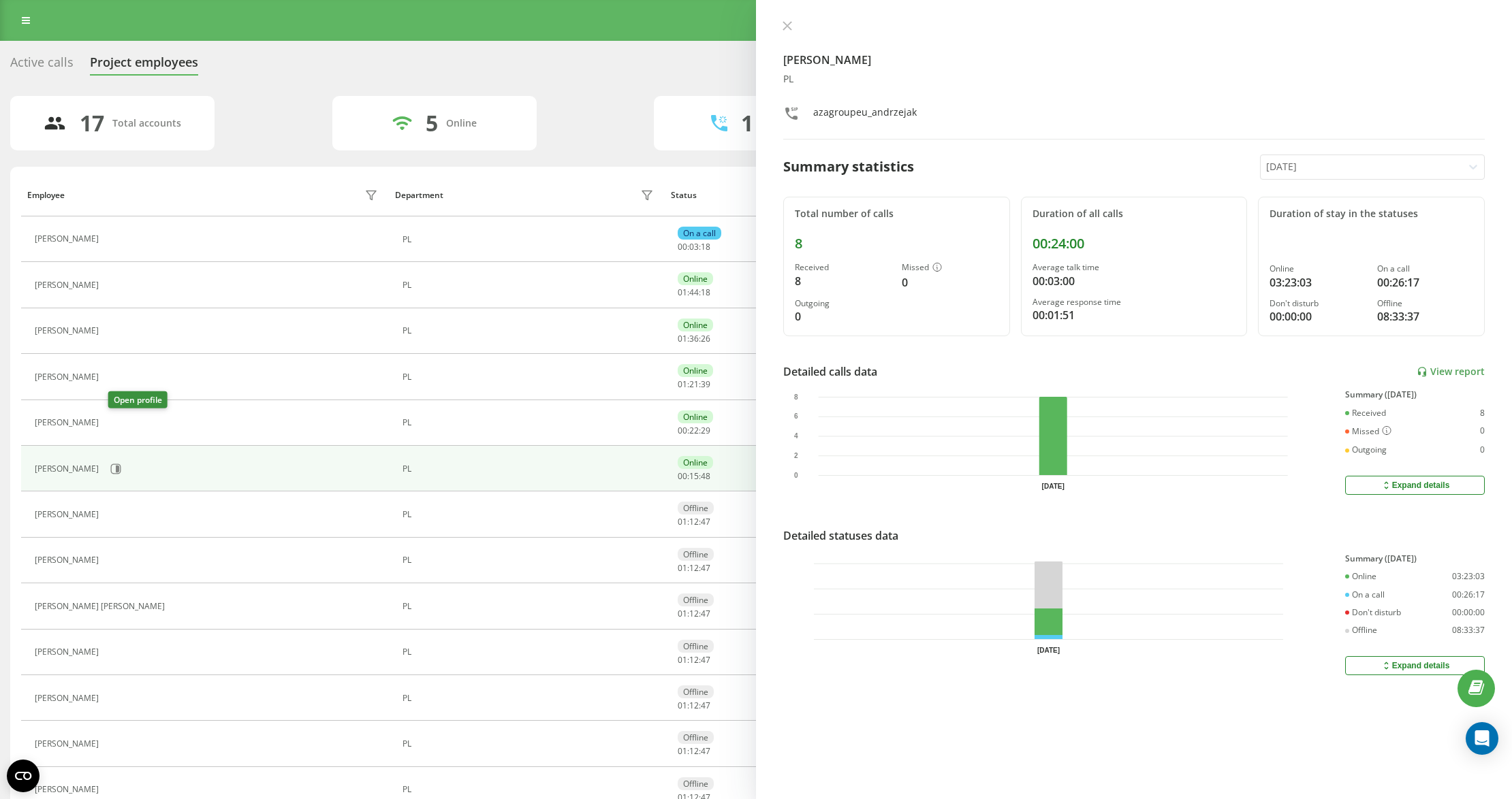
click at [117, 424] on icon at bounding box center [116, 423] width 3 height 7
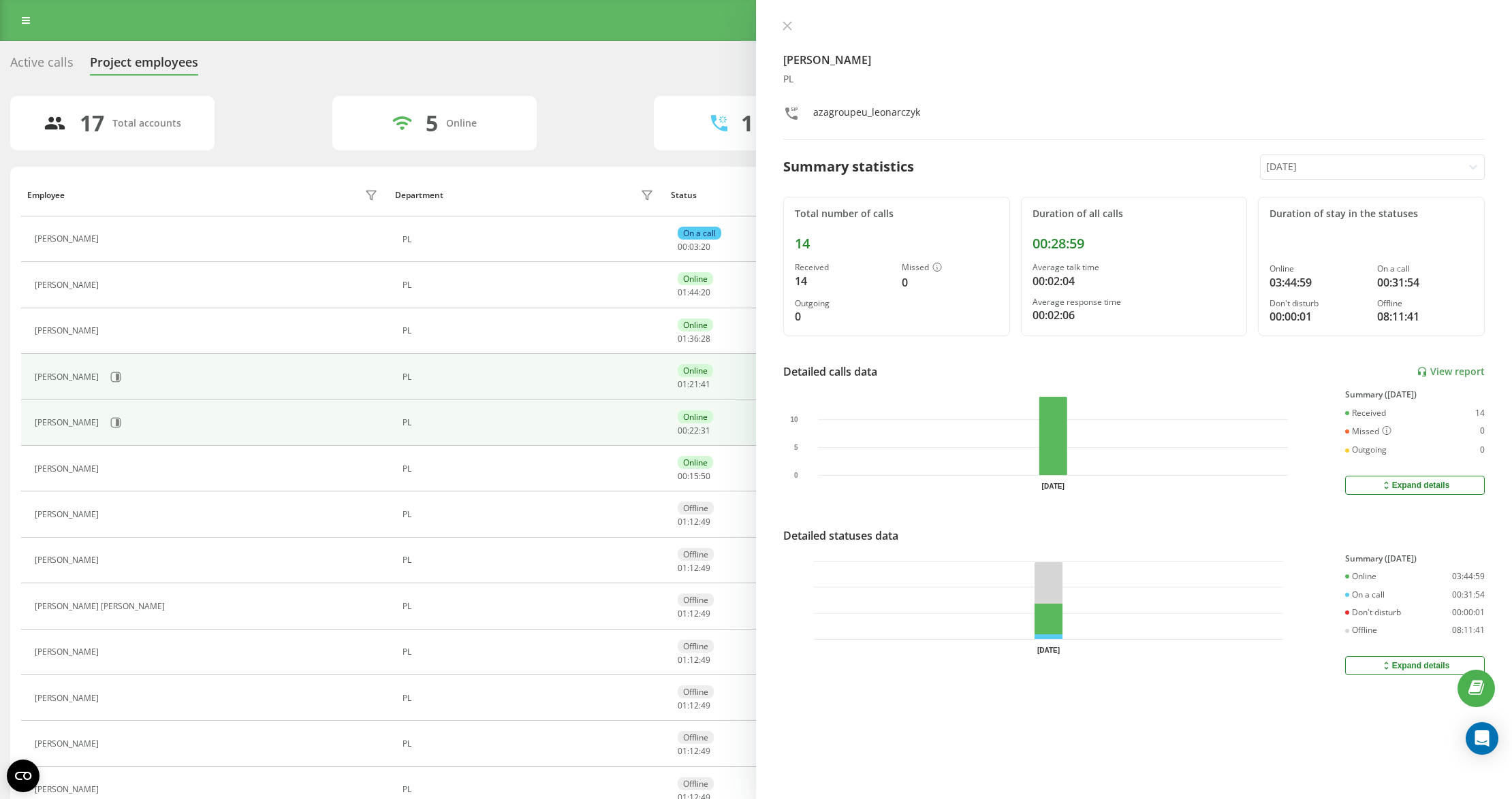
click at [97, 362] on td "[PERSON_NAME]" at bounding box center [205, 377] width 368 height 46
click at [112, 395] on td "[PERSON_NAME]" at bounding box center [205, 377] width 368 height 46
click at [107, 387] on button at bounding box center [116, 377] width 20 height 20
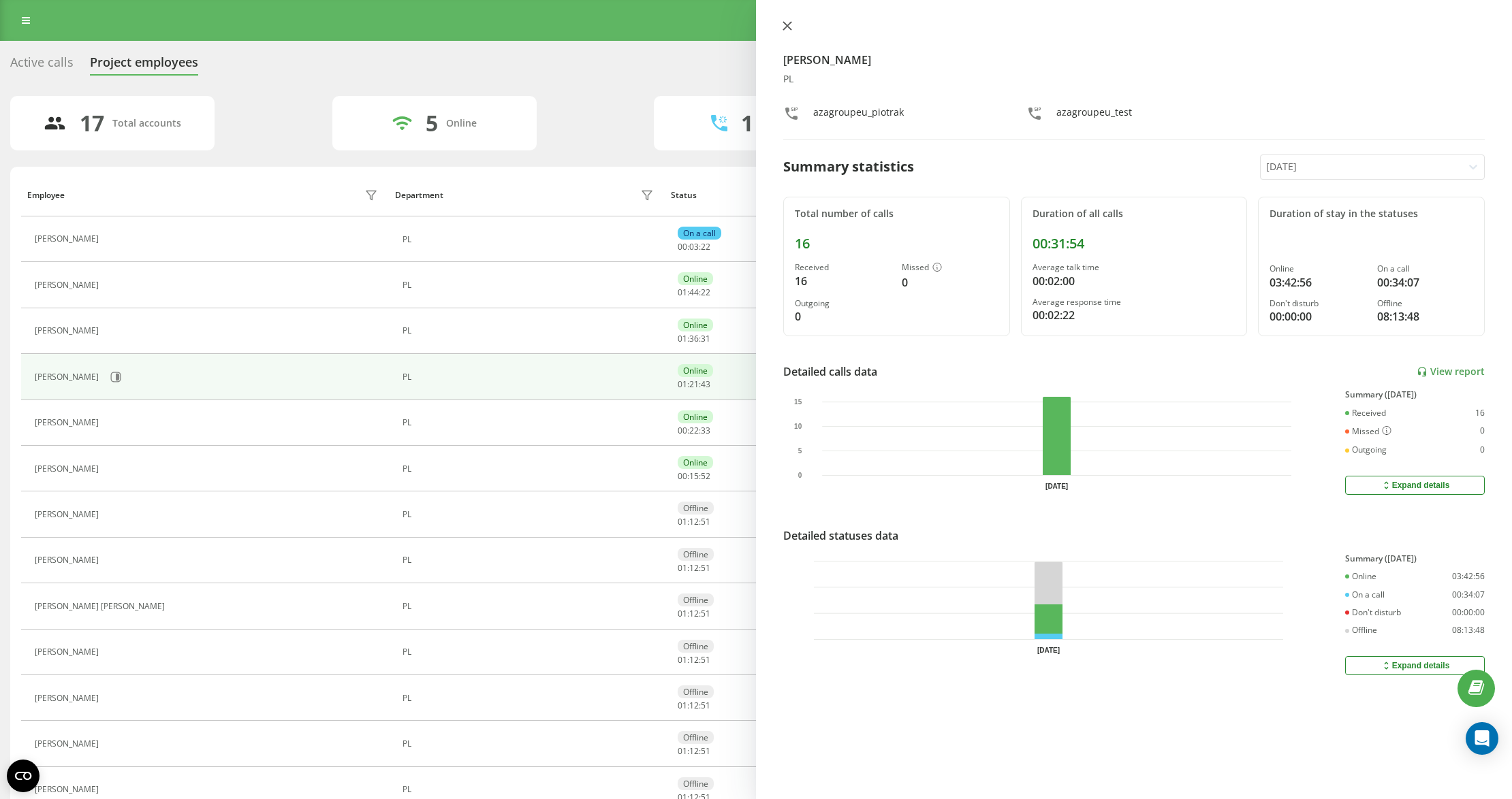
click at [790, 24] on icon at bounding box center [787, 25] width 9 height 9
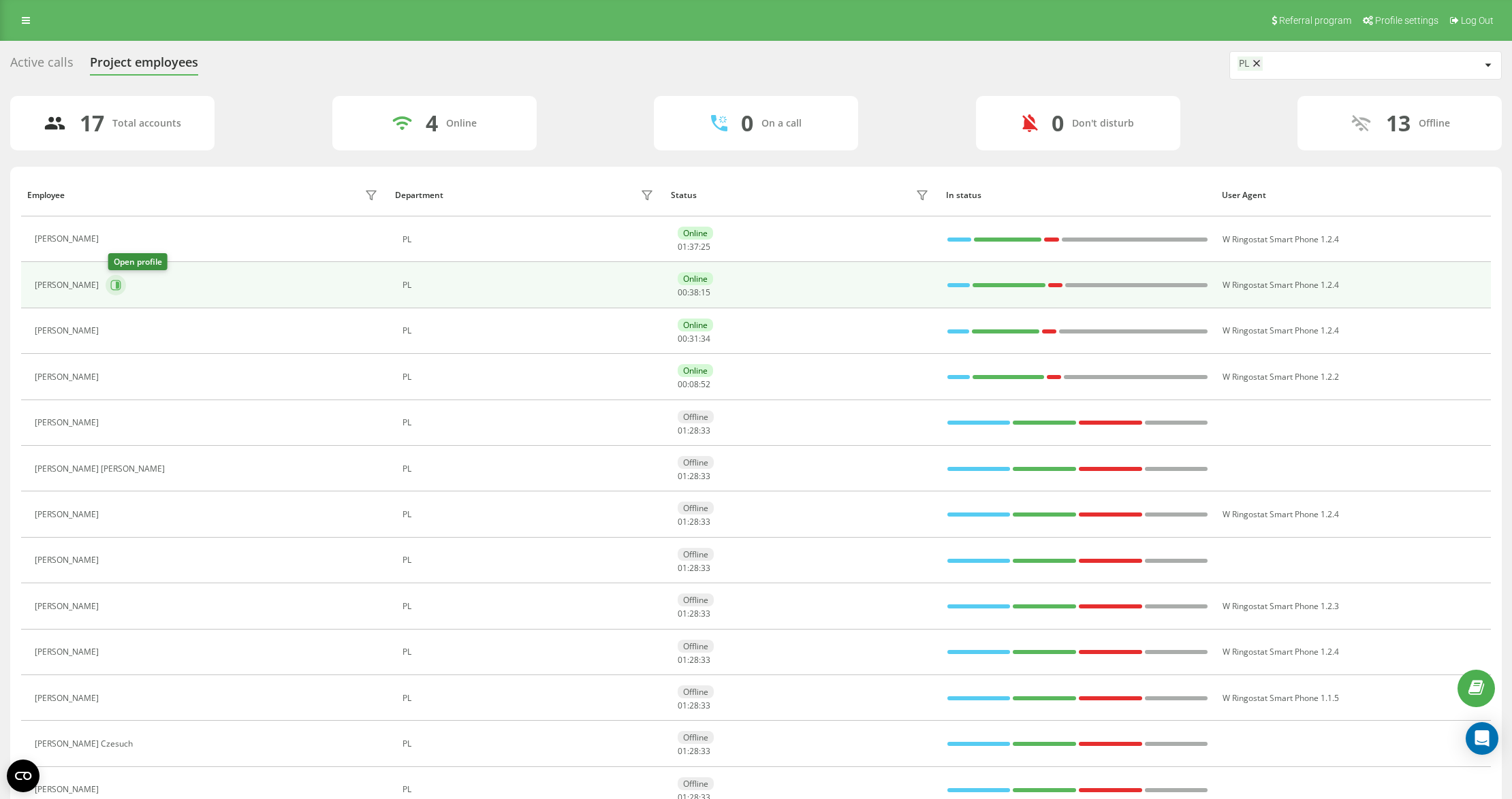
click at [116, 294] on button at bounding box center [116, 285] width 20 height 20
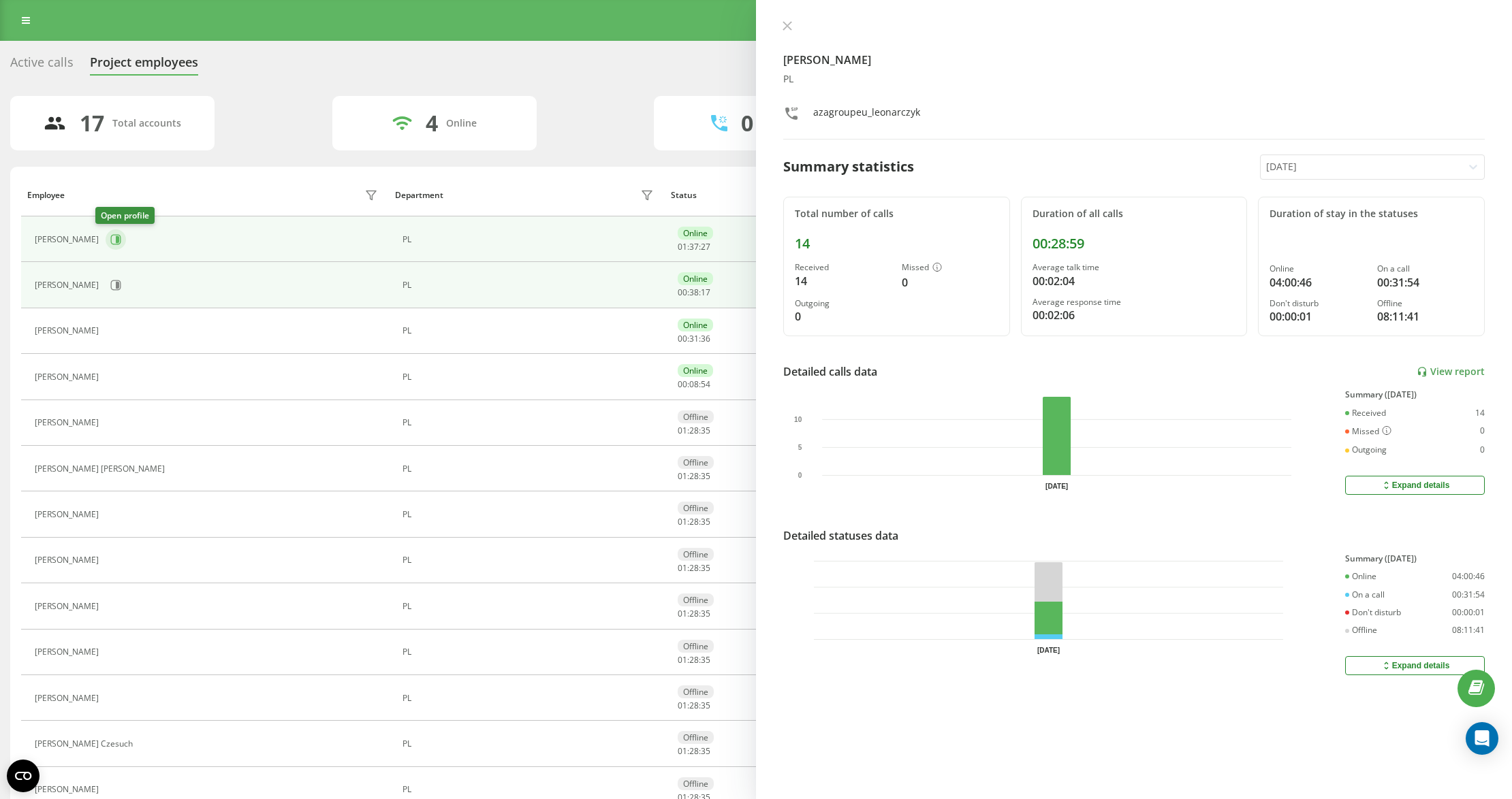
click at [106, 243] on button at bounding box center [116, 240] width 20 height 20
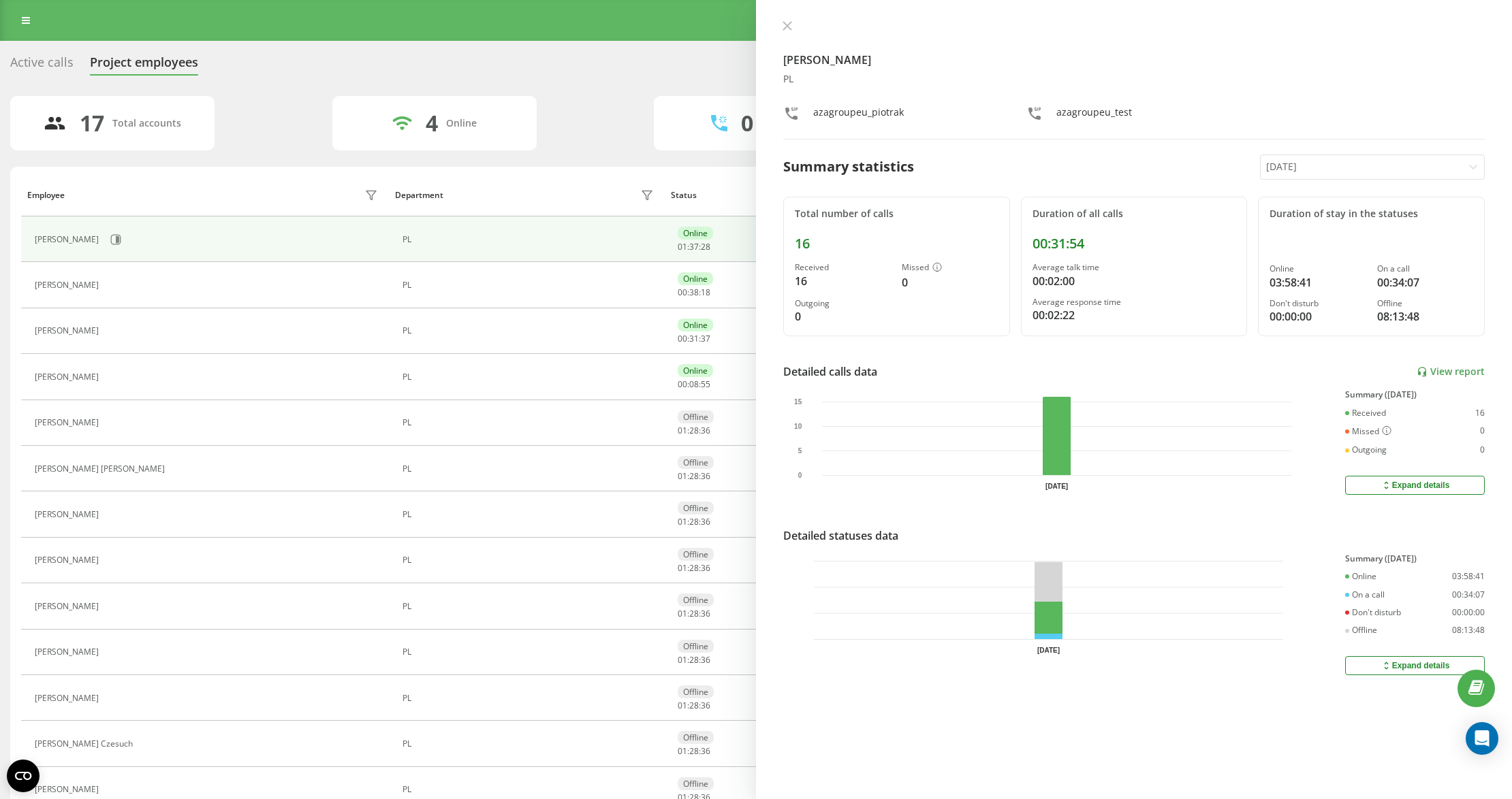
click at [791, 23] on icon at bounding box center [787, 25] width 9 height 9
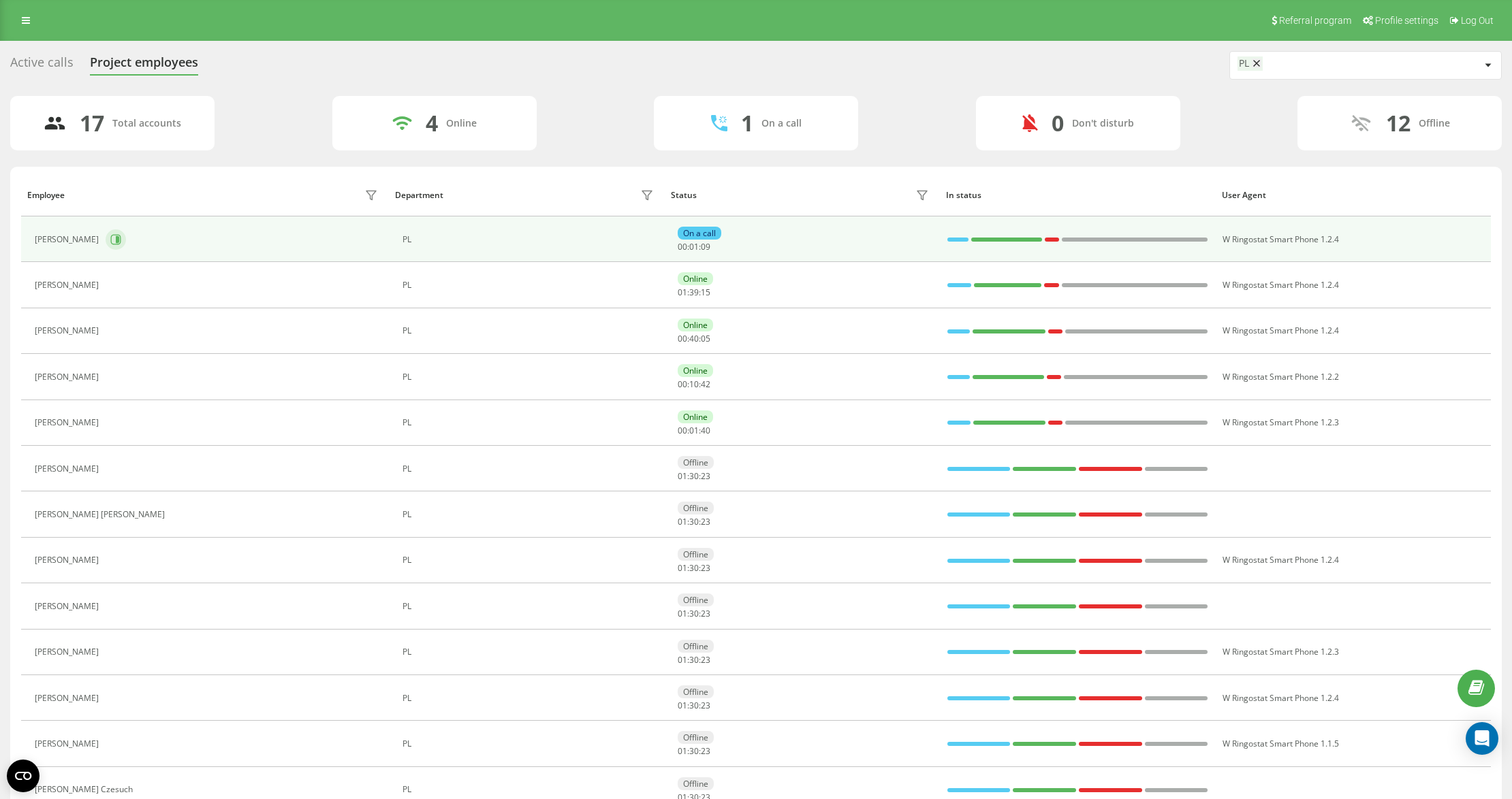
click at [122, 244] on icon at bounding box center [116, 240] width 11 height 11
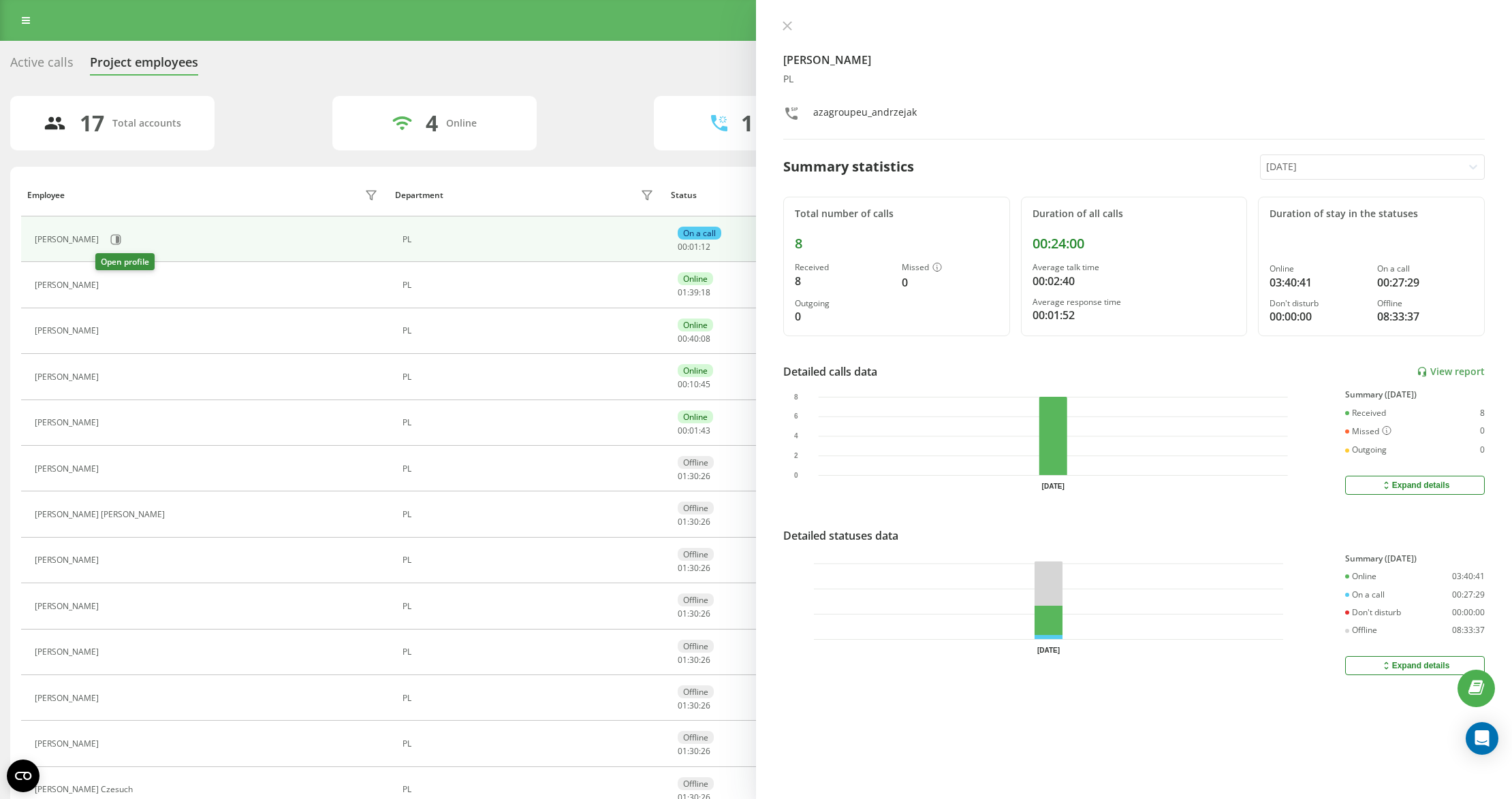
click at [114, 286] on icon at bounding box center [116, 285] width 3 height 7
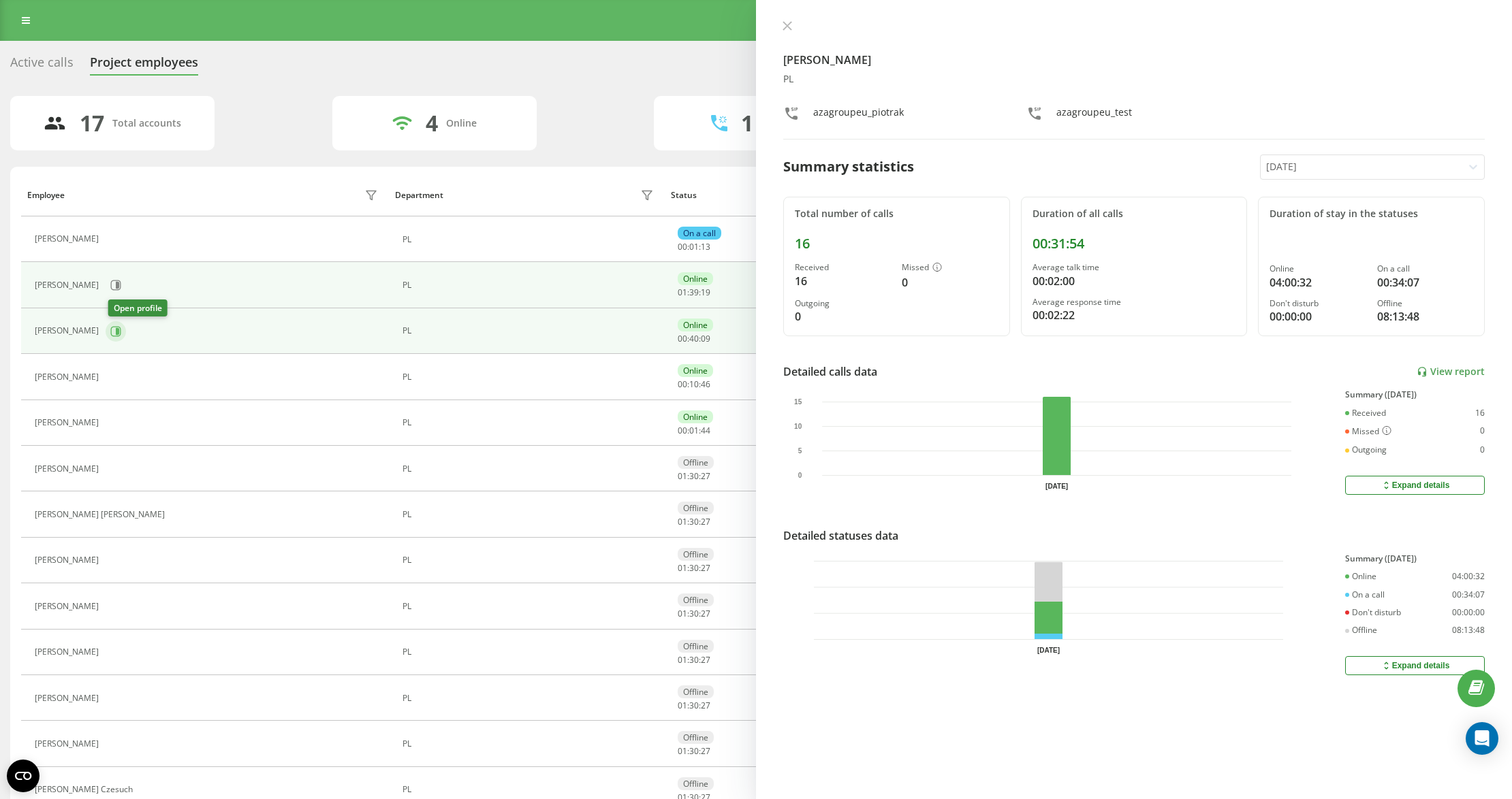
click at [121, 328] on icon at bounding box center [116, 331] width 11 height 11
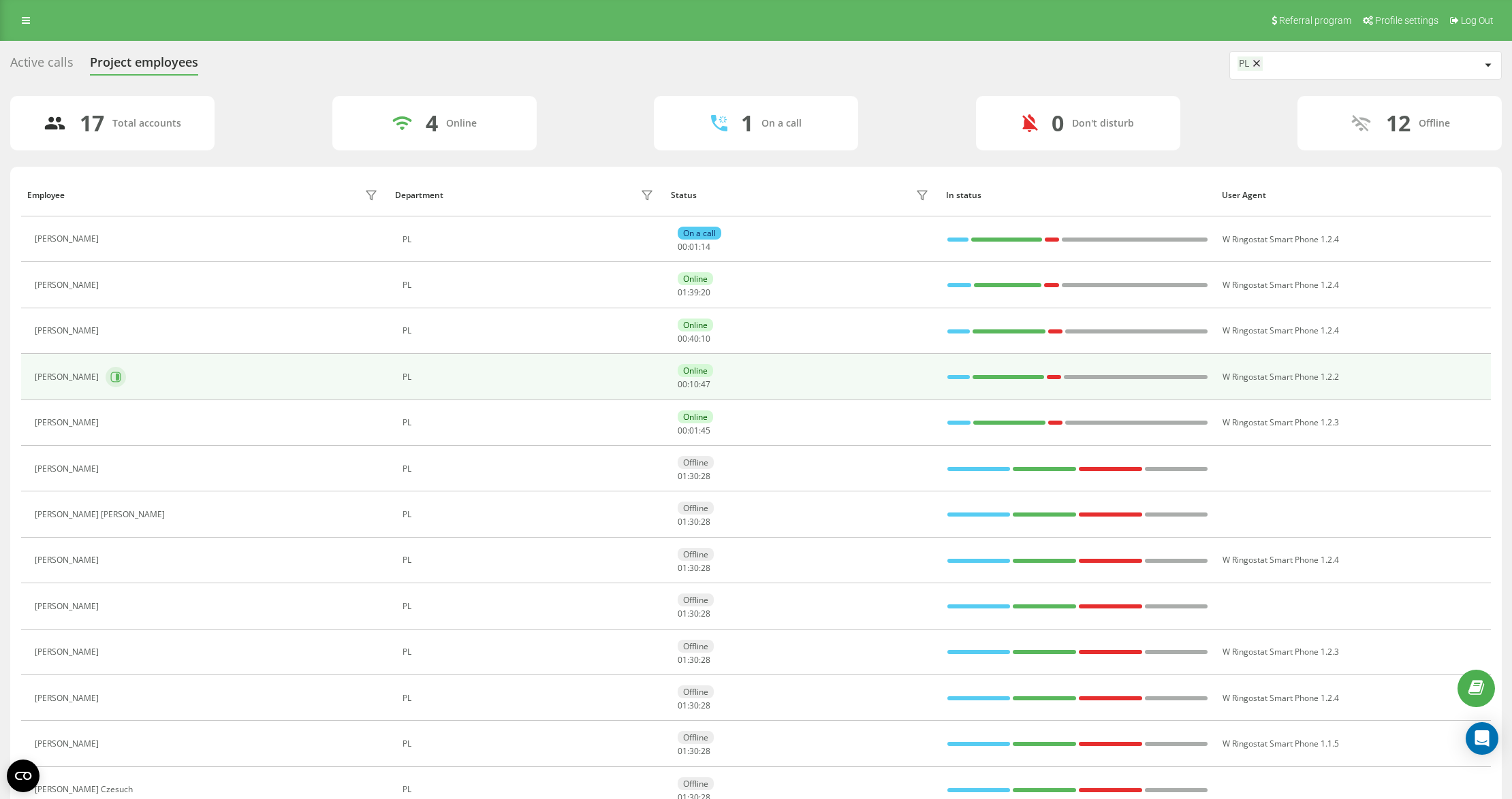
click at [122, 374] on icon at bounding box center [117, 377] width 10 height 10
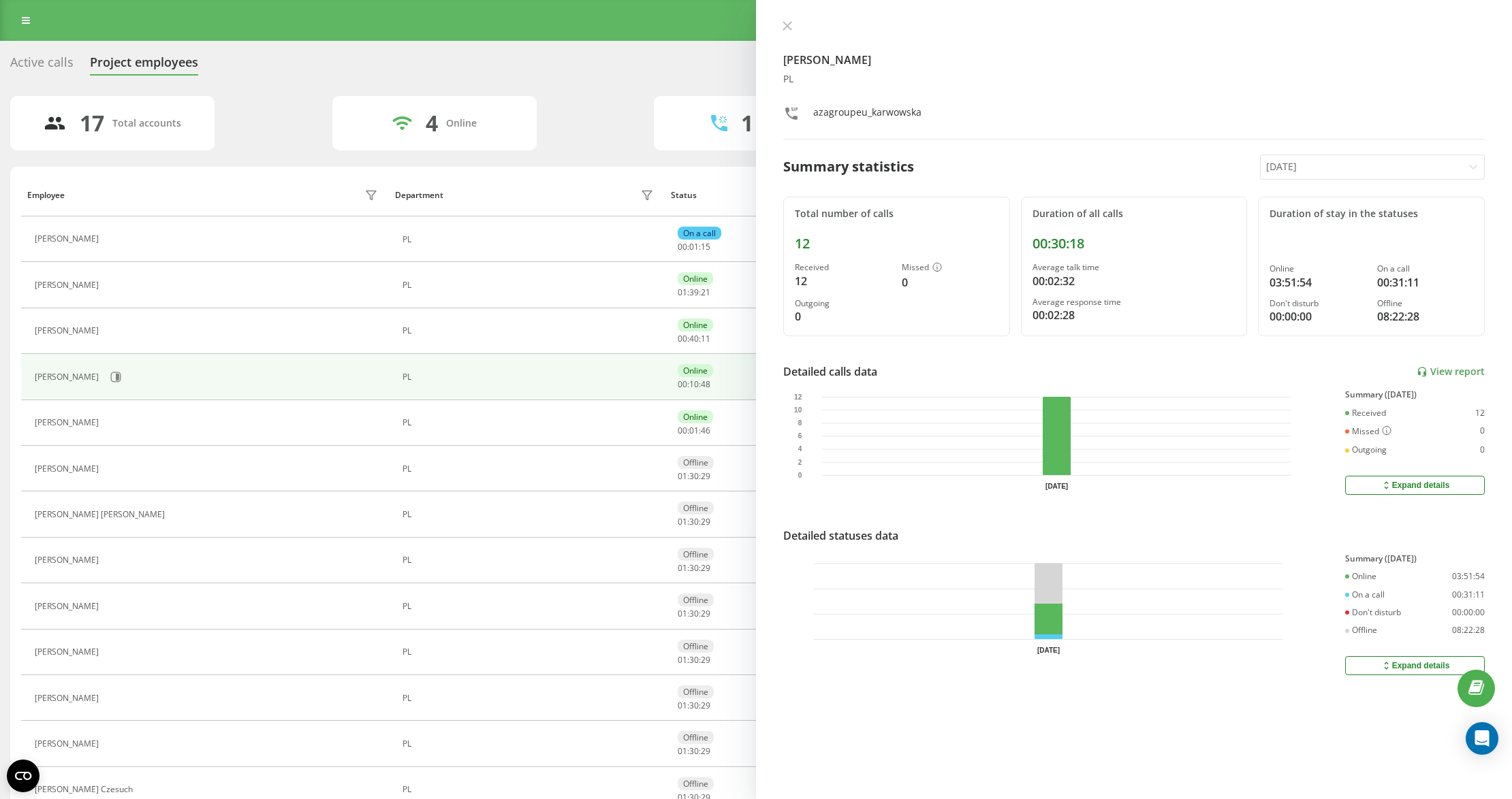
click at [122, 415] on button at bounding box center [113, 424] width 16 height 19
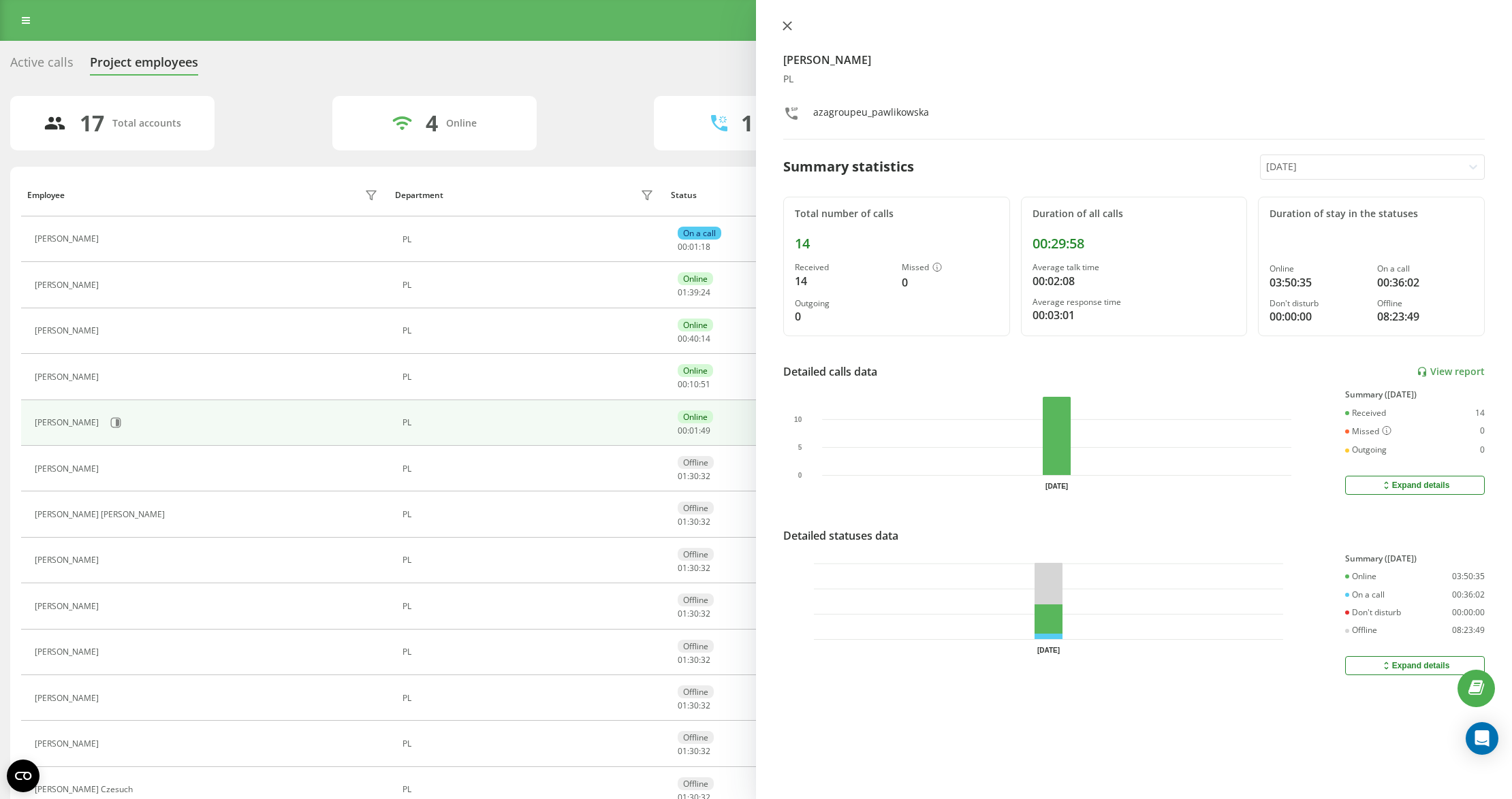
click at [786, 25] on icon at bounding box center [788, 26] width 8 height 8
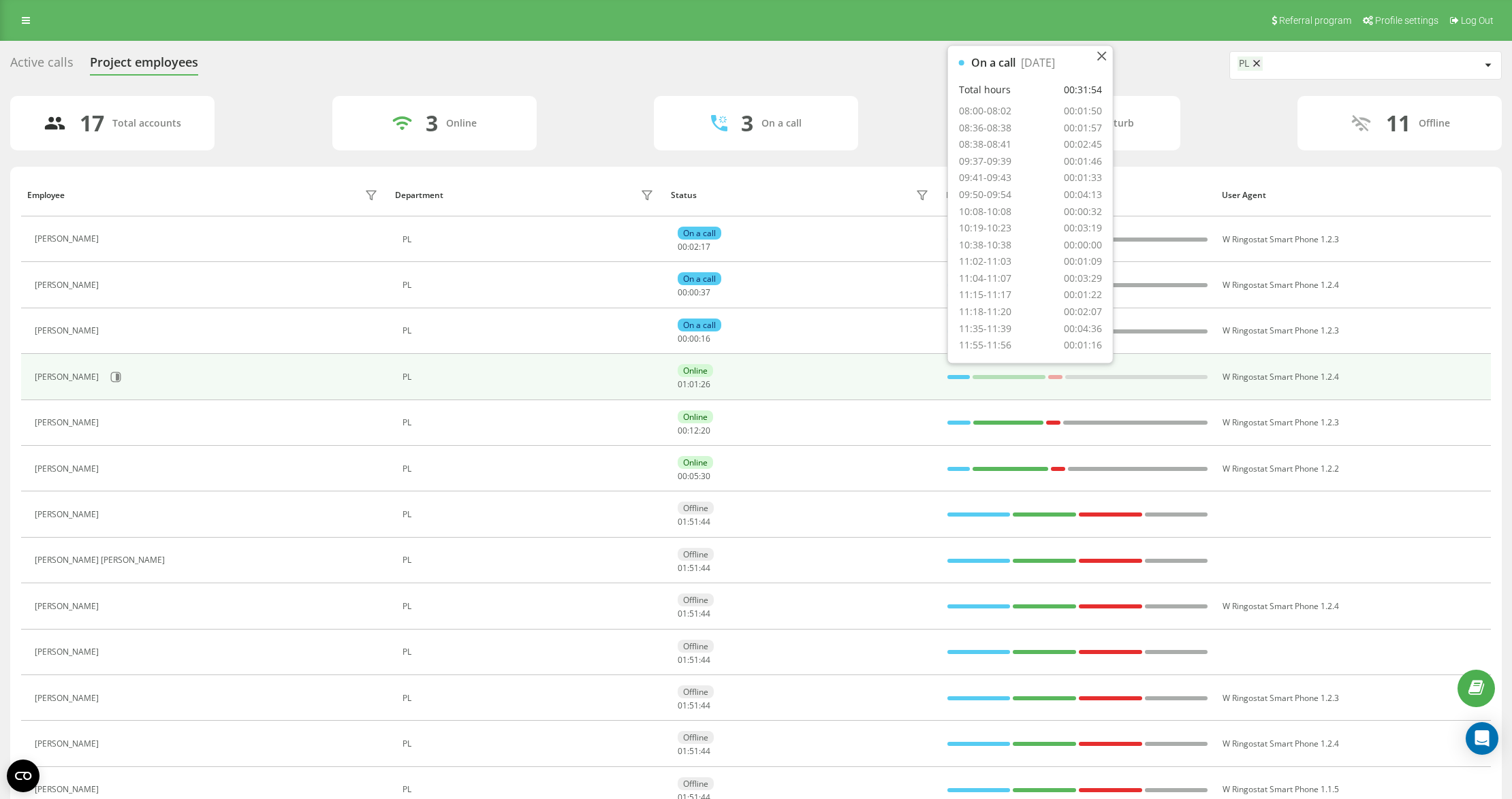
click at [963, 382] on div at bounding box center [958, 376] width 23 height 18
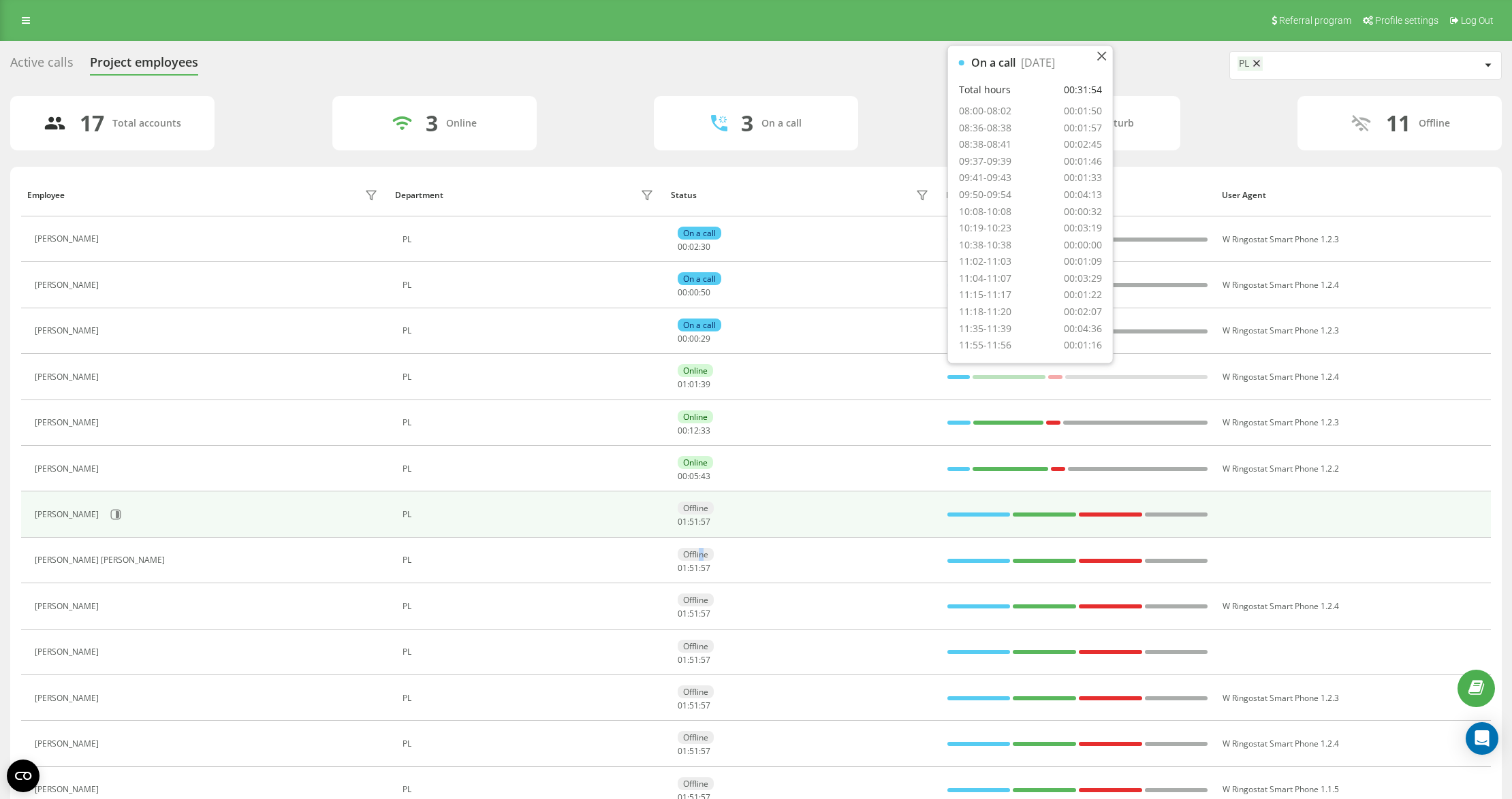
drag, startPoint x: 702, startPoint y: 542, endPoint x: 649, endPoint y: 534, distance: 53.6
click at [701, 543] on td "Offline 01 : 51 : 57" at bounding box center [802, 560] width 276 height 46
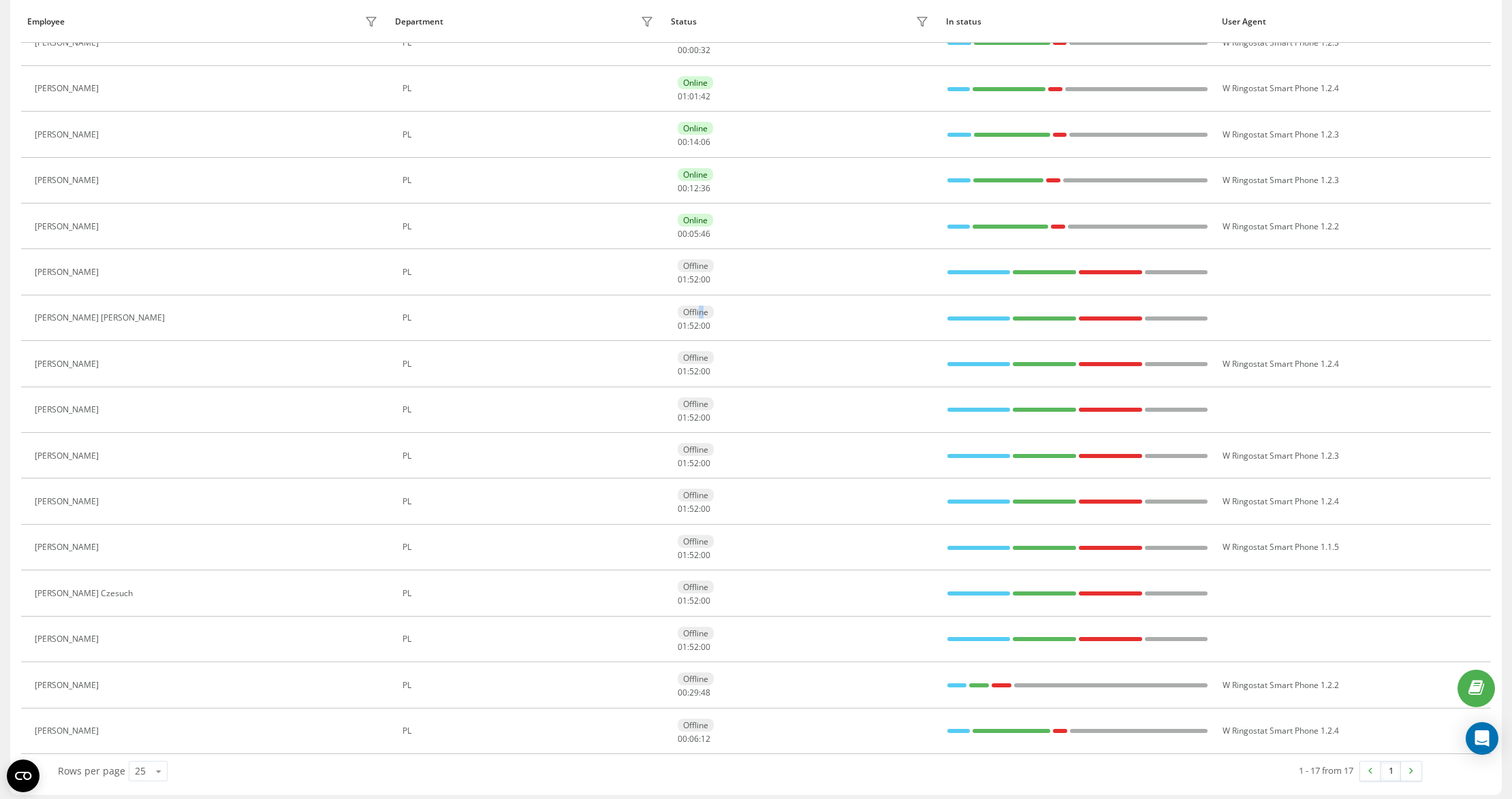
scroll to position [253, 0]
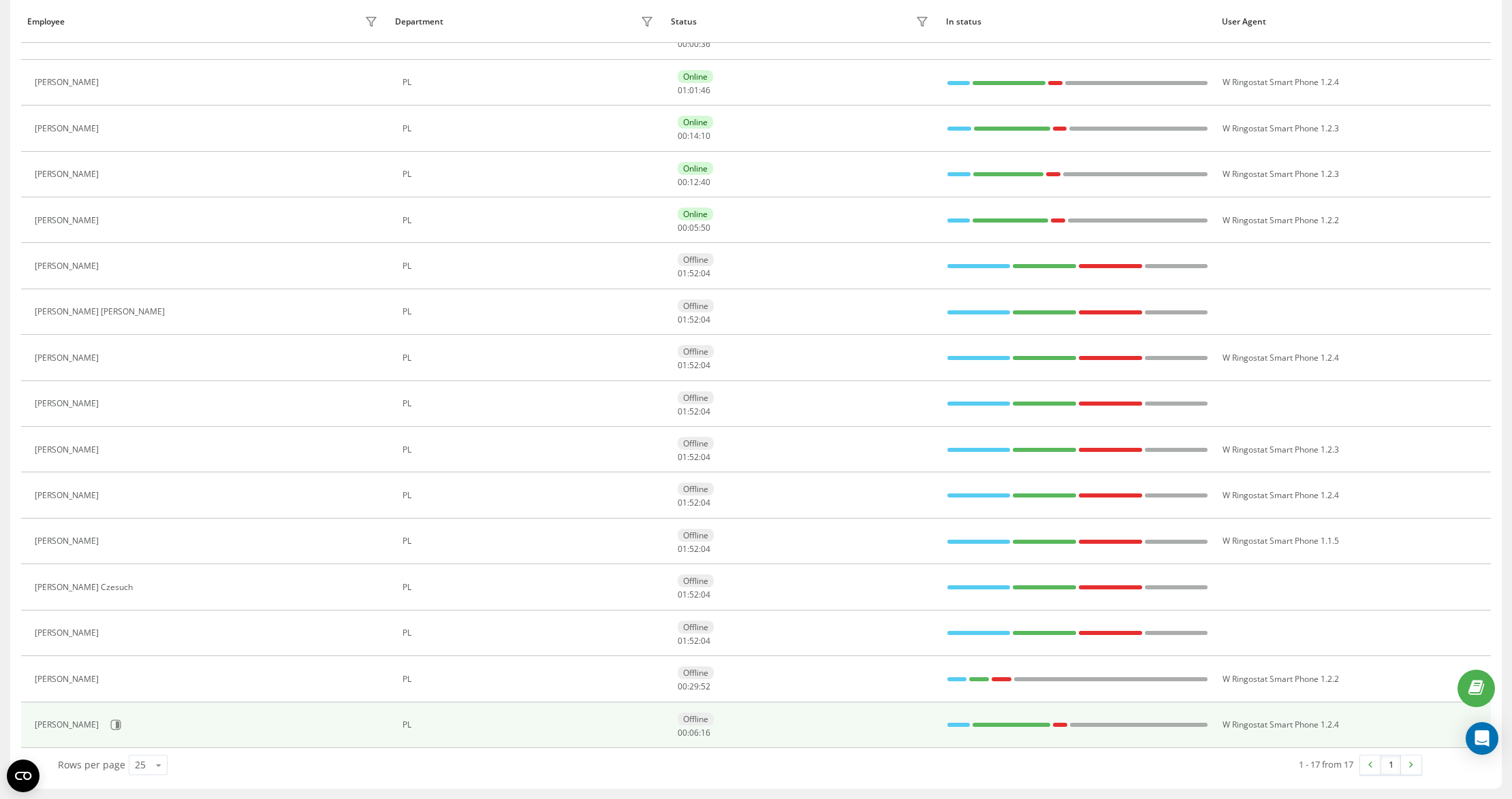
drag, startPoint x: 120, startPoint y: 723, endPoint x: 96, endPoint y: 728, distance: 24.5
click at [118, 723] on div "[PERSON_NAME]" at bounding box center [208, 725] width 347 height 23
click at [106, 728] on button at bounding box center [116, 725] width 20 height 20
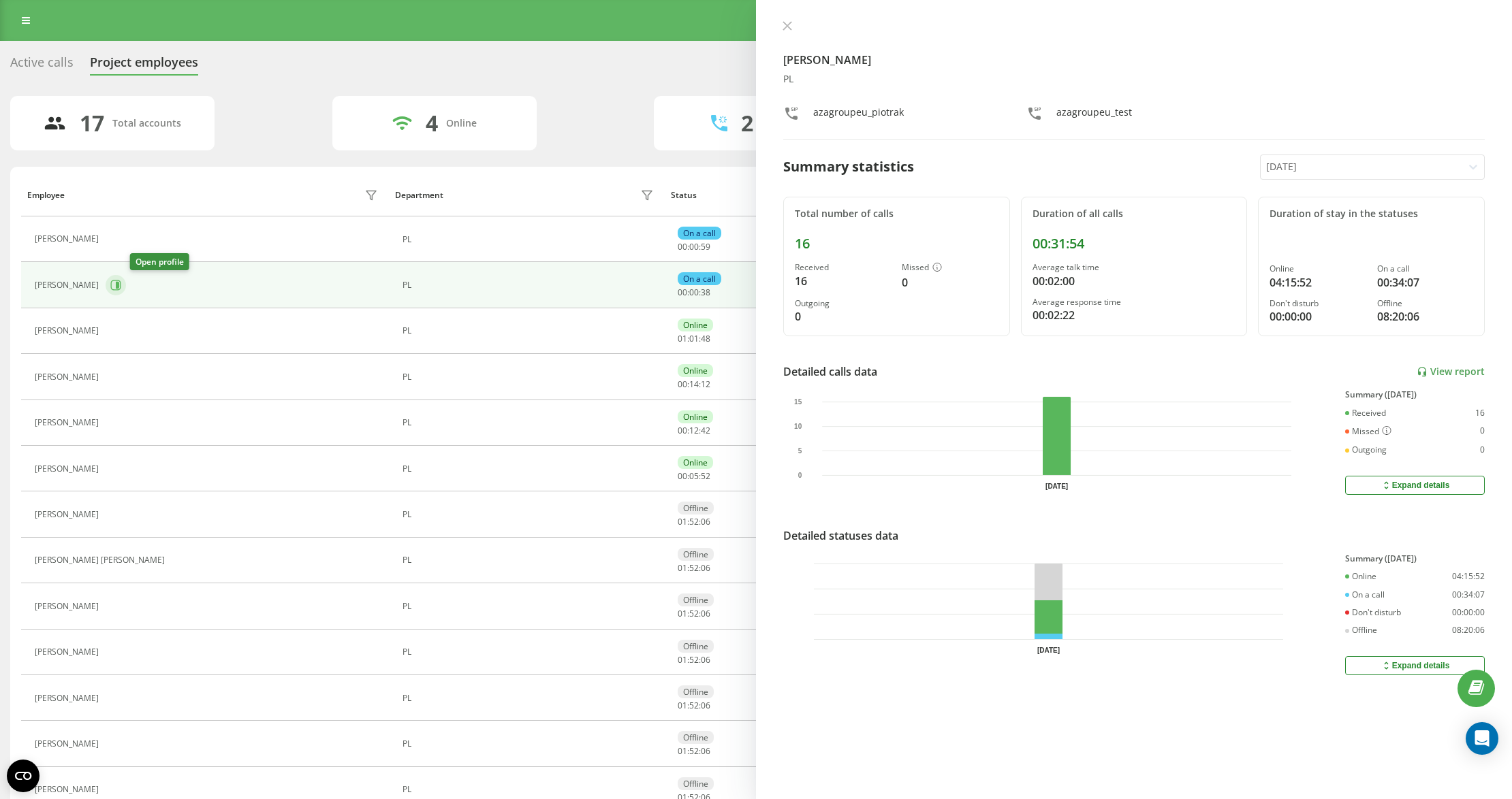
click at [126, 292] on button at bounding box center [116, 285] width 20 height 20
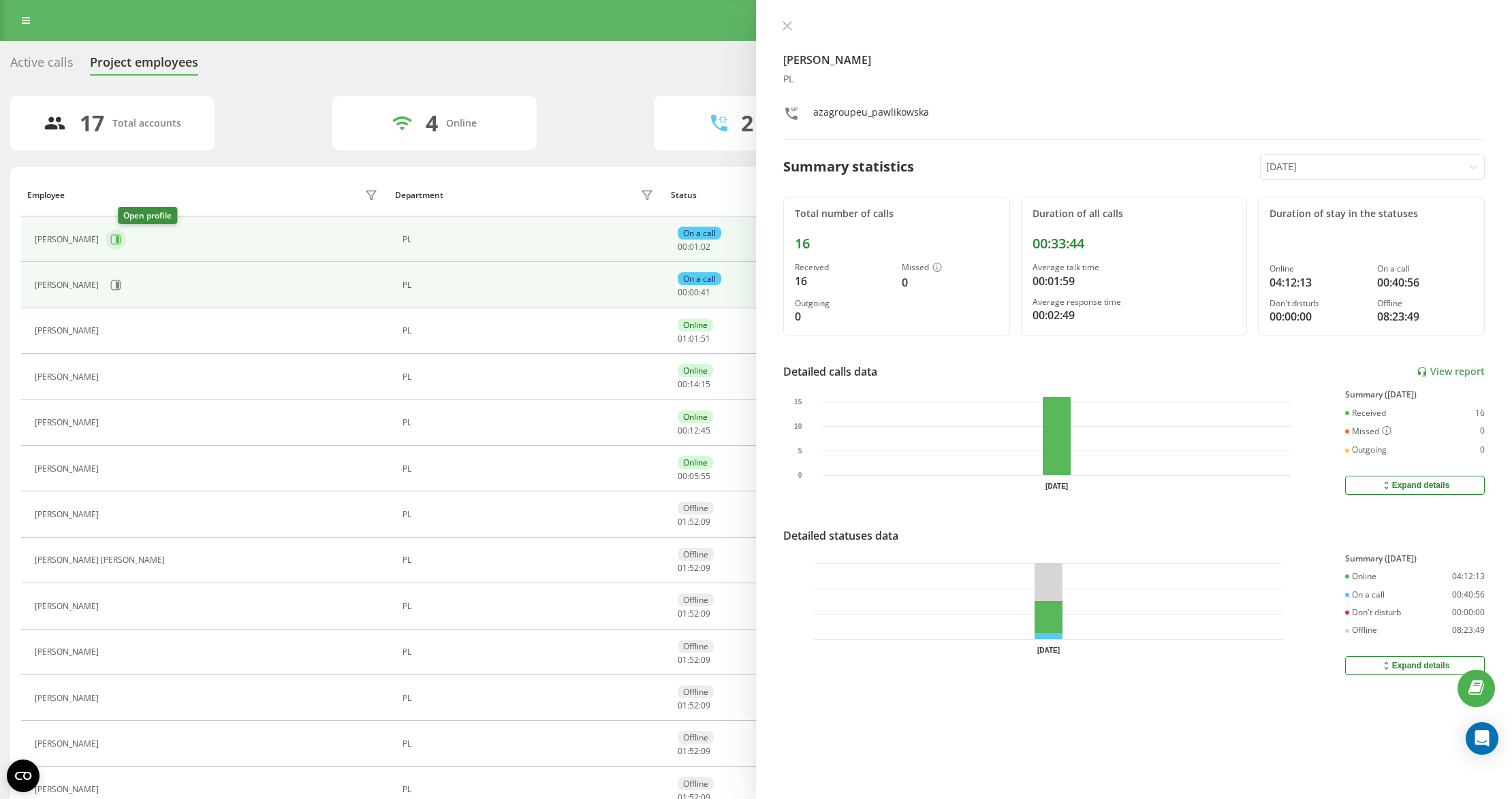
click at [121, 237] on button at bounding box center [116, 240] width 20 height 20
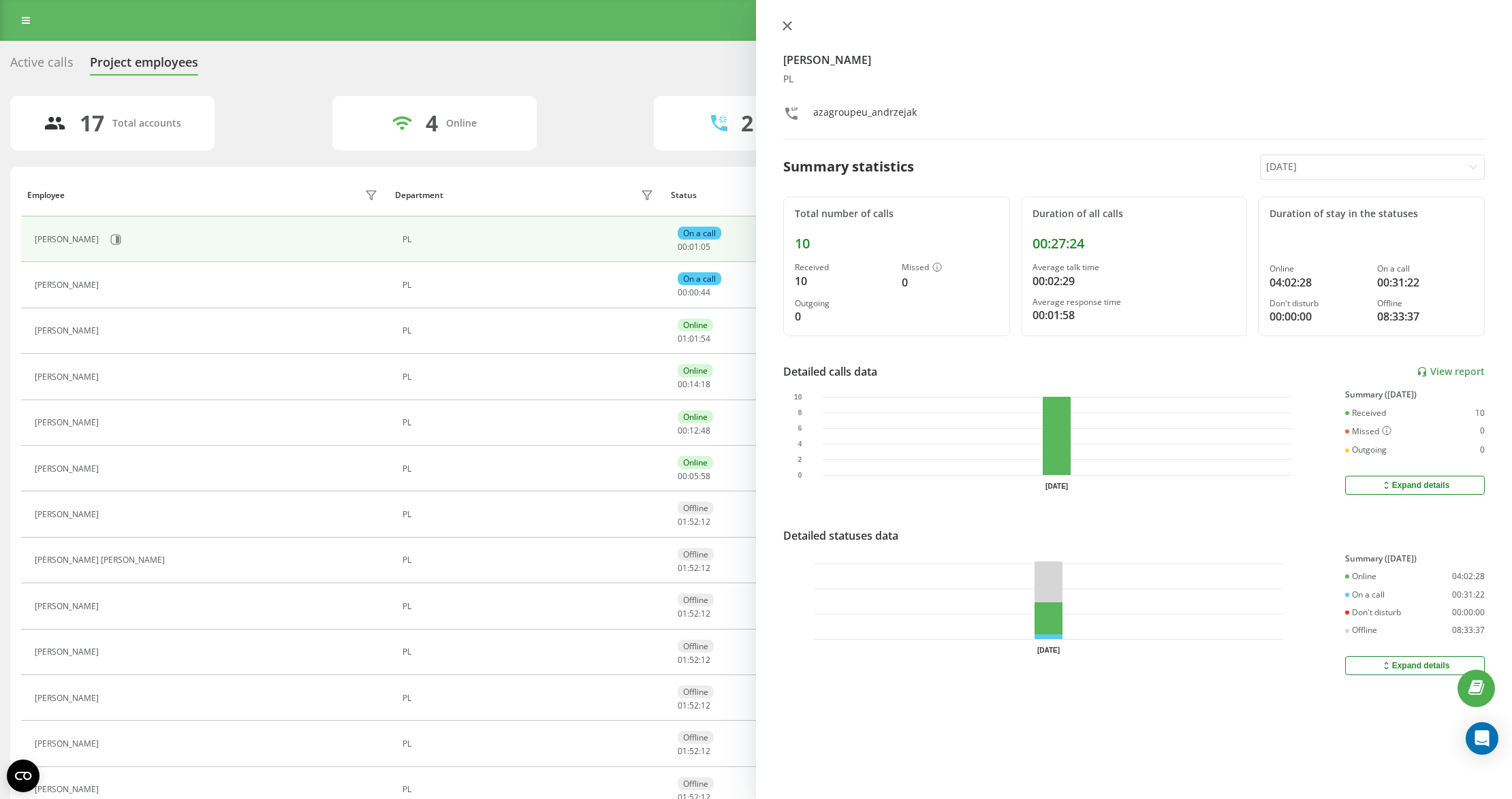
click at [781, 30] on button at bounding box center [787, 26] width 18 height 13
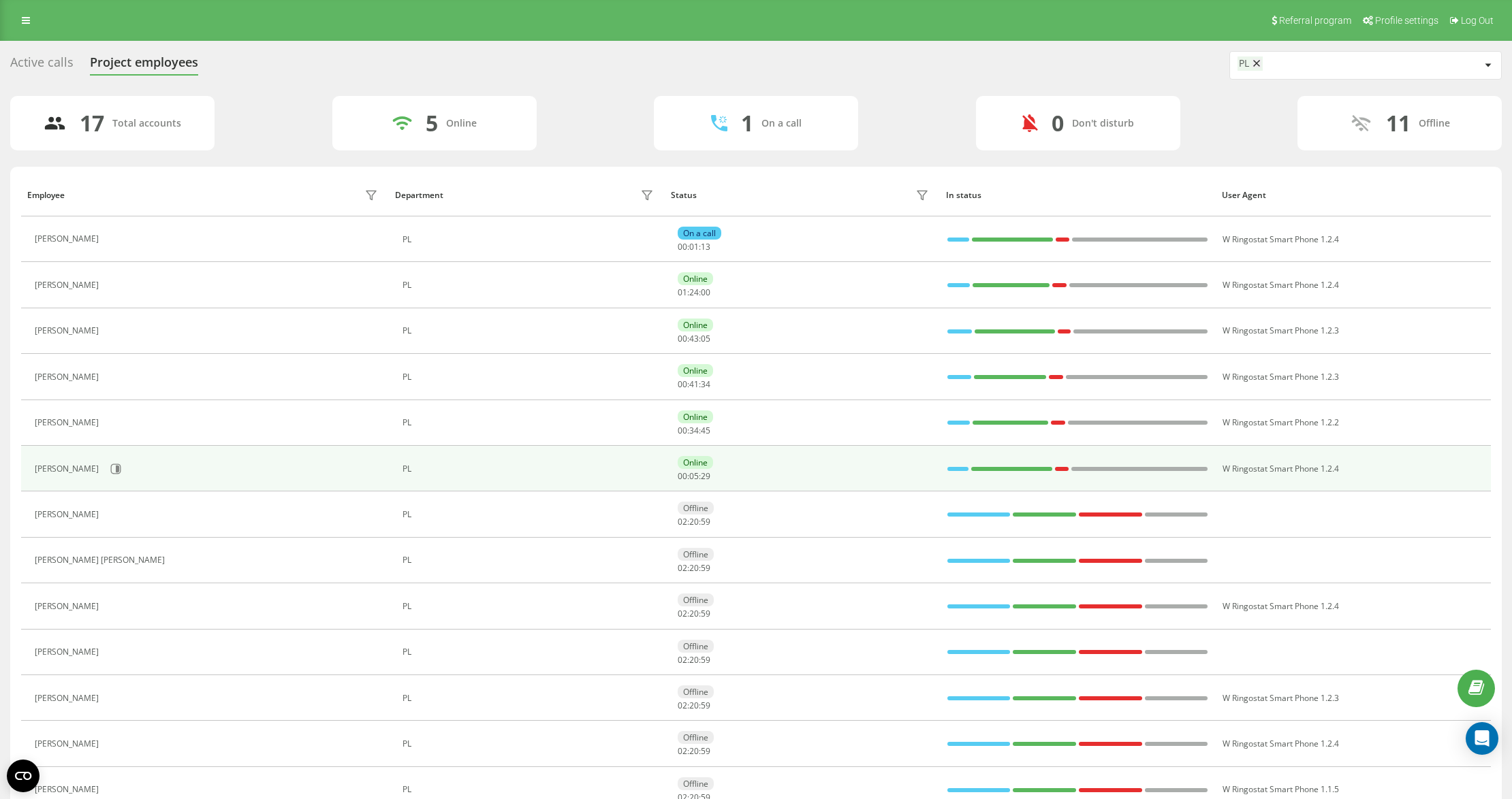
click at [957, 467] on div at bounding box center [957, 468] width 21 height 18
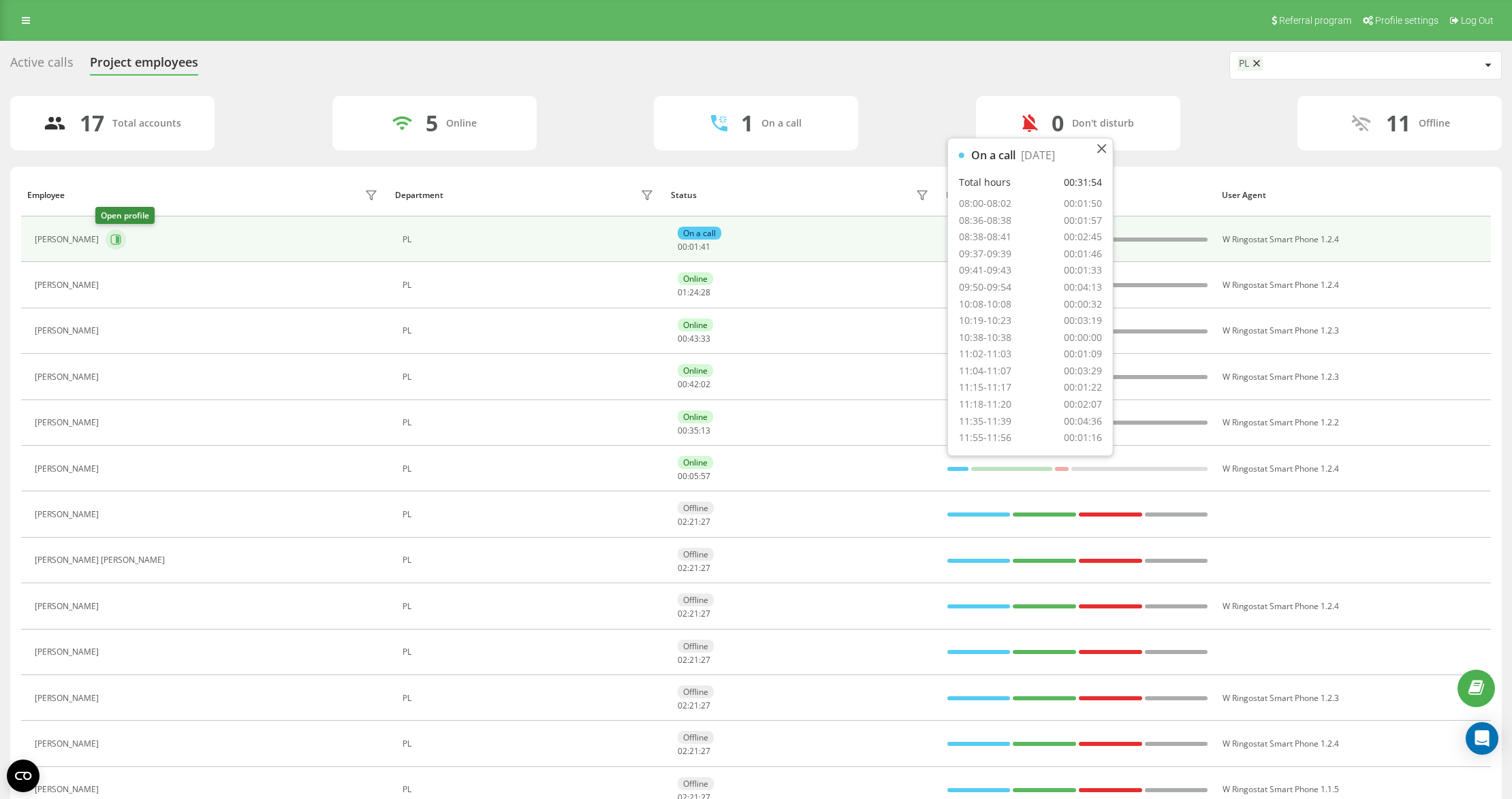
click at [111, 238] on icon at bounding box center [116, 240] width 11 height 11
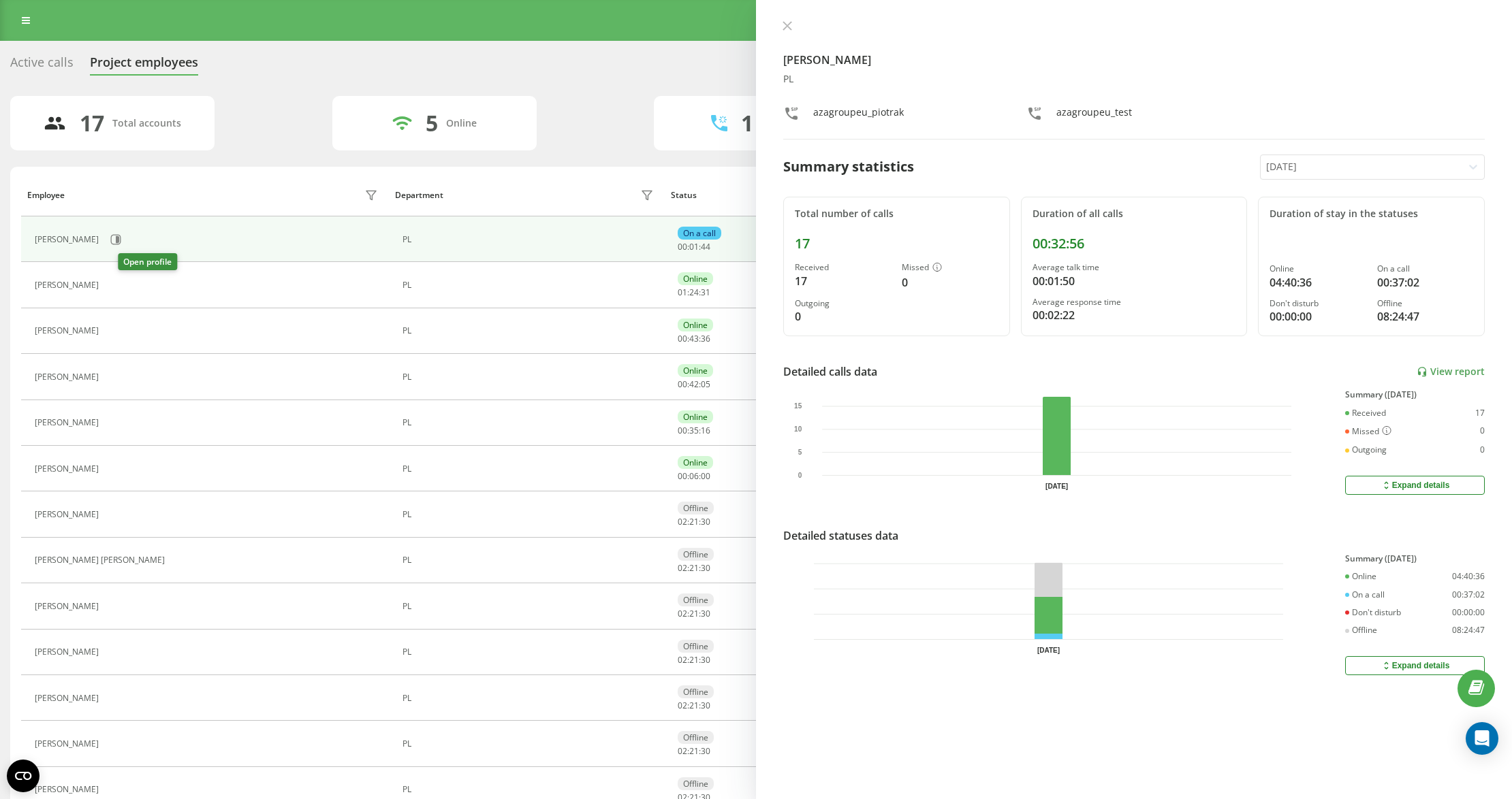
click at [119, 284] on icon at bounding box center [113, 285] width 11 height 11
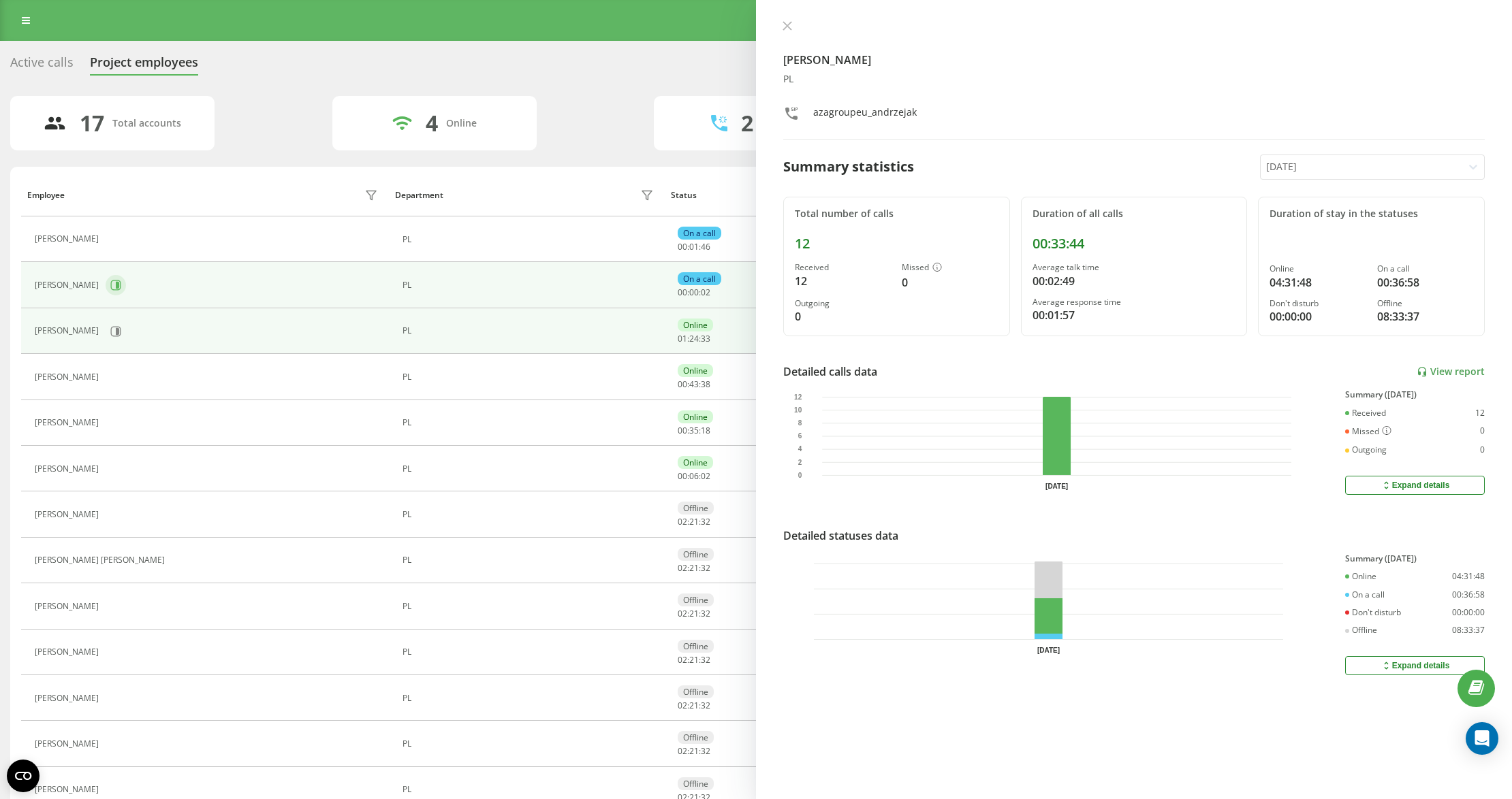
click at [106, 294] on button at bounding box center [116, 285] width 20 height 20
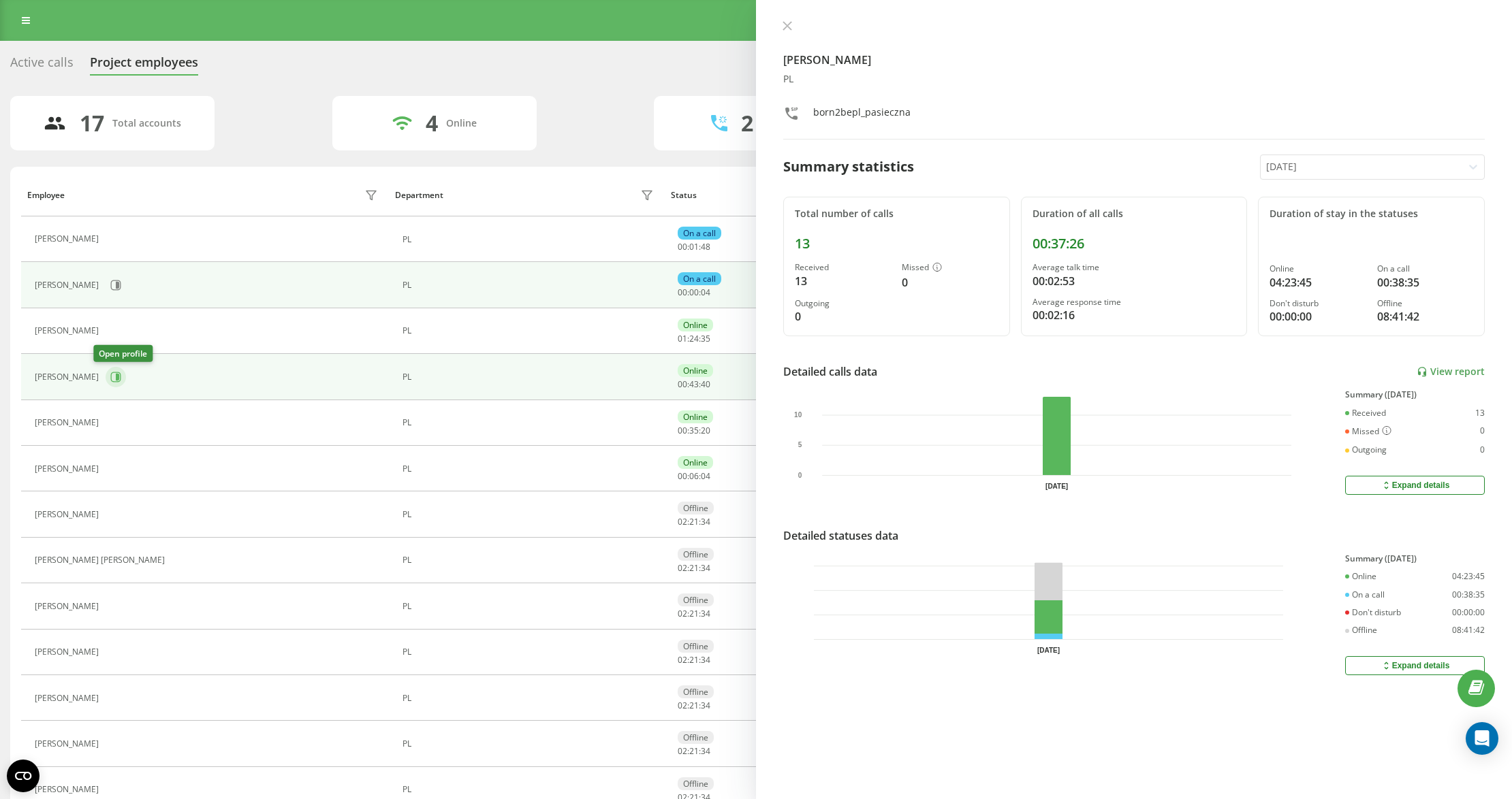
click at [111, 382] on tbody "Wiktor Piotrak PL On a call 00 : 01 : 48 W Ringostat Smart Phone 1.2.4 Julia Pa…" at bounding box center [756, 607] width 1470 height 780
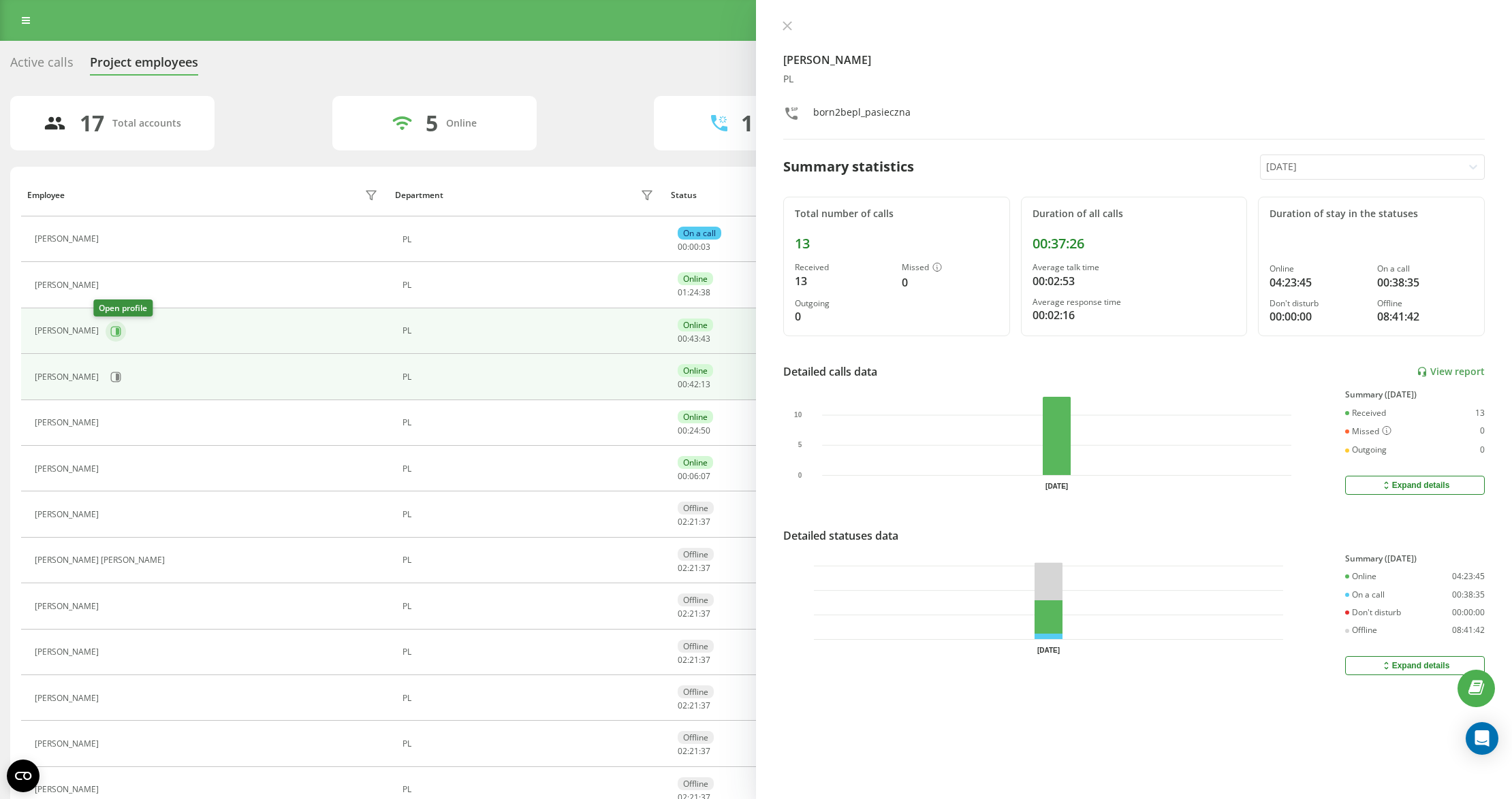
click at [111, 332] on icon at bounding box center [116, 331] width 11 height 11
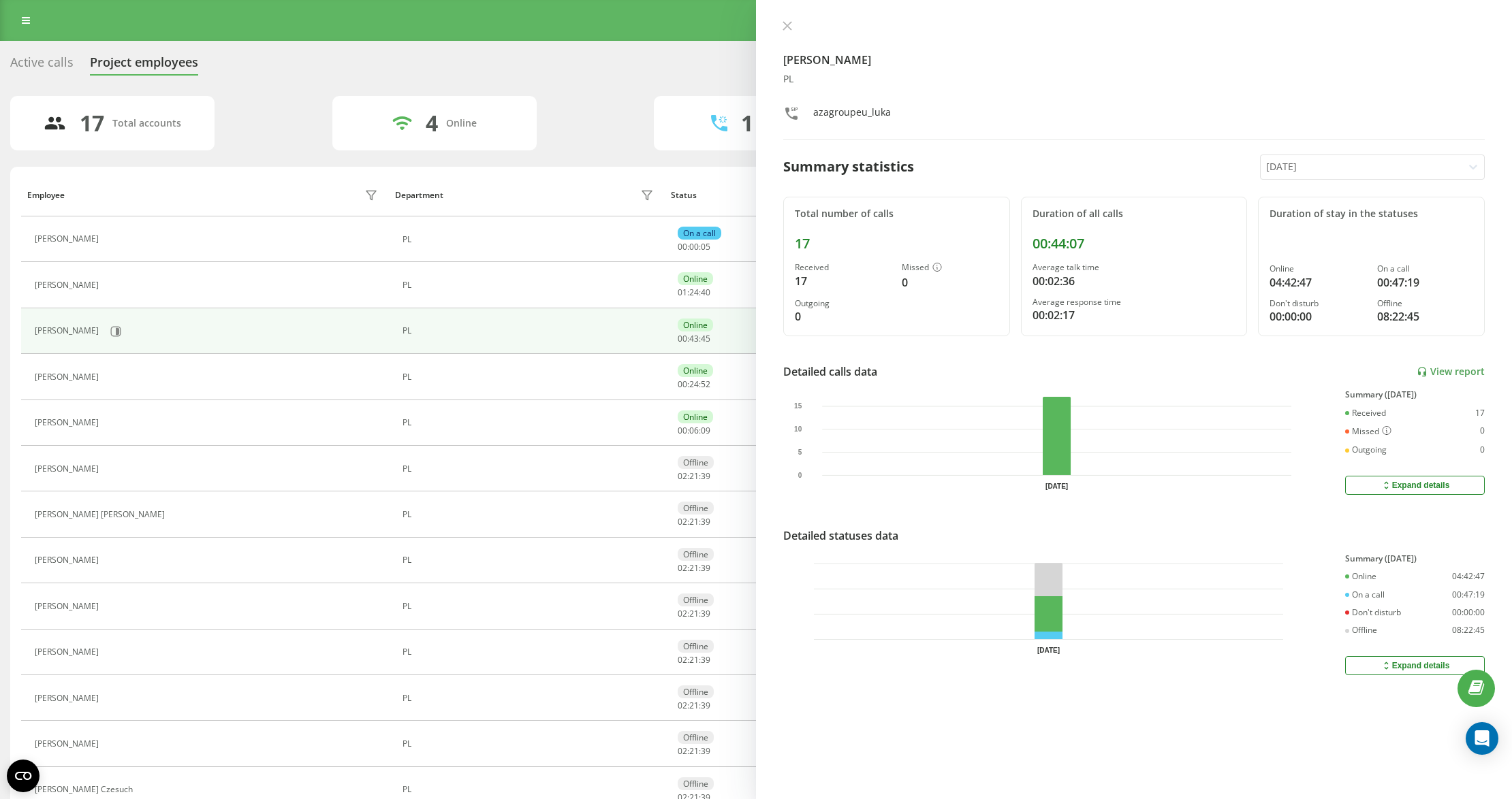
click at [788, 25] on icon at bounding box center [787, 25] width 9 height 9
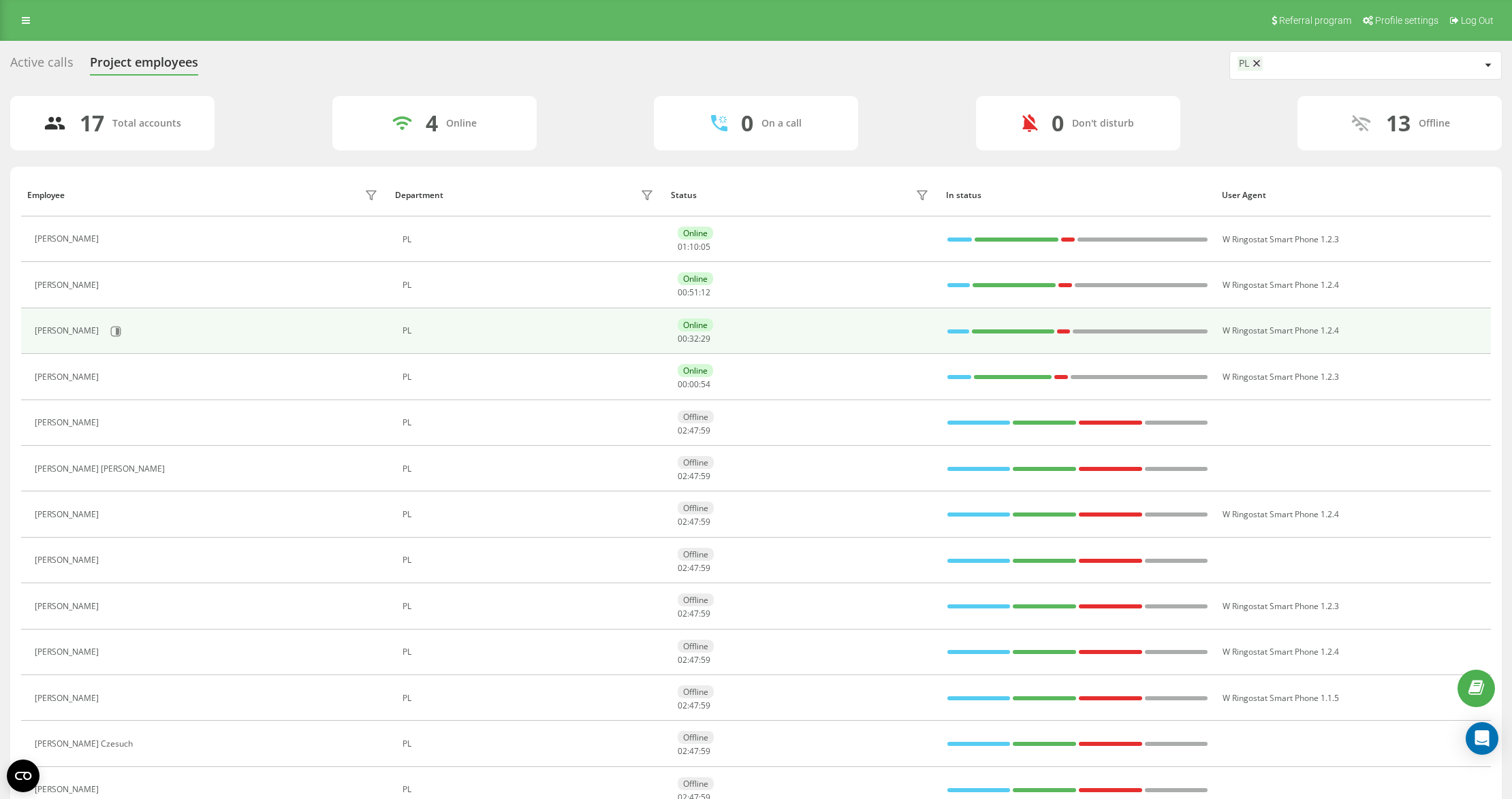
click at [962, 327] on div at bounding box center [958, 331] width 22 height 18
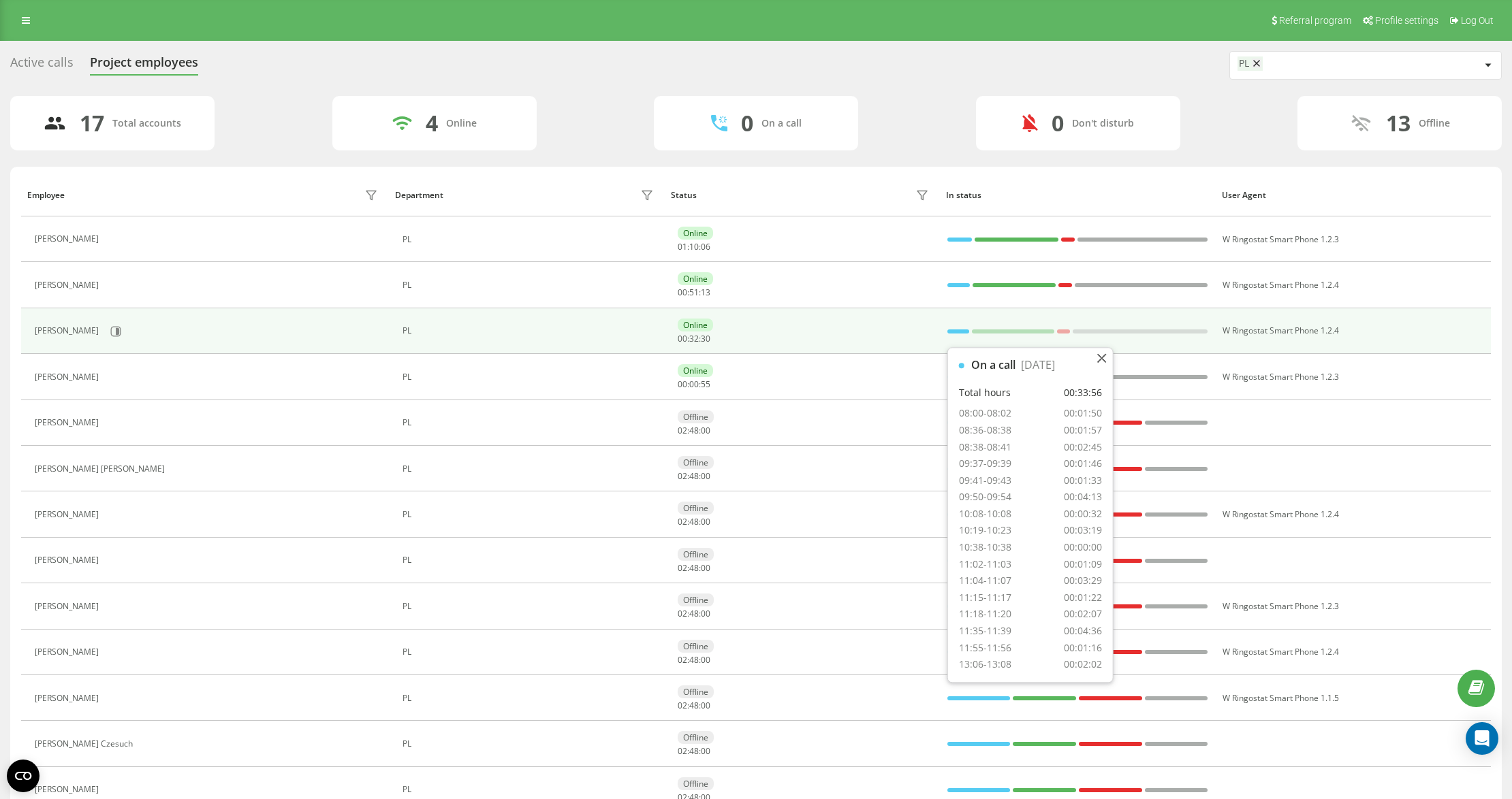
click at [935, 369] on td "Online 00 : 00 : 55" at bounding box center [802, 377] width 276 height 46
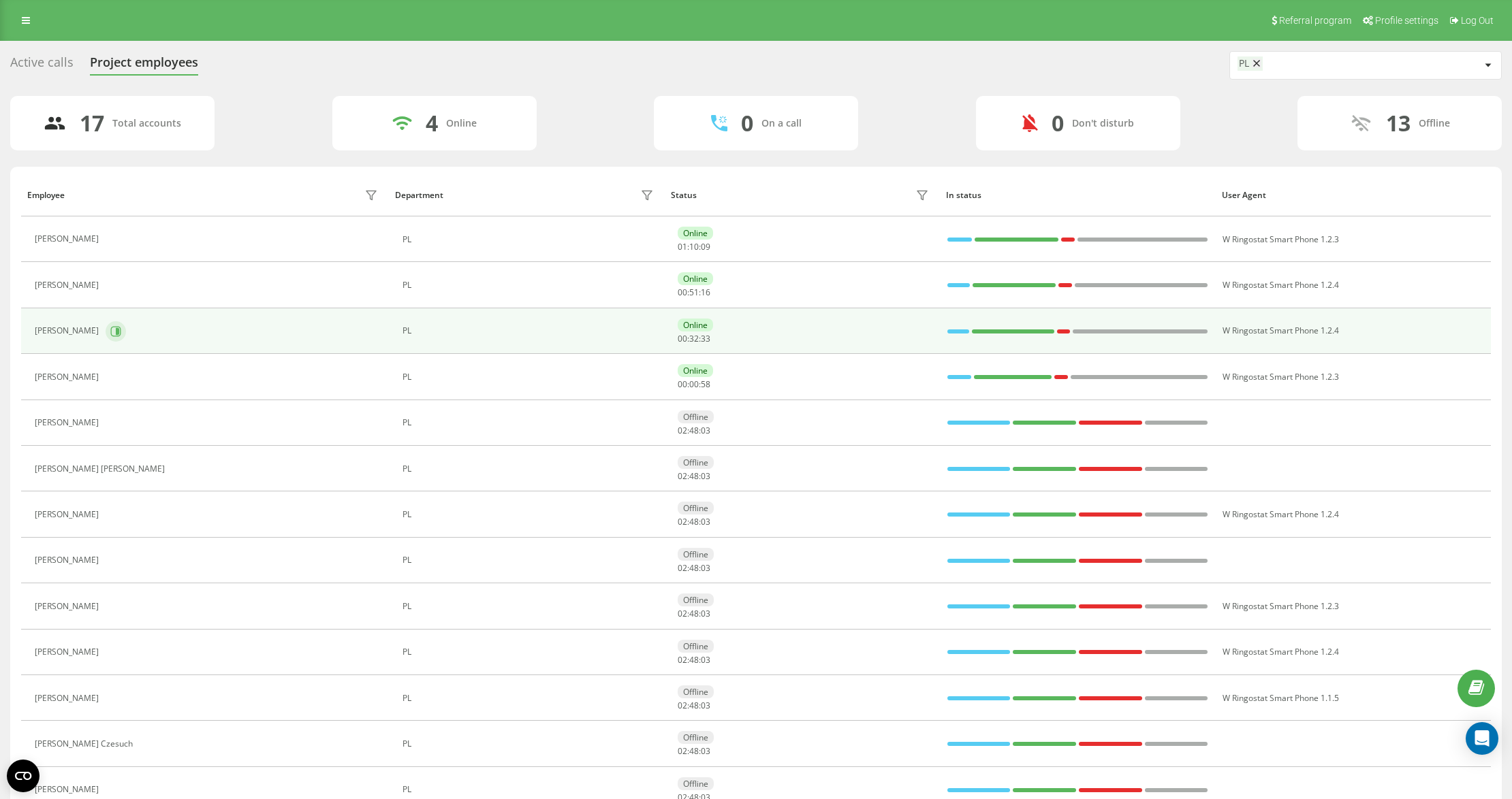
click at [123, 332] on button at bounding box center [116, 332] width 20 height 20
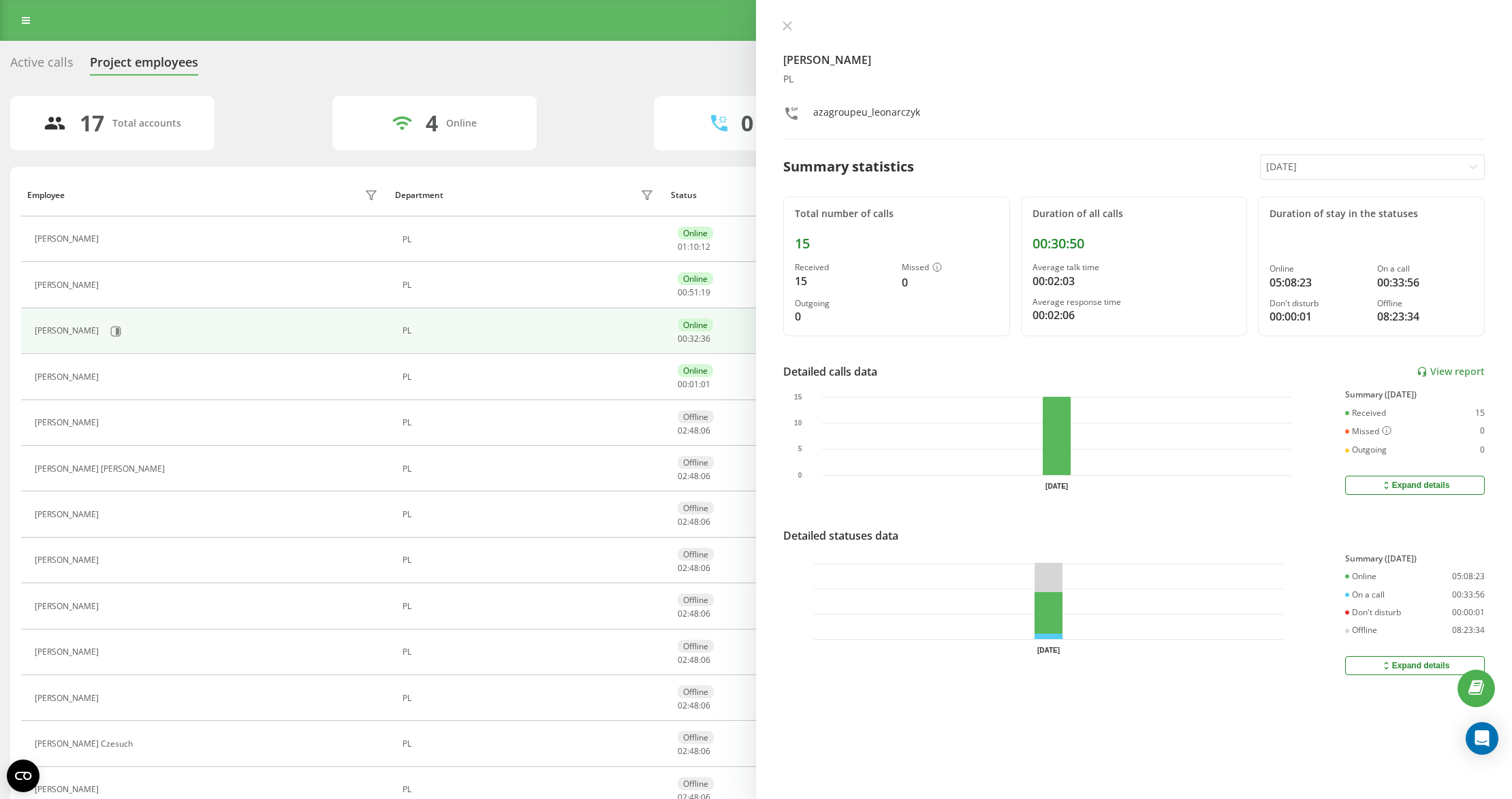
click at [1287, 171] on div at bounding box center [1362, 167] width 192 height 16
click at [1294, 238] on div "Last 7 days" at bounding box center [1372, 236] width 224 height 22
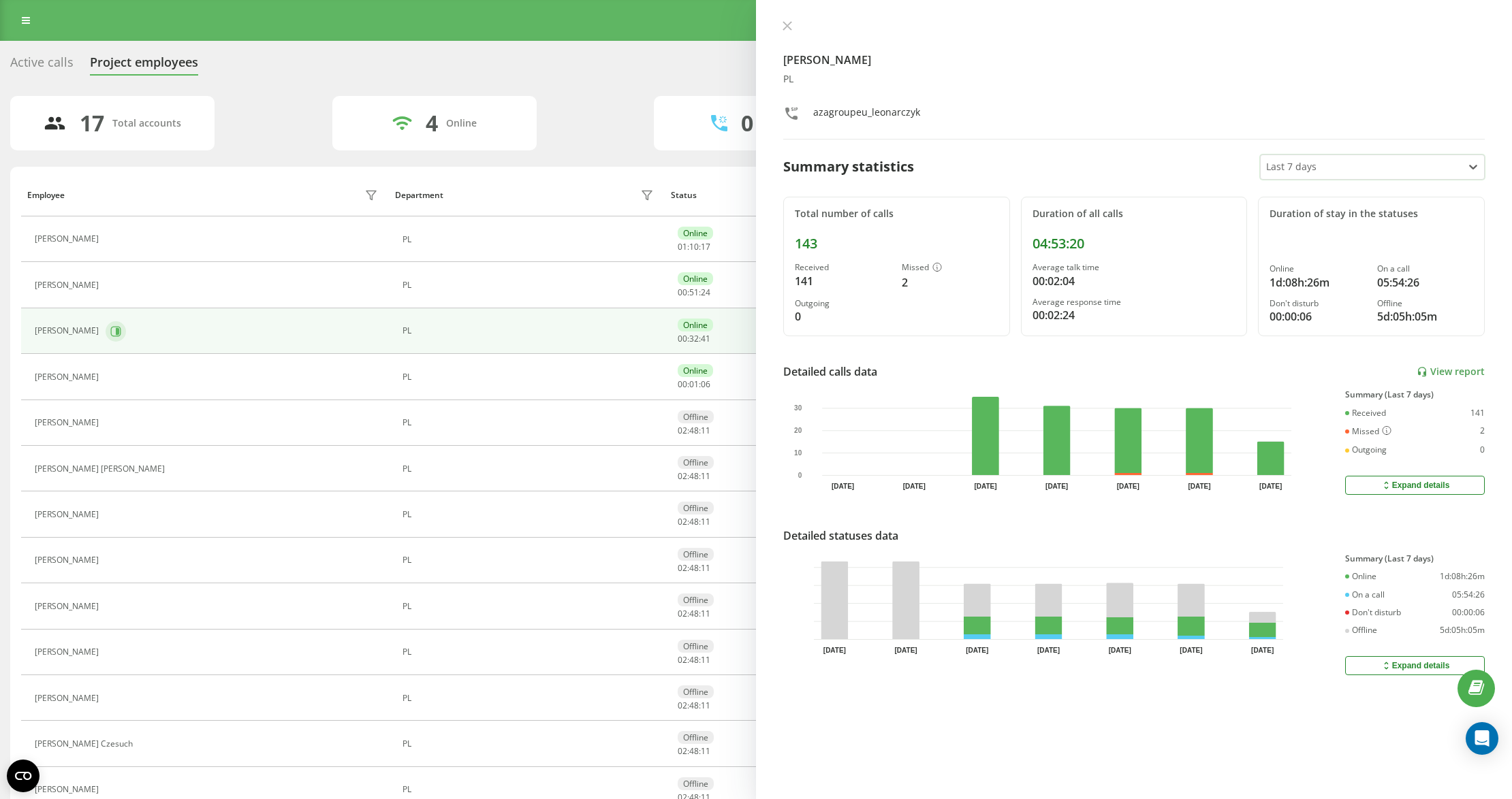
click at [107, 328] on button at bounding box center [116, 332] width 20 height 20
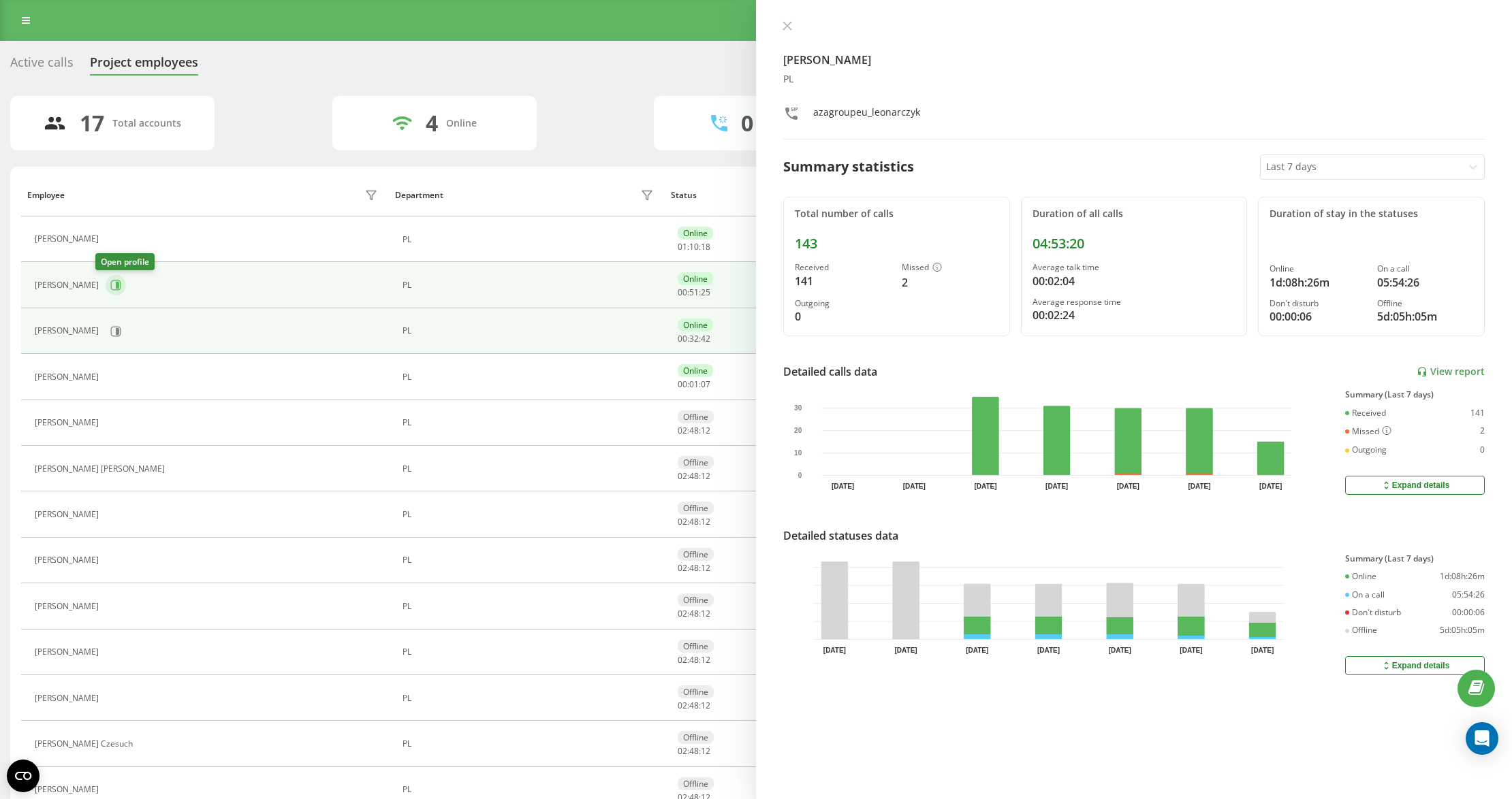
click at [112, 294] on button at bounding box center [116, 285] width 20 height 20
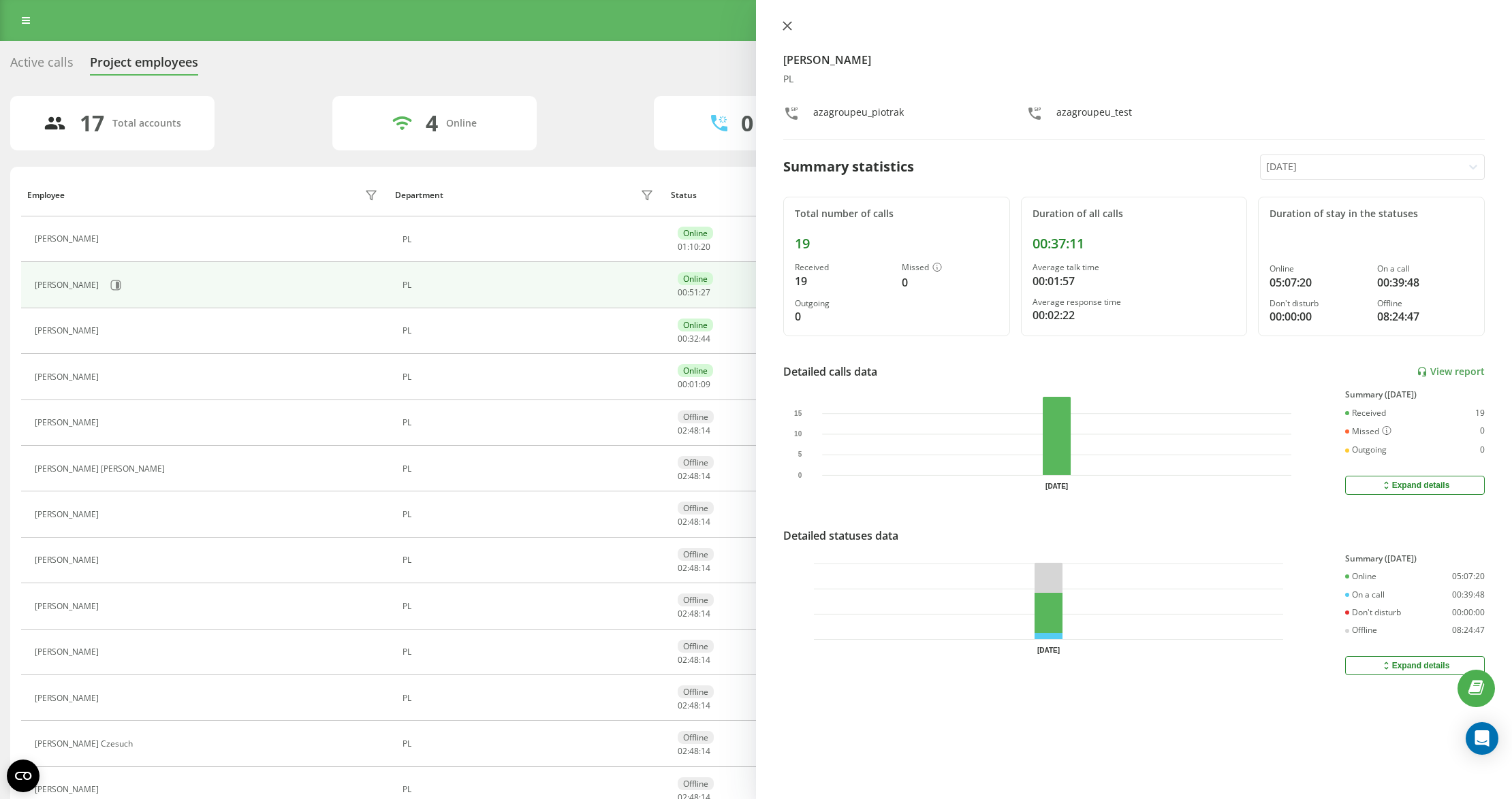
click at [786, 23] on icon at bounding box center [787, 25] width 9 height 9
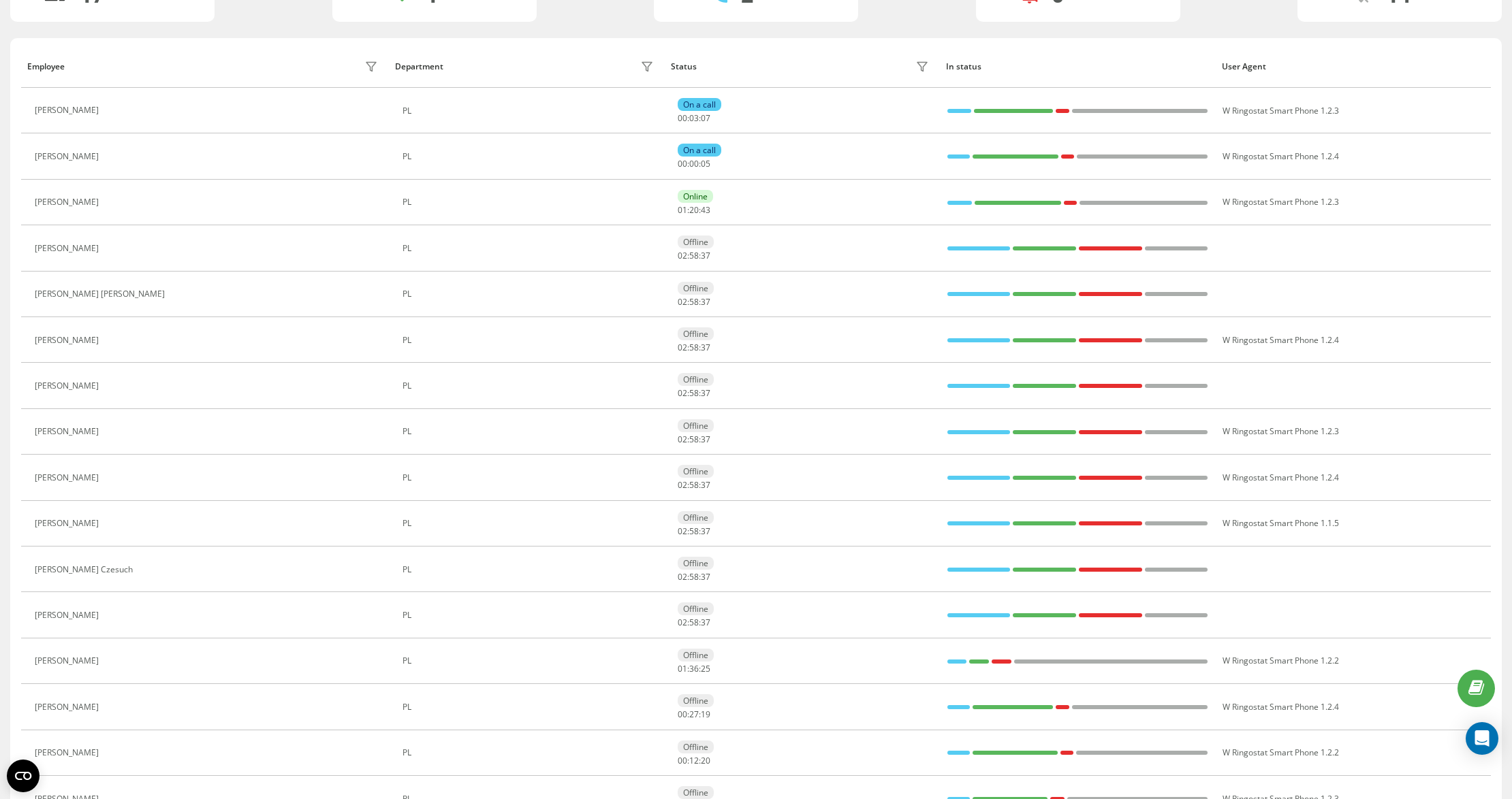
scroll to position [253, 0]
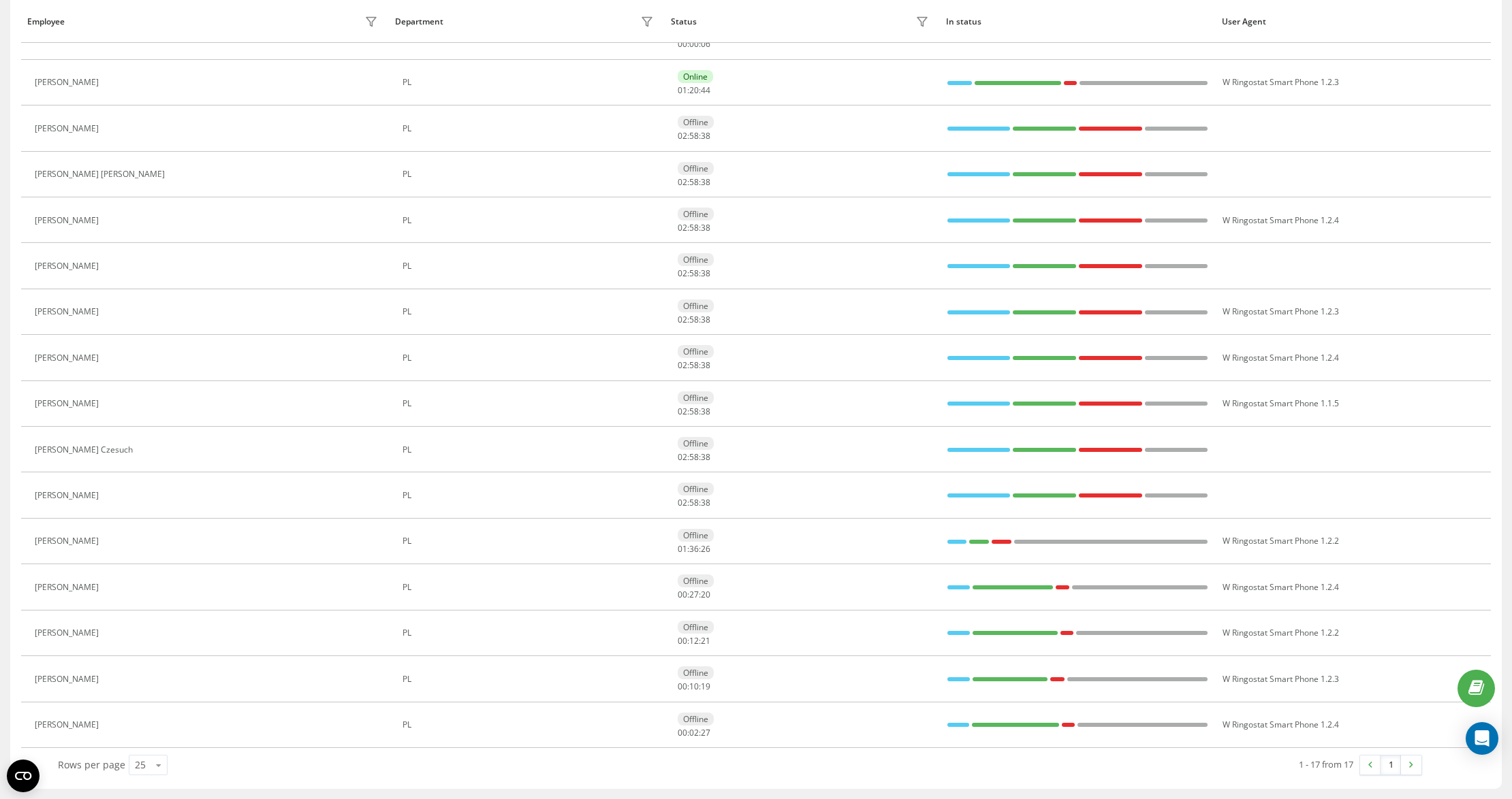
click at [116, 727] on icon at bounding box center [113, 725] width 11 height 11
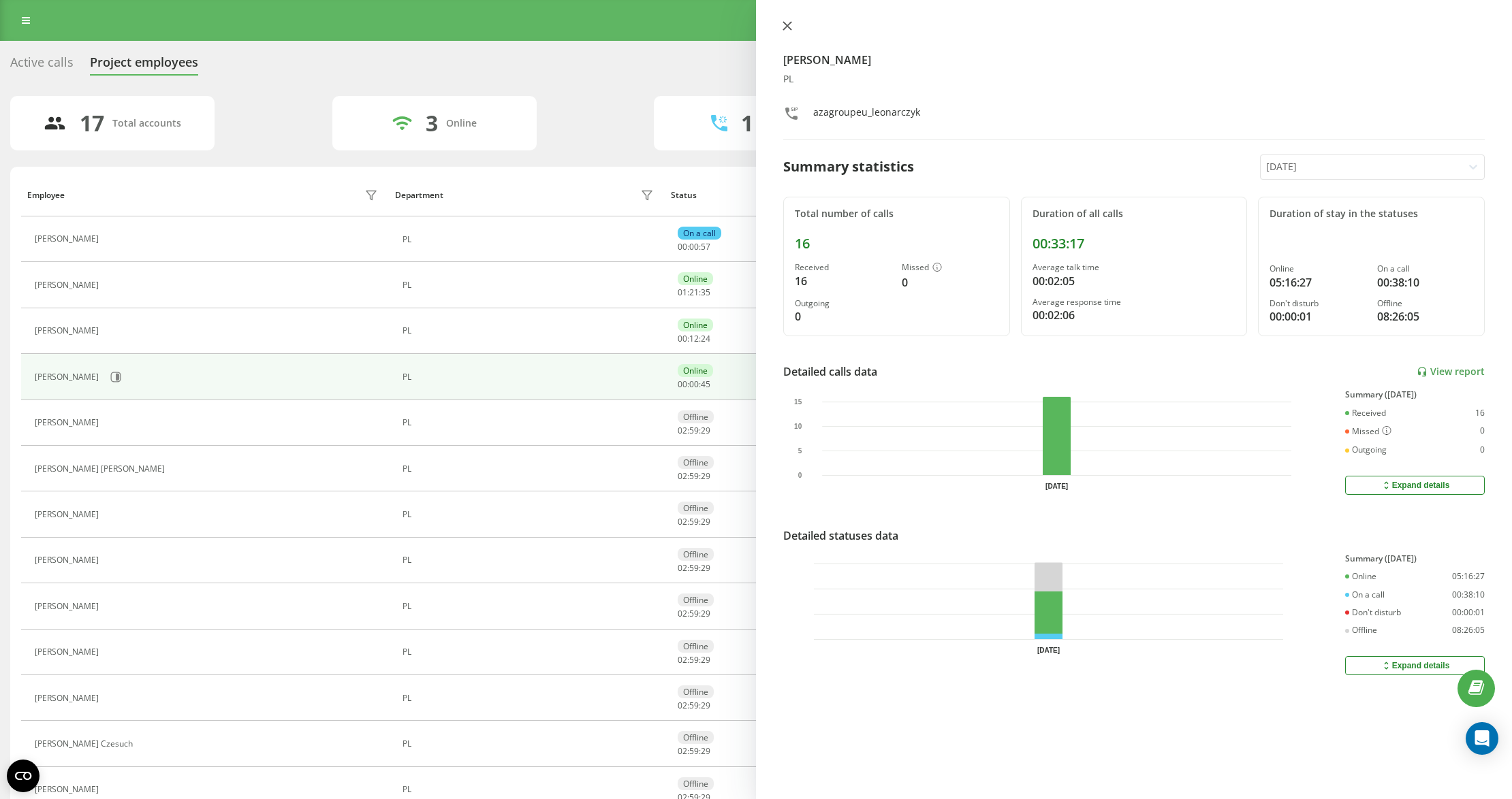
click at [780, 30] on button at bounding box center [787, 26] width 18 height 13
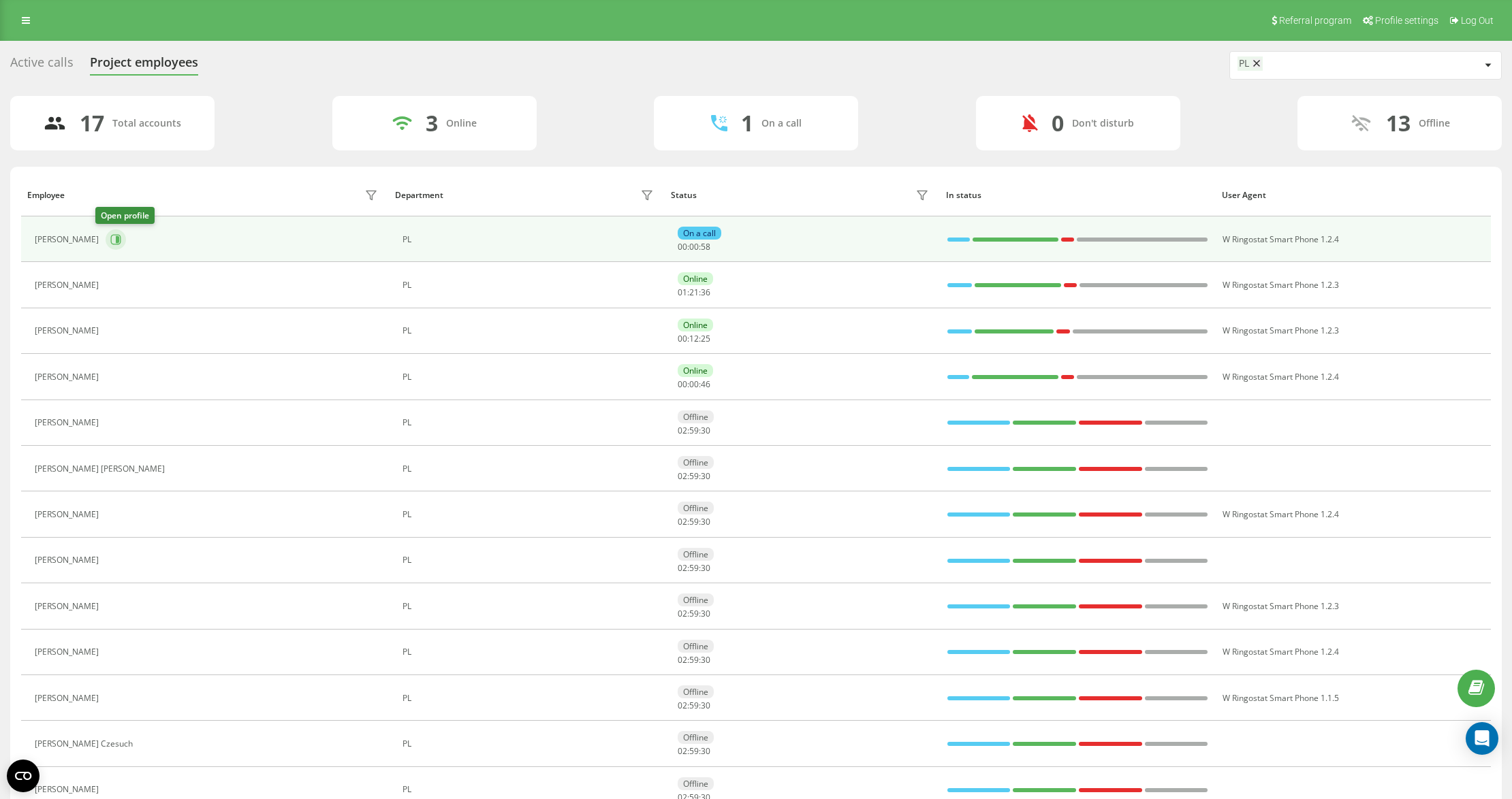
click at [116, 238] on icon at bounding box center [117, 240] width 3 height 7
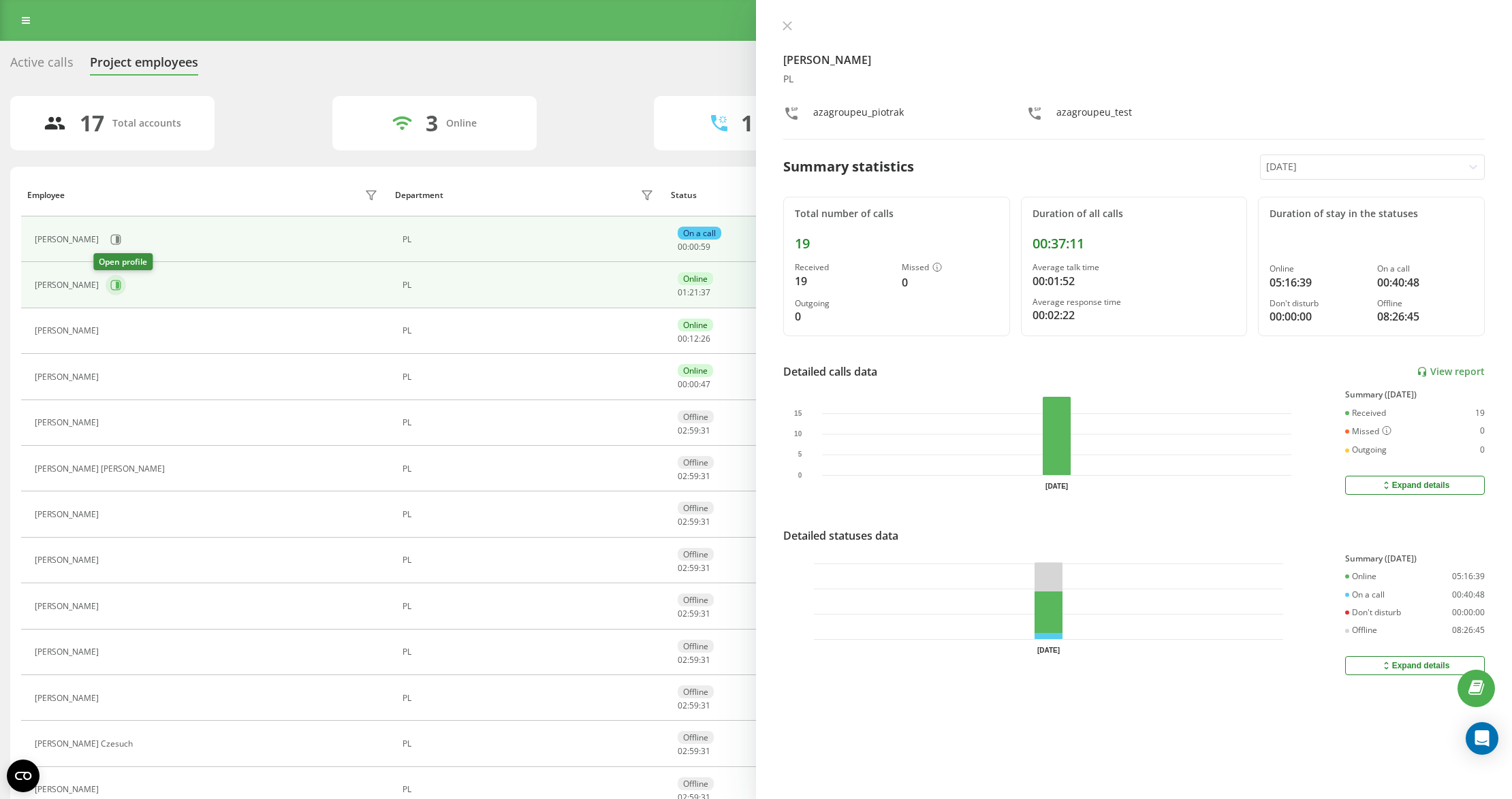
click at [116, 286] on icon at bounding box center [117, 285] width 3 height 7
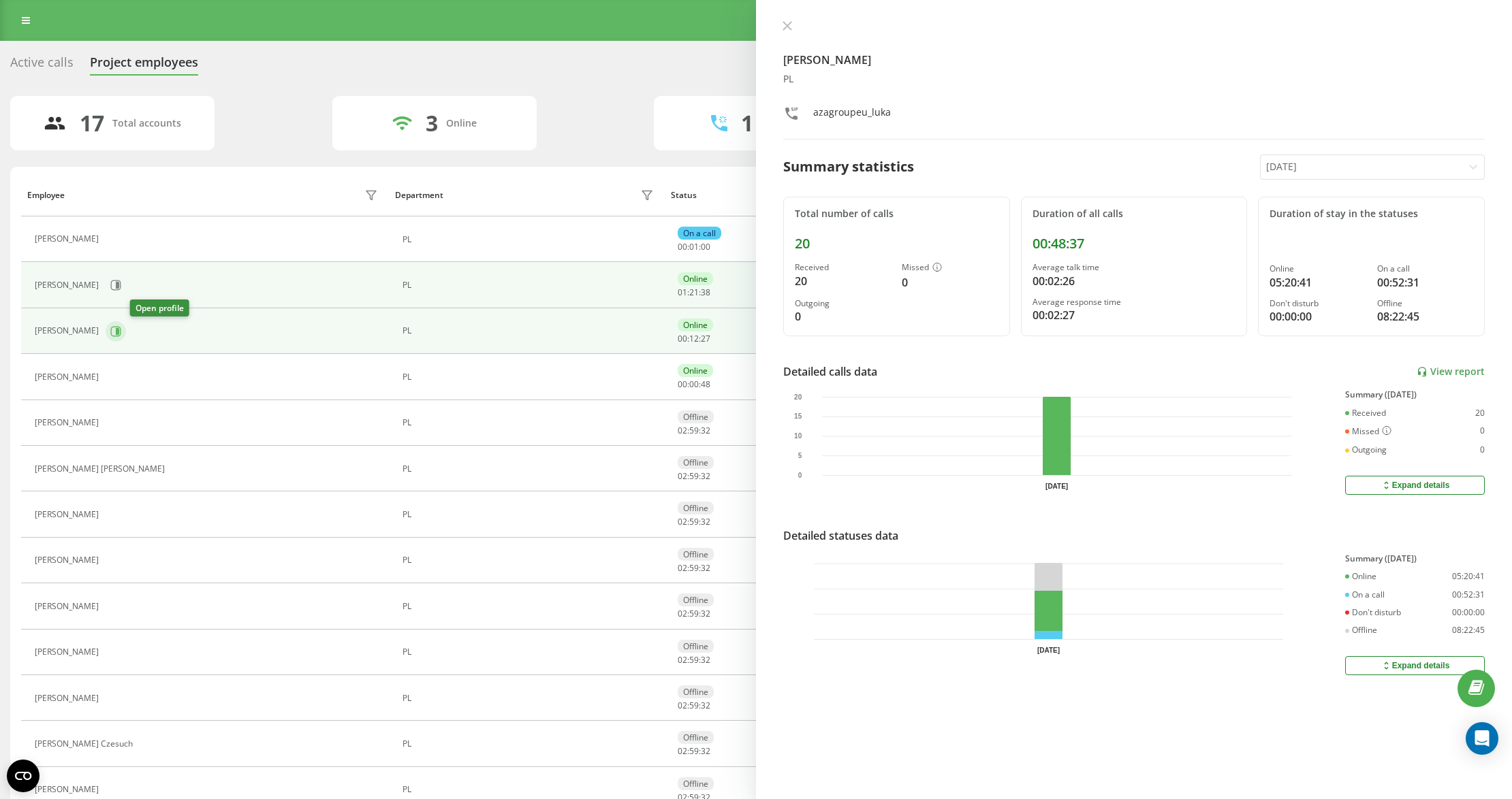
click at [122, 333] on icon at bounding box center [116, 331] width 11 height 11
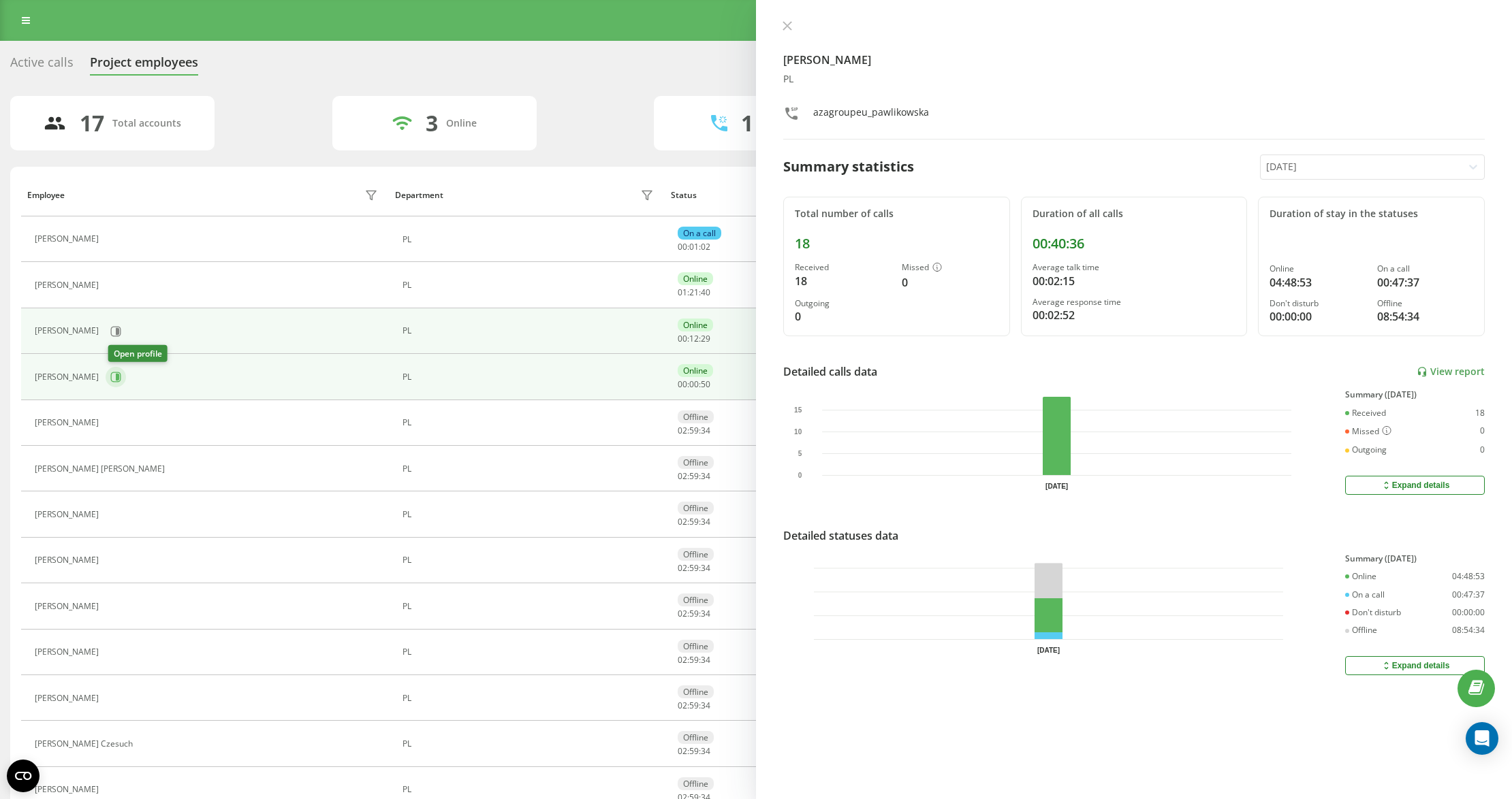
click at [117, 374] on icon at bounding box center [117, 377] width 10 height 10
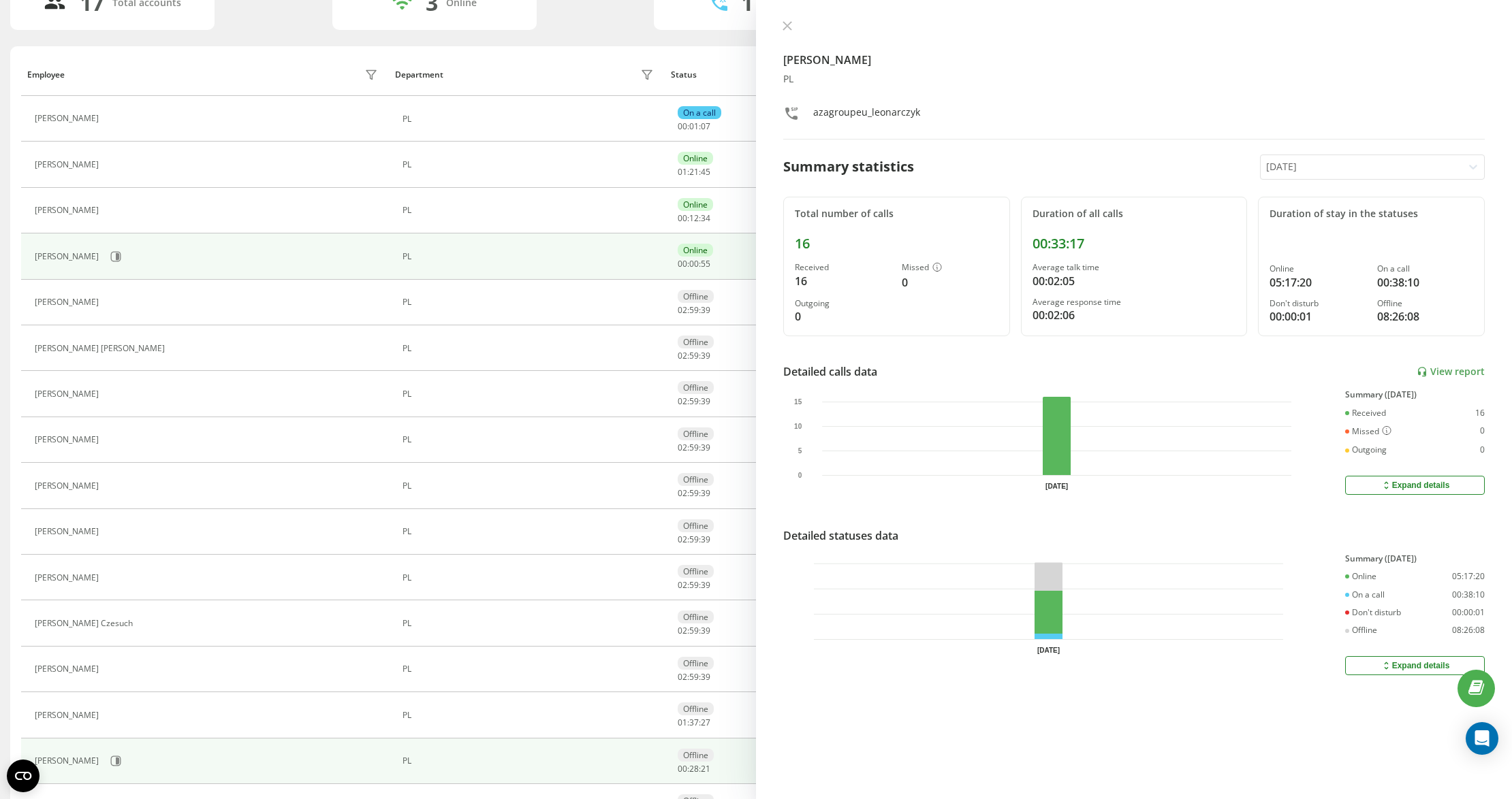
scroll to position [253, 0]
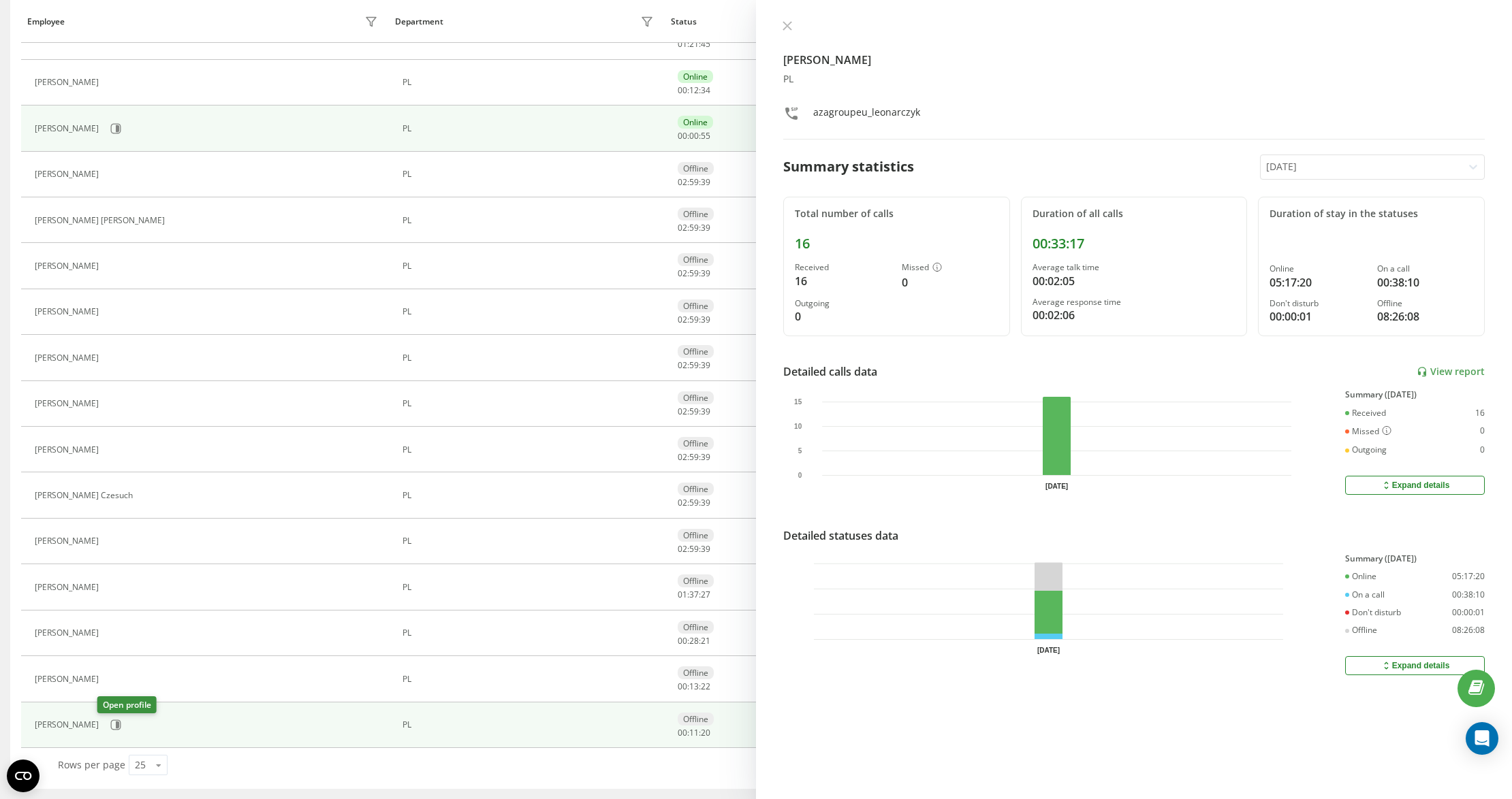
click at [89, 732] on div "[PERSON_NAME]" at bounding box center [208, 725] width 347 height 23
click at [111, 727] on icon at bounding box center [117, 726] width 10 height 10
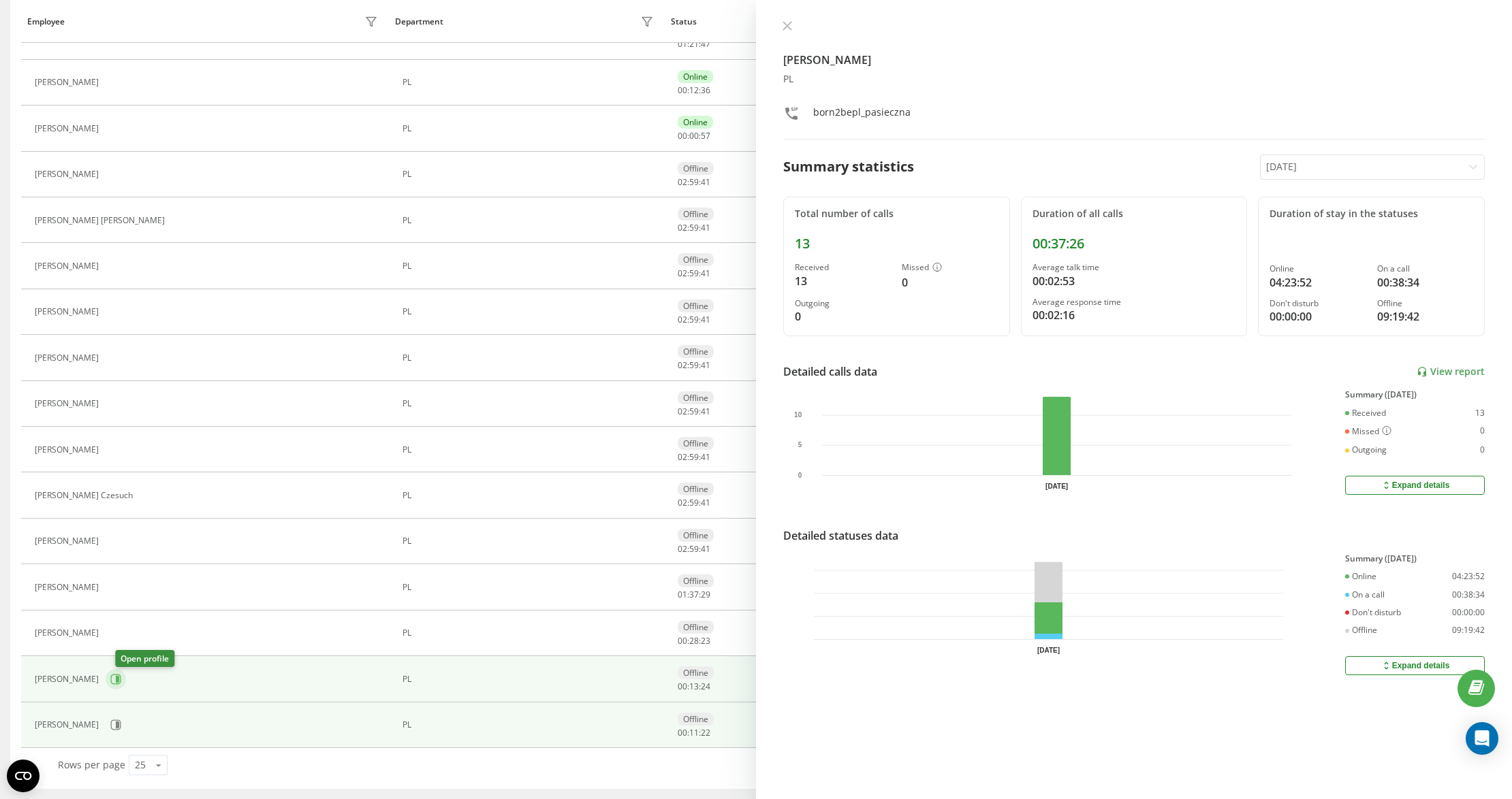
click at [122, 674] on icon at bounding box center [116, 679] width 11 height 11
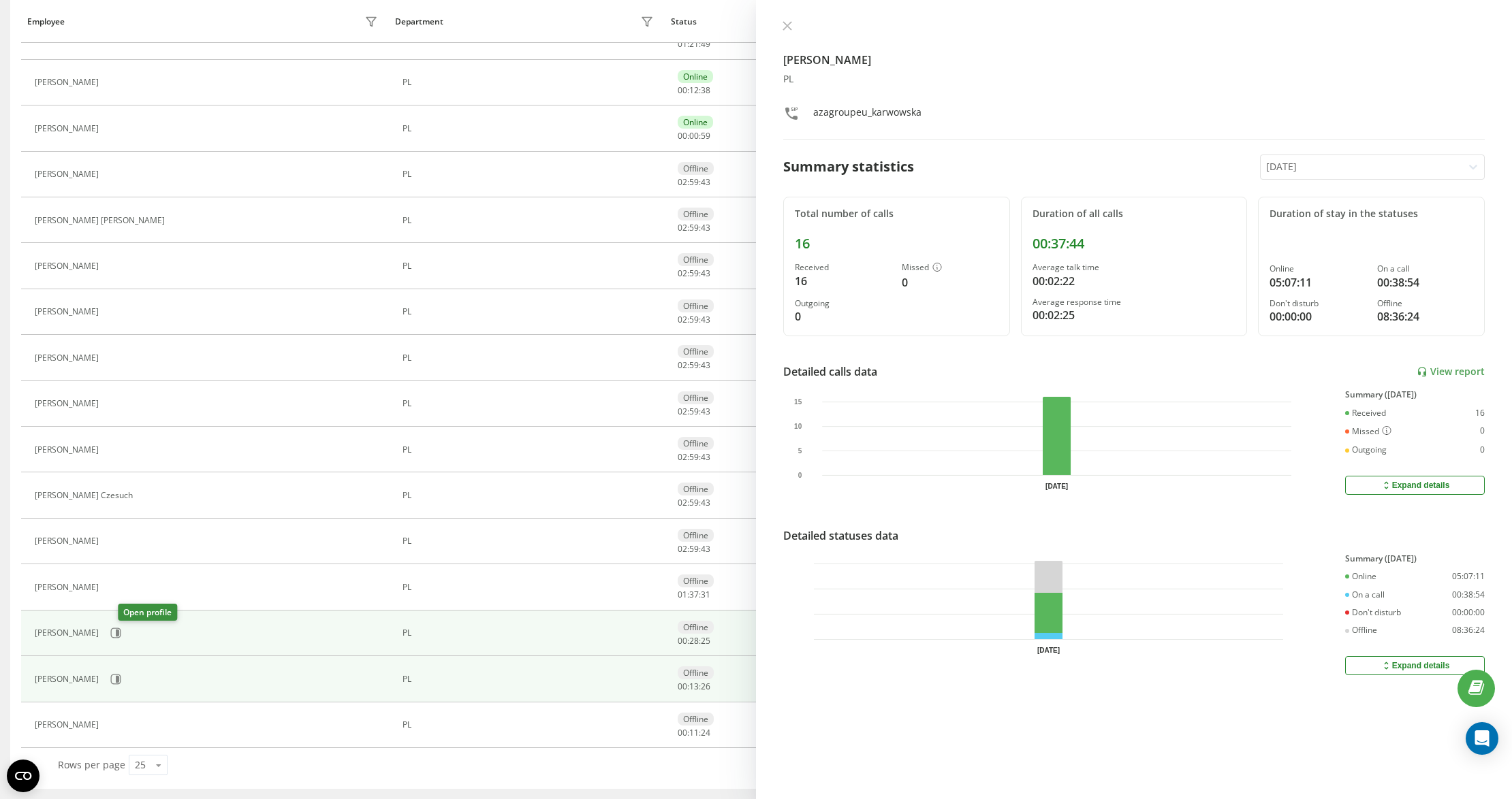
click at [134, 624] on div "[PERSON_NAME]" at bounding box center [208, 633] width 347 height 23
click at [134, 622] on div "[PERSON_NAME]" at bounding box center [208, 633] width 347 height 23
click at [137, 637] on div "[PERSON_NAME]" at bounding box center [208, 633] width 347 height 23
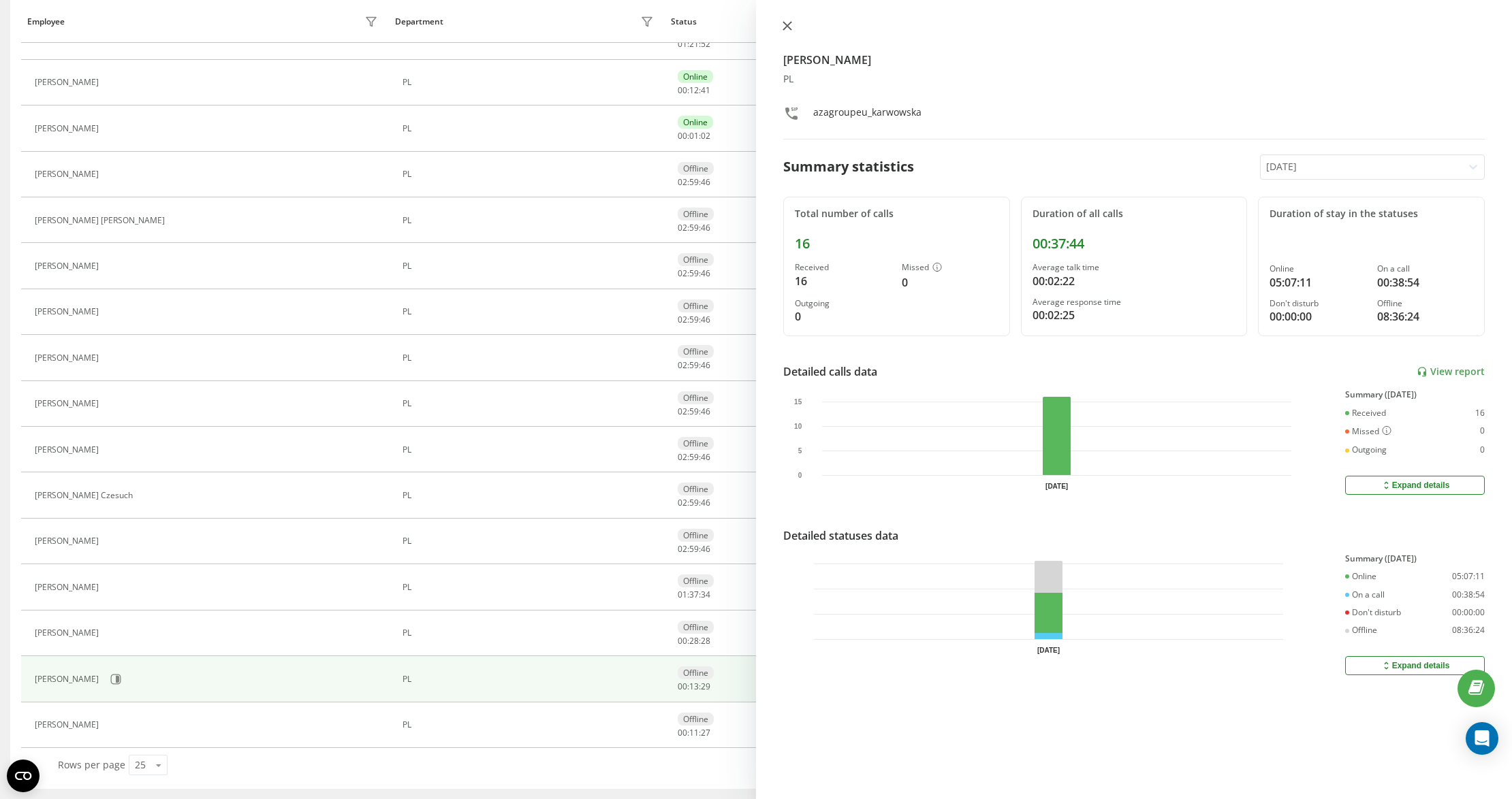
click at [789, 23] on icon at bounding box center [788, 26] width 8 height 8
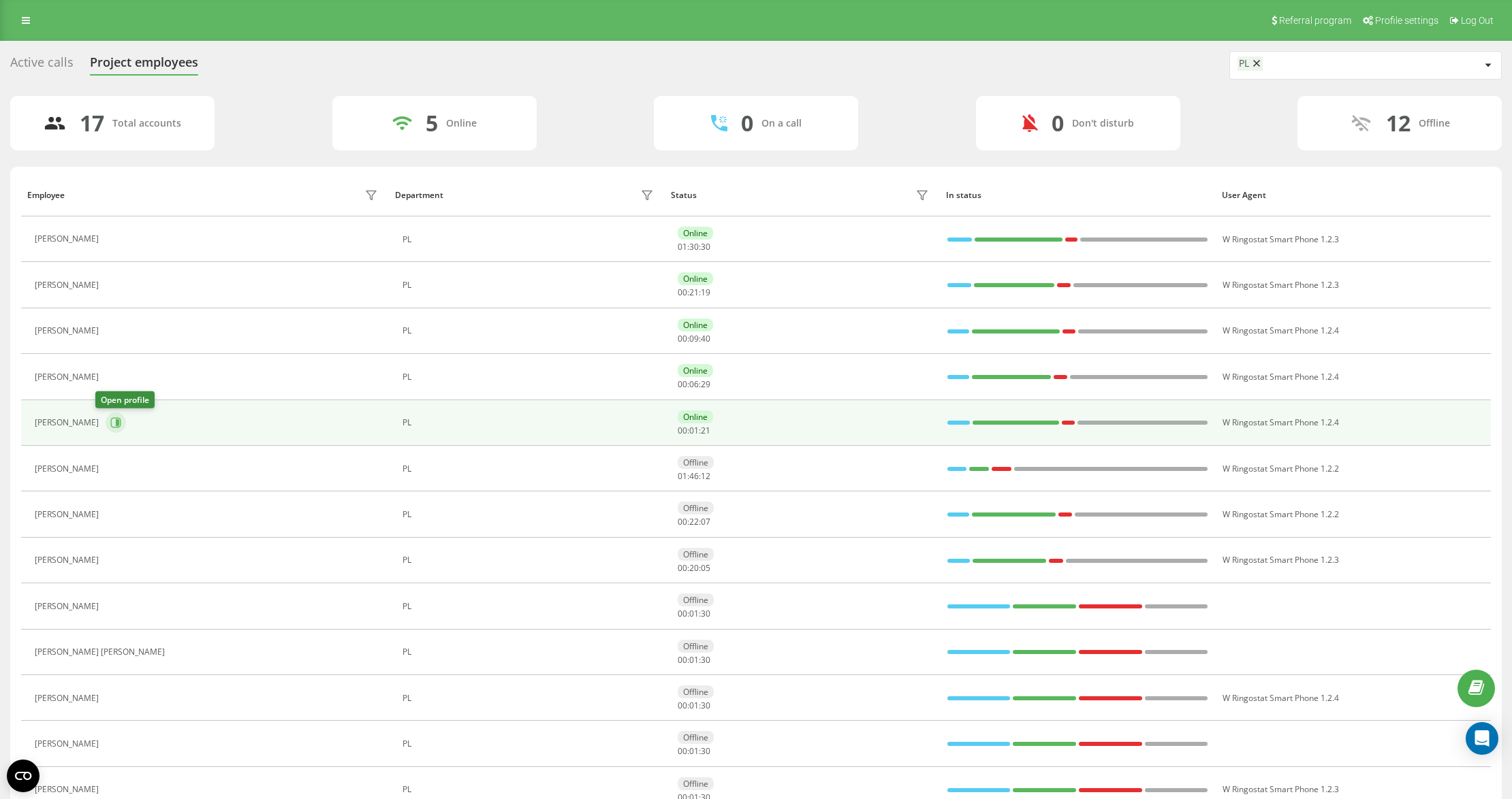
click at [111, 423] on icon at bounding box center [117, 423] width 10 height 10
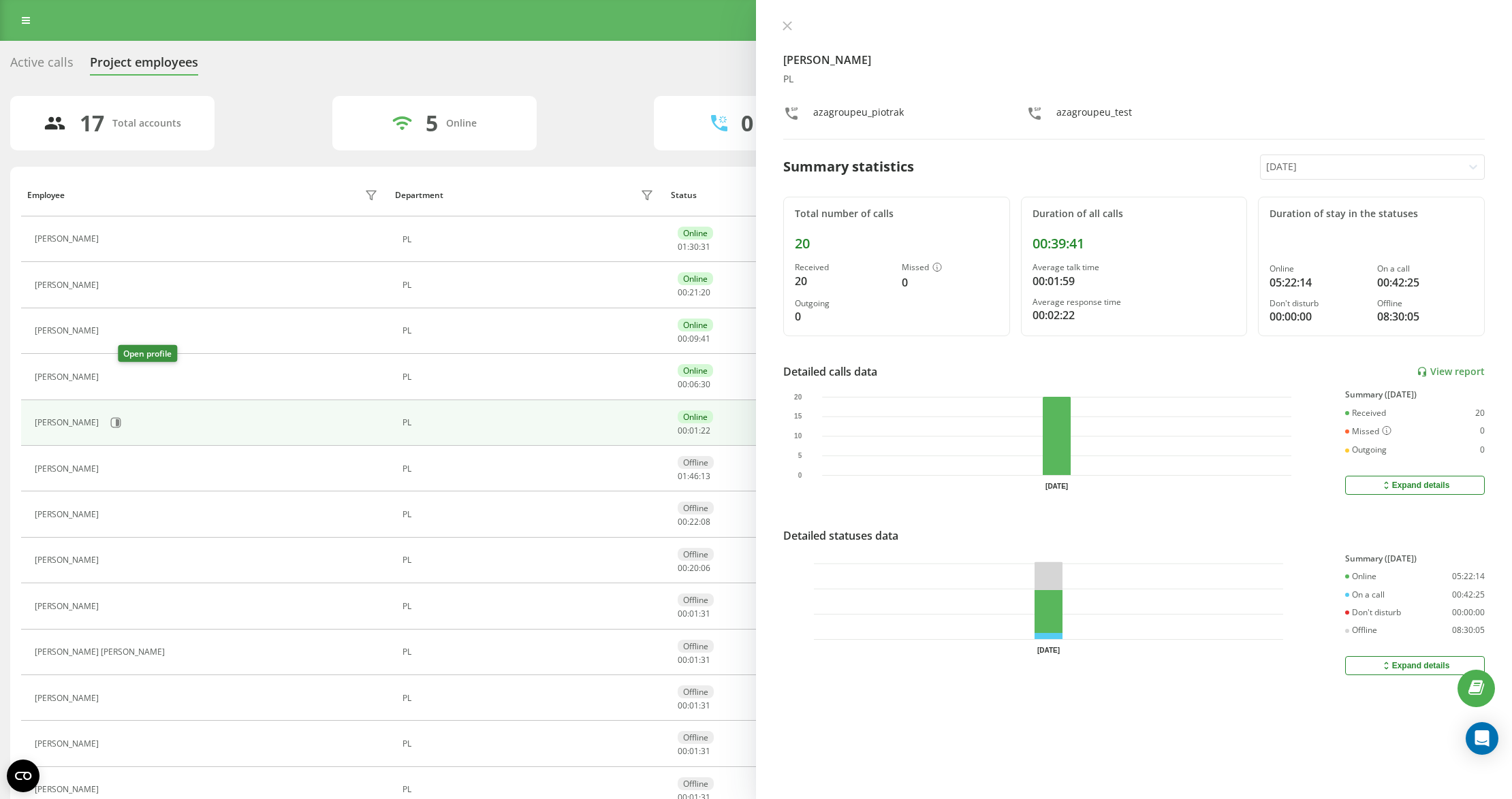
click at [119, 374] on icon at bounding box center [113, 377] width 11 height 11
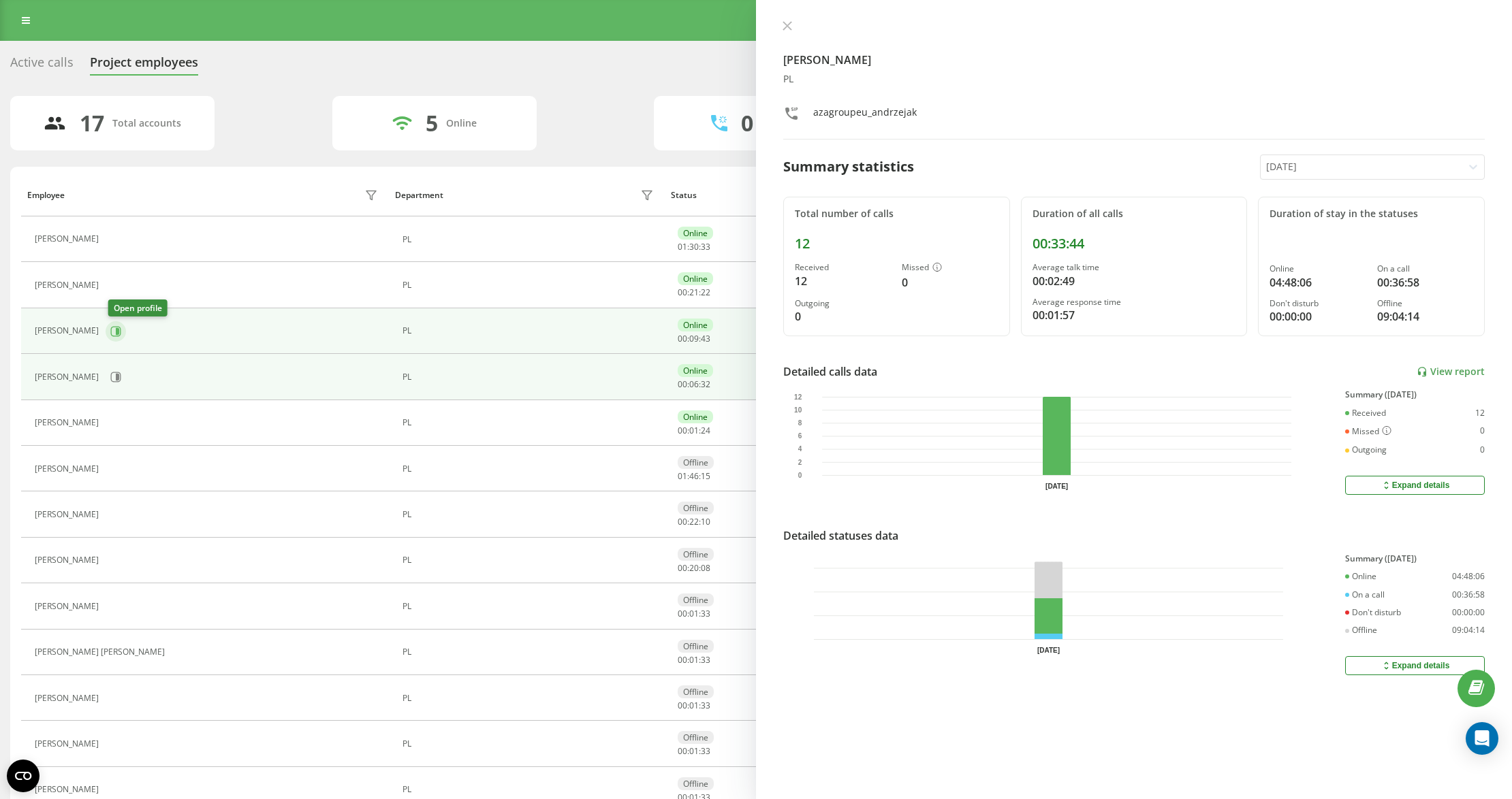
click at [117, 336] on icon at bounding box center [116, 331] width 11 height 11
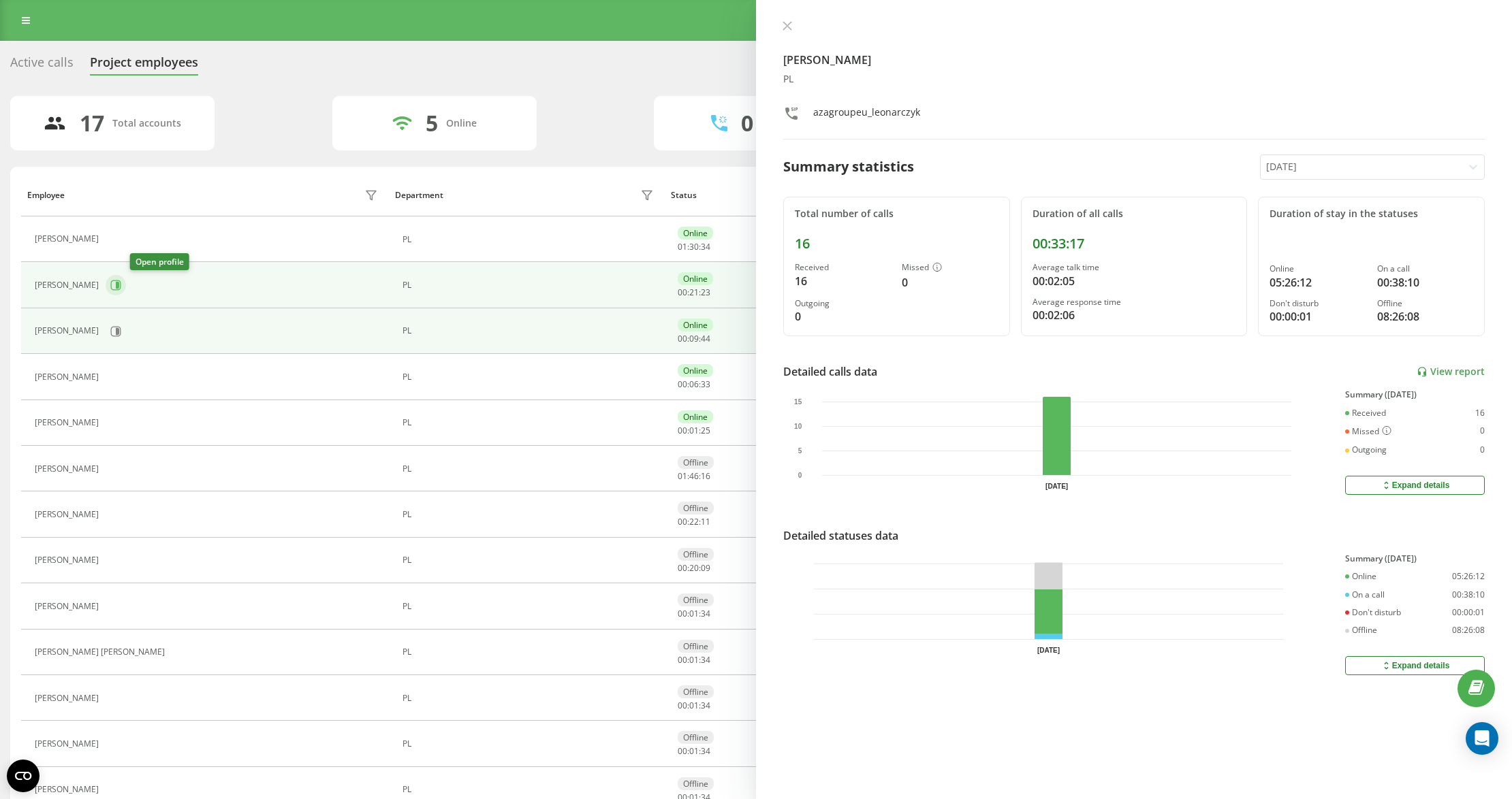
click at [122, 284] on icon at bounding box center [116, 285] width 11 height 11
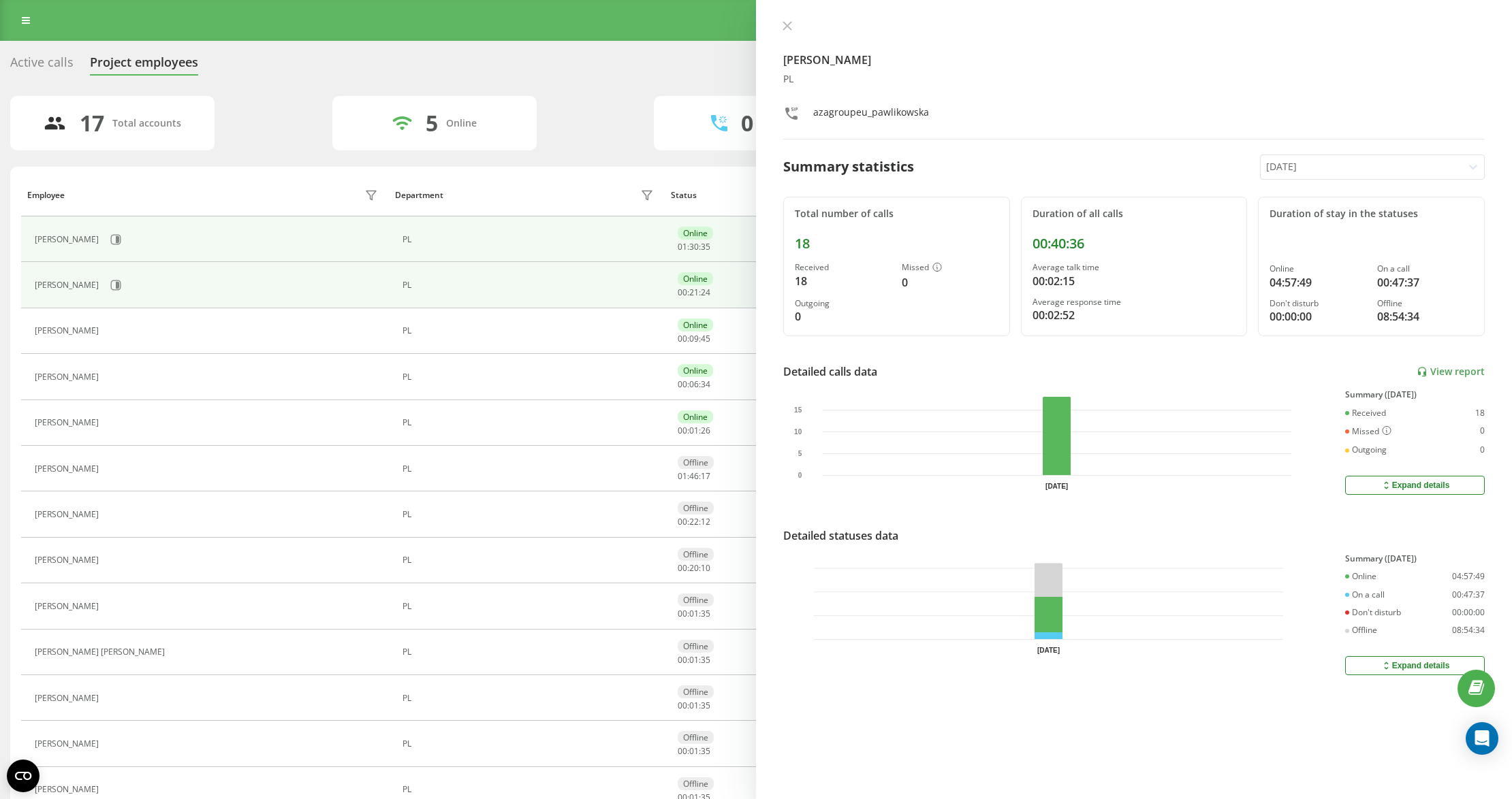
click at [121, 255] on td "Mateusz Luka" at bounding box center [205, 240] width 368 height 46
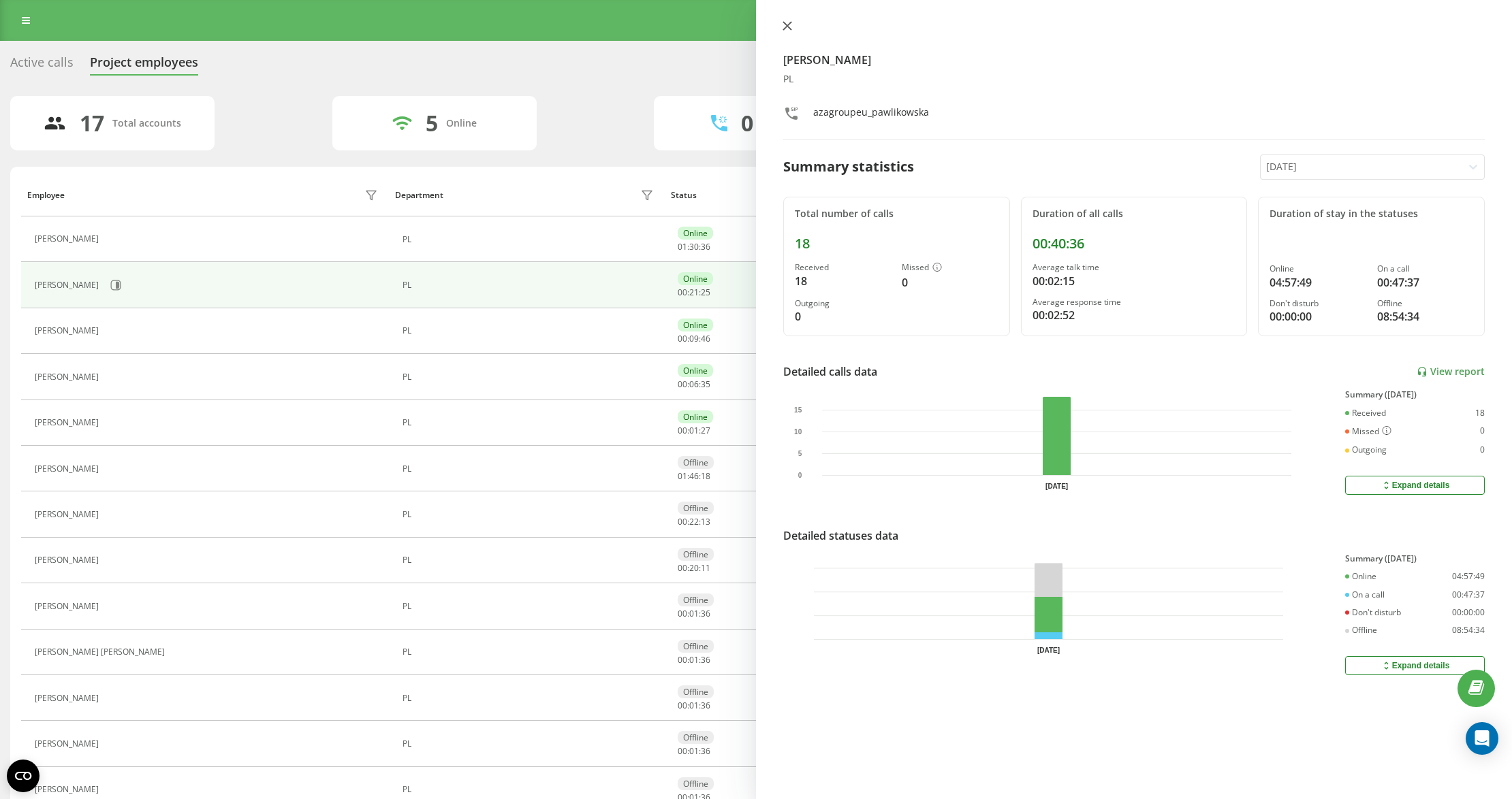
click at [783, 26] on button at bounding box center [787, 26] width 18 height 13
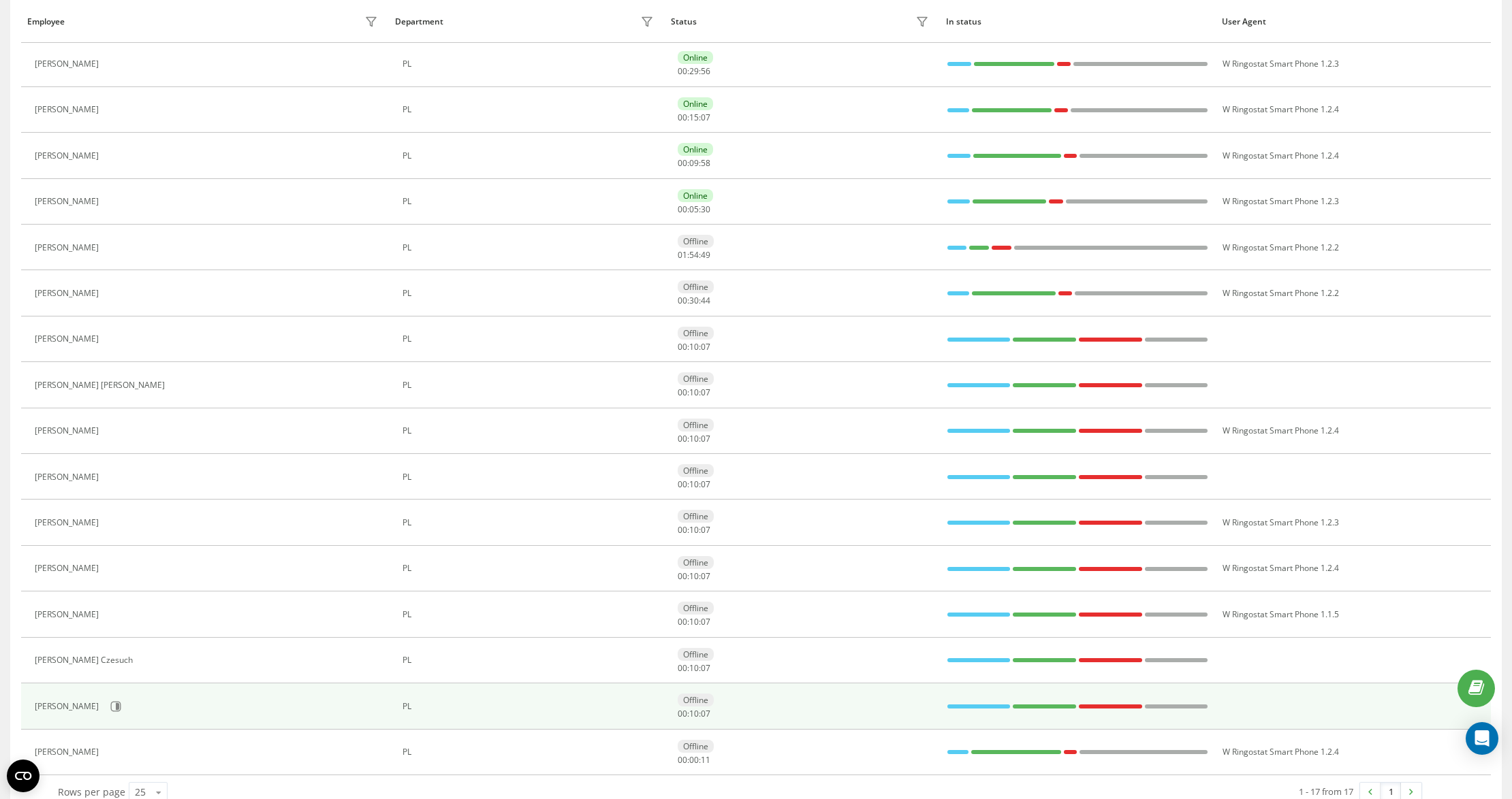
scroll to position [253, 0]
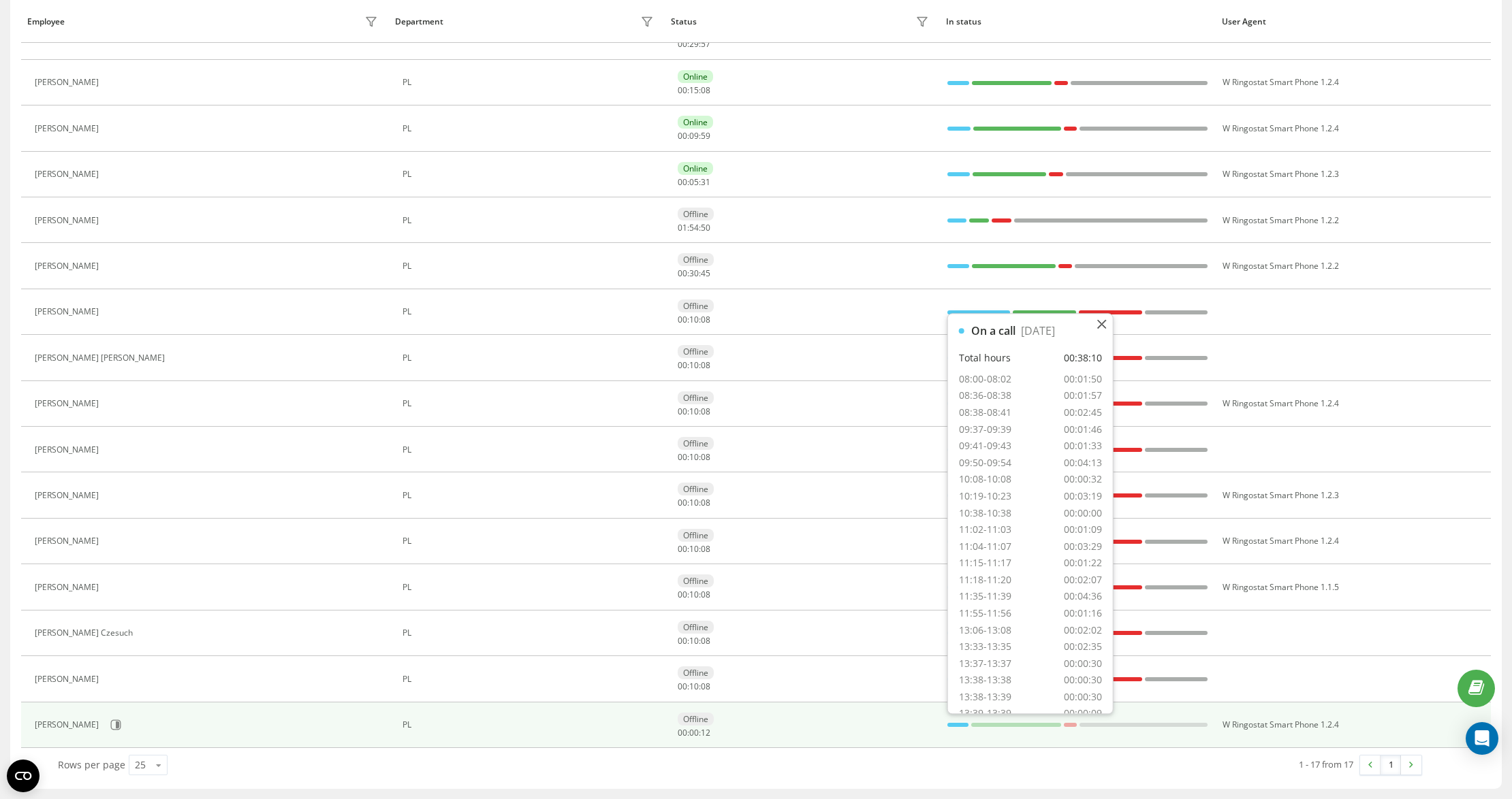
click at [962, 726] on div at bounding box center [958, 725] width 22 height 4
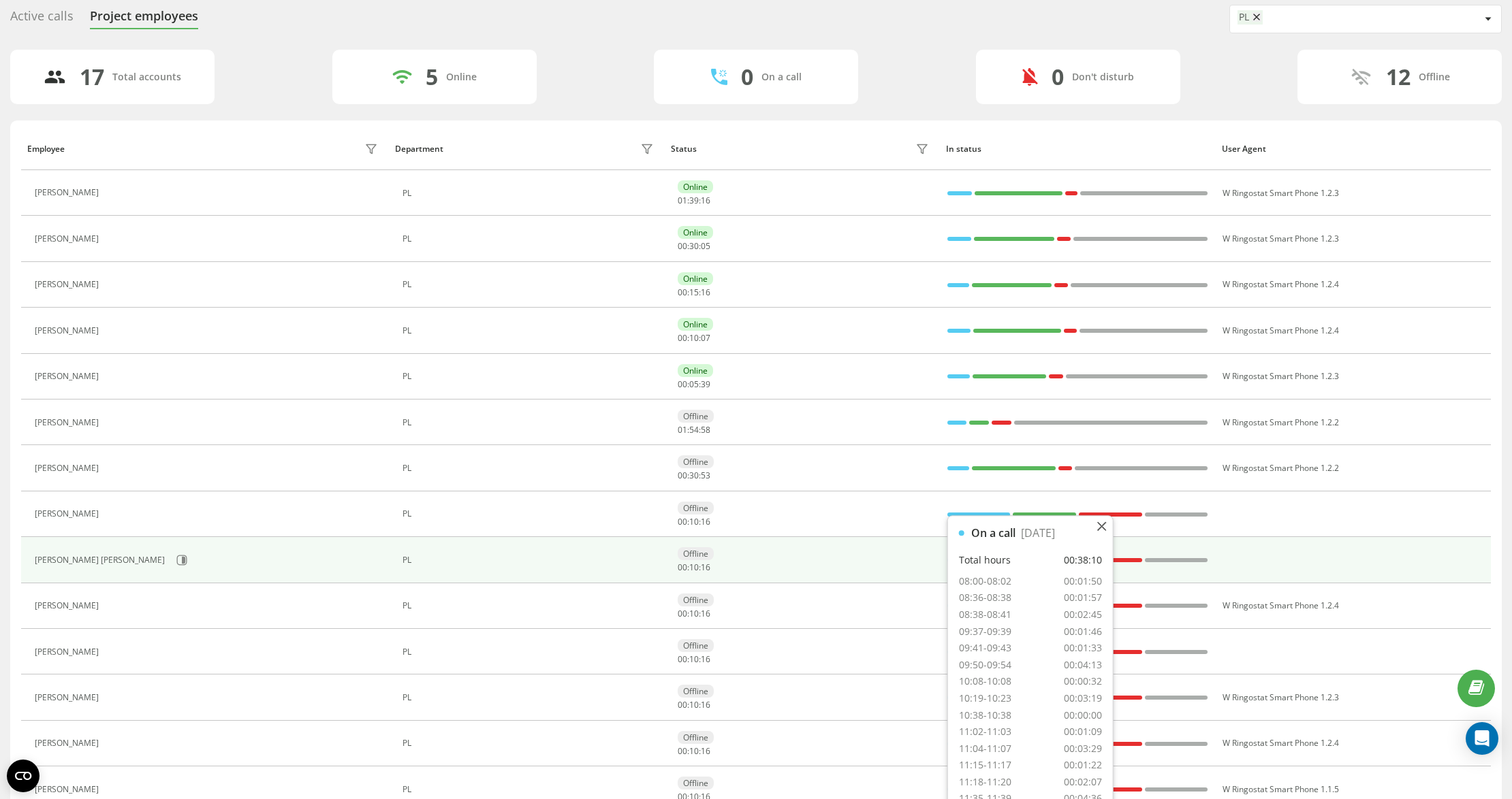
scroll to position [0, 0]
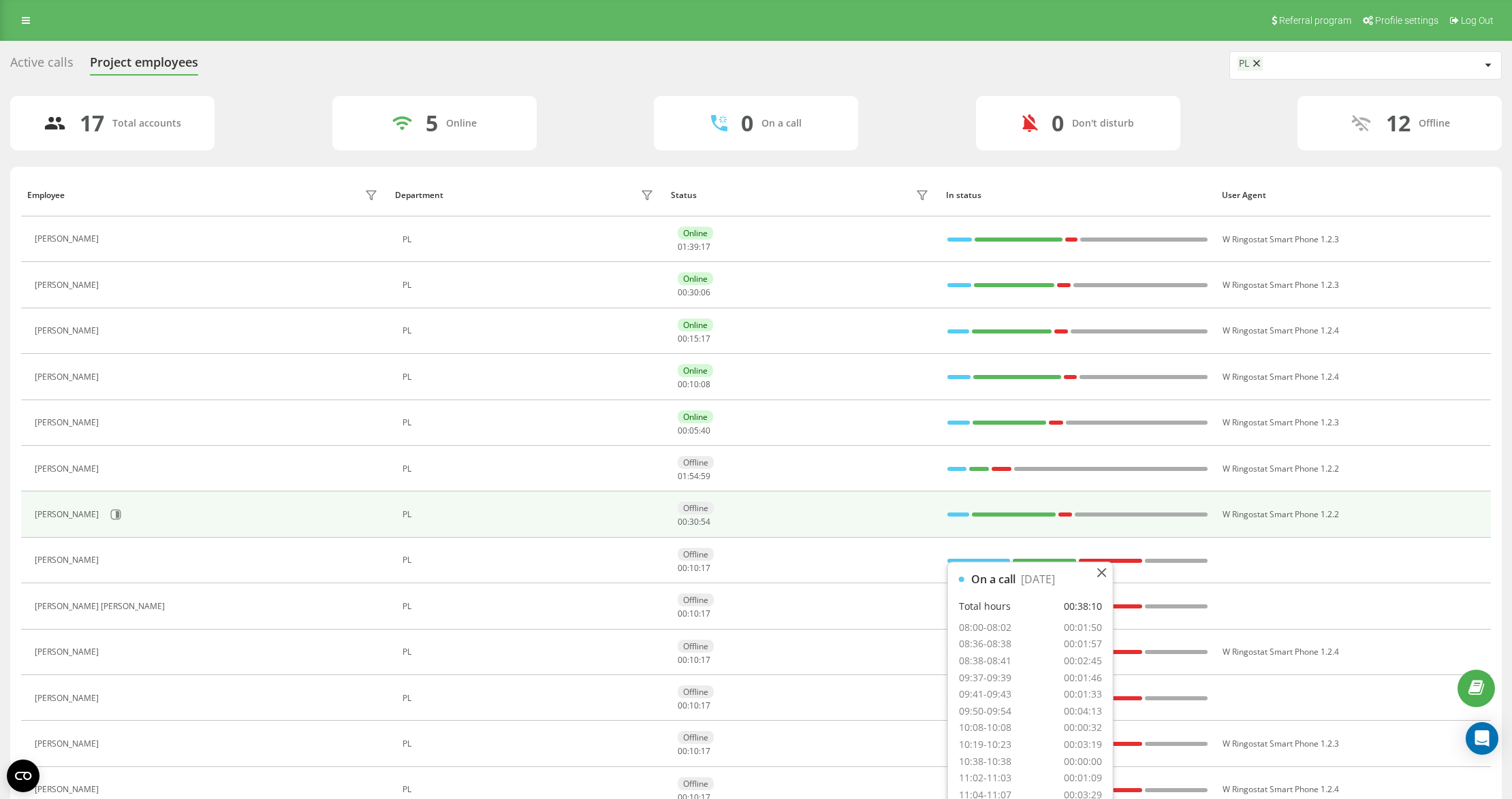
click at [186, 523] on div "[PERSON_NAME]" at bounding box center [208, 514] width 347 height 23
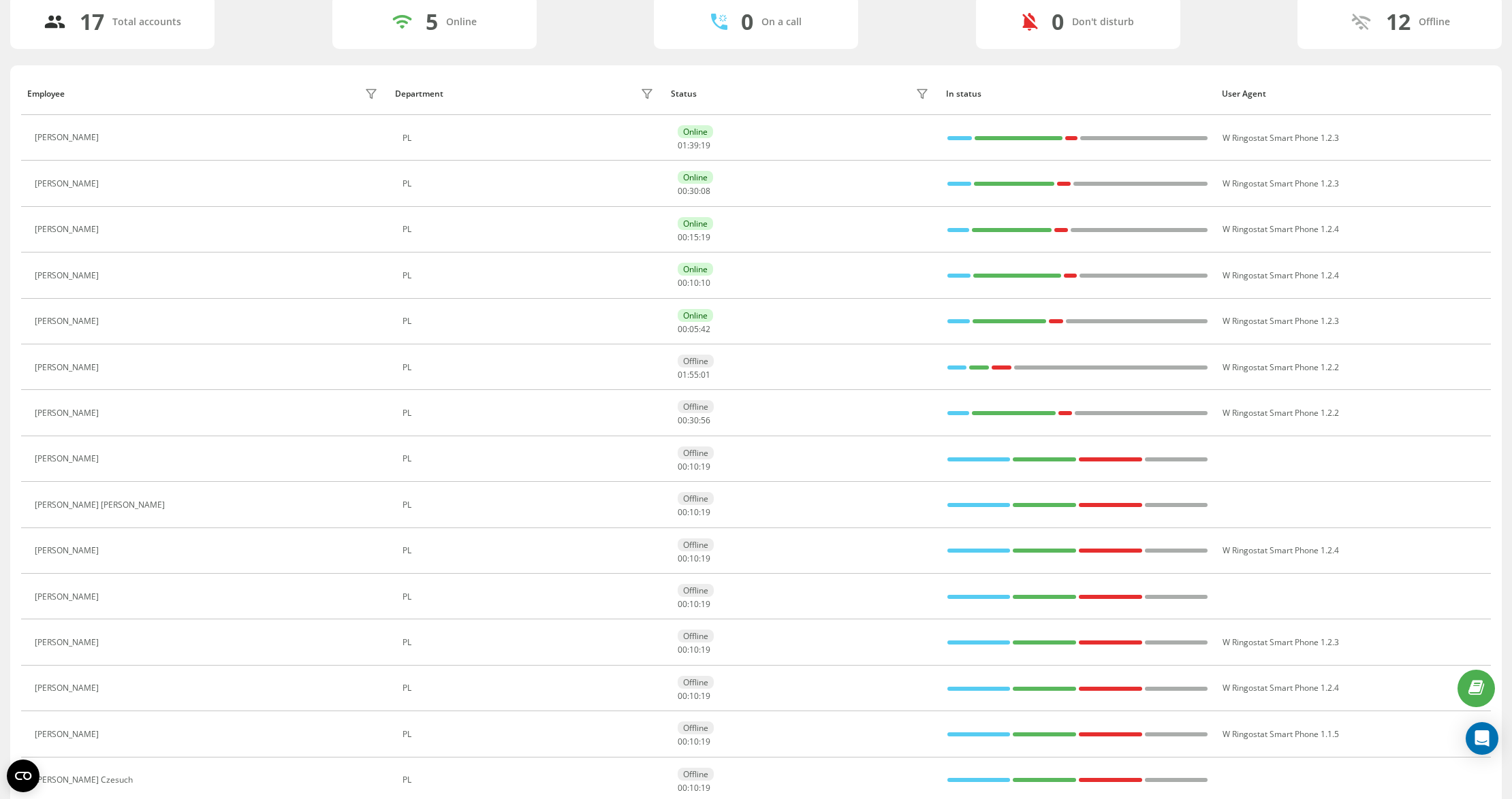
scroll to position [253, 0]
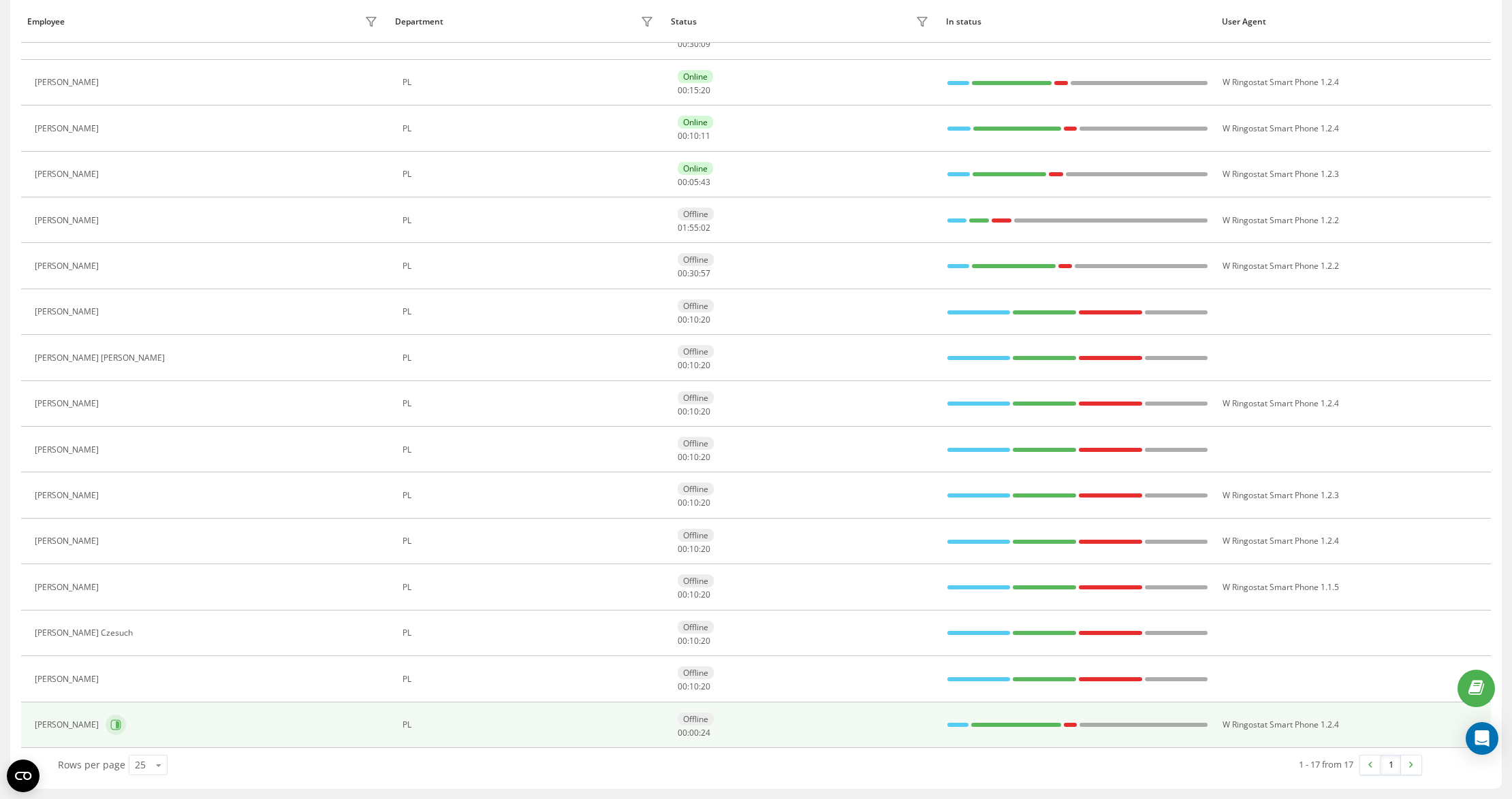
click at [118, 723] on icon at bounding box center [117, 725] width 3 height 7
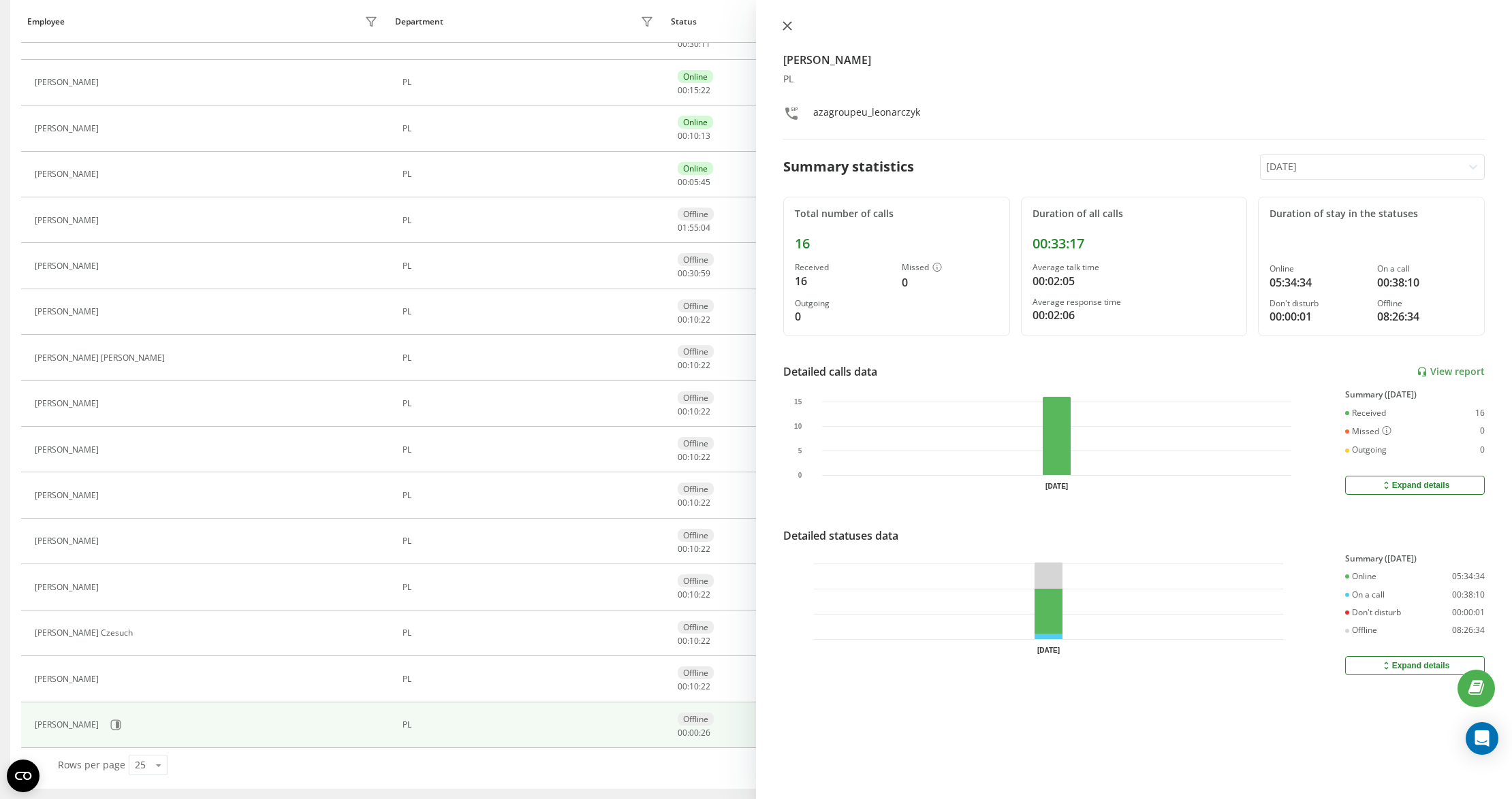
click at [788, 27] on icon at bounding box center [788, 26] width 8 height 8
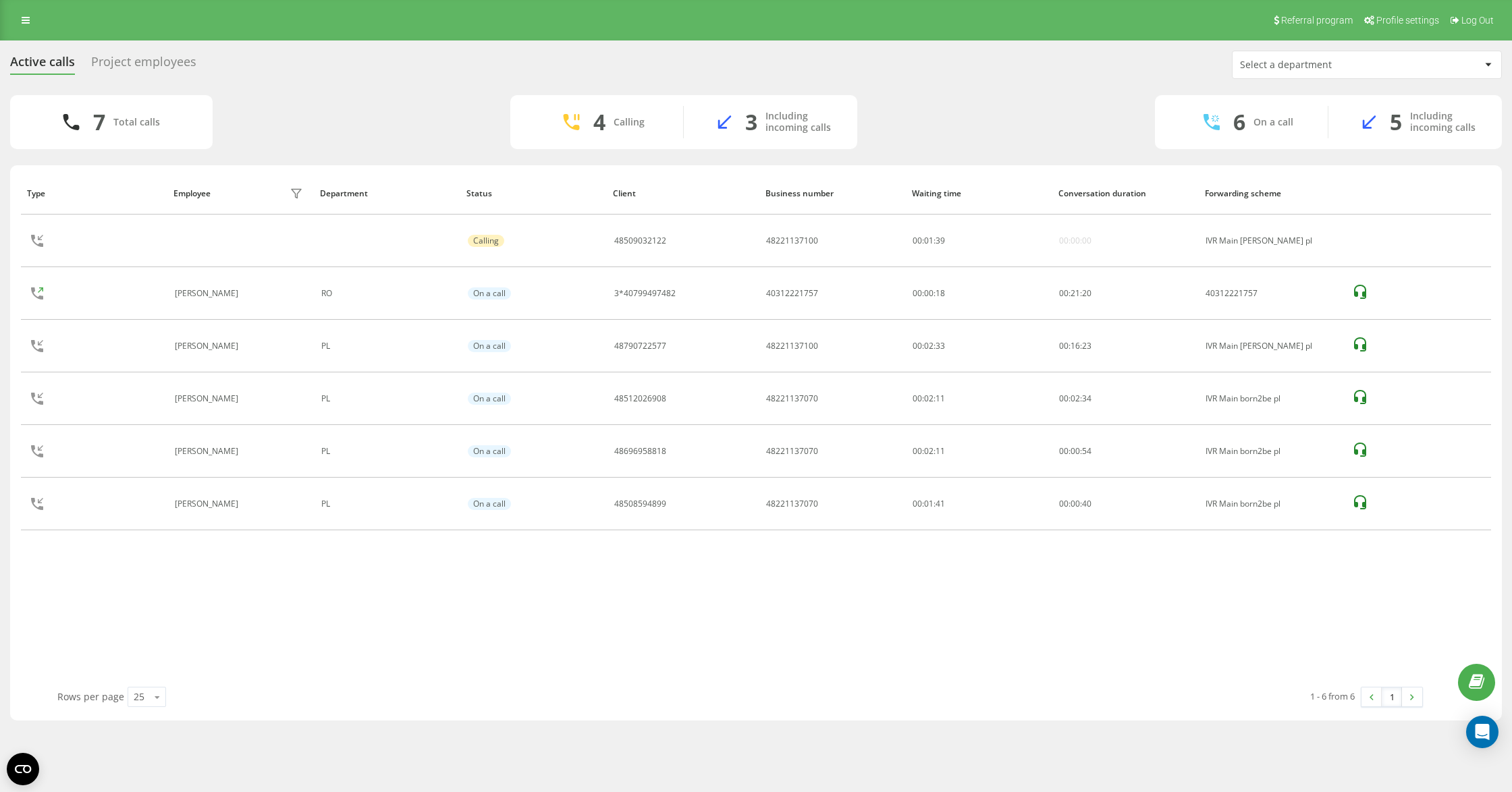
click at [430, 589] on div "Type Employee filter Department Status Client Business number Waiting time Conv…" at bounding box center [756, 430] width 1470 height 515
click at [590, 644] on div "Type Employee filter Department Status Client Business number Waiting time Conv…" at bounding box center [756, 430] width 1470 height 515
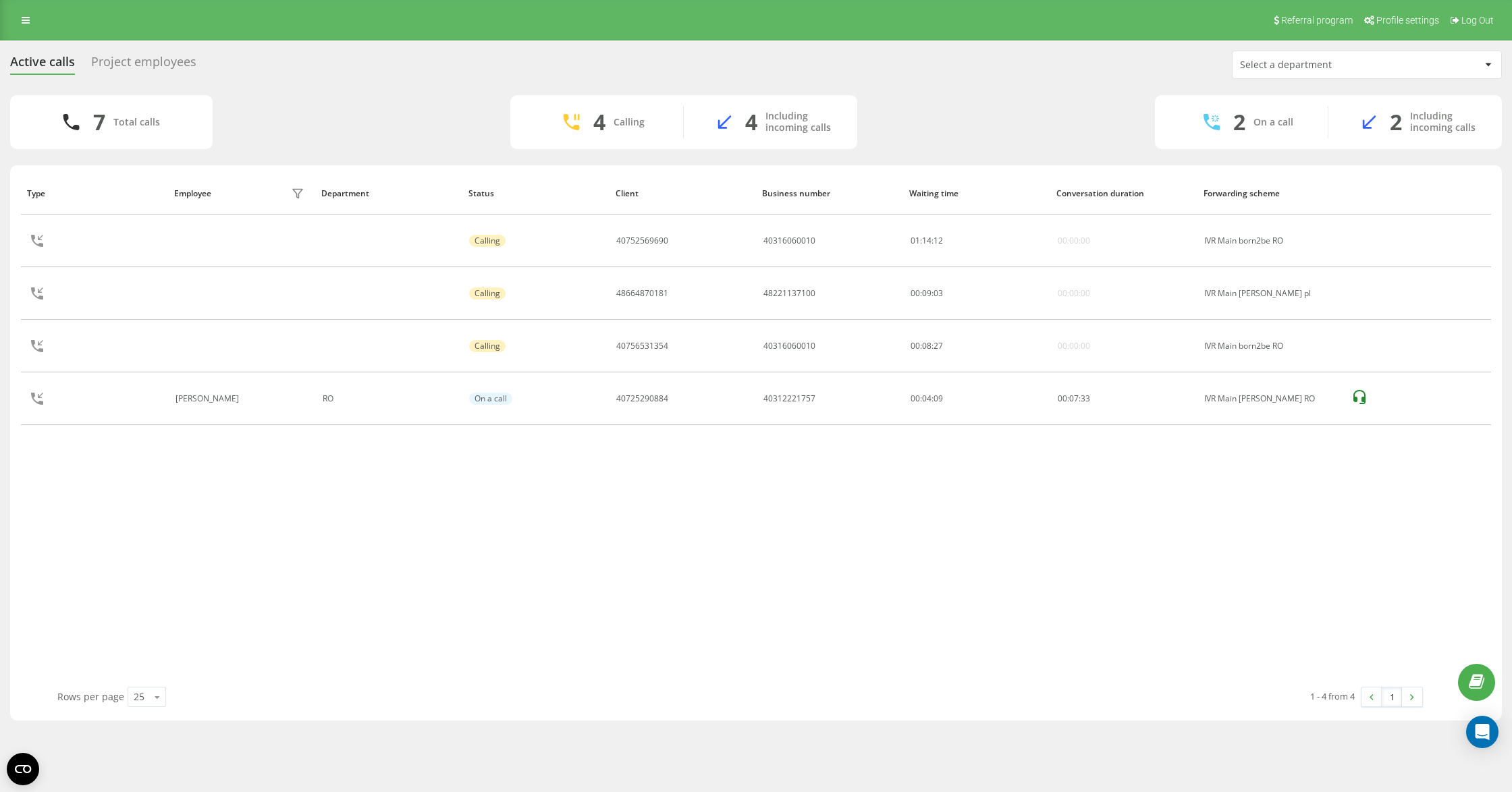
click at [578, 627] on div "Type Employee filter Department Status Client Business number Waiting time Conv…" at bounding box center [756, 430] width 1470 height 515
